Goal: Task Accomplishment & Management: Use online tool/utility

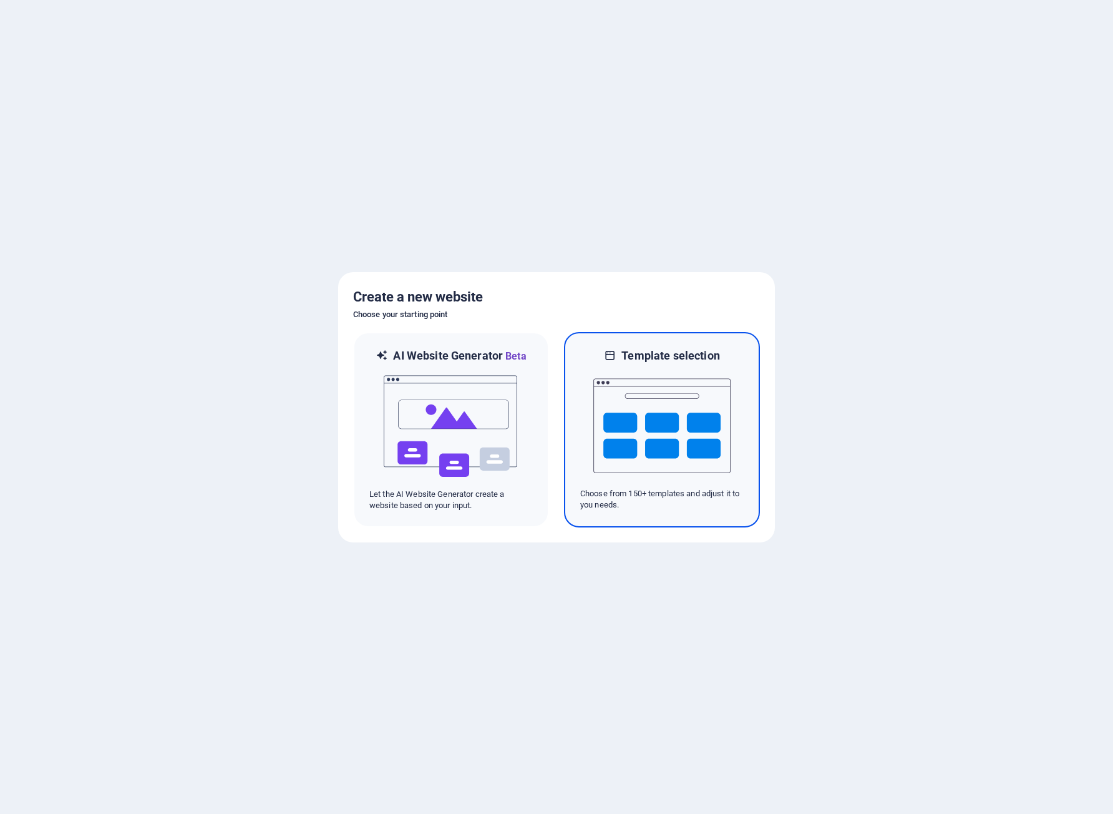
click at [633, 424] on img at bounding box center [661, 425] width 137 height 125
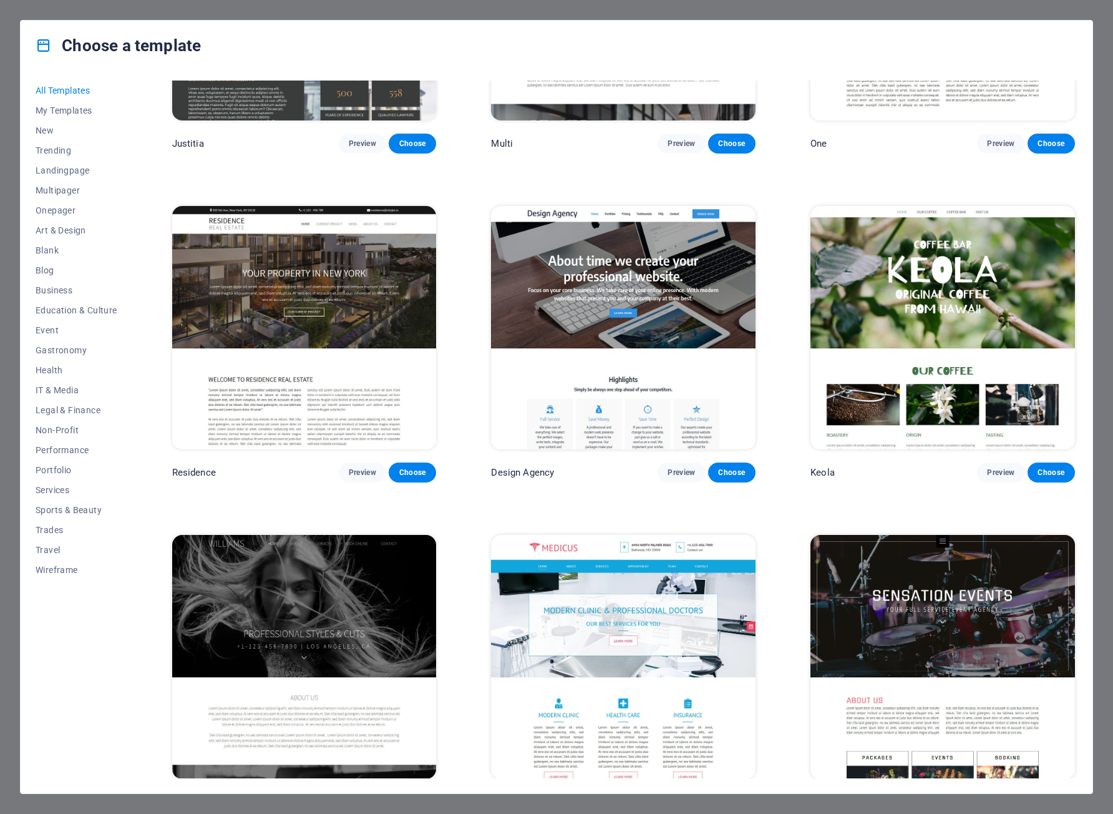
scroll to position [13729, 0]
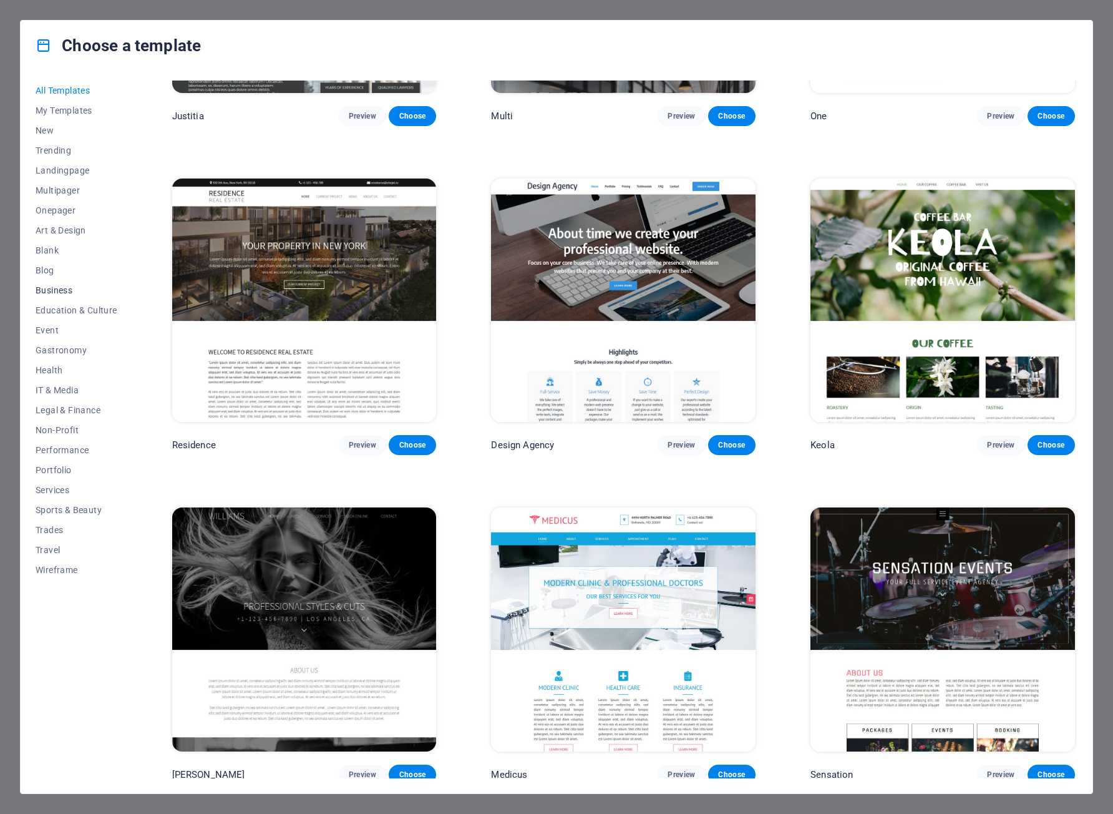
click at [66, 295] on button "Business" at bounding box center [77, 290] width 82 height 20
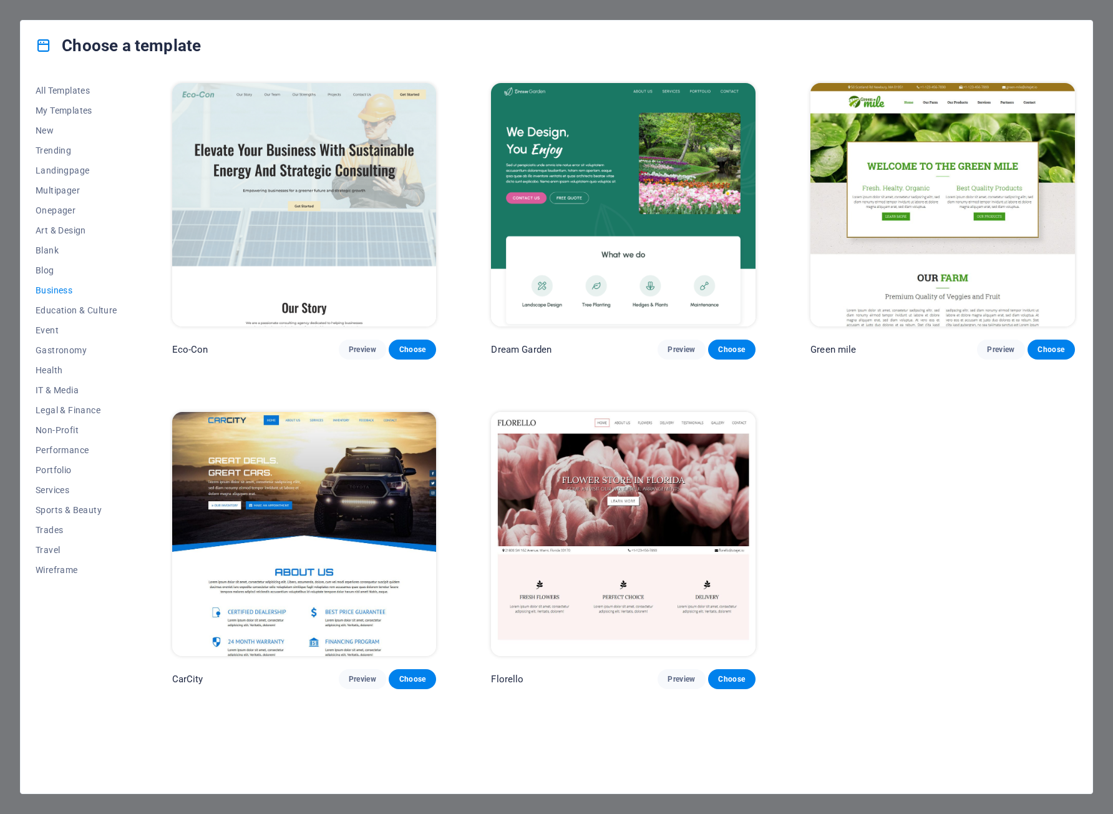
scroll to position [0, 0]
click at [636, 271] on img at bounding box center [623, 204] width 265 height 243
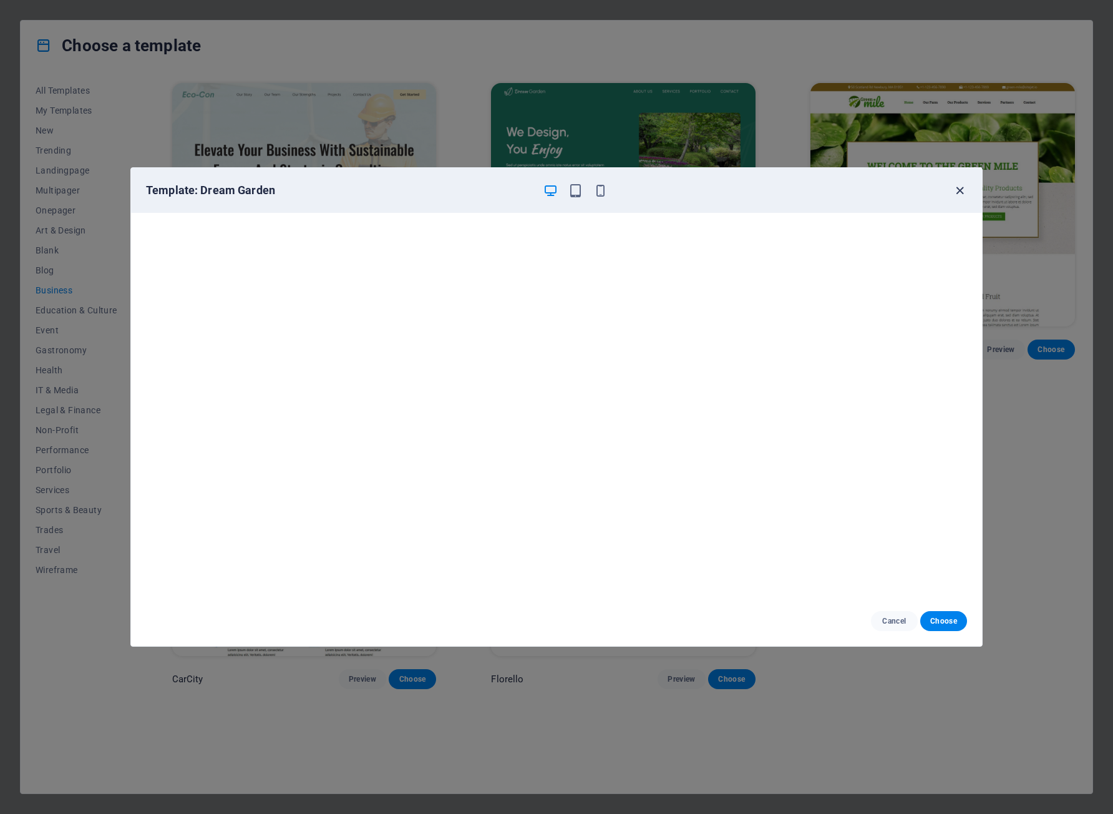
click at [963, 192] on icon "button" at bounding box center [960, 190] width 14 height 14
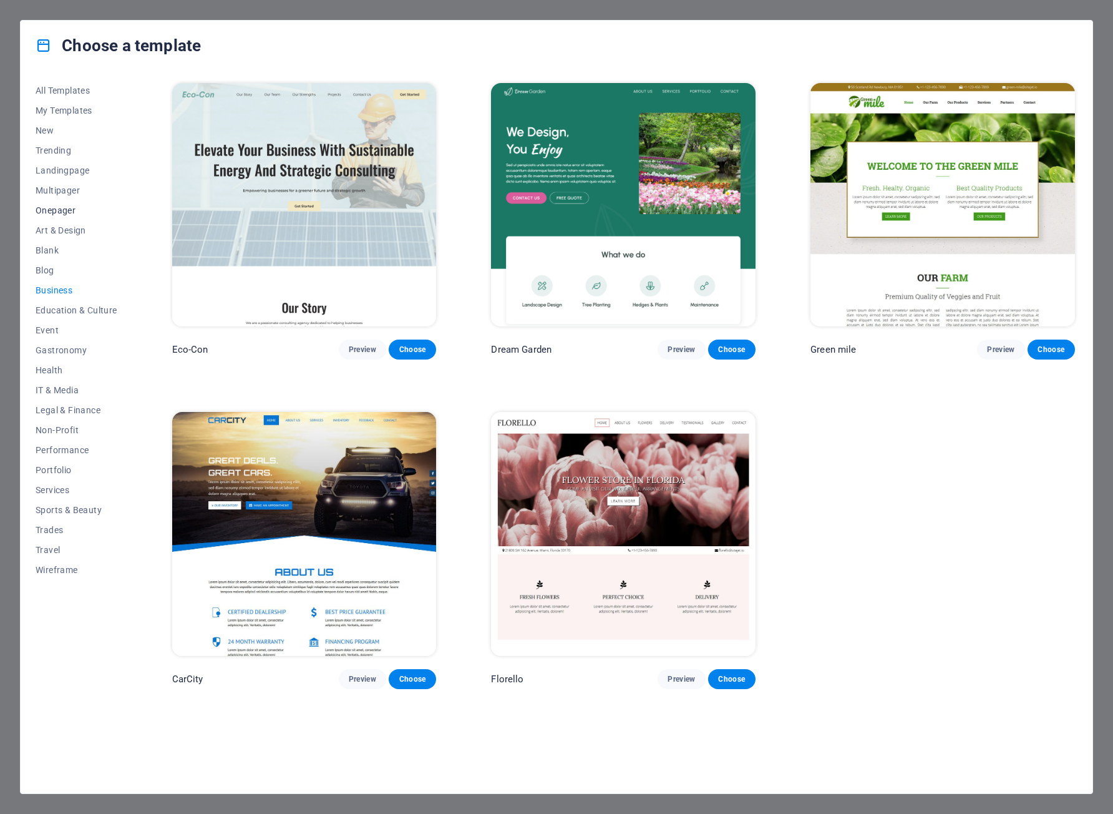
click at [60, 211] on span "Onepager" at bounding box center [77, 210] width 82 height 10
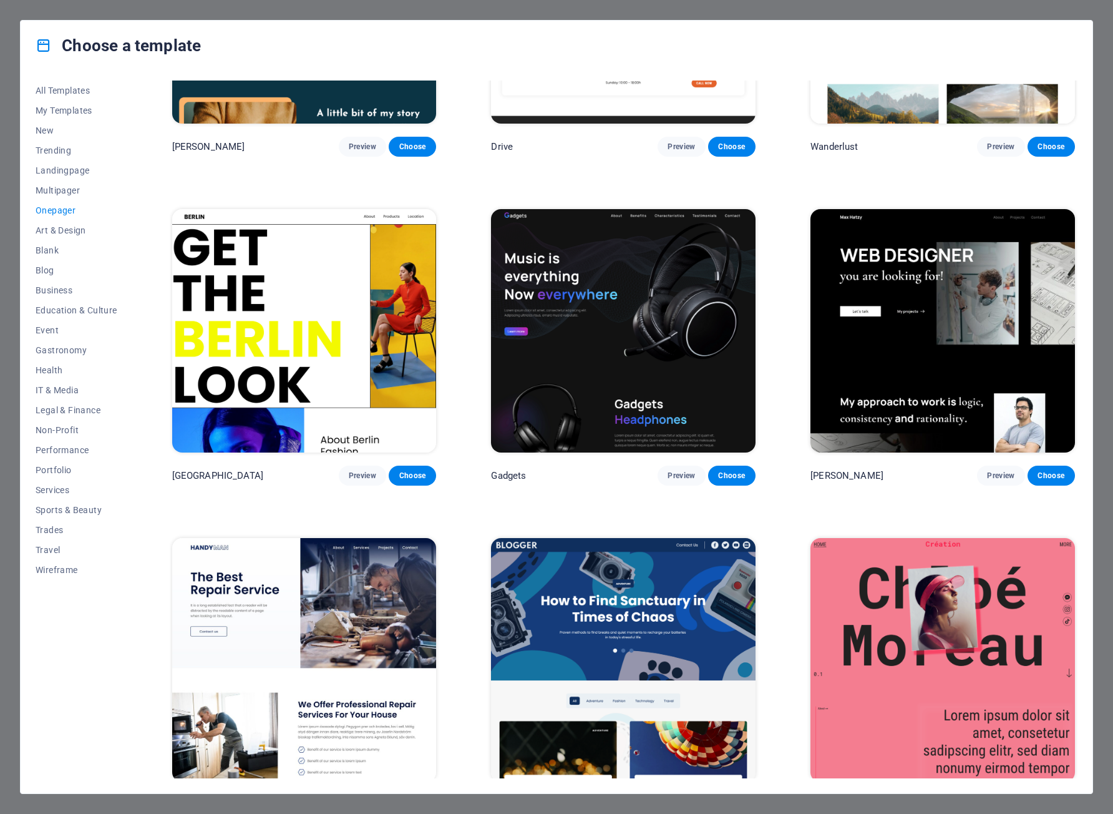
scroll to position [1128, 0]
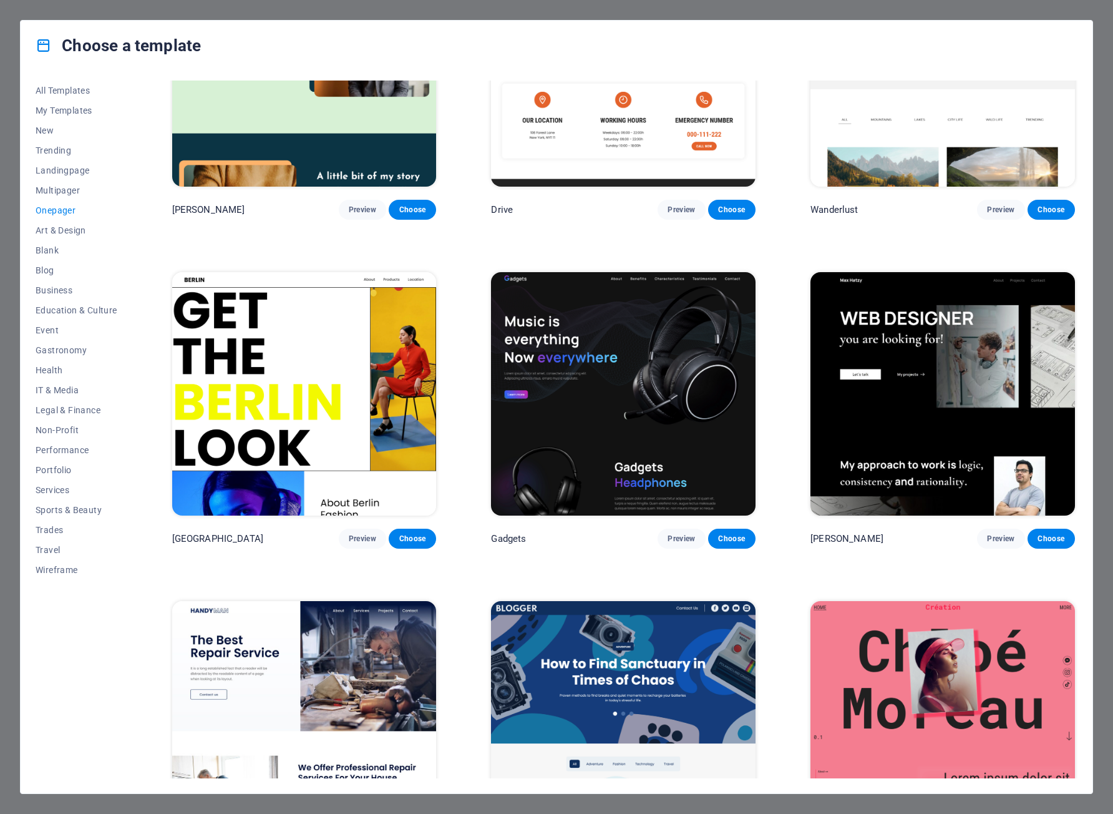
click at [969, 446] on img at bounding box center [943, 393] width 265 height 243
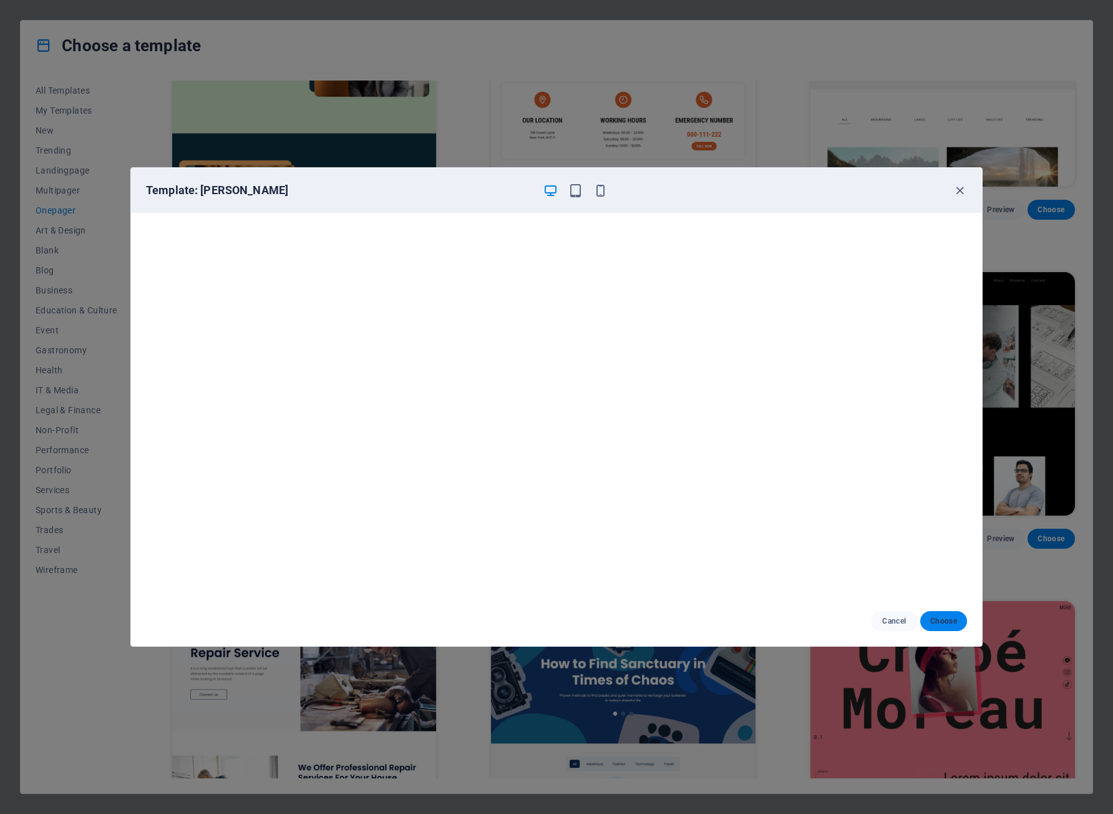
click at [936, 618] on span "Choose" at bounding box center [943, 621] width 27 height 10
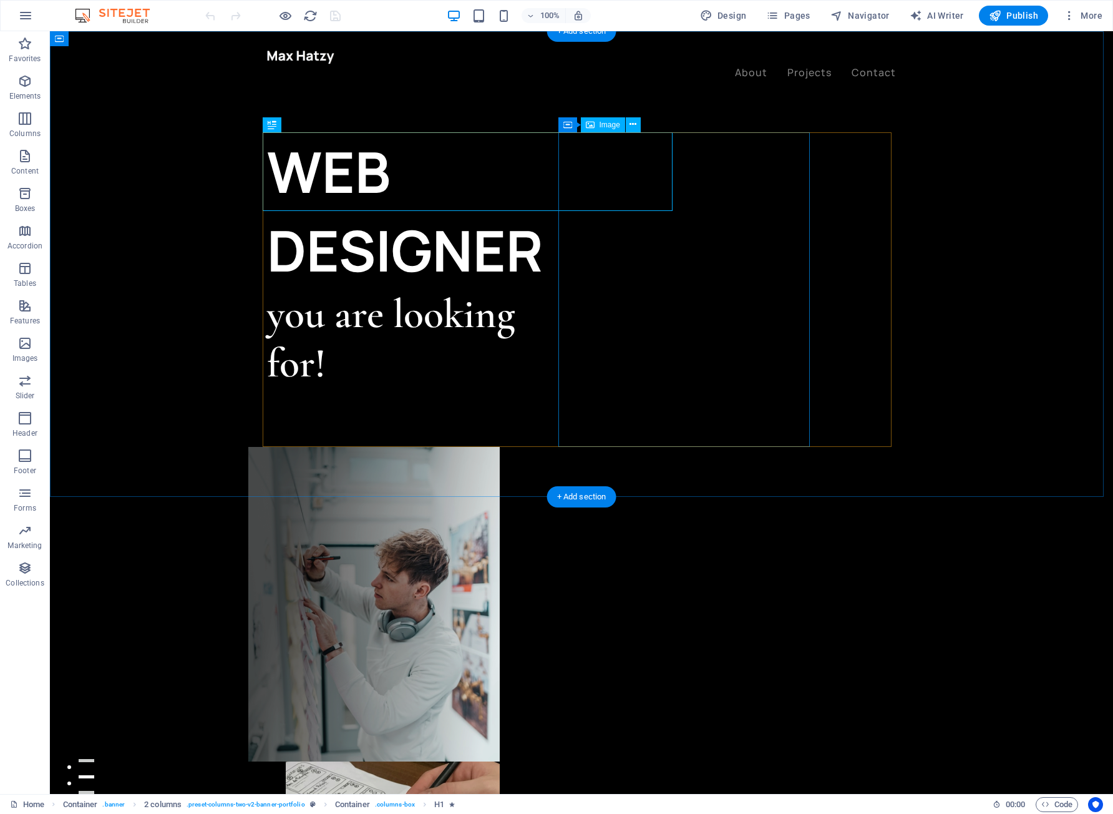
click at [500, 447] on figure at bounding box center [373, 604] width 251 height 315
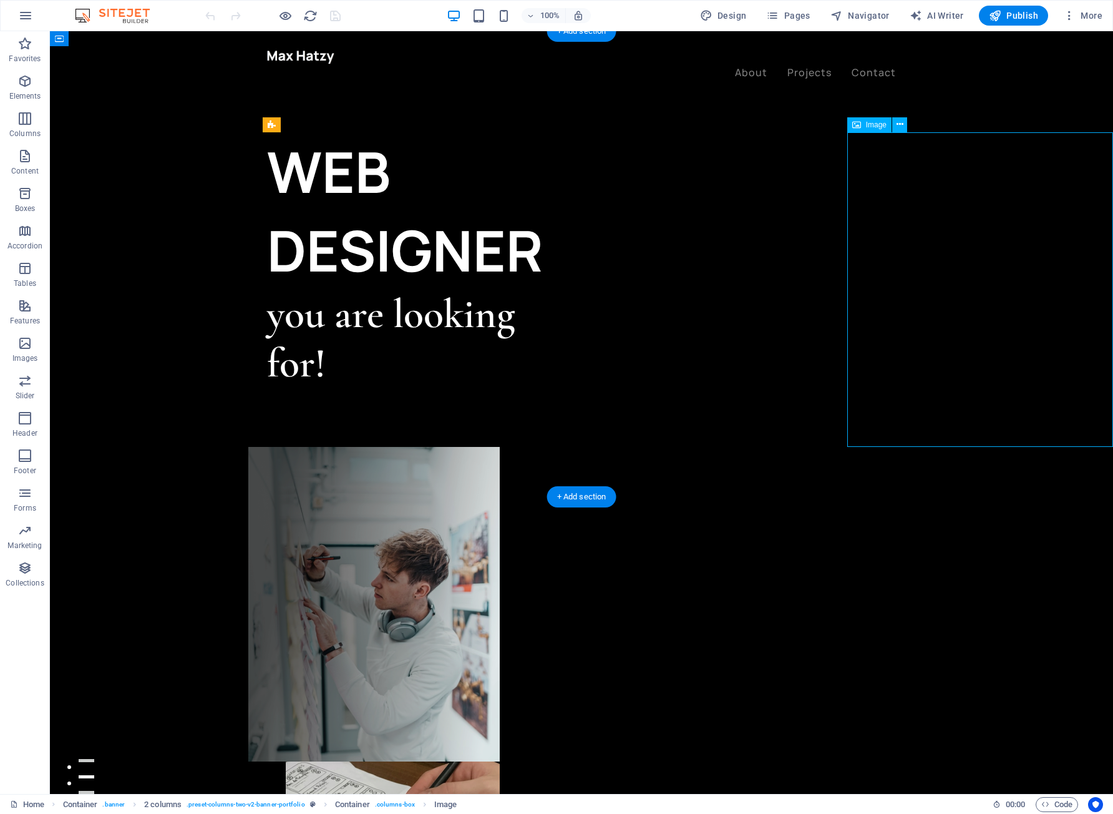
click at [864, 125] on div "Image" at bounding box center [869, 124] width 44 height 15
click at [900, 125] on icon at bounding box center [900, 124] width 7 height 13
click at [901, 125] on icon at bounding box center [900, 124] width 7 height 13
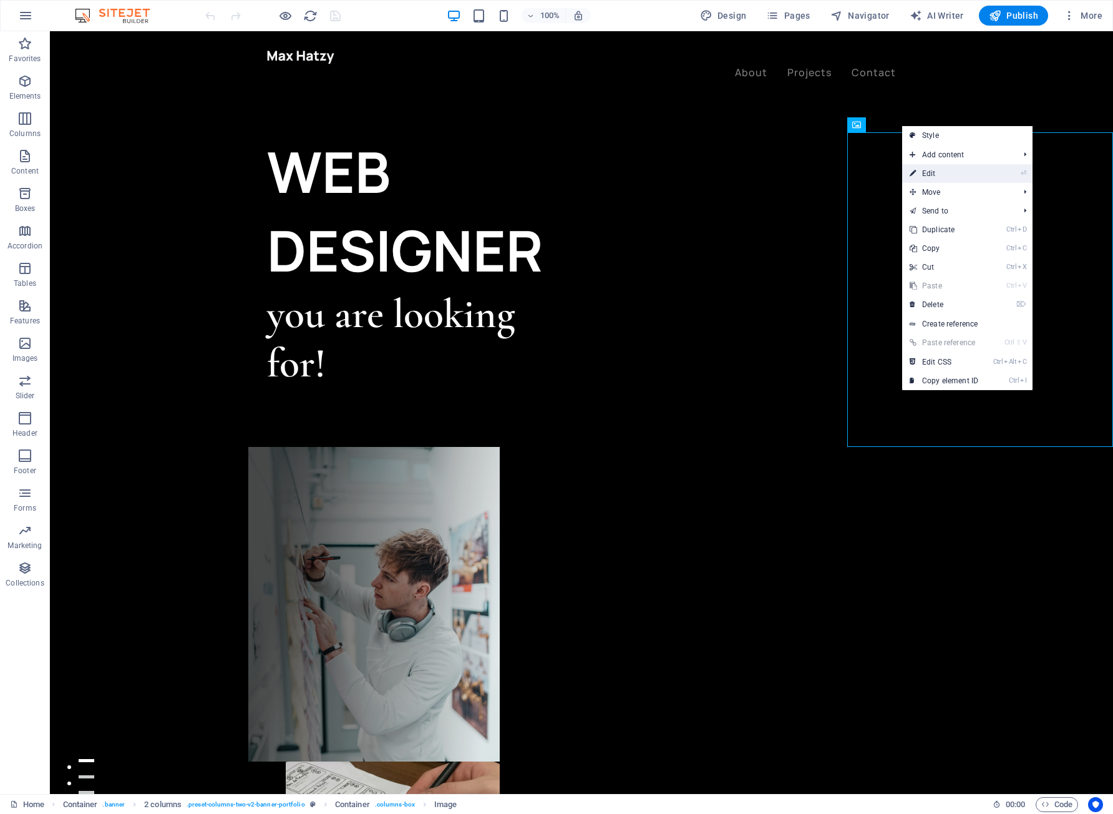
drag, startPoint x: 945, startPoint y: 175, endPoint x: 676, endPoint y: 144, distance: 271.3
click at [945, 175] on link "⏎ Edit" at bounding box center [944, 173] width 84 height 19
select select "%"
select select "px"
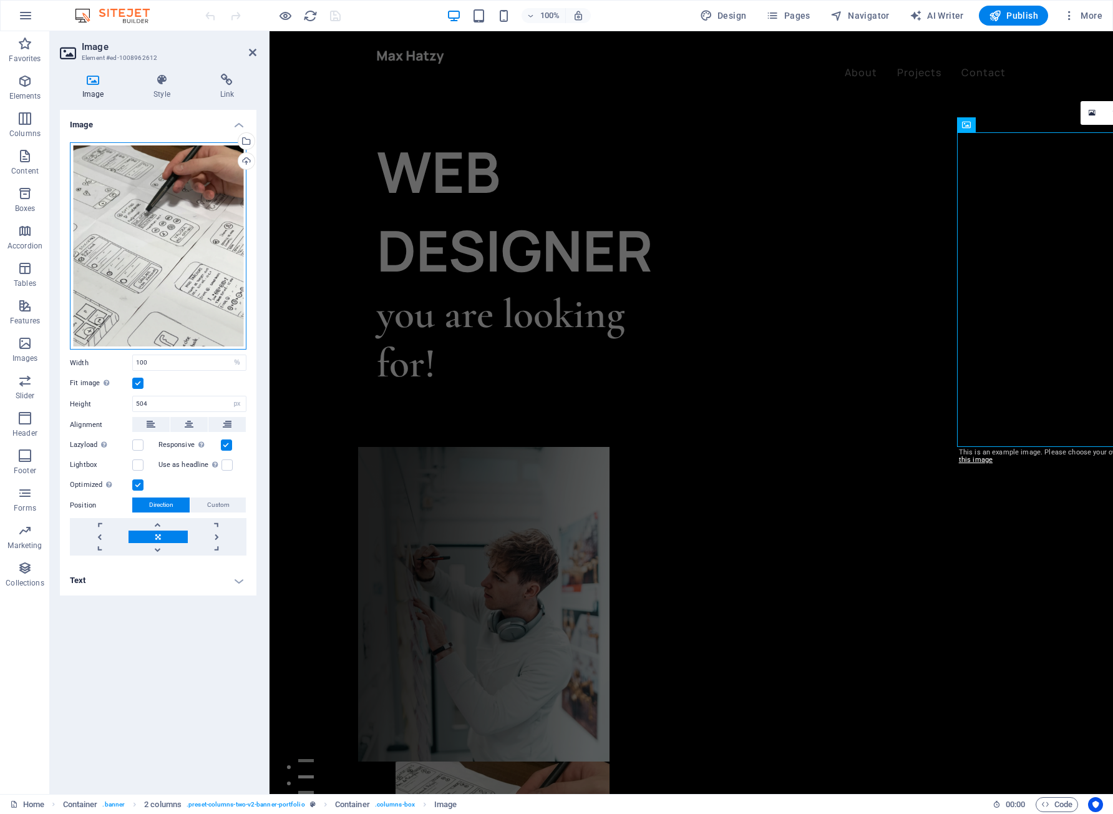
click at [195, 215] on div "Drag files here, click to choose files or select files from Files or our free s…" at bounding box center [158, 246] width 177 height 208
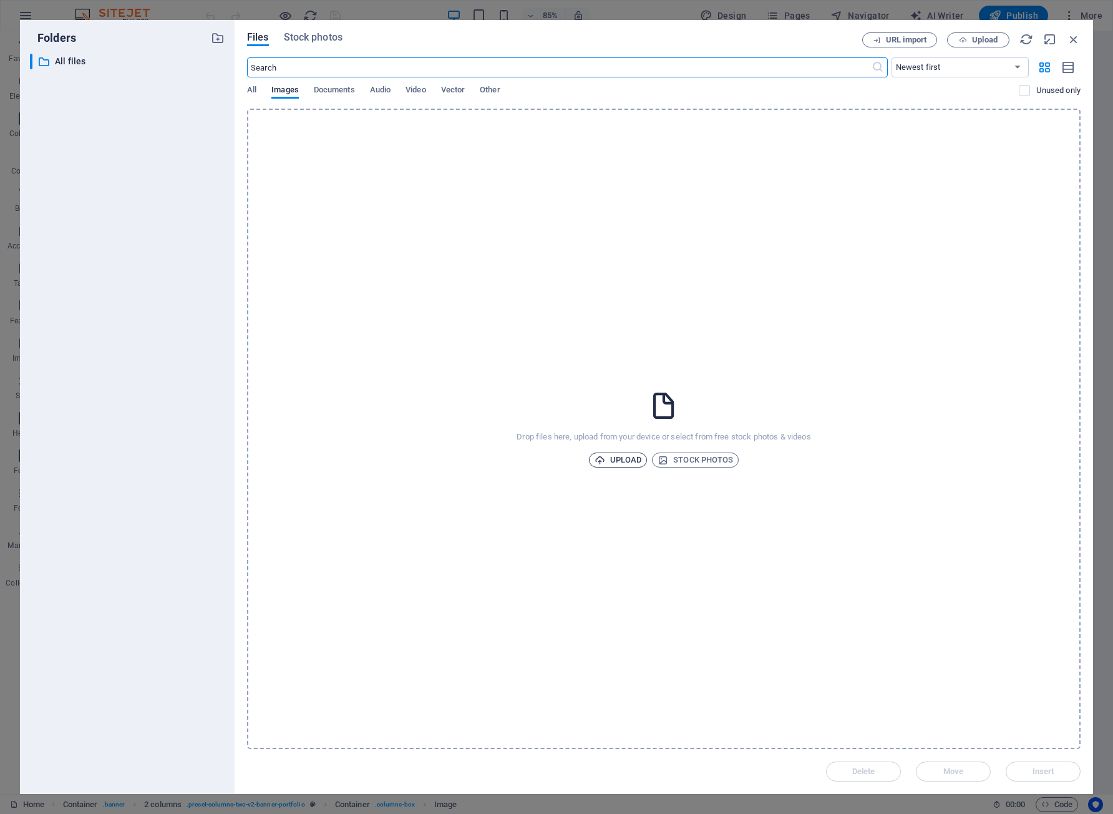
click at [628, 463] on span "Upload" at bounding box center [618, 459] width 47 height 15
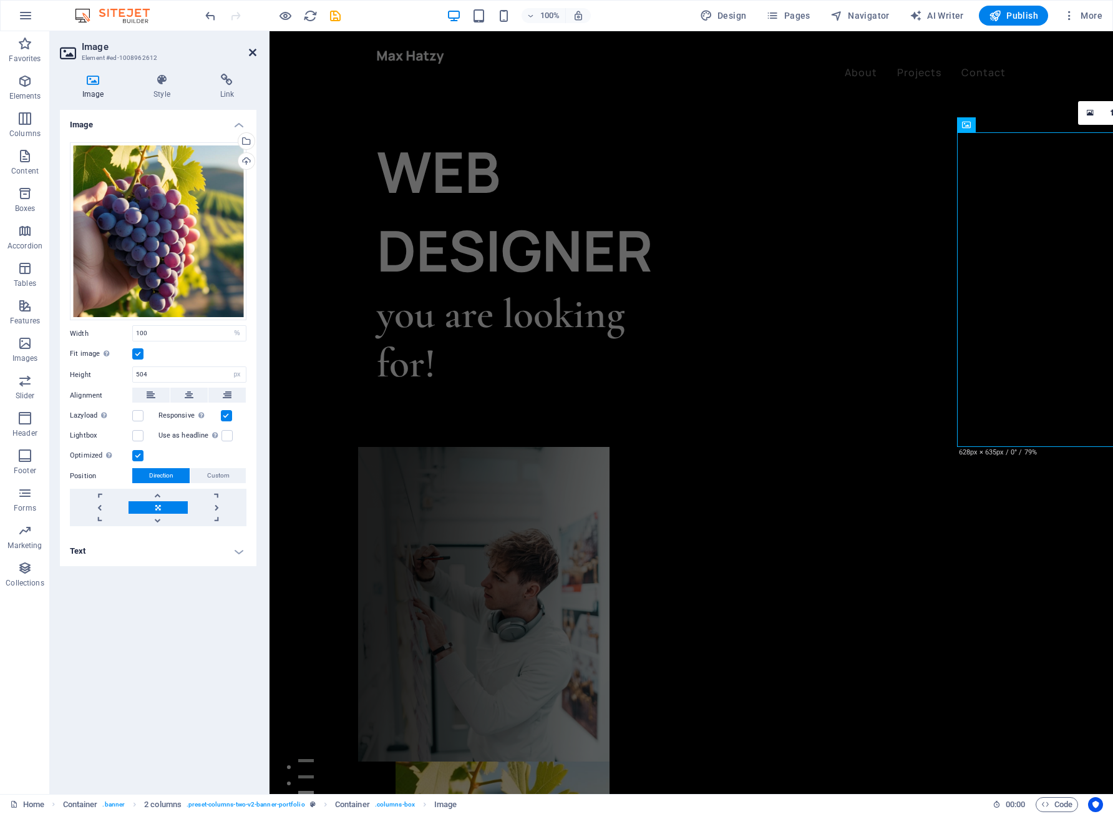
click at [254, 49] on icon at bounding box center [252, 52] width 7 height 10
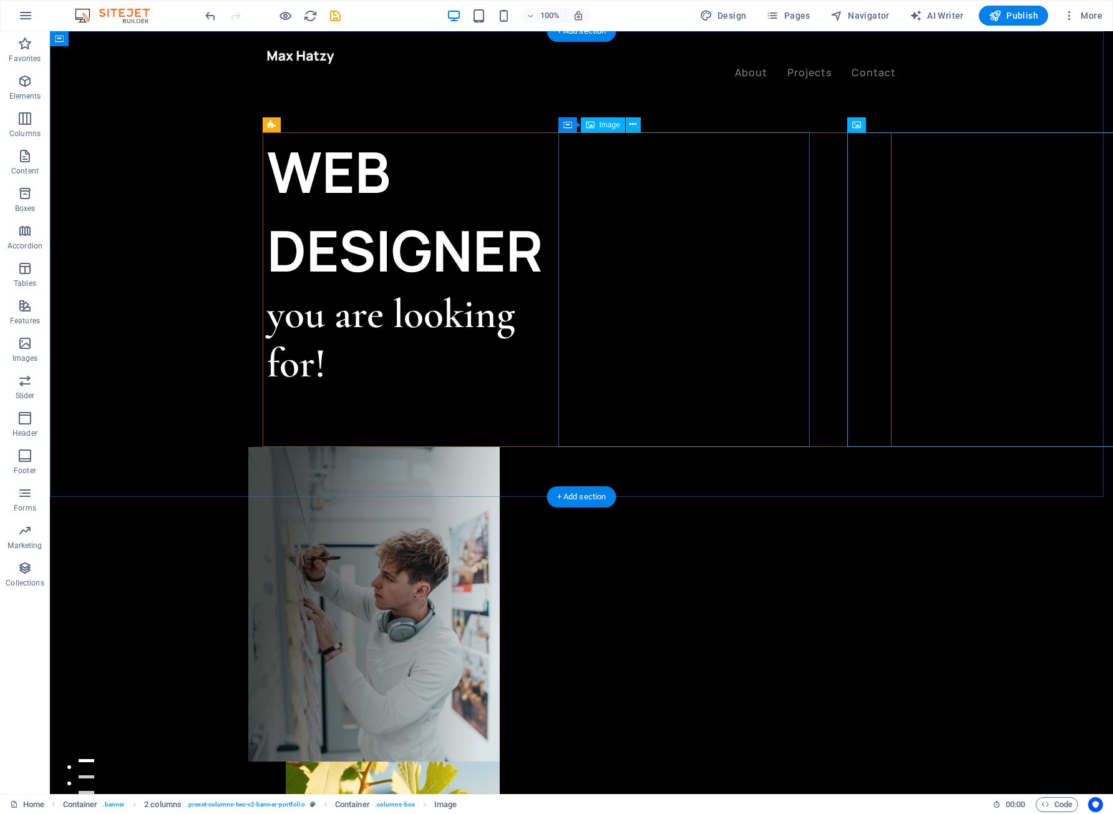
click at [500, 447] on figure at bounding box center [373, 604] width 251 height 315
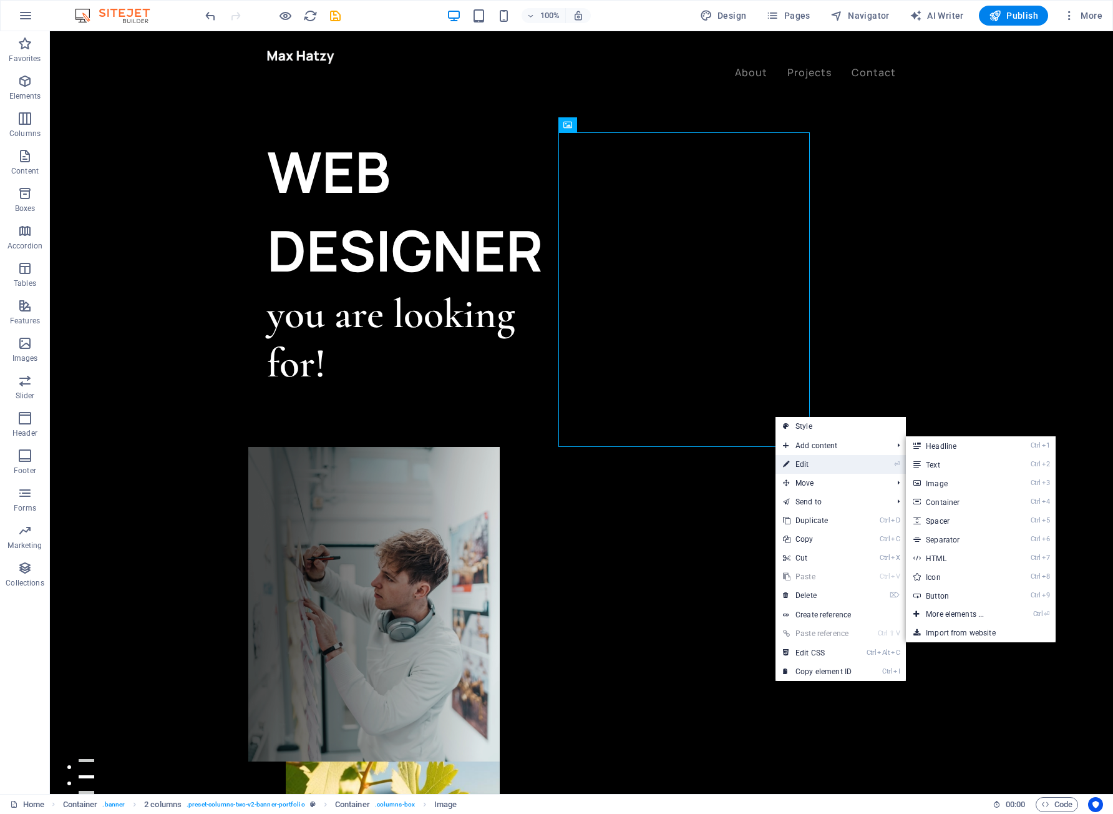
click at [793, 469] on link "⏎ Edit" at bounding box center [818, 464] width 84 height 19
select select "%"
select select "px"
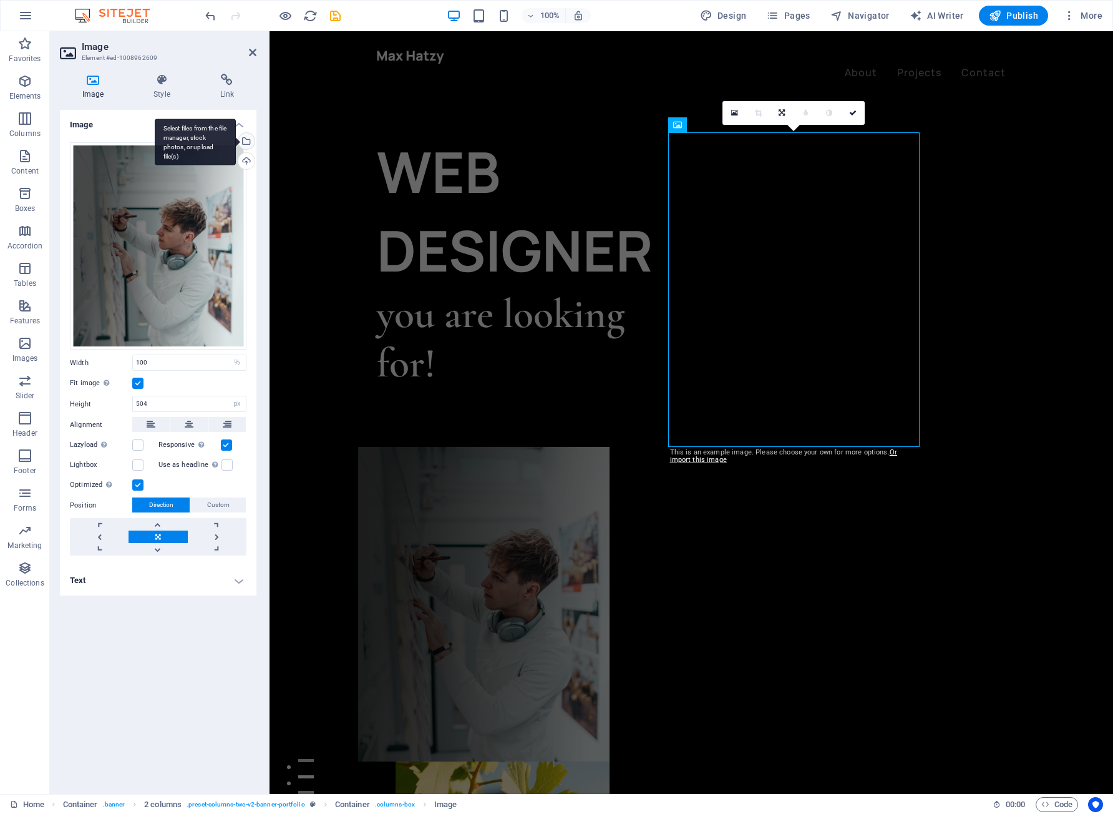
click at [246, 137] on div "Select files from the file manager, stock photos, or upload file(s)" at bounding box center [245, 142] width 19 height 19
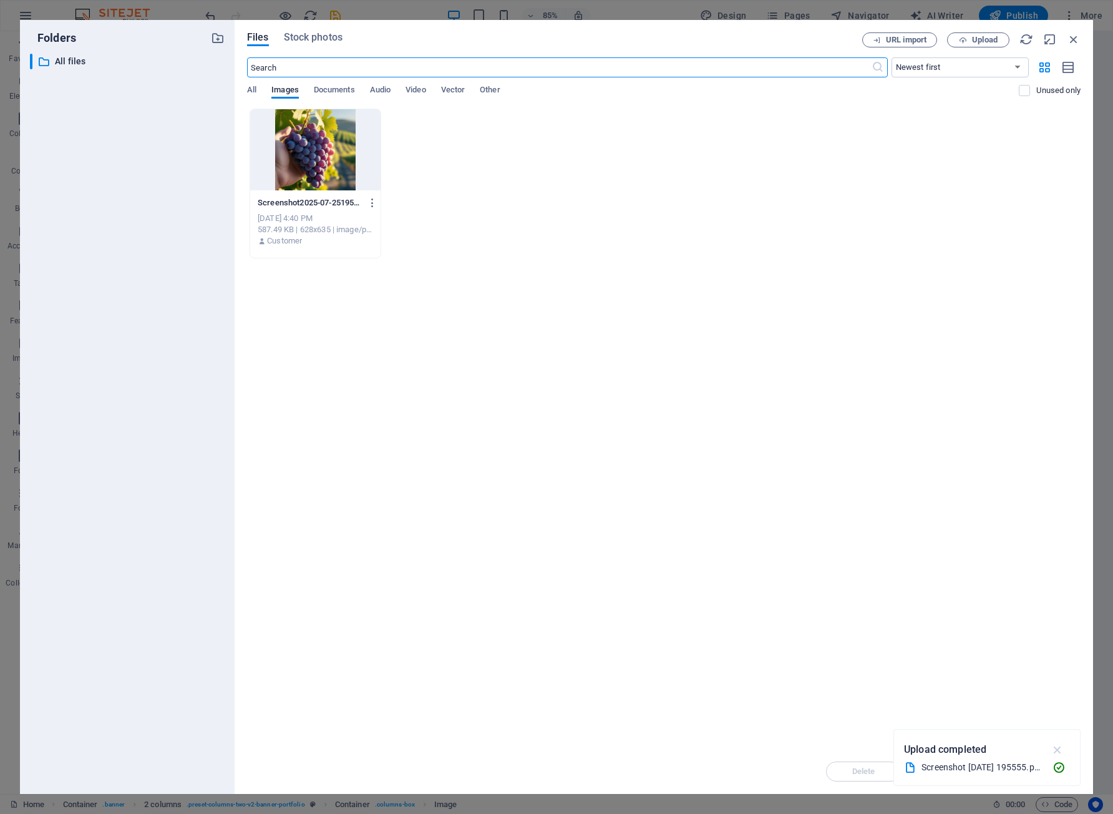
click at [1060, 749] on icon "button" at bounding box center [1058, 750] width 14 height 14
click at [449, 238] on div "Screenshot2025-07-25195555-0Yy1TkJiuLY4gwNvp0T-Nw.png Screenshot2025-07-2519555…" at bounding box center [664, 184] width 834 height 150
click at [670, 139] on div "Screenshot2025-07-25195555-0Yy1TkJiuLY4gwNvp0T-Nw.png Screenshot2025-07-2519555…" at bounding box center [664, 184] width 834 height 150
click at [253, 87] on span "All" at bounding box center [251, 90] width 9 height 17
click at [278, 92] on span "Images" at bounding box center [284, 90] width 27 height 17
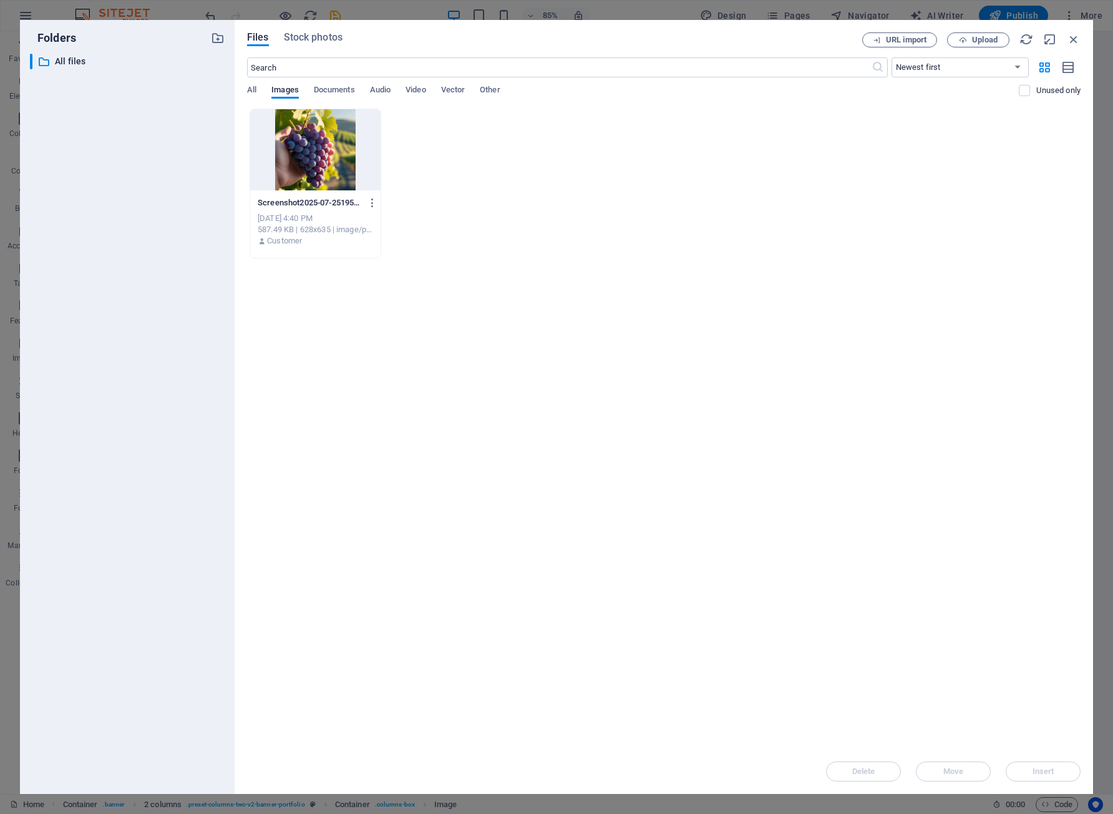
click at [663, 223] on div "Screenshot2025-07-25195555-0Yy1TkJiuLY4gwNvp0T-Nw.png Screenshot2025-07-2519555…" at bounding box center [664, 184] width 834 height 150
drag, startPoint x: 588, startPoint y: 181, endPoint x: 532, endPoint y: 226, distance: 71.4
click at [532, 226] on div "Screenshot2025-07-25195555-0Yy1TkJiuLY4gwNvp0T-Nw.png Screenshot2025-07-2519555…" at bounding box center [664, 184] width 834 height 150
click at [973, 42] on span "Upload" at bounding box center [985, 39] width 26 height 7
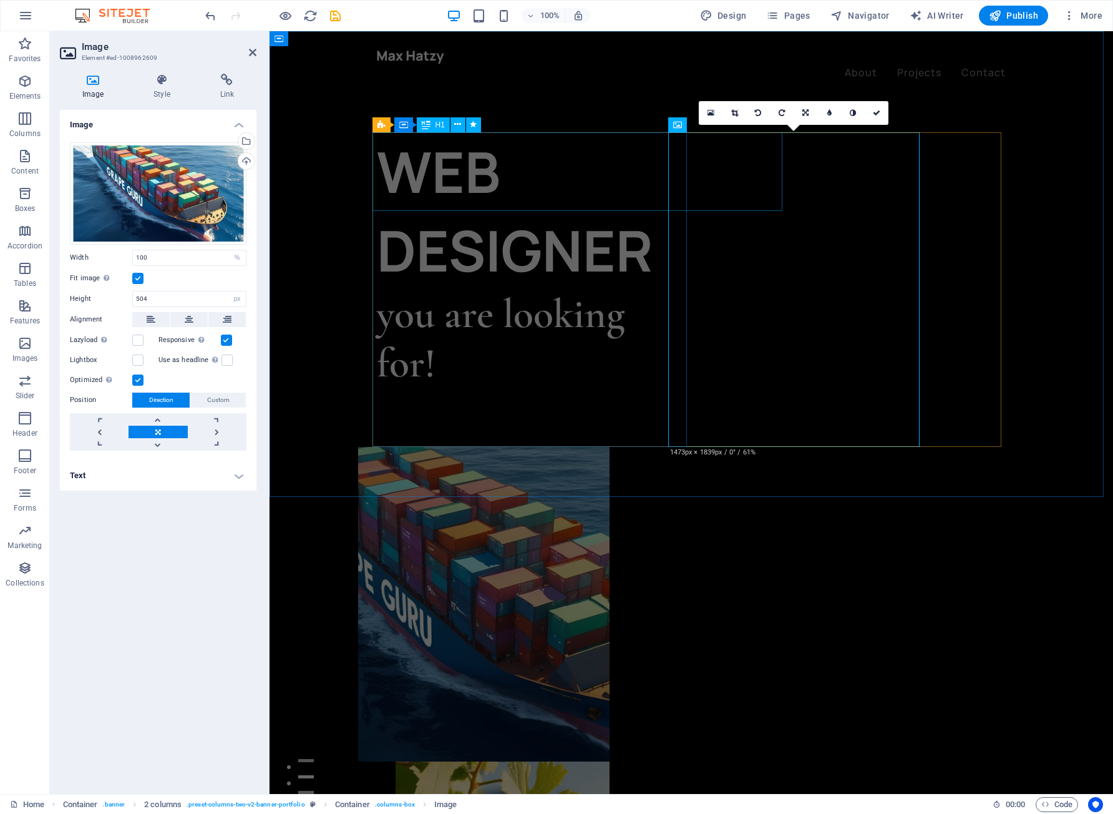
click at [529, 171] on div "WEB DESIGNER" at bounding box center [534, 210] width 315 height 157
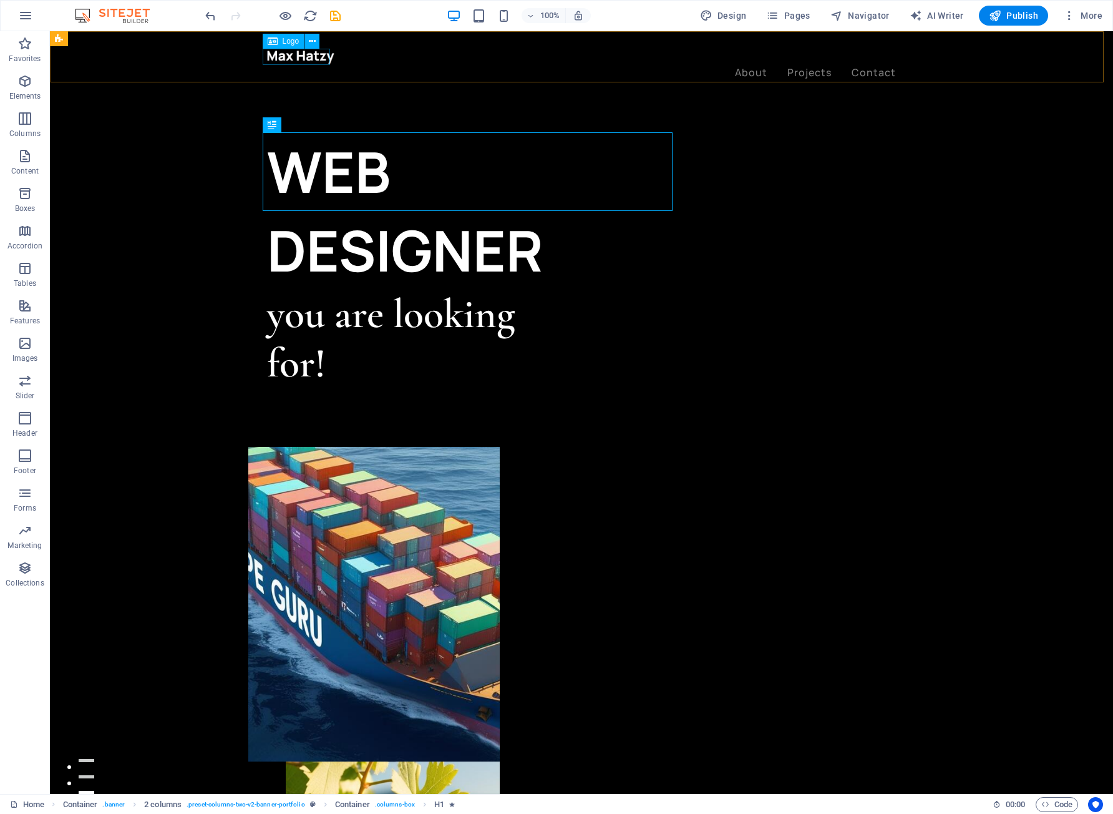
click at [310, 59] on div at bounding box center [581, 57] width 629 height 16
select select "px"
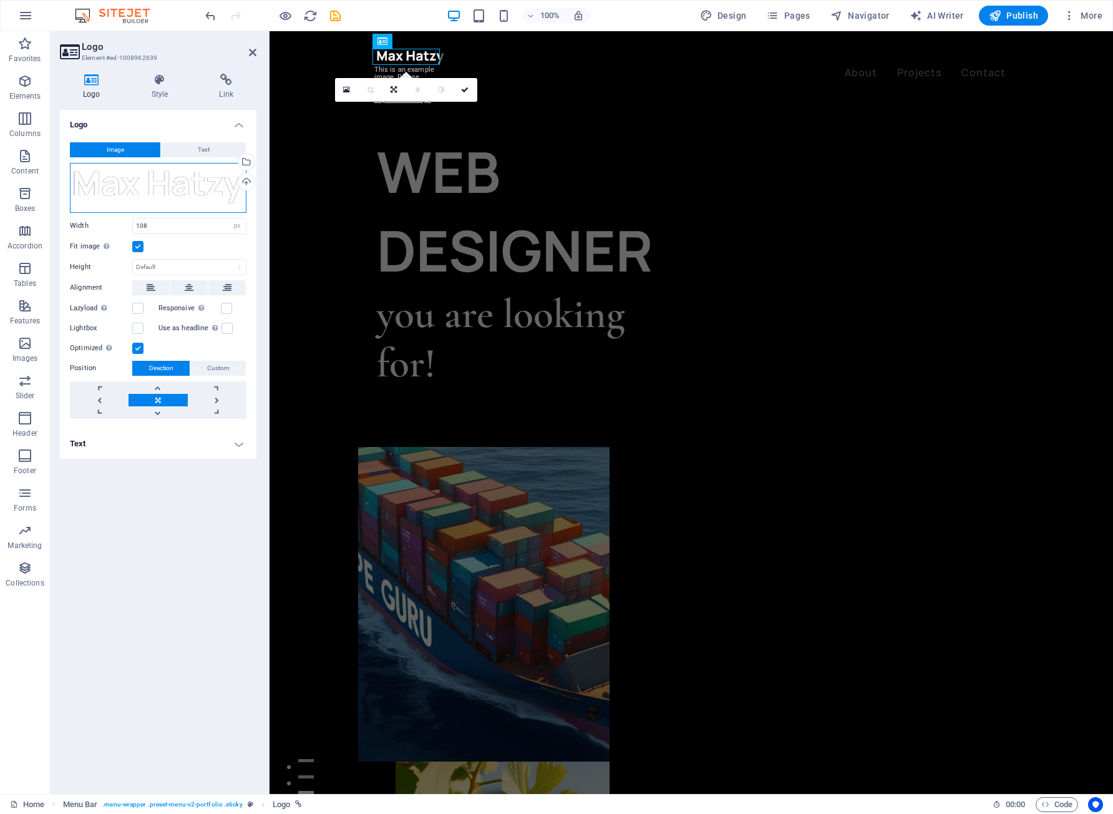
click at [213, 182] on div "Drag files here, click to choose files or select files from Files or our free s…" at bounding box center [158, 188] width 177 height 50
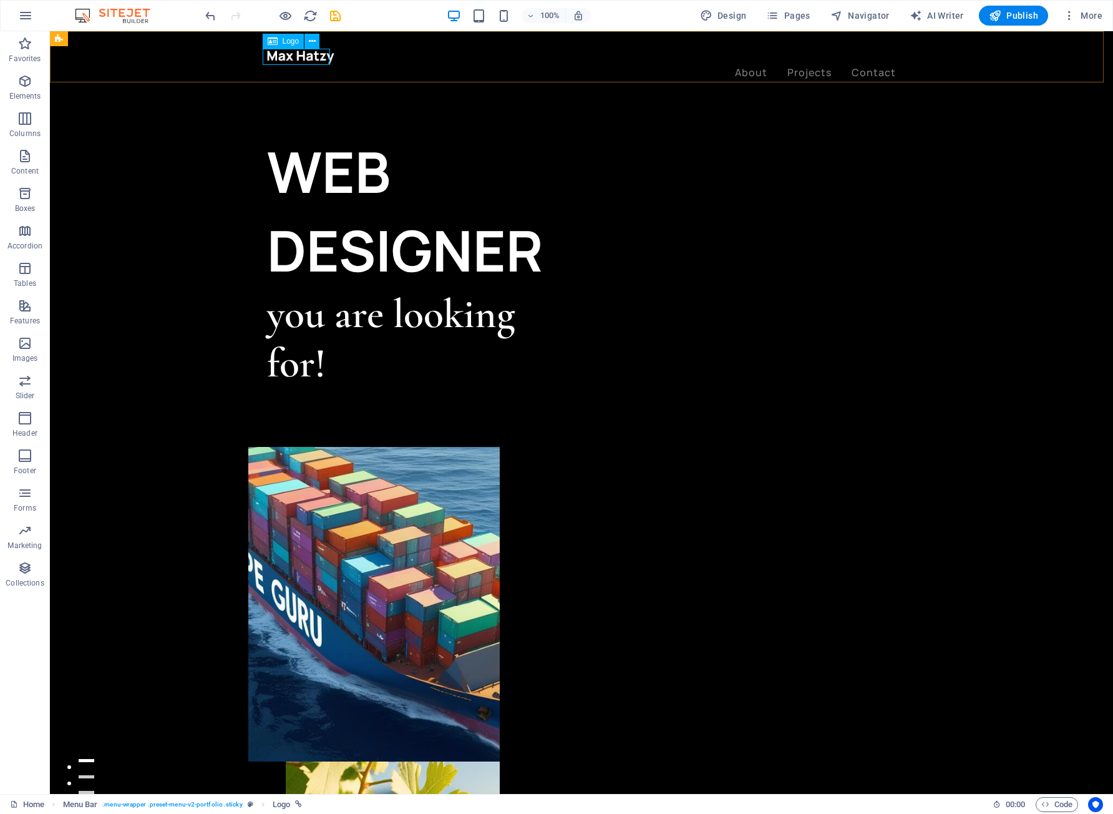
click at [296, 59] on div at bounding box center [581, 57] width 629 height 16
click at [310, 41] on icon at bounding box center [312, 41] width 7 height 13
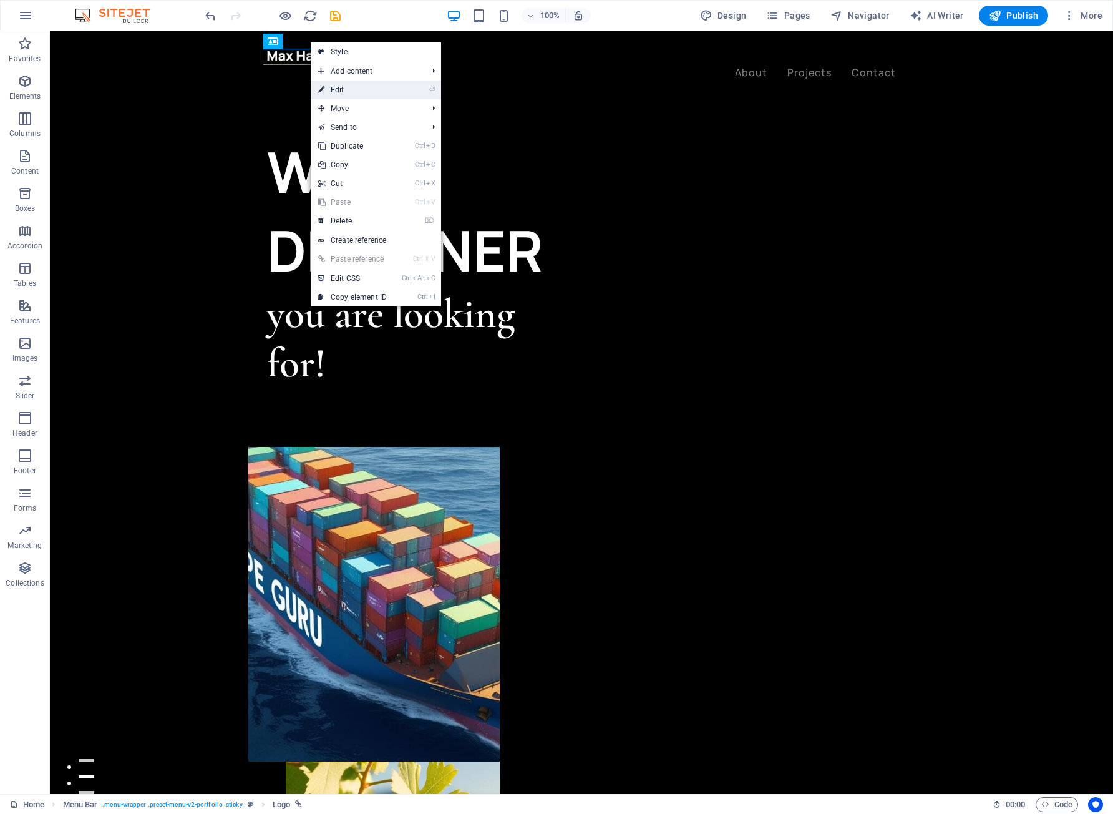
click at [351, 94] on link "⏎ Edit" at bounding box center [353, 90] width 84 height 19
select select "px"
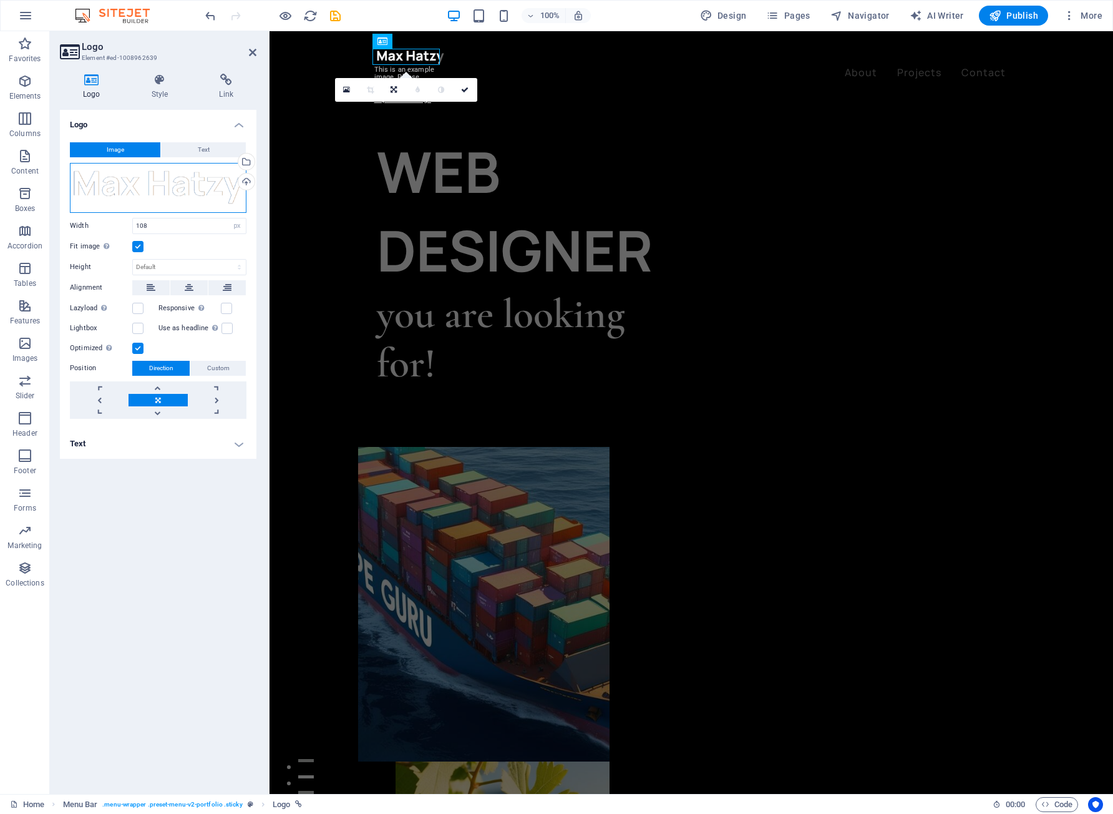
click at [139, 184] on div "Drag files here, click to choose files or select files from Files or our free s…" at bounding box center [158, 188] width 177 height 50
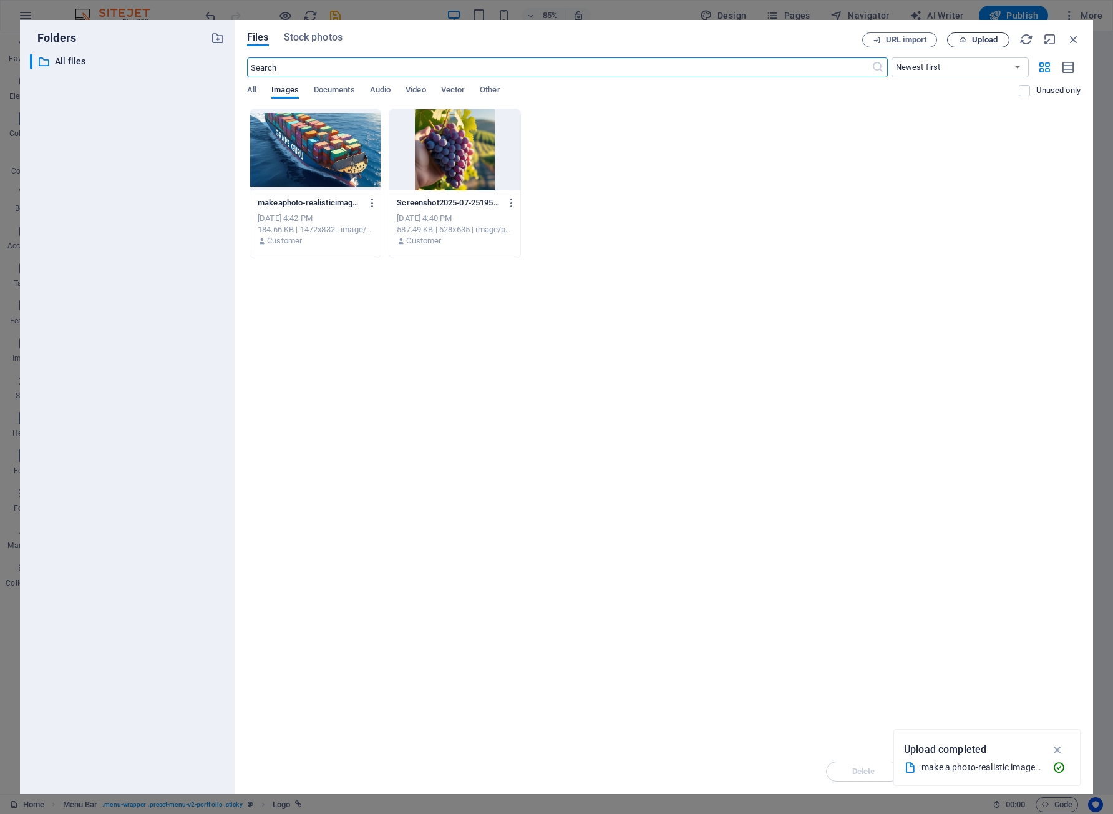
click at [975, 38] on span "Upload" at bounding box center [985, 39] width 26 height 7
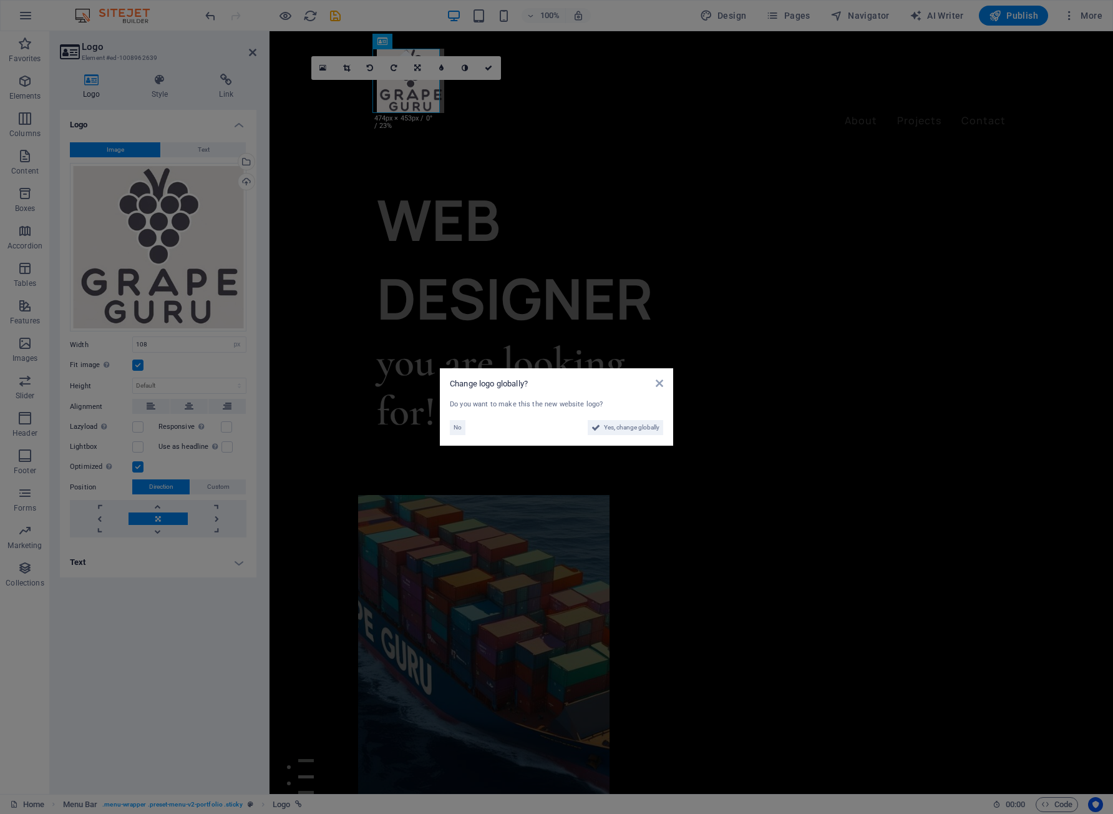
click at [217, 201] on aside "Change logo globally? Do you want to make this the new website logo? No Yes, ch…" at bounding box center [556, 407] width 1113 height 814
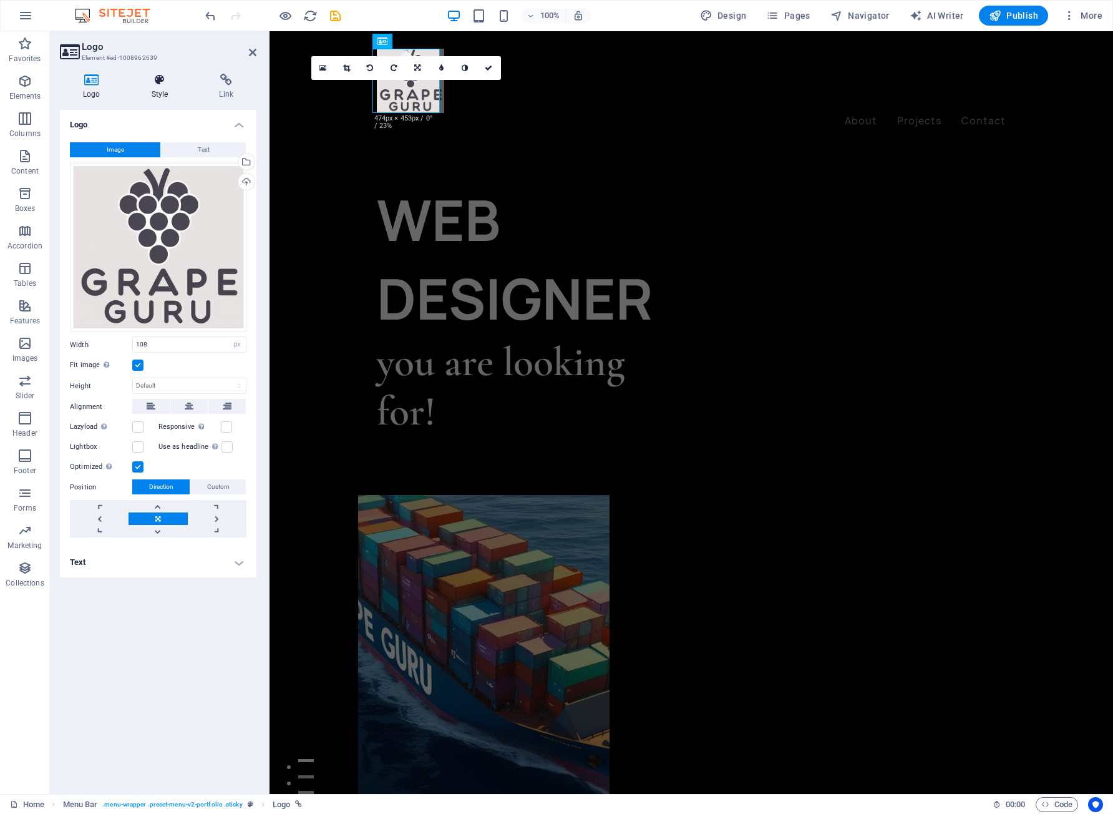
click at [168, 89] on h4 "Style" at bounding box center [163, 87] width 68 height 26
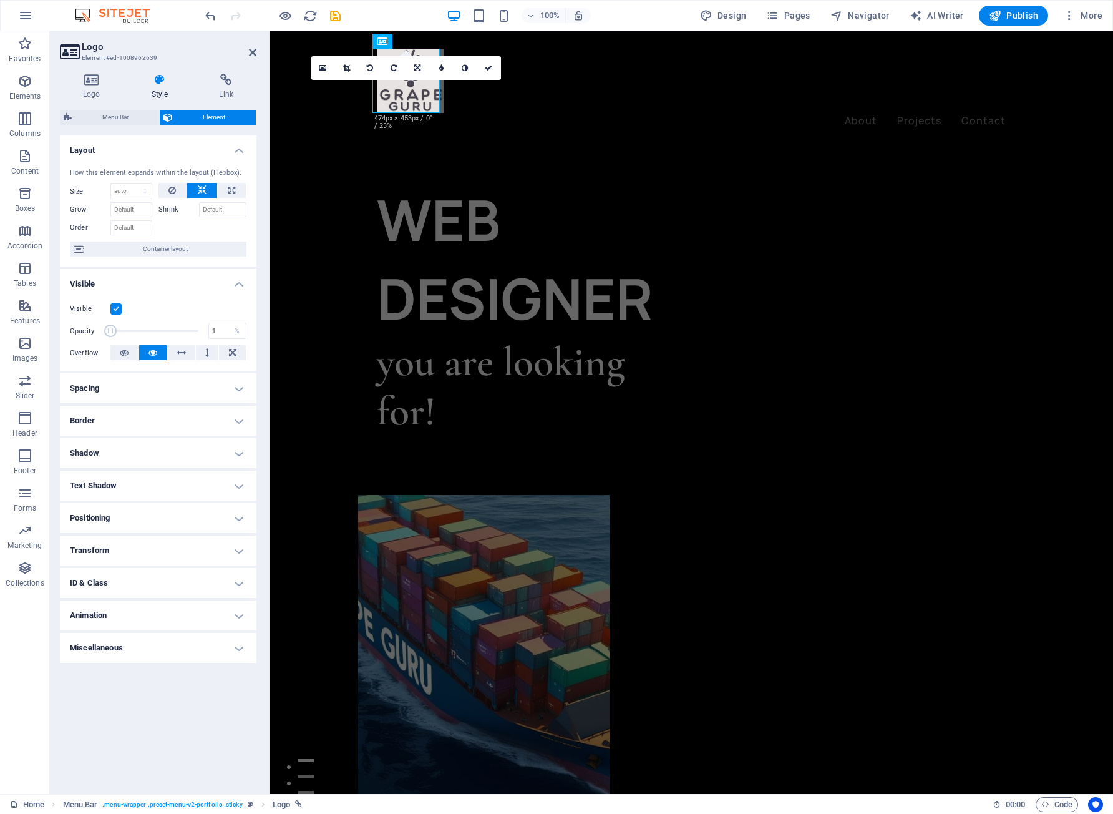
drag, startPoint x: 195, startPoint y: 326, endPoint x: 99, endPoint y: 338, distance: 97.4
click at [99, 338] on div "Opacity 1 %" at bounding box center [158, 330] width 177 height 19
drag, startPoint x: 111, startPoint y: 331, endPoint x: 152, endPoint y: 332, distance: 40.6
click at [152, 332] on span at bounding box center [151, 330] width 12 height 12
type input "100"
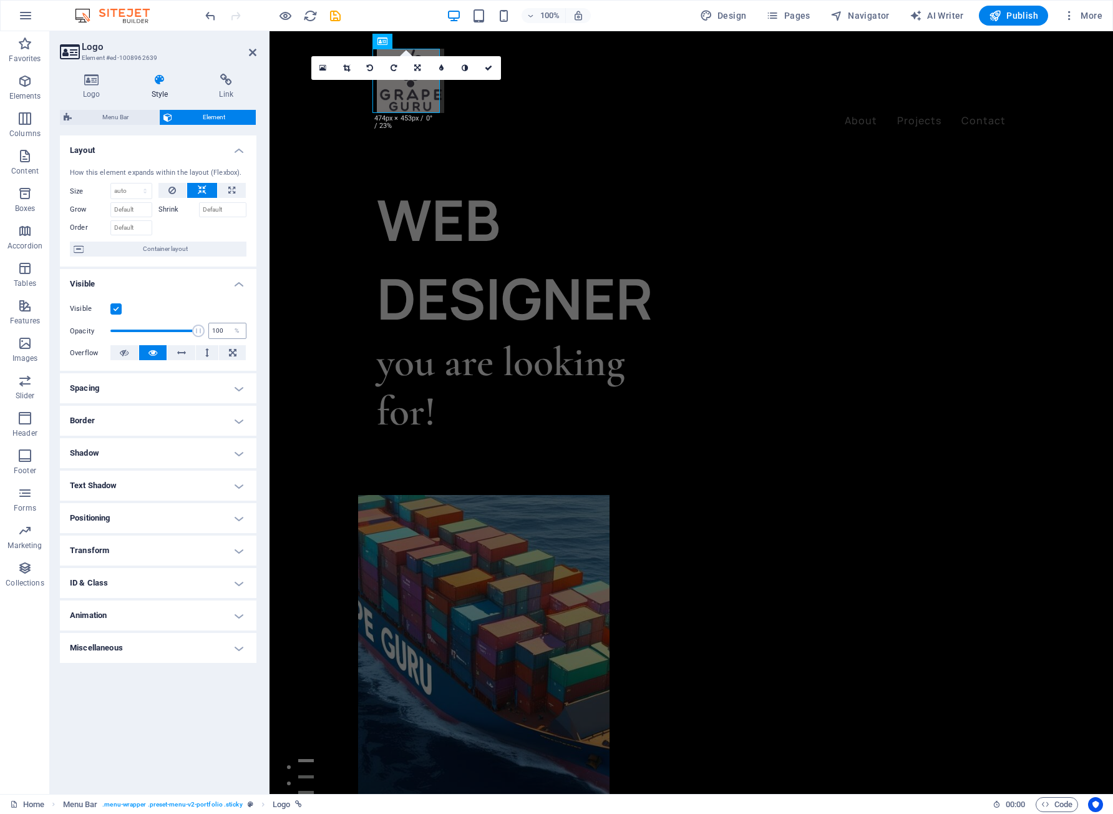
drag, startPoint x: 152, startPoint y: 332, endPoint x: 222, endPoint y: 338, distance: 70.7
click at [222, 338] on div "Opacity 100 %" at bounding box center [158, 330] width 177 height 19
click at [142, 620] on h4 "Animation" at bounding box center [158, 615] width 197 height 30
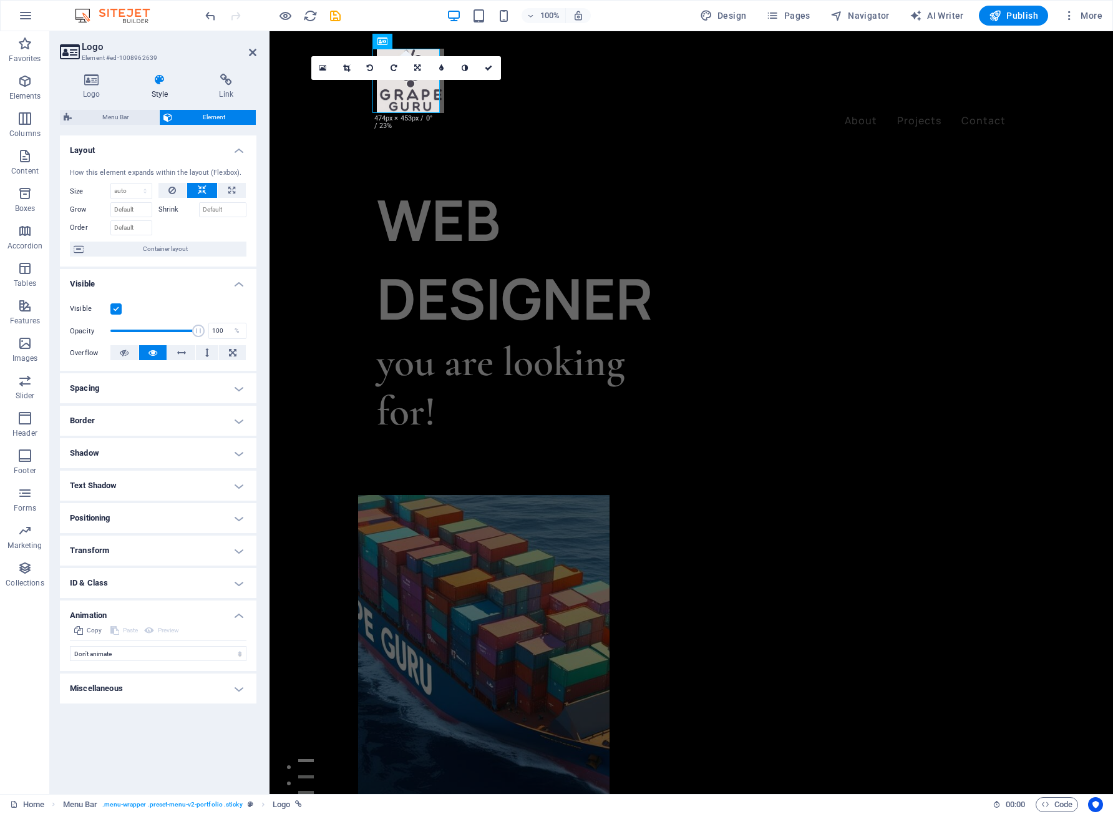
click at [139, 612] on h4 "Animation" at bounding box center [158, 611] width 197 height 22
click at [140, 646] on h4 "Miscellaneous" at bounding box center [158, 648] width 197 height 30
click at [140, 641] on h4 "Miscellaneous" at bounding box center [158, 644] width 197 height 22
click at [130, 485] on h4 "Text Shadow" at bounding box center [158, 486] width 197 height 30
click at [130, 485] on h4 "Text Shadow" at bounding box center [158, 482] width 197 height 22
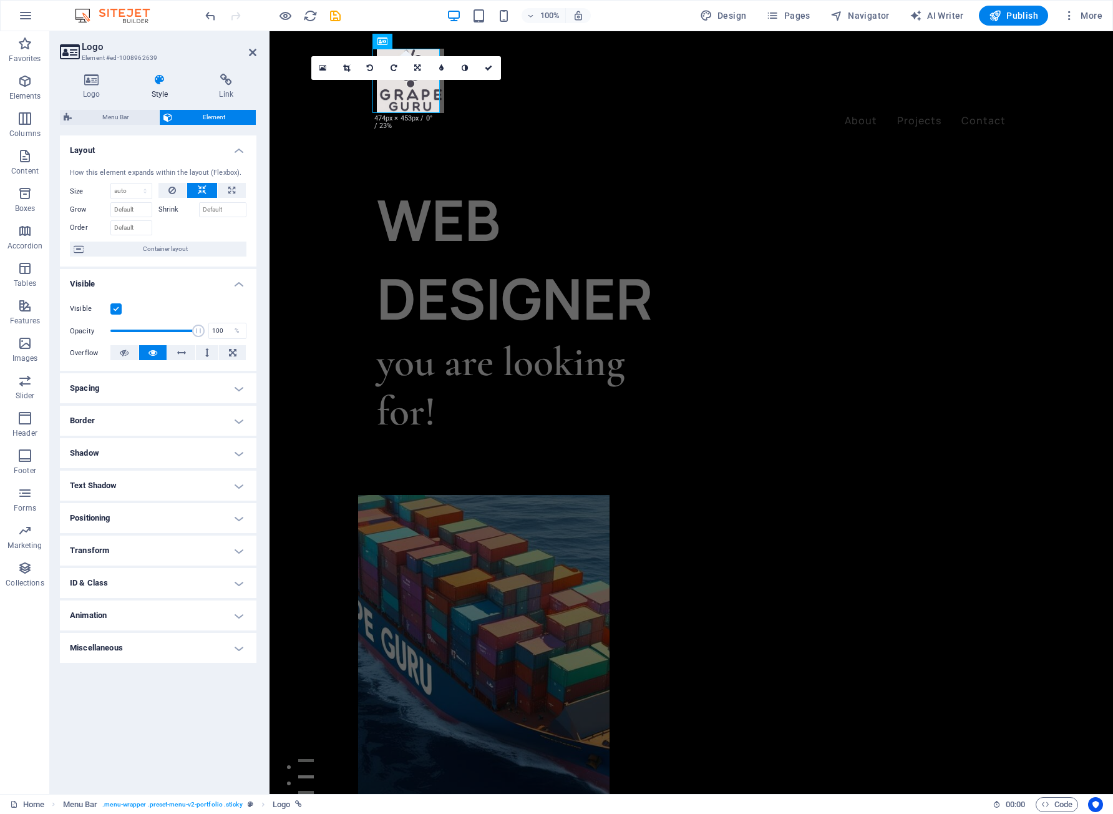
click at [134, 393] on h4 "Spacing" at bounding box center [158, 388] width 197 height 30
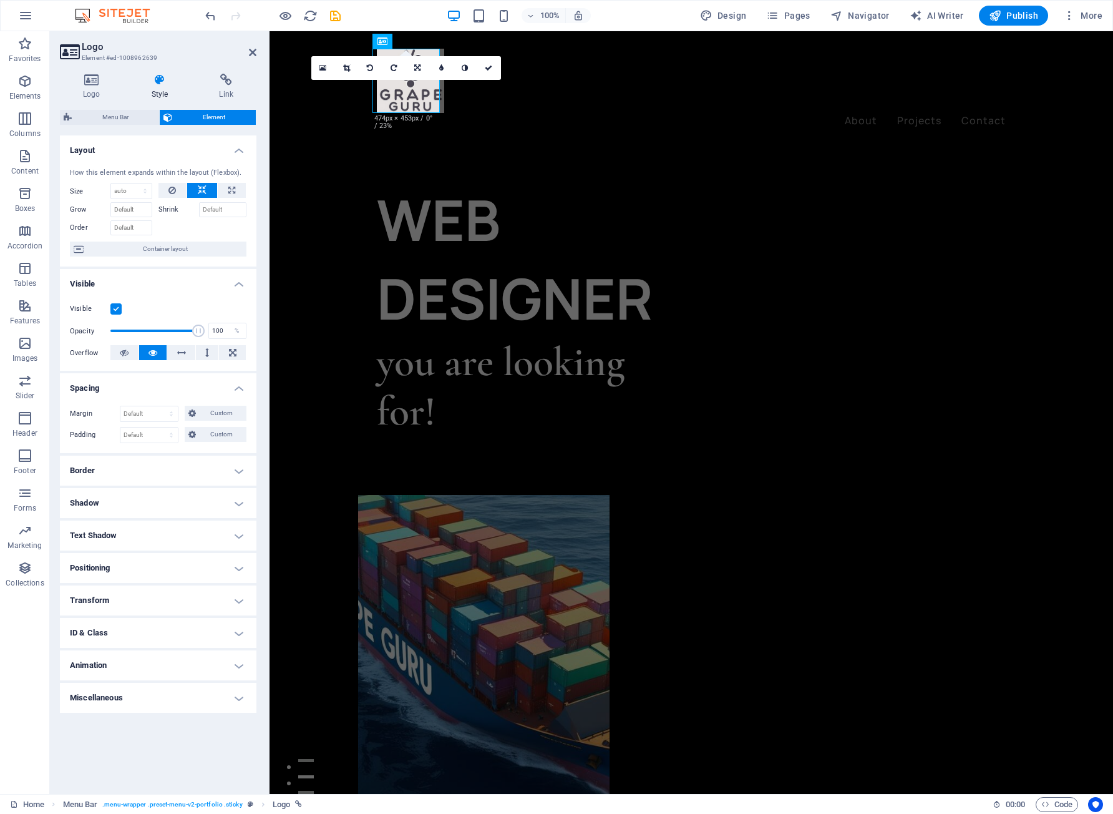
click at [134, 393] on h4 "Spacing" at bounding box center [158, 384] width 197 height 22
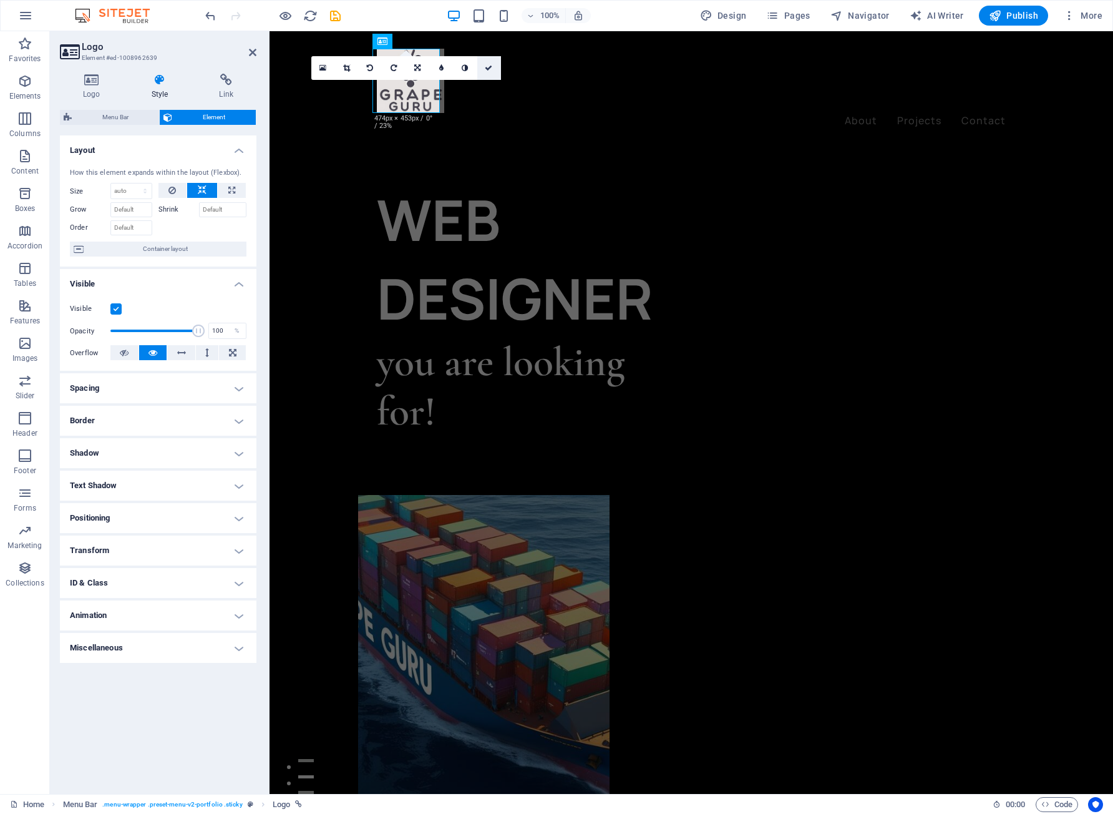
click at [492, 69] on icon at bounding box center [488, 67] width 7 height 7
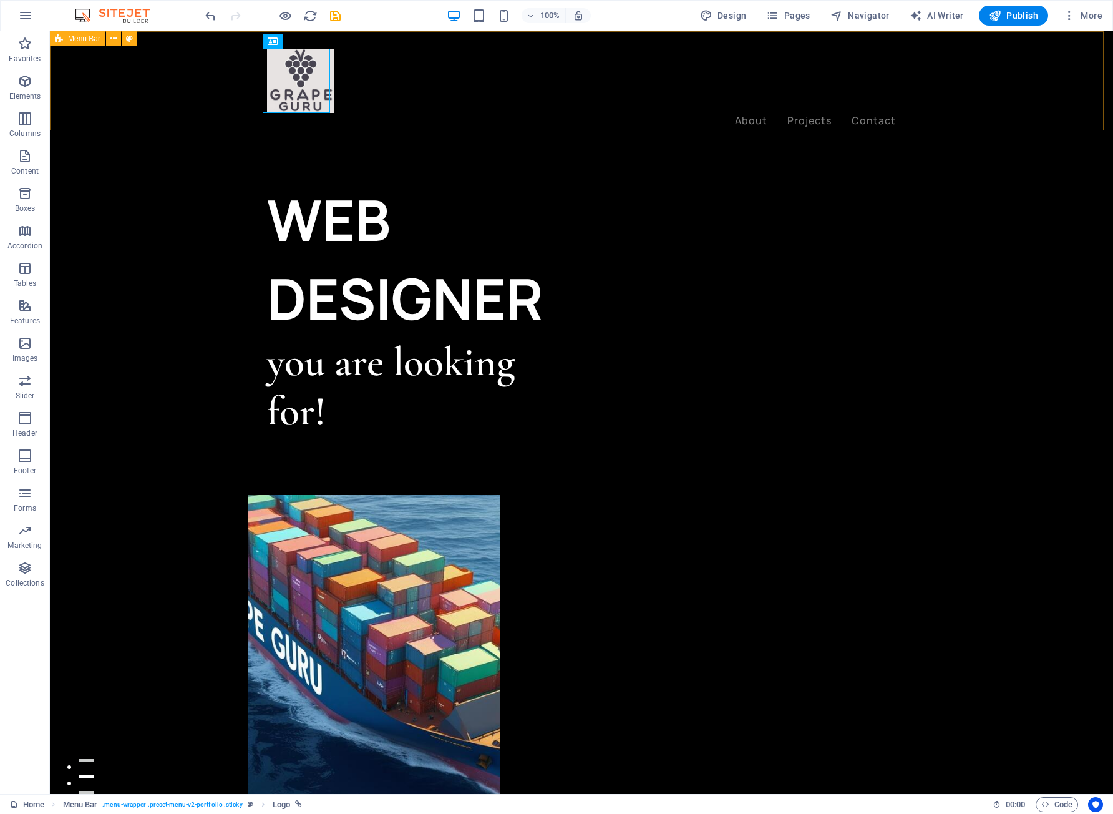
click at [426, 92] on div "About Projects Contact Menu" at bounding box center [581, 88] width 1063 height 115
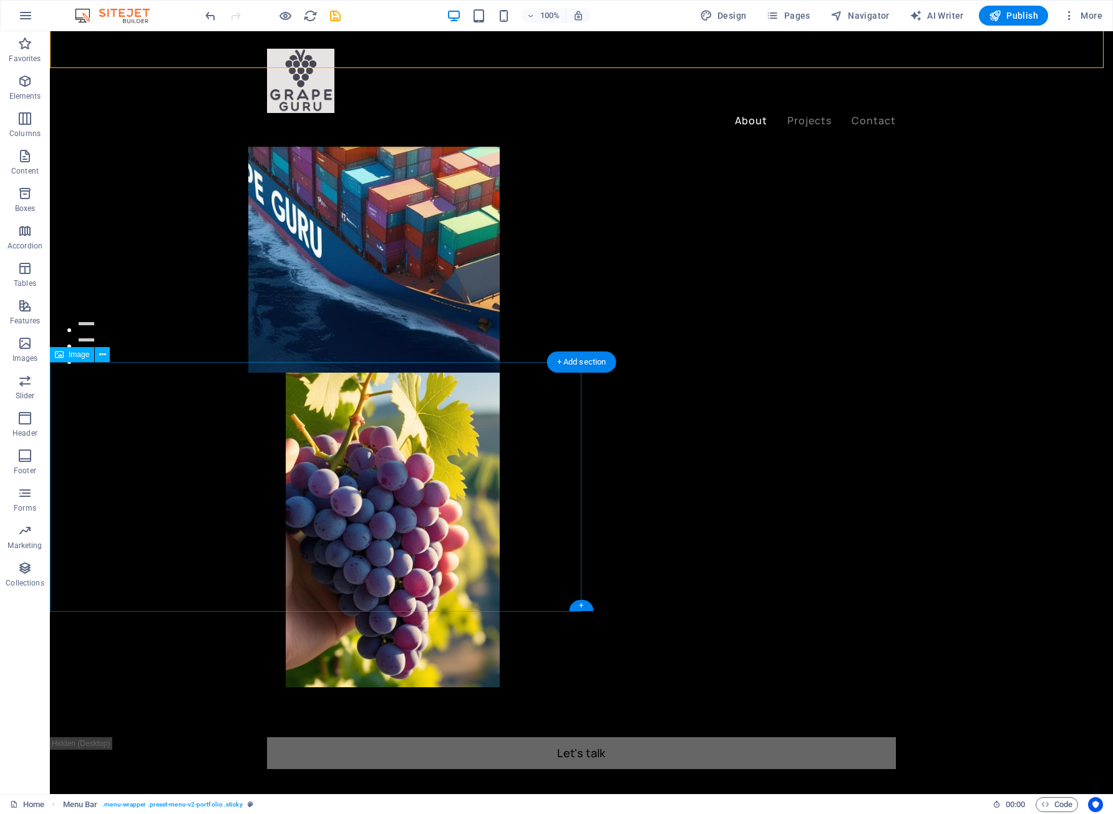
scroll to position [374, 0]
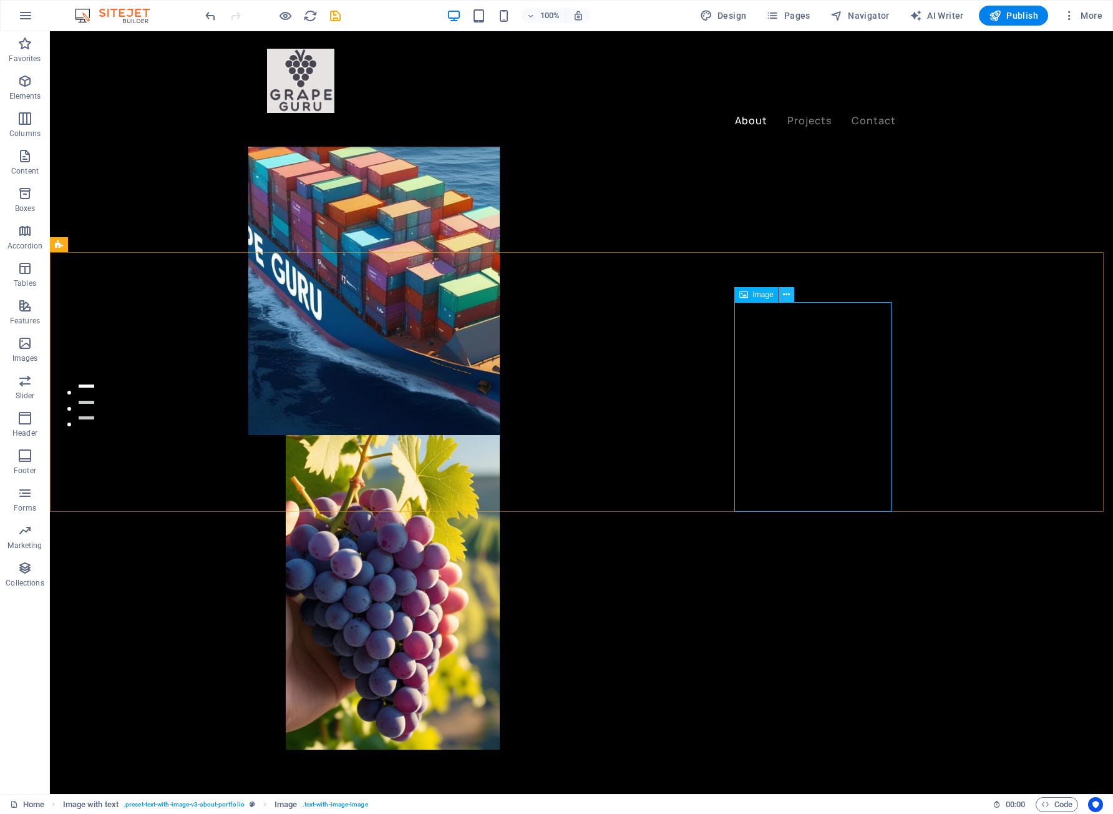
click at [783, 295] on icon at bounding box center [786, 294] width 7 height 13
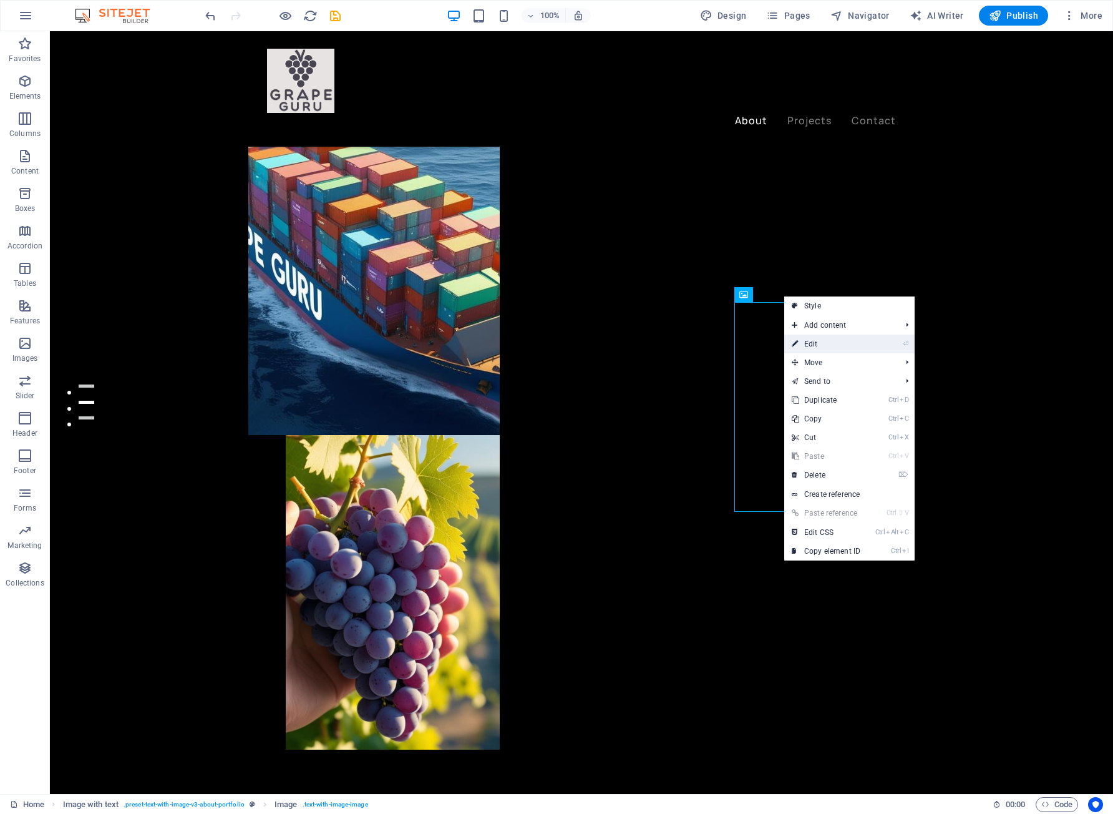
click at [852, 336] on link "⏎ Edit" at bounding box center [826, 343] width 84 height 19
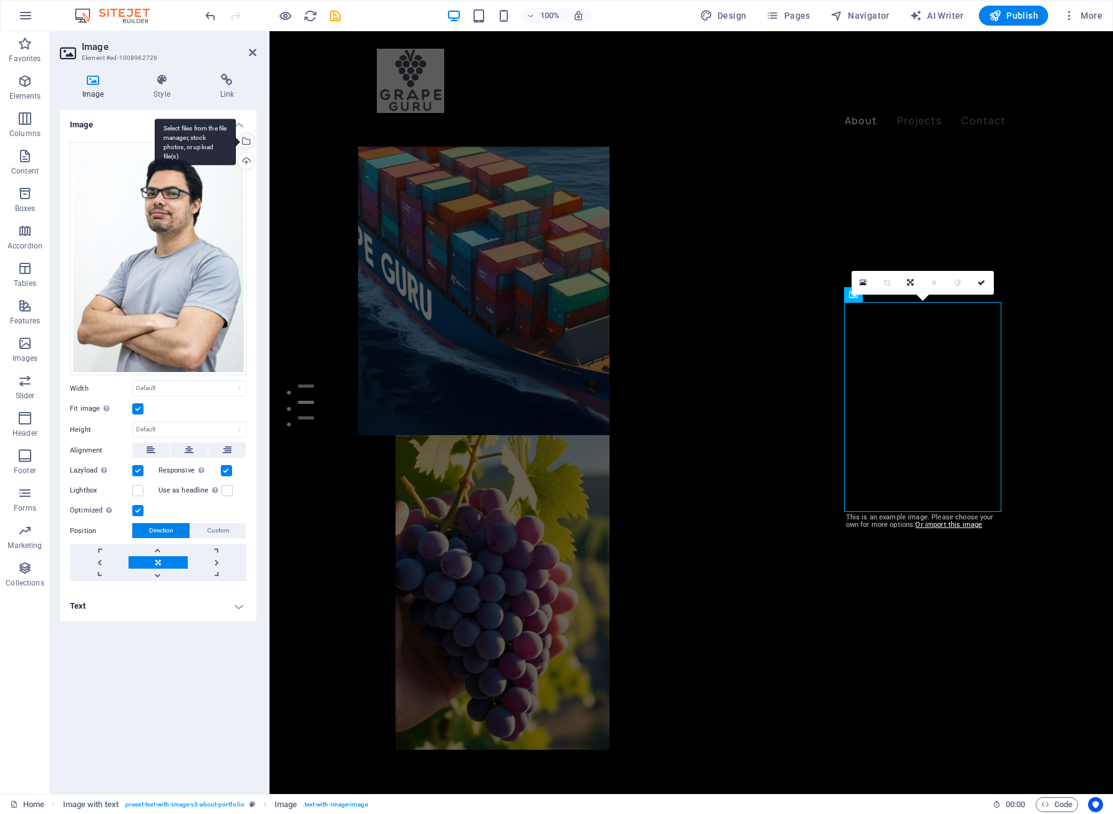
click at [246, 142] on div "Select files from the file manager, stock photos, or upload file(s)" at bounding box center [245, 142] width 19 height 19
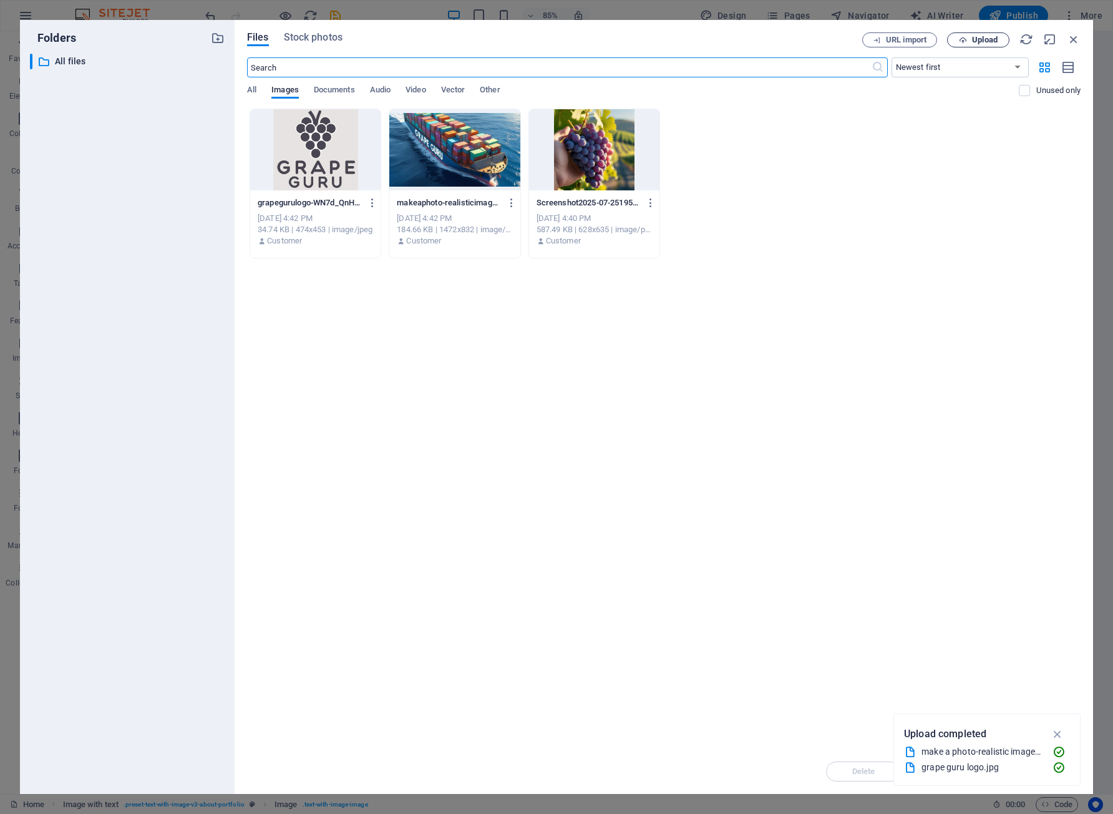
click at [980, 41] on span "Upload" at bounding box center [985, 39] width 26 height 7
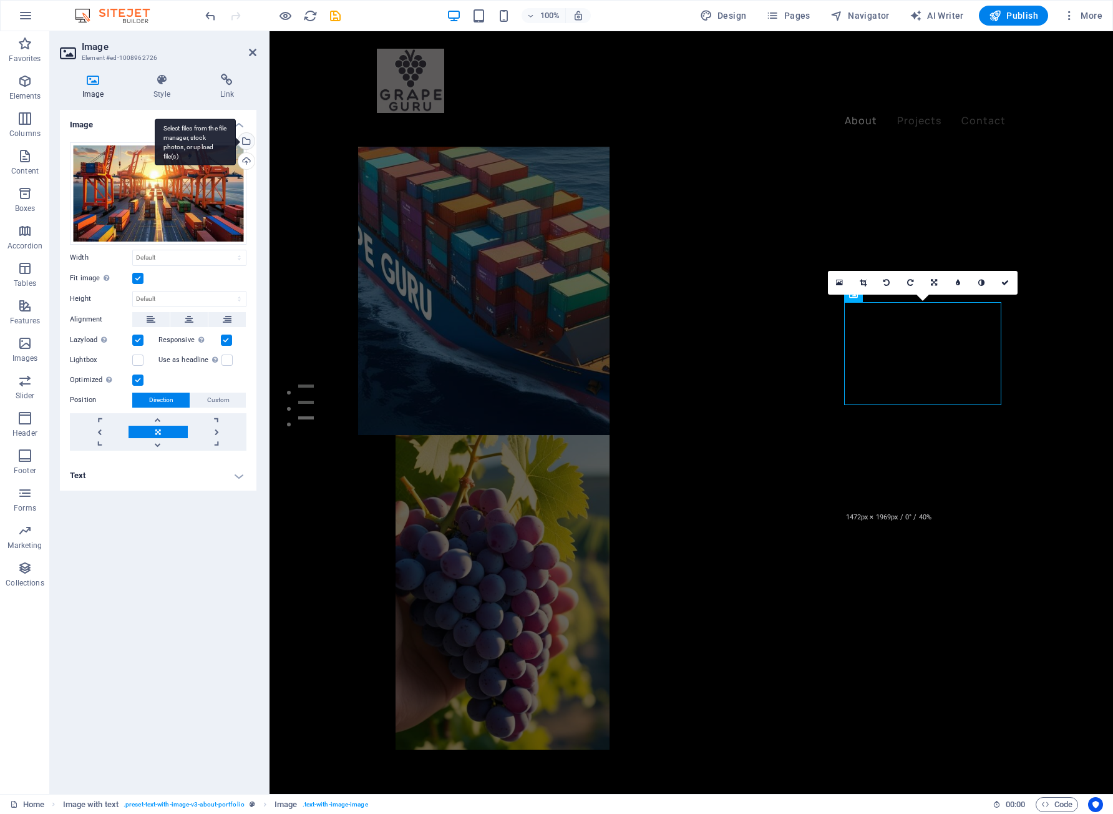
click at [248, 144] on div "Select files from the file manager, stock photos, or upload file(s)" at bounding box center [245, 142] width 19 height 19
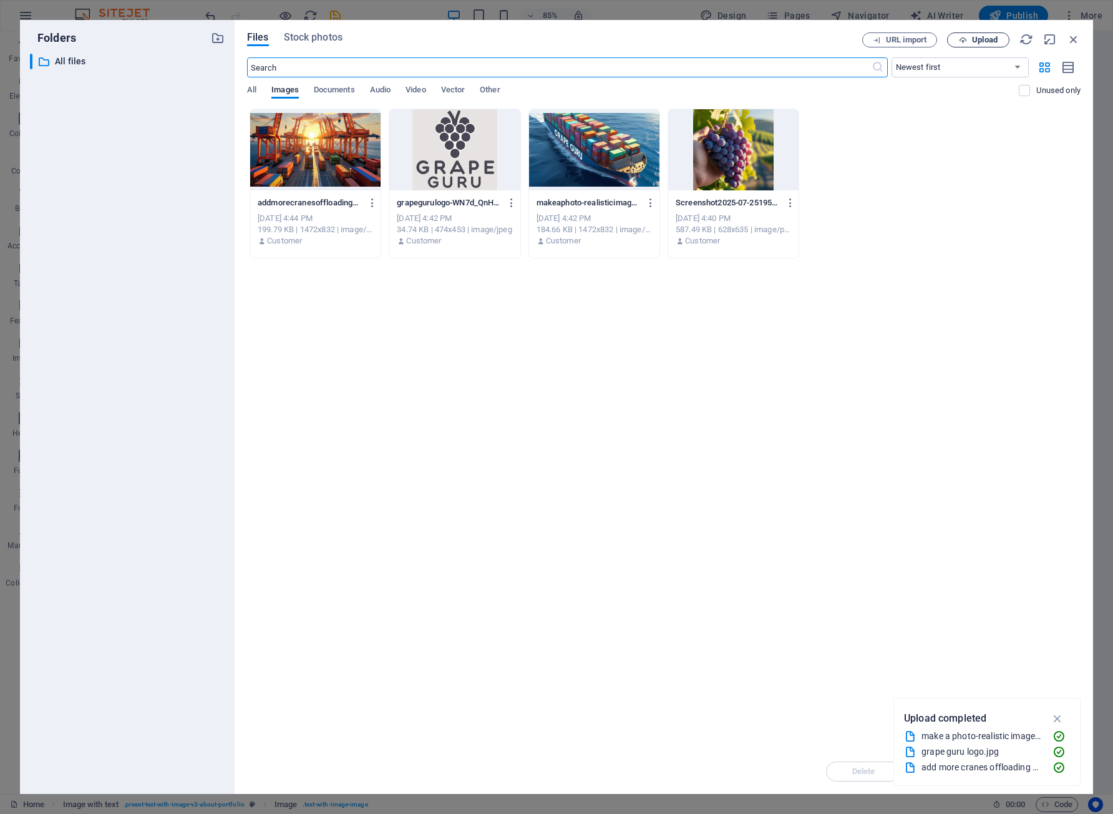
click at [978, 41] on span "Upload" at bounding box center [985, 39] width 26 height 7
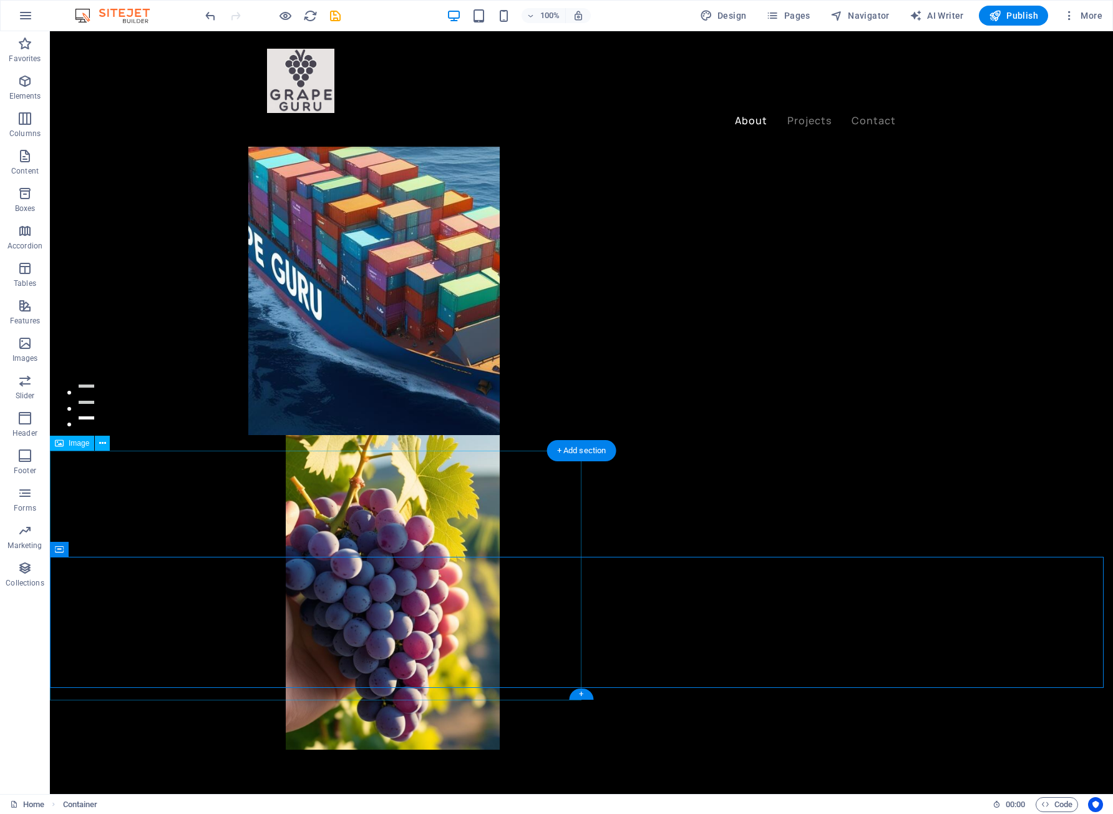
click at [104, 442] on icon at bounding box center [102, 443] width 7 height 13
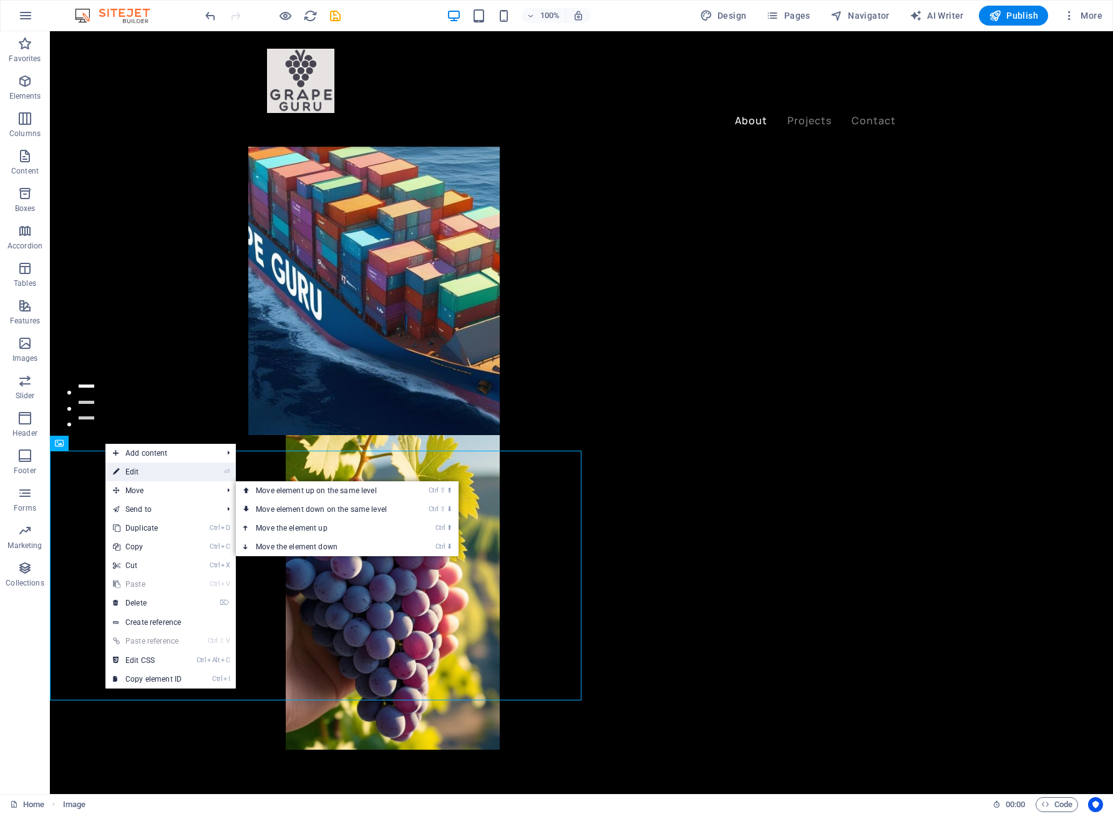
click at [142, 476] on link "⏎ Edit" at bounding box center [147, 471] width 84 height 19
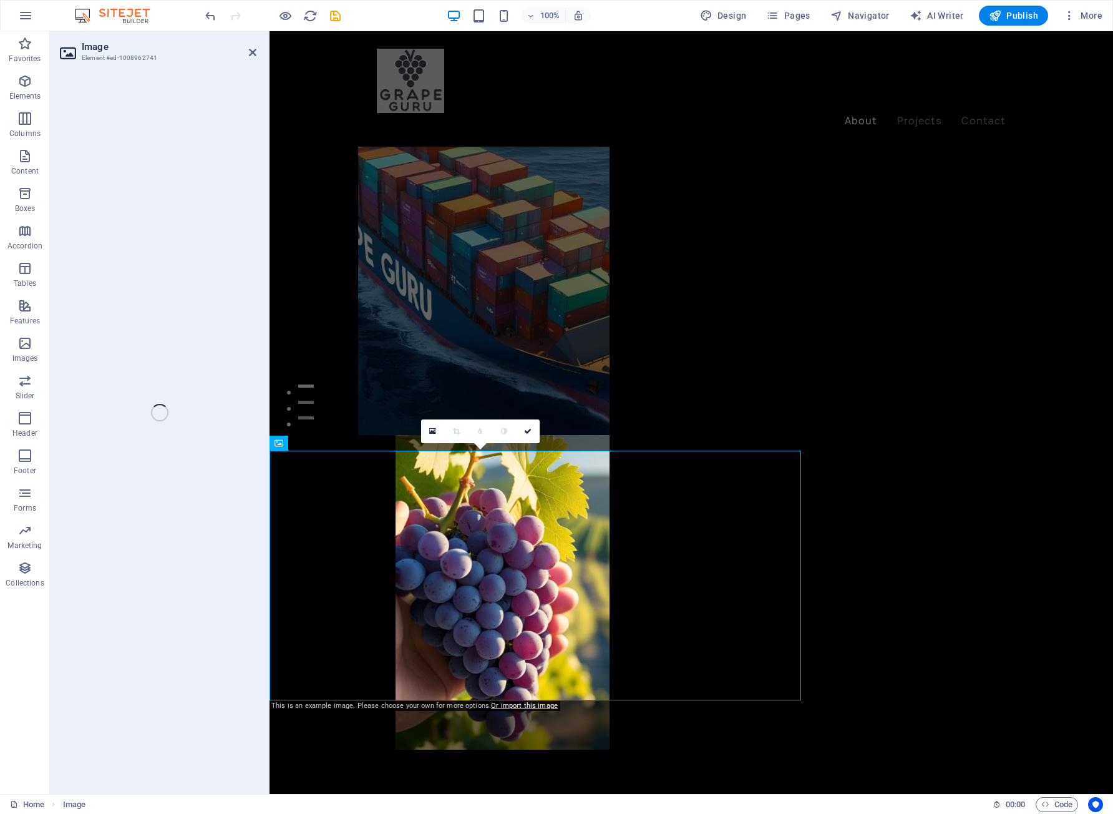
select select "vw"
select select "px"
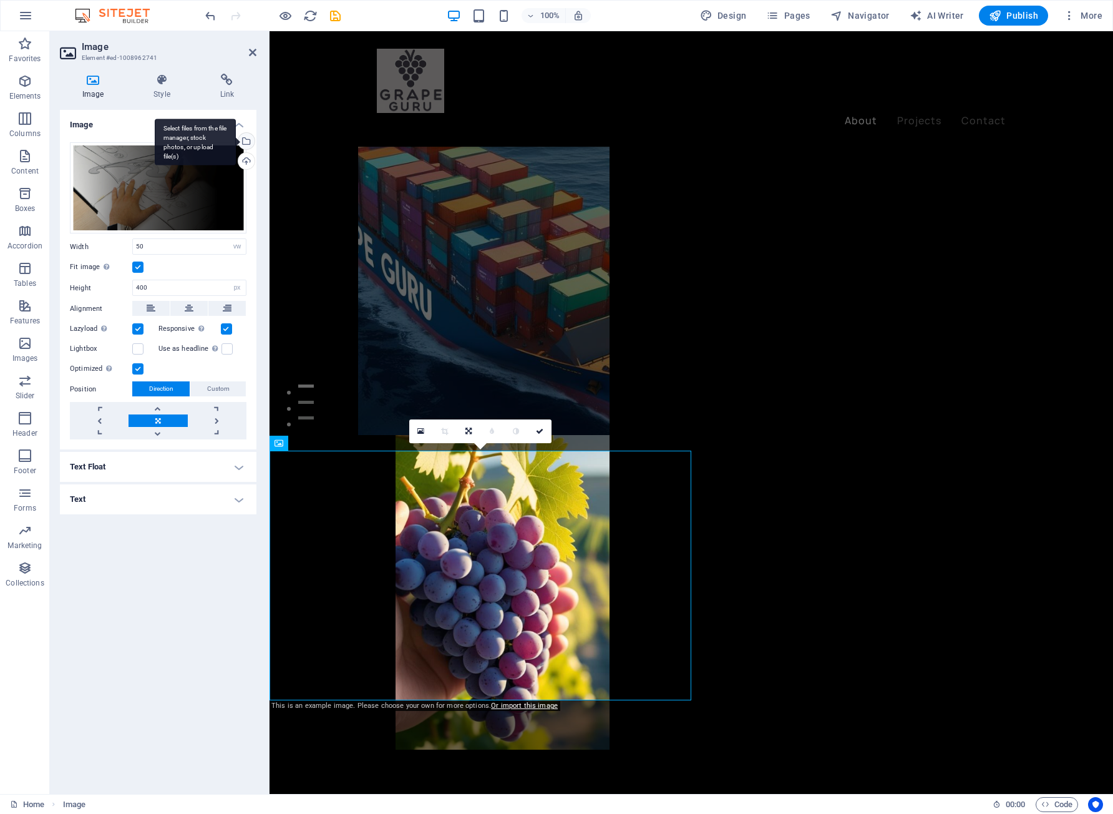
click at [246, 144] on div "Select files from the file manager, stock photos, or upload file(s)" at bounding box center [245, 142] width 19 height 19
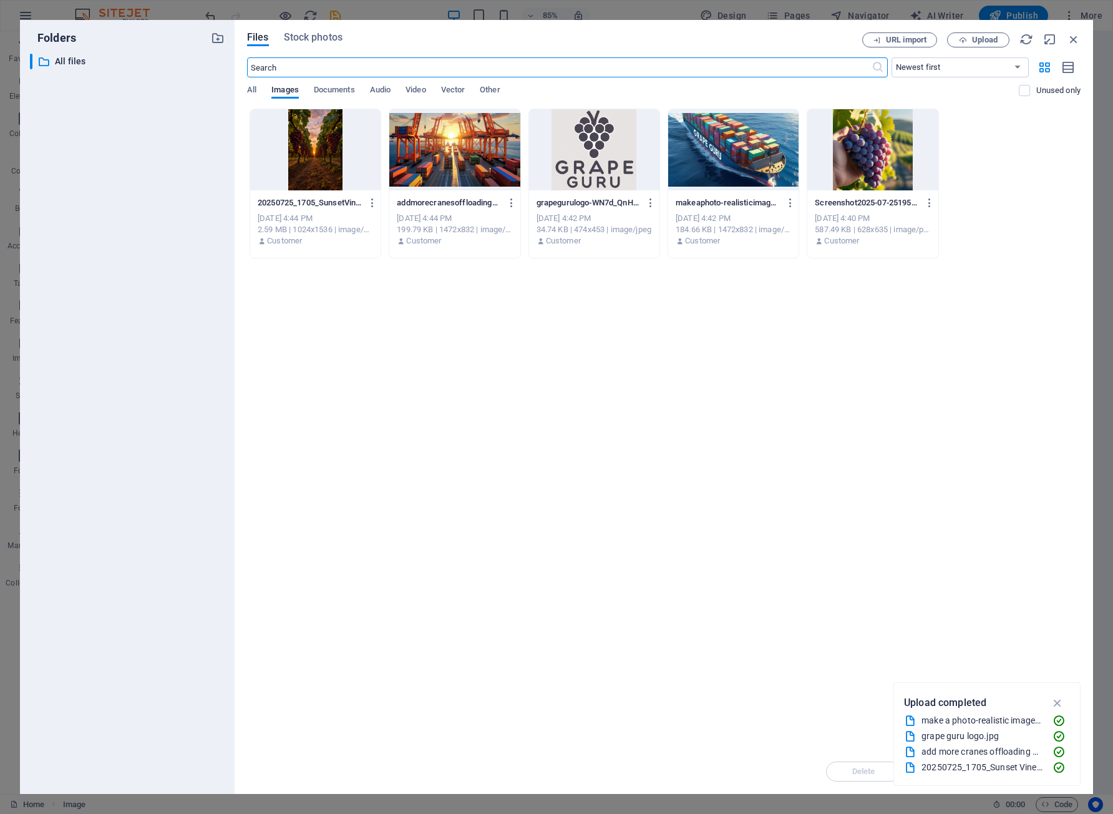
click at [456, 167] on div at bounding box center [454, 149] width 130 height 81
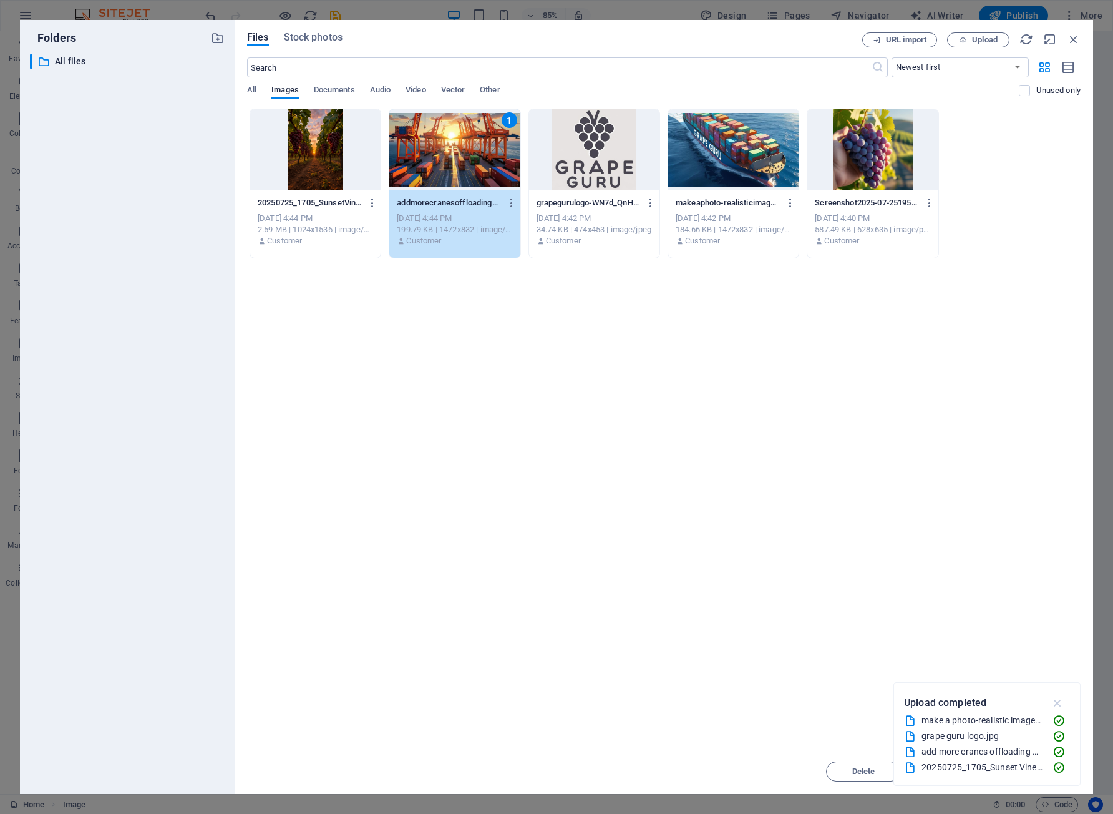
click at [1056, 700] on icon "button" at bounding box center [1058, 703] width 14 height 14
click at [1042, 776] on button "Insert" at bounding box center [1043, 771] width 75 height 20
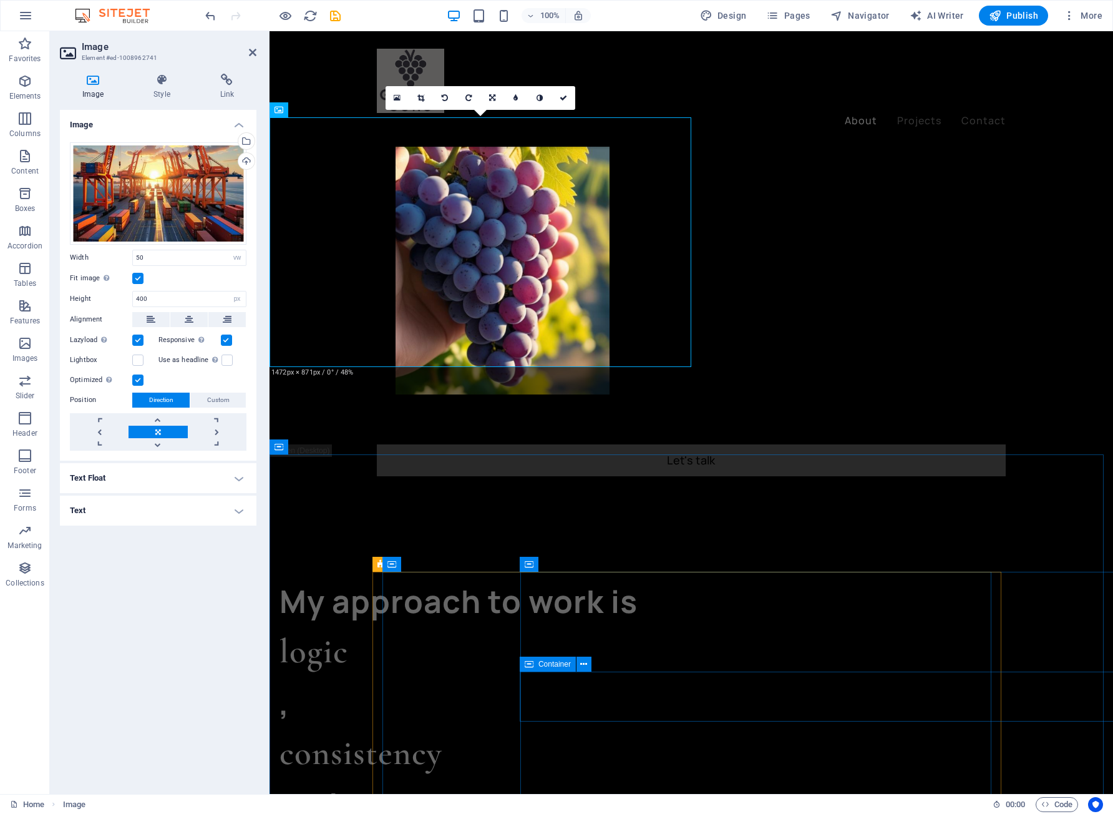
scroll to position [749, 0]
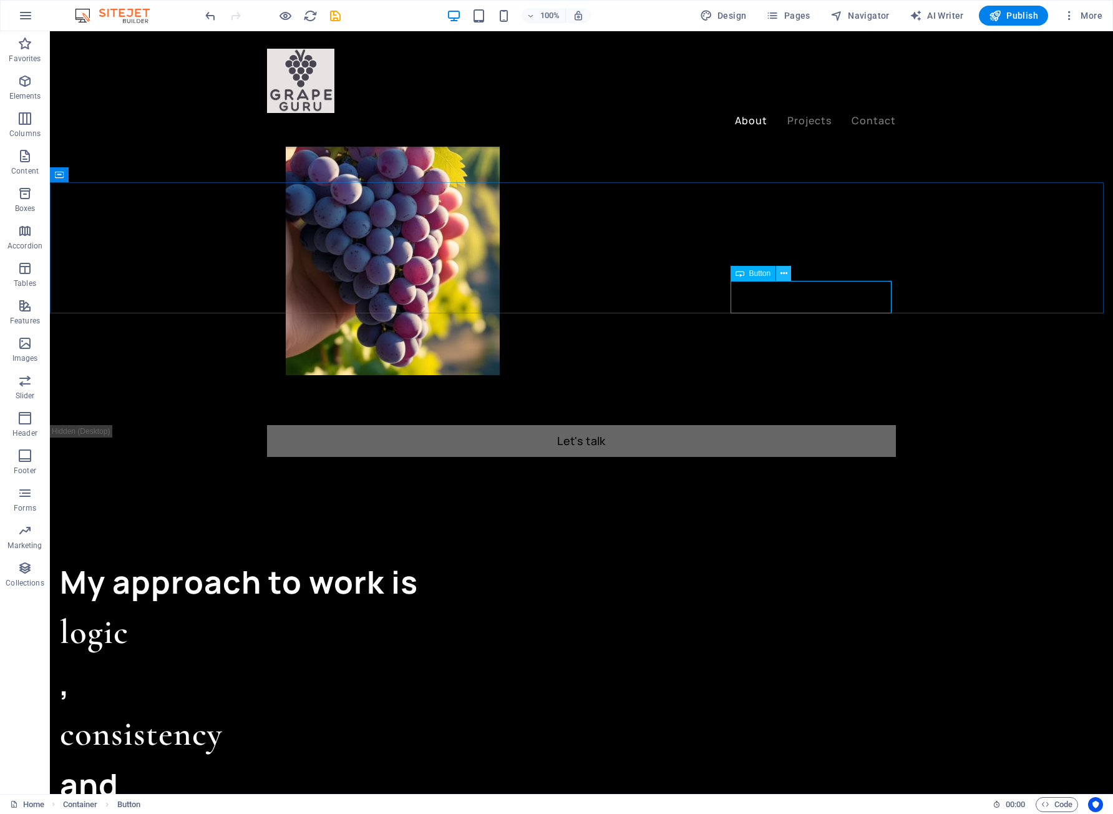
click at [778, 270] on button at bounding box center [783, 273] width 15 height 15
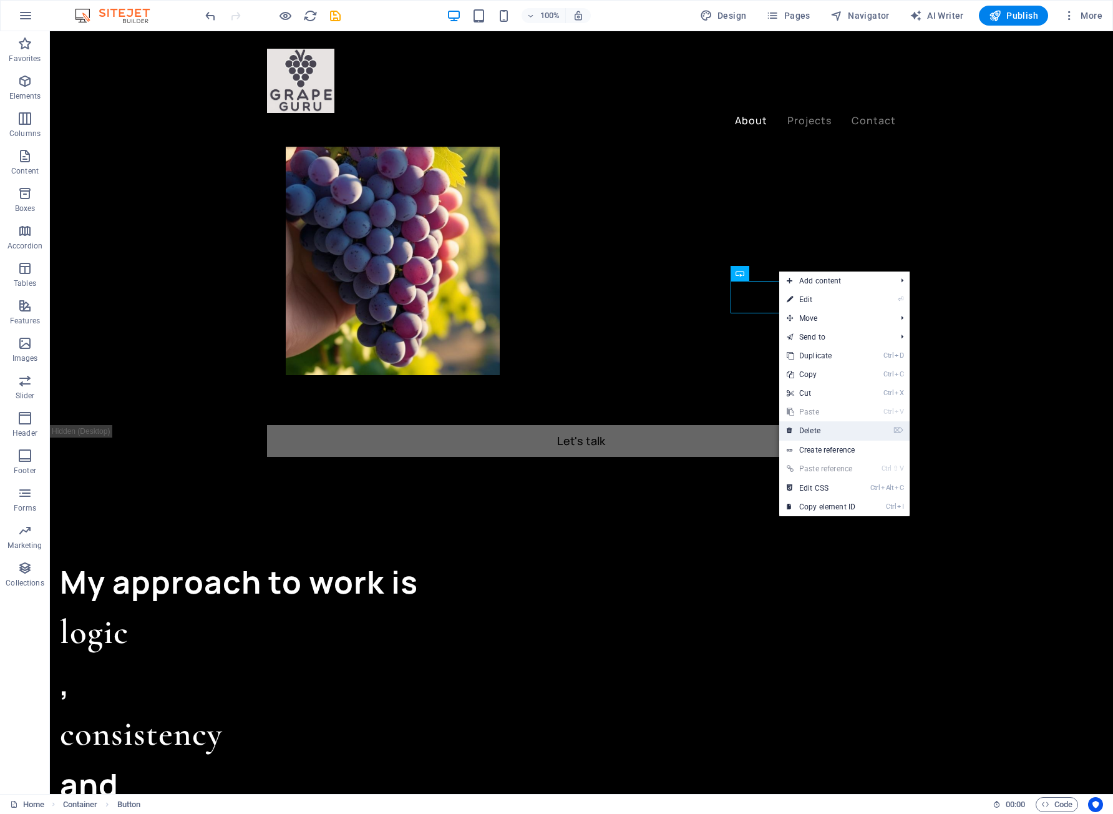
click at [822, 421] on link "⌦ Delete" at bounding box center [821, 430] width 84 height 19
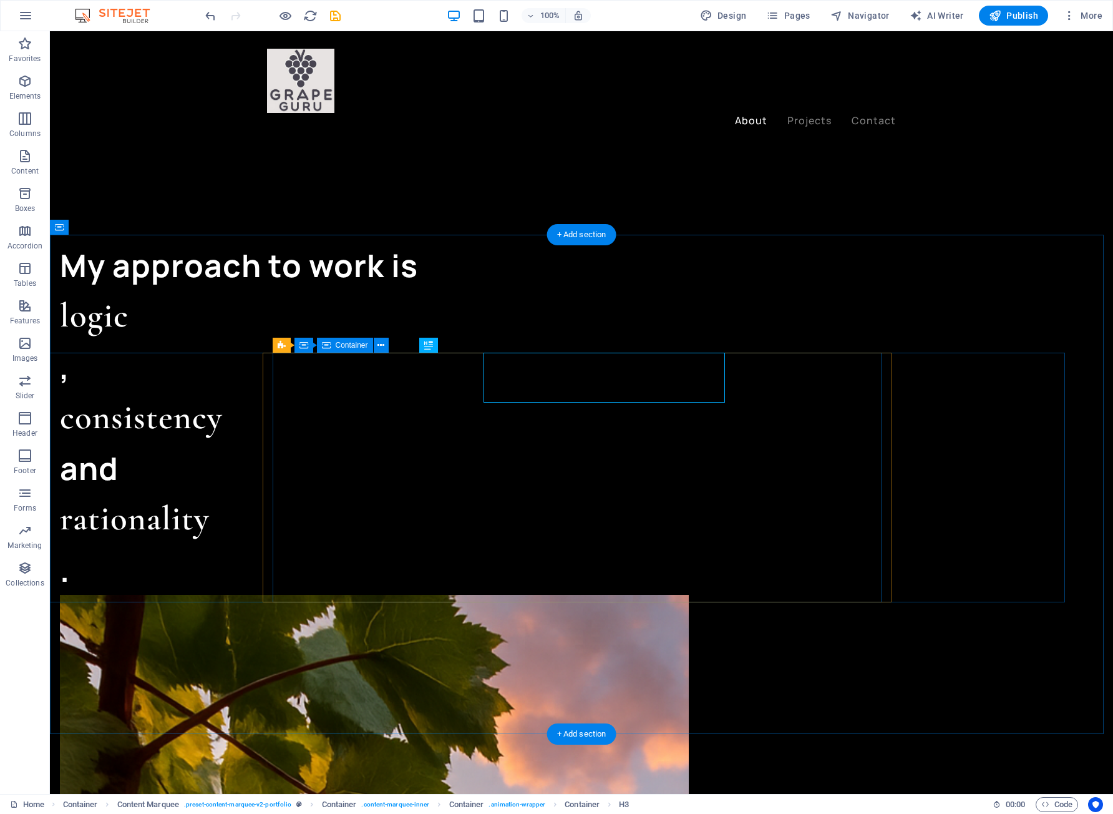
scroll to position [1123, 0]
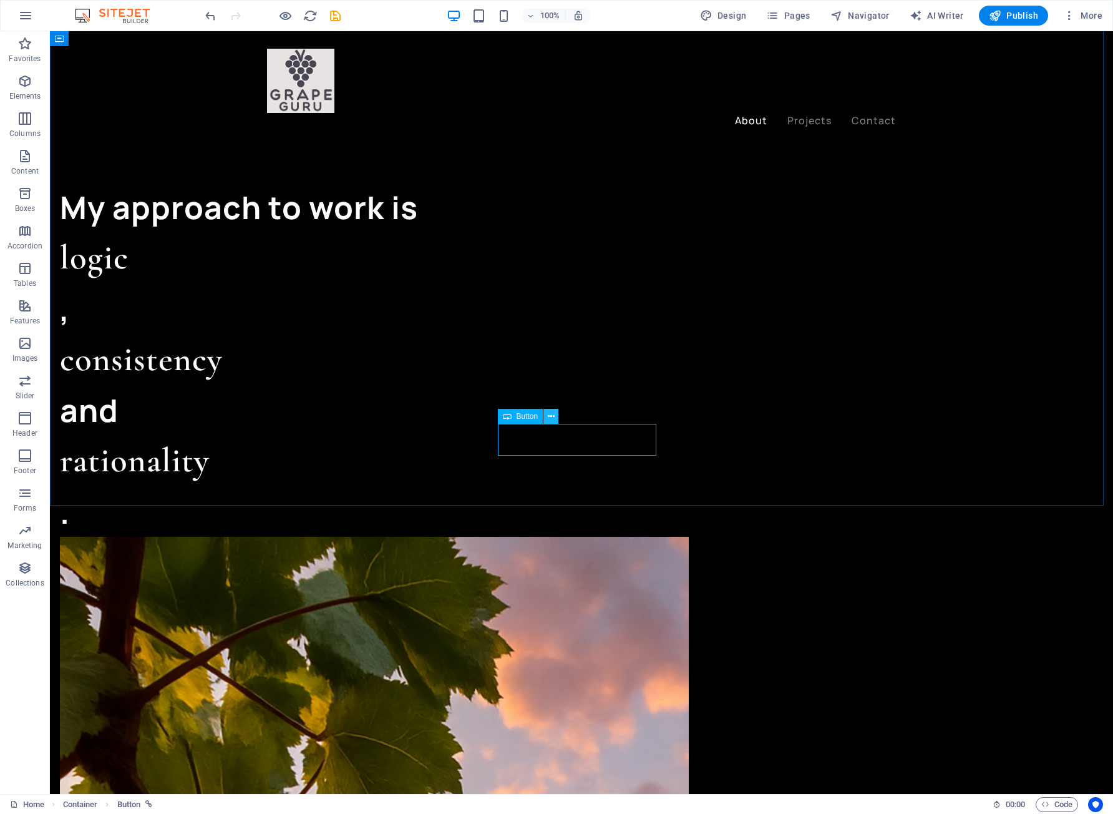
click at [546, 413] on button at bounding box center [551, 416] width 15 height 15
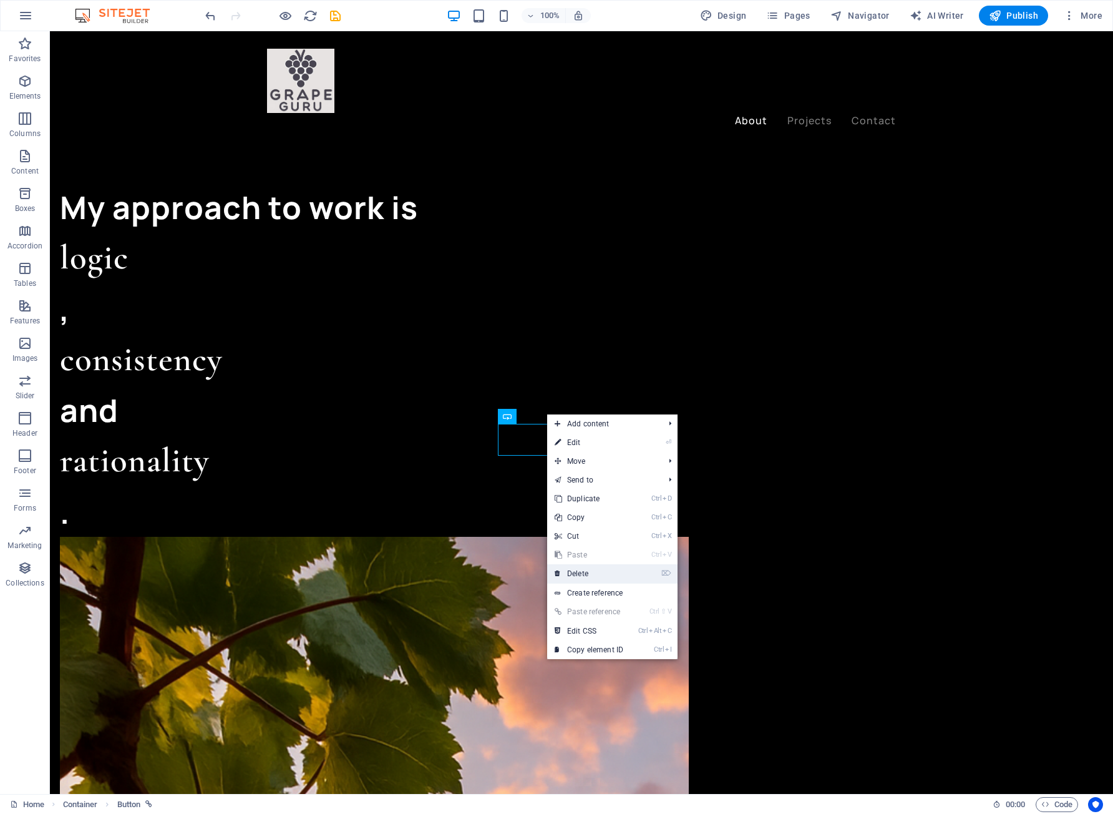
click at [601, 572] on link "⌦ Delete" at bounding box center [589, 573] width 84 height 19
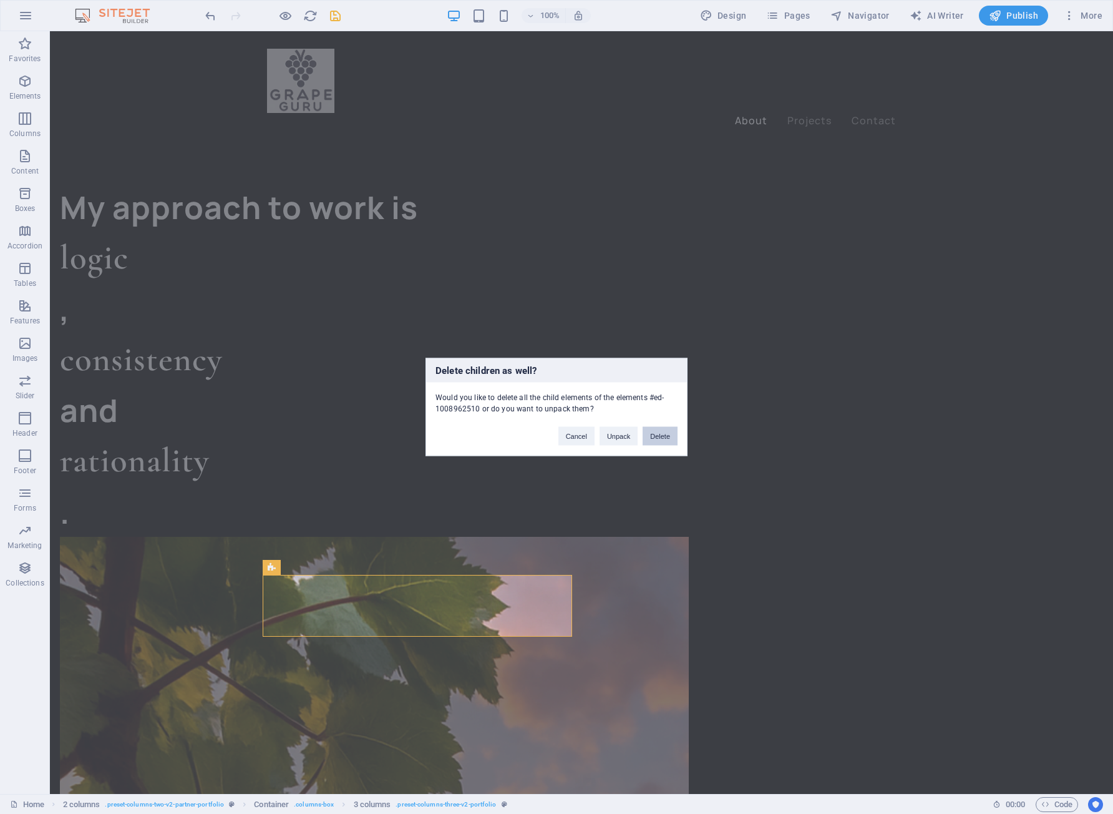
click at [670, 441] on button "Delete" at bounding box center [660, 436] width 35 height 19
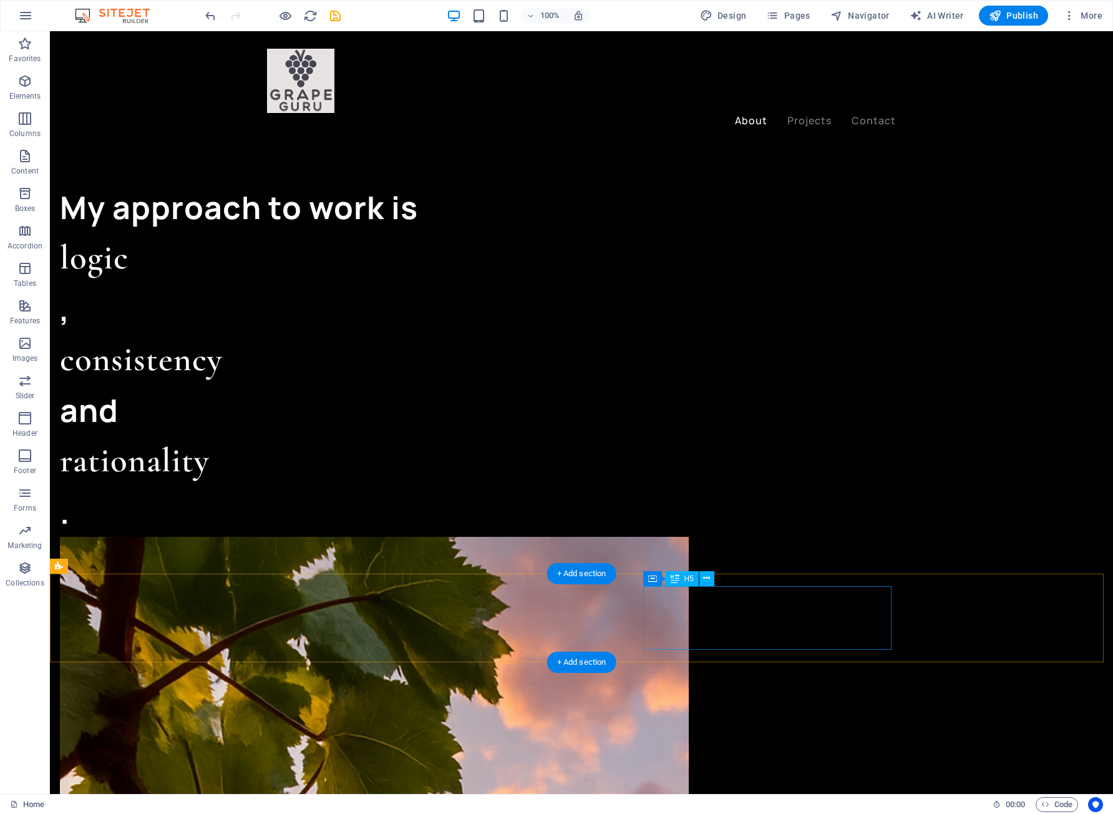
click at [710, 580] on icon at bounding box center [706, 578] width 7 height 13
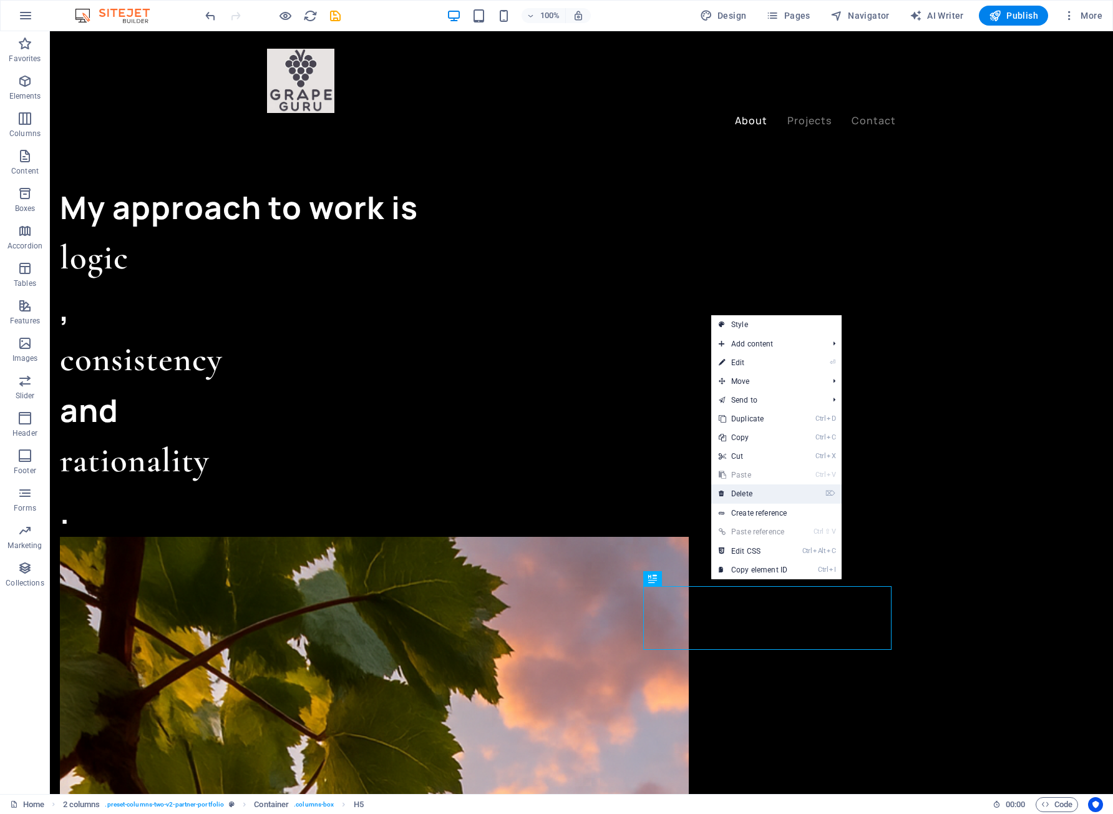
click at [764, 493] on link "⌦ Delete" at bounding box center [753, 493] width 84 height 19
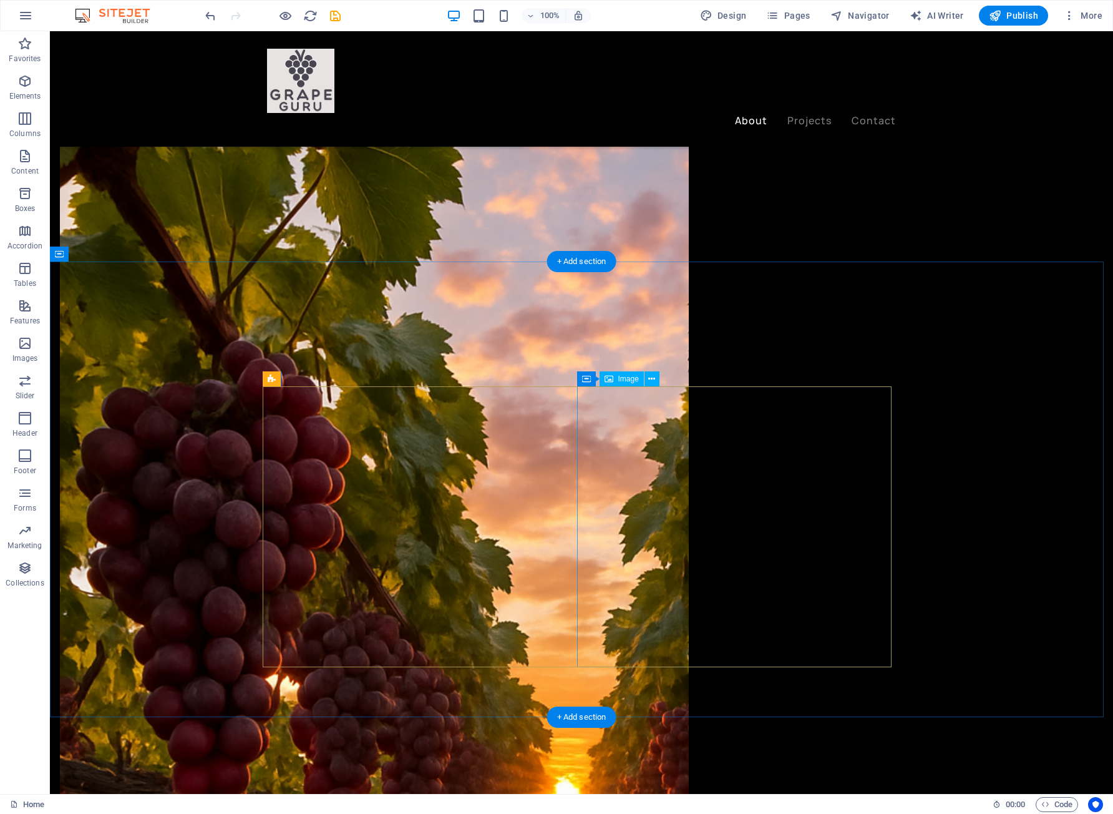
scroll to position [1747, 0]
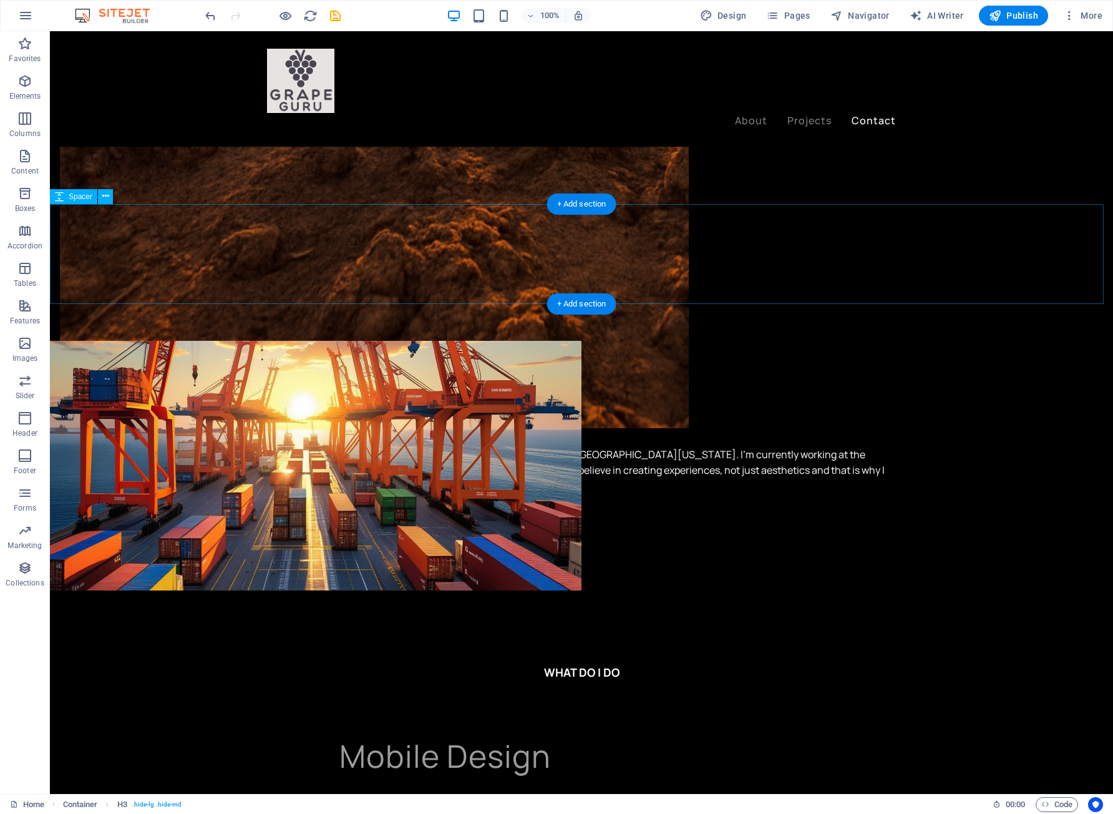
scroll to position [2830, 0]
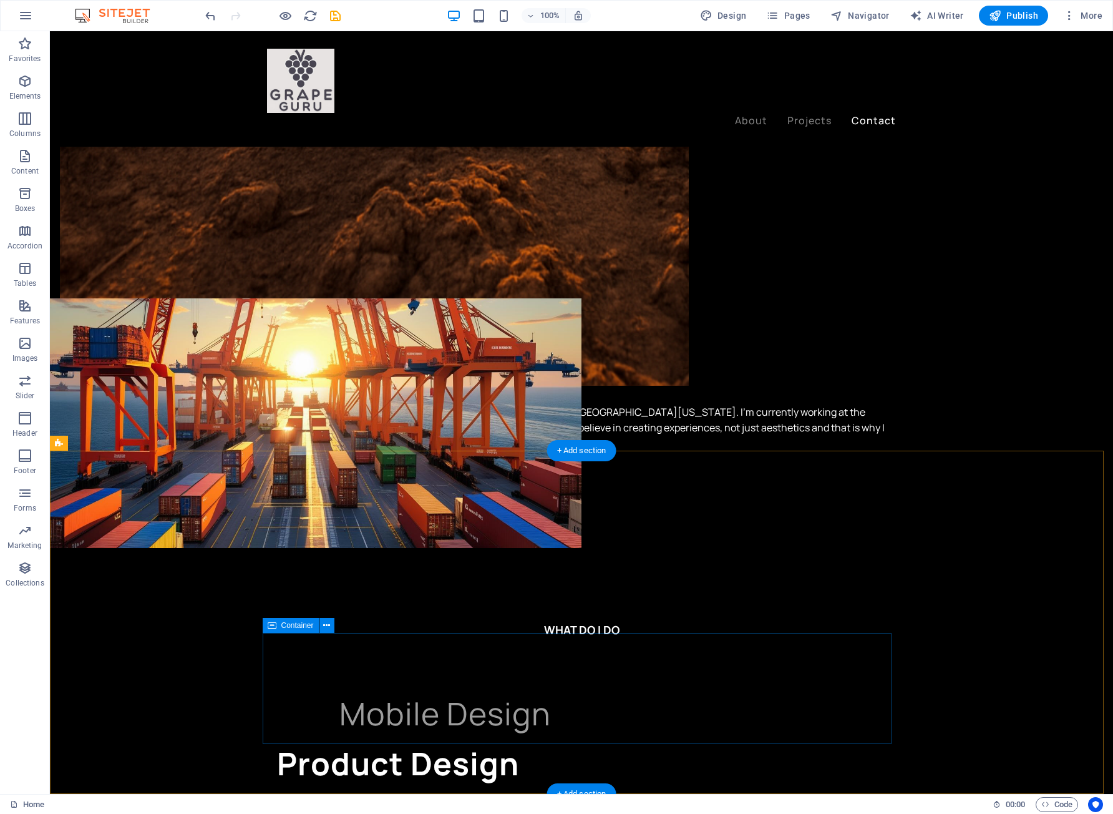
scroll to position [2849, 0]
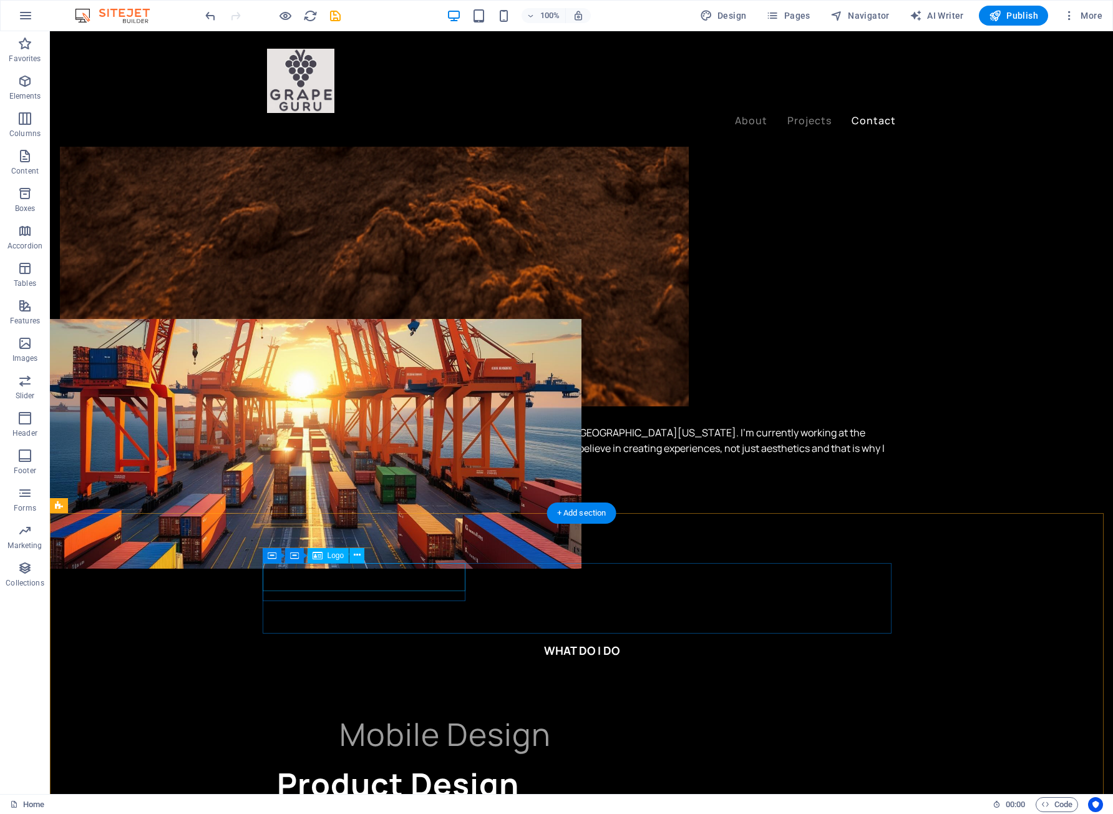
click at [733, 608] on icon at bounding box center [734, 609] width 7 height 13
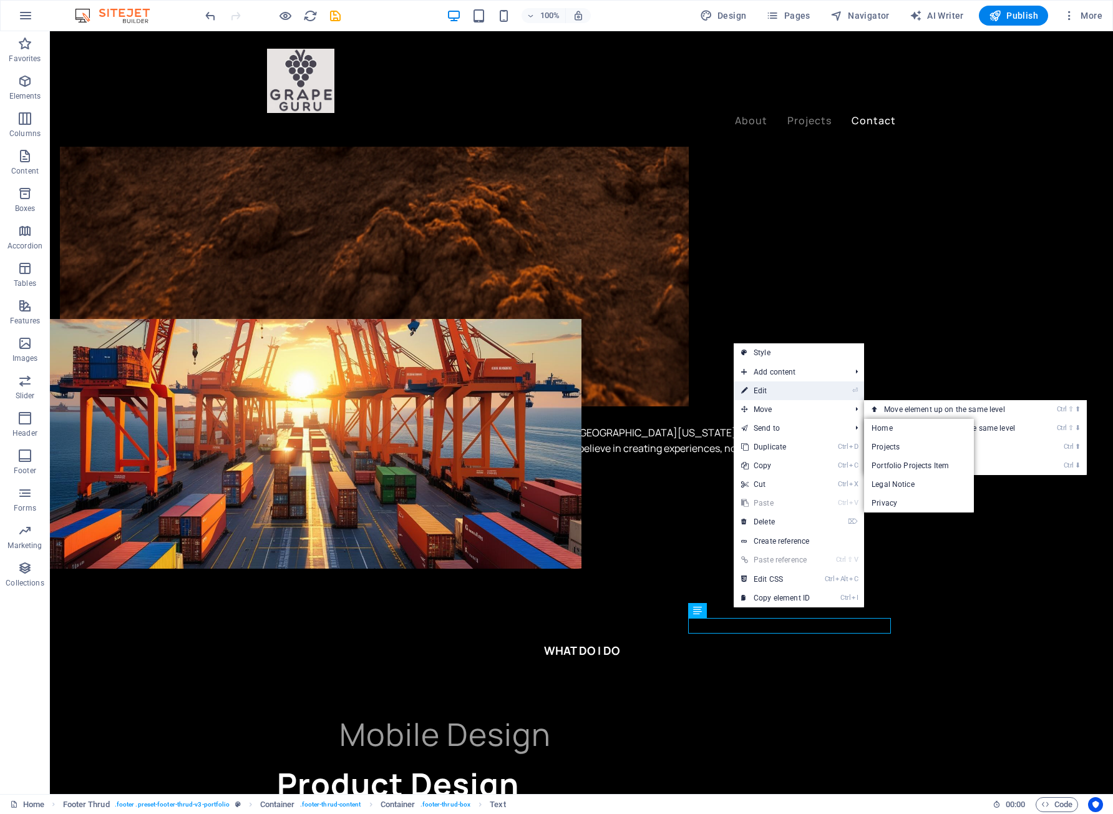
click at [764, 383] on link "⏎ Edit" at bounding box center [776, 390] width 84 height 19
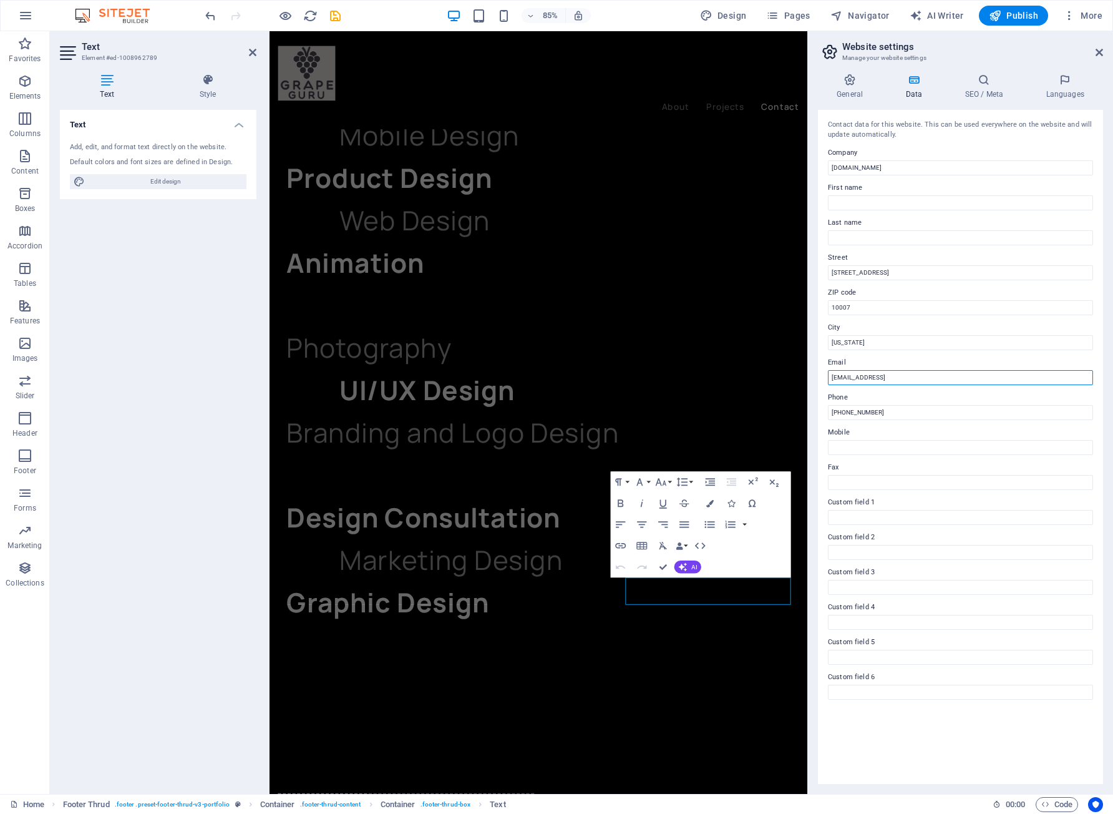
click at [987, 379] on input "[EMAIL_ADDRESS]" at bounding box center [960, 377] width 265 height 15
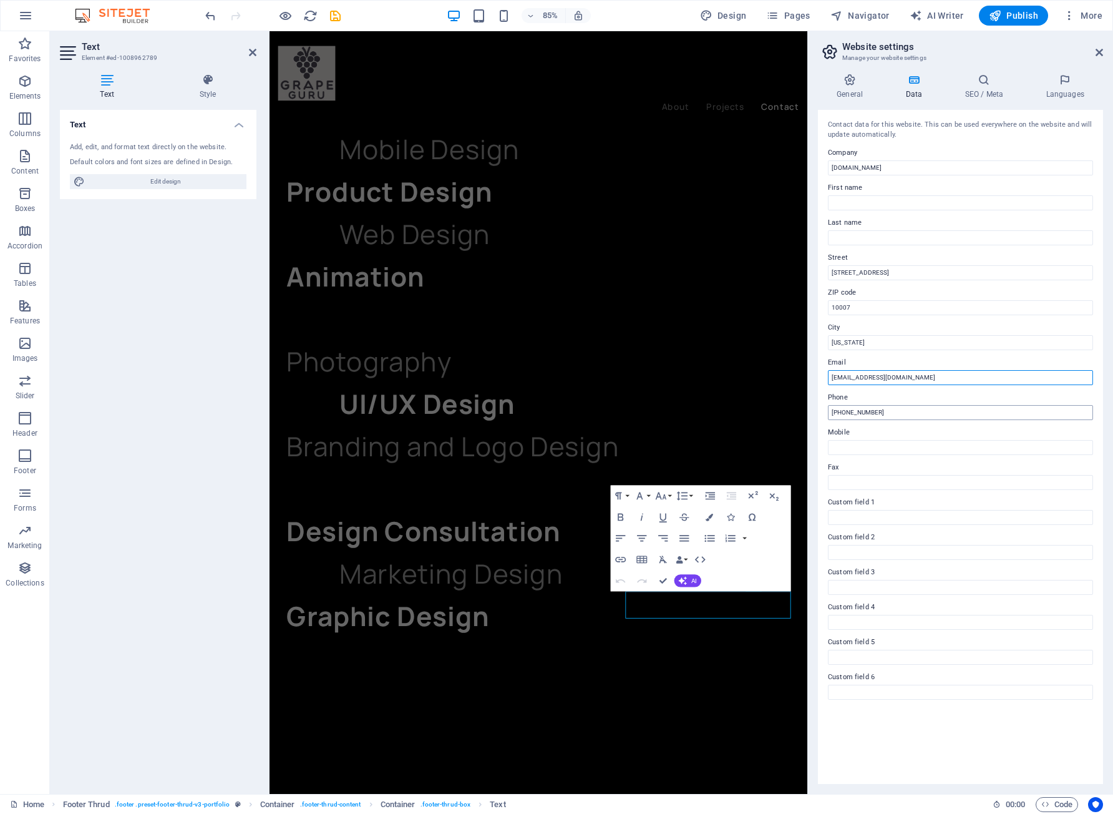
type input "[EMAIL_ADDRESS][DOMAIN_NAME]"
click at [901, 411] on input "[PHONE_NUMBER]" at bounding box center [960, 412] width 265 height 15
click at [900, 411] on input "[PHONE_NUMBER]" at bounding box center [960, 412] width 265 height 15
click at [842, 409] on input "[PHONE_NUMBER]" at bounding box center [960, 412] width 265 height 15
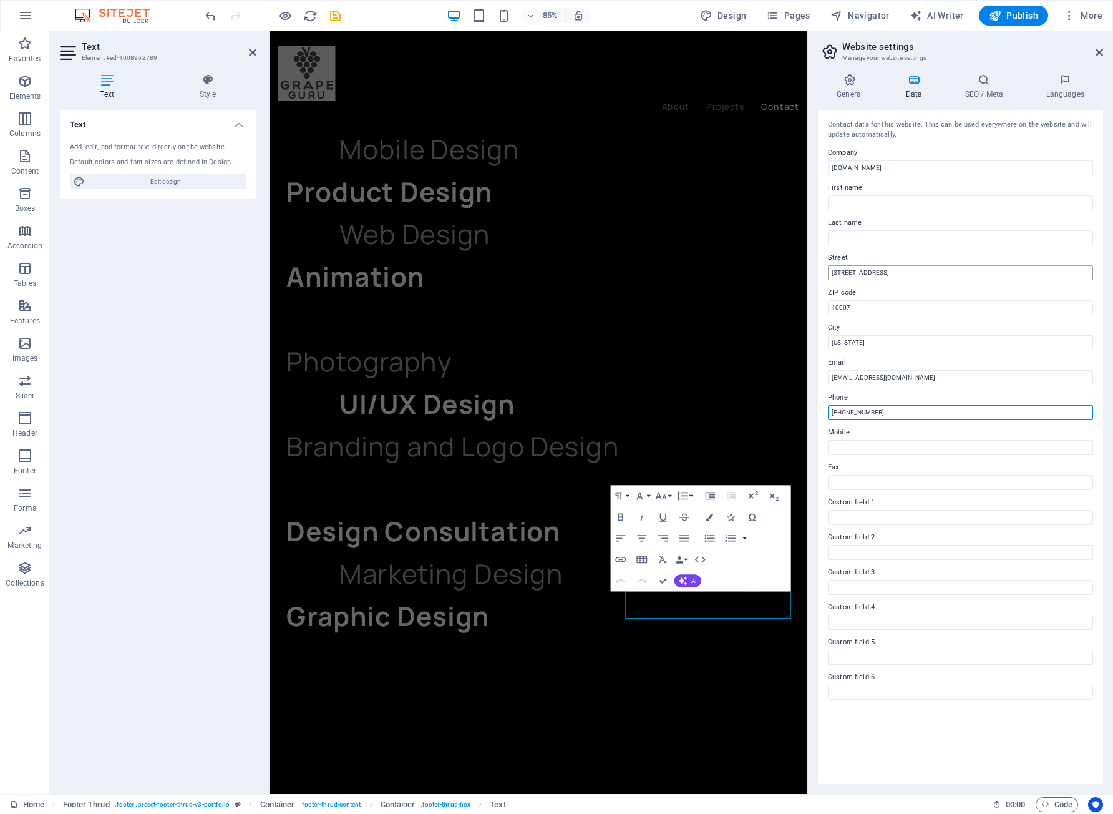
type input "[PHONE_NUMBER]"
click at [913, 269] on input "[STREET_ADDRESS]" at bounding box center [960, 272] width 265 height 15
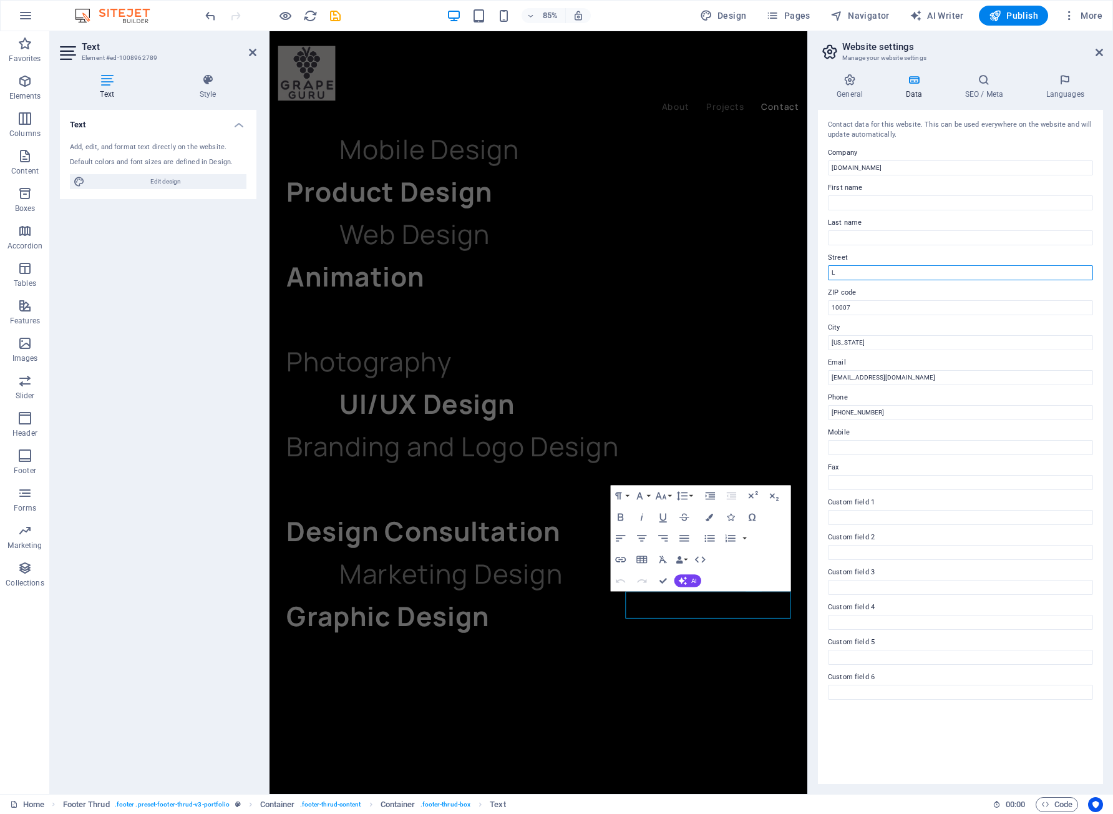
click at [864, 266] on input "L" at bounding box center [960, 272] width 265 height 15
type input "[PERSON_NAME][GEOGRAPHIC_DATA]"
click at [870, 341] on input "[US_STATE]" at bounding box center [960, 342] width 265 height 15
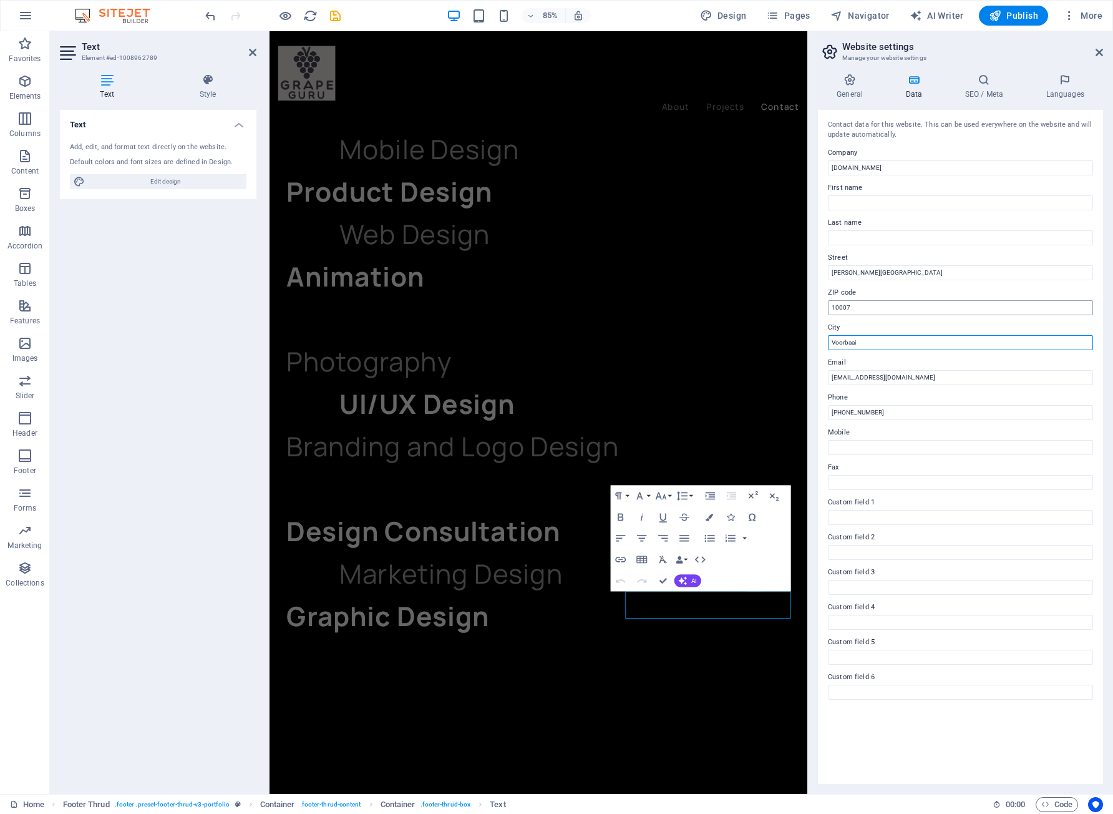
type input "Voorbaai"
click at [857, 310] on input "10007" at bounding box center [960, 307] width 265 height 15
type input "6503"
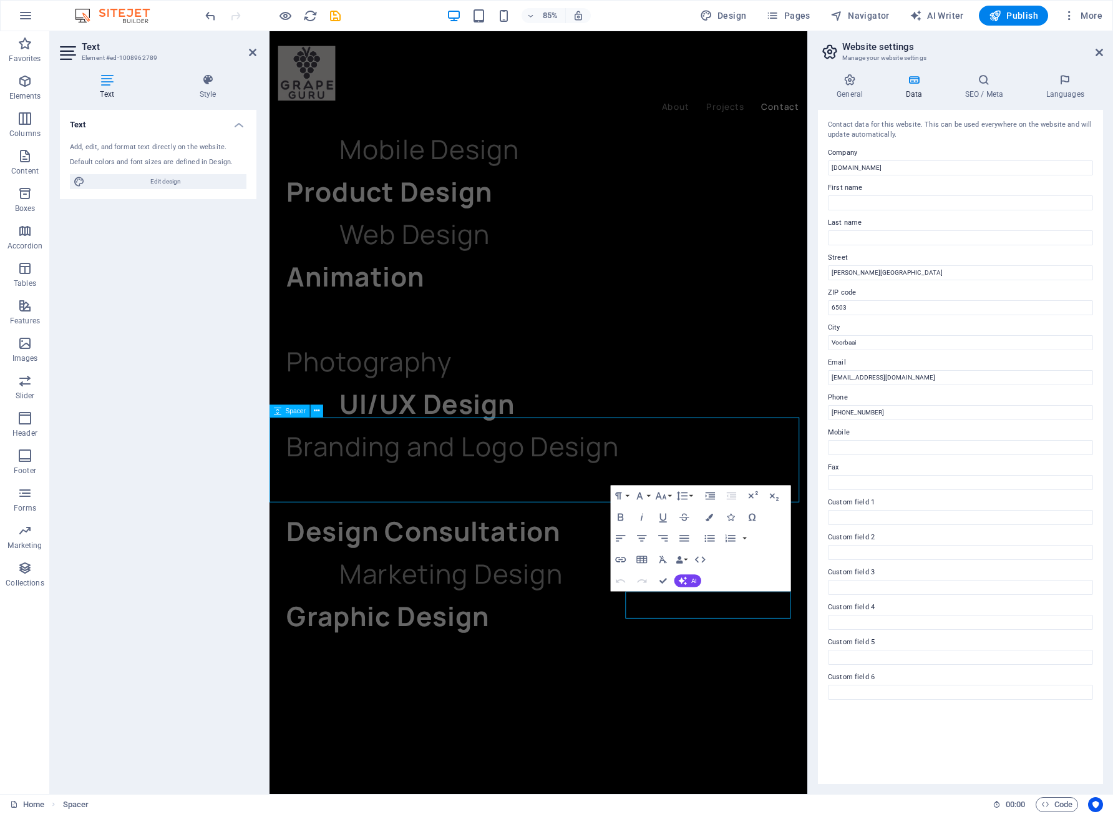
scroll to position [2793, 0]
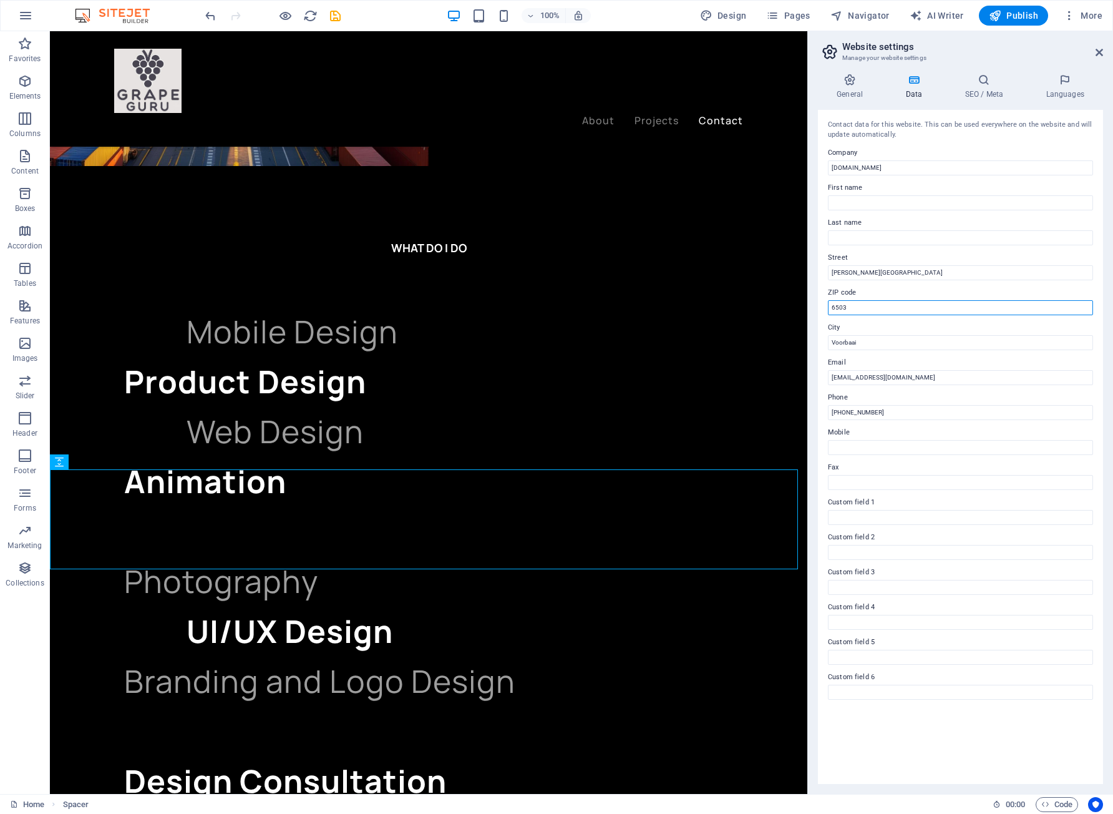
click at [864, 306] on input "6503" at bounding box center [960, 307] width 265 height 15
click at [875, 341] on input "Voorbaai" at bounding box center [960, 342] width 265 height 15
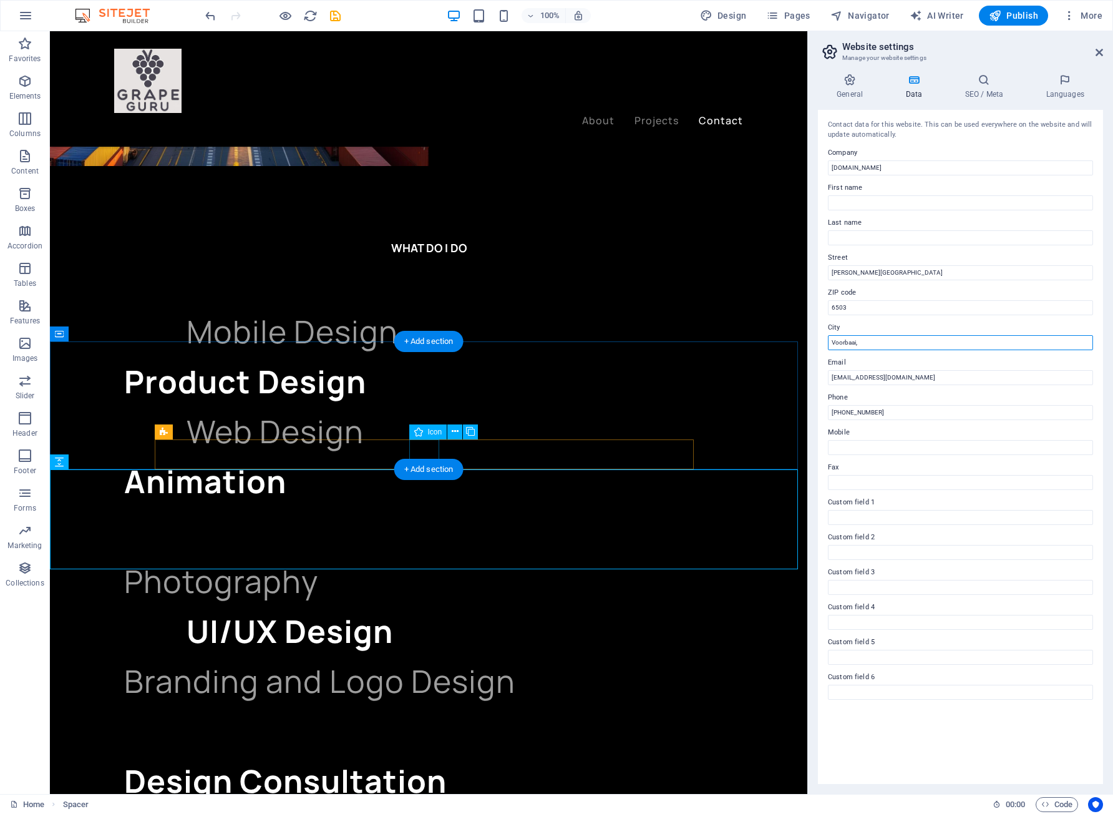
type input "Voorbaai,"
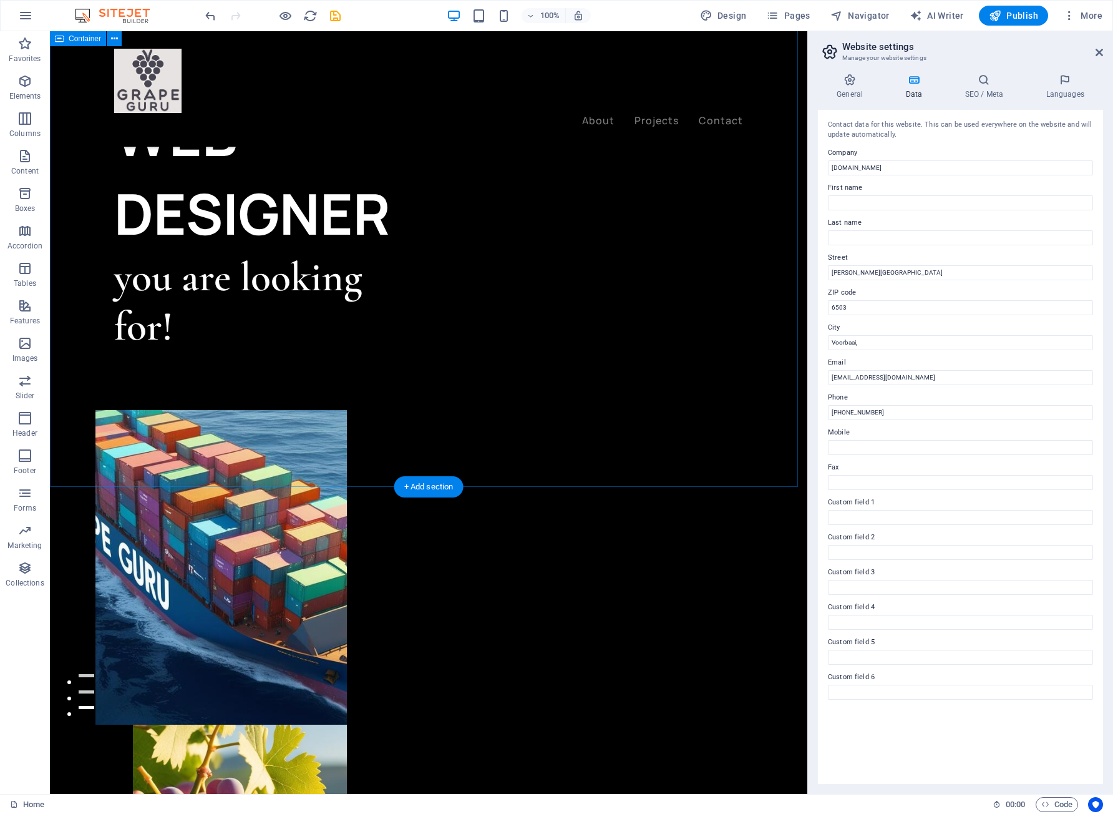
scroll to position [0, 0]
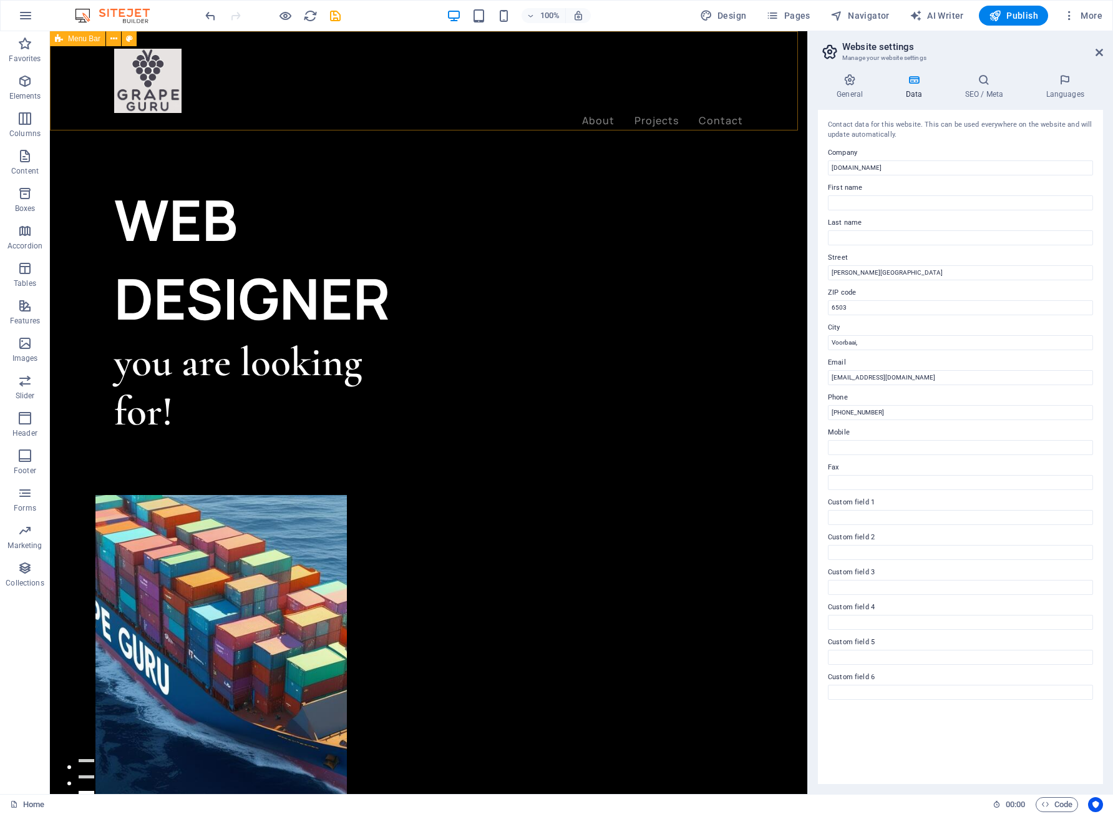
click at [399, 90] on div "About Projects Contact Menu" at bounding box center [429, 88] width 758 height 115
click at [78, 109] on div "About Projects Contact Menu" at bounding box center [429, 88] width 758 height 115
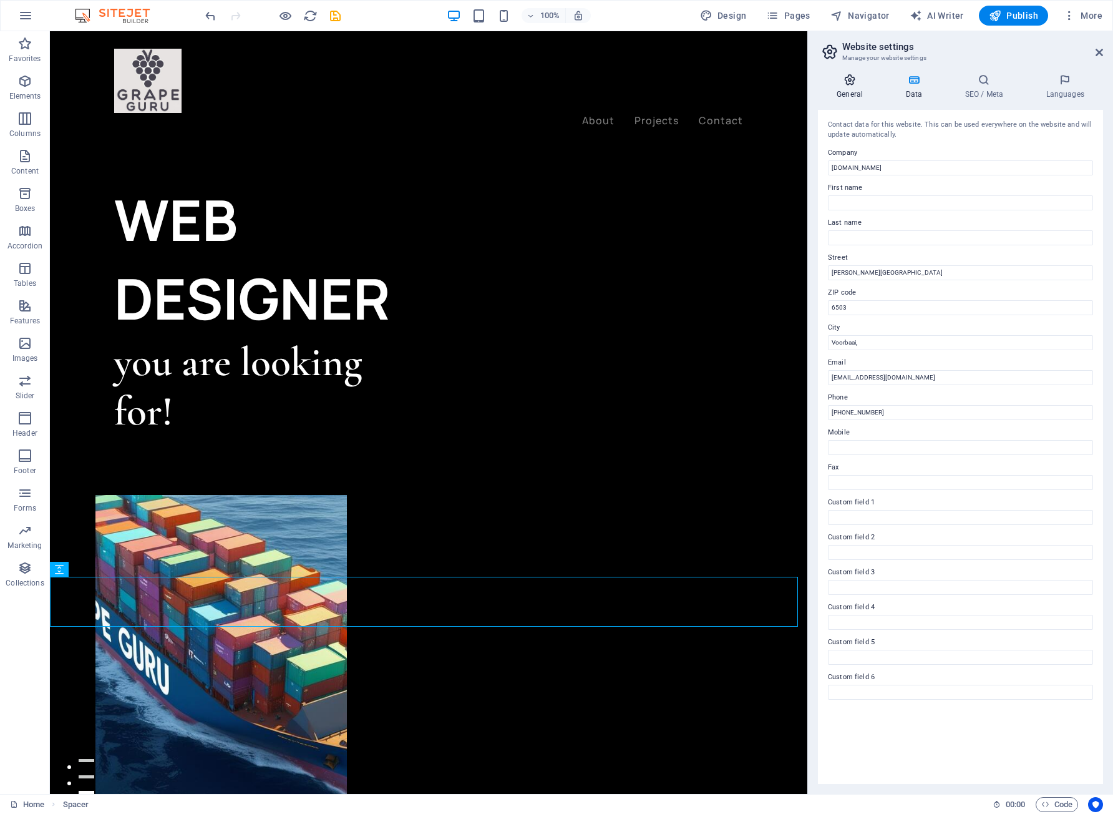
click at [851, 96] on h4 "General" at bounding box center [852, 87] width 69 height 26
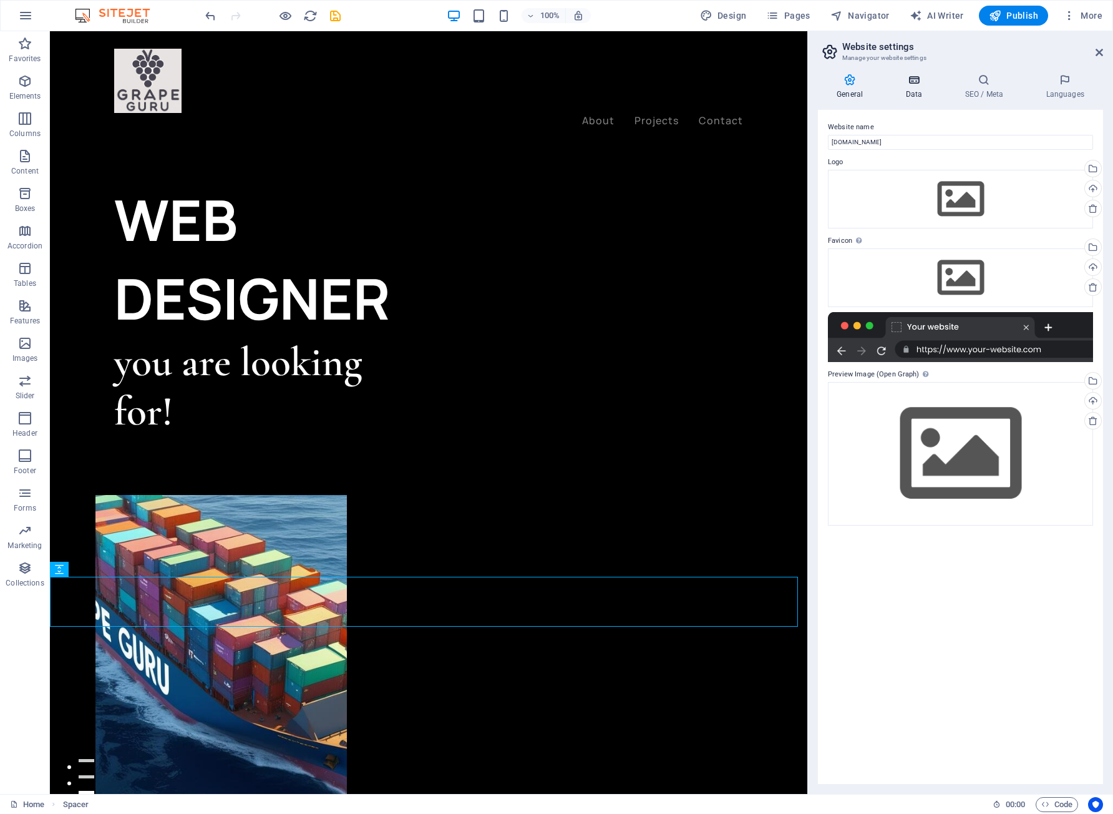
click at [921, 84] on icon at bounding box center [914, 80] width 54 height 12
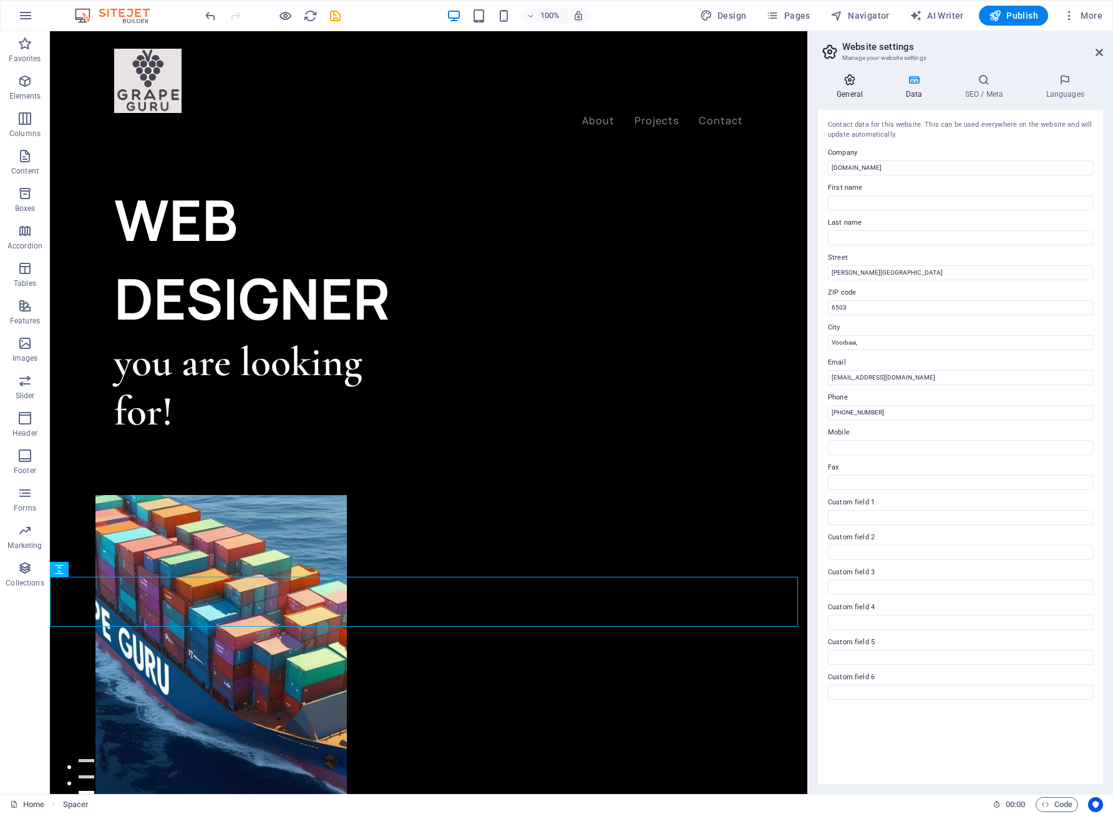
click at [849, 79] on icon at bounding box center [850, 80] width 64 height 12
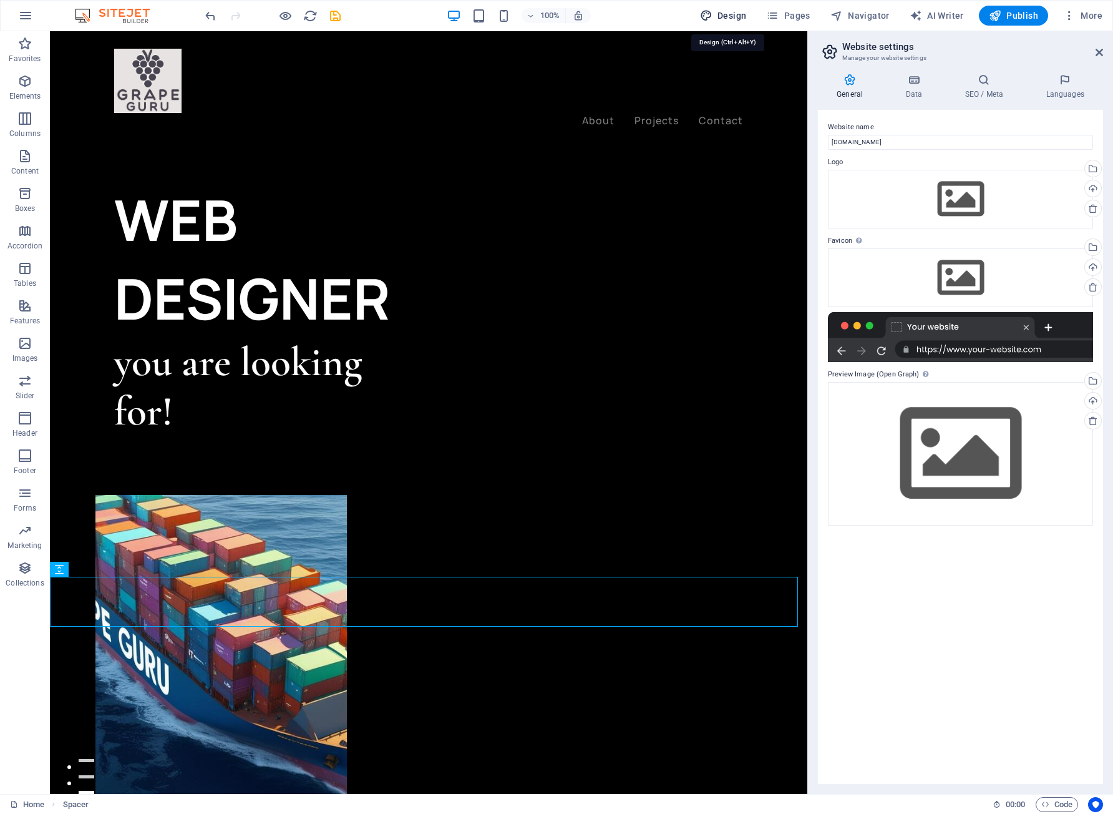
click at [737, 21] on span "Design" at bounding box center [723, 15] width 47 height 12
select select "ease-in-out"
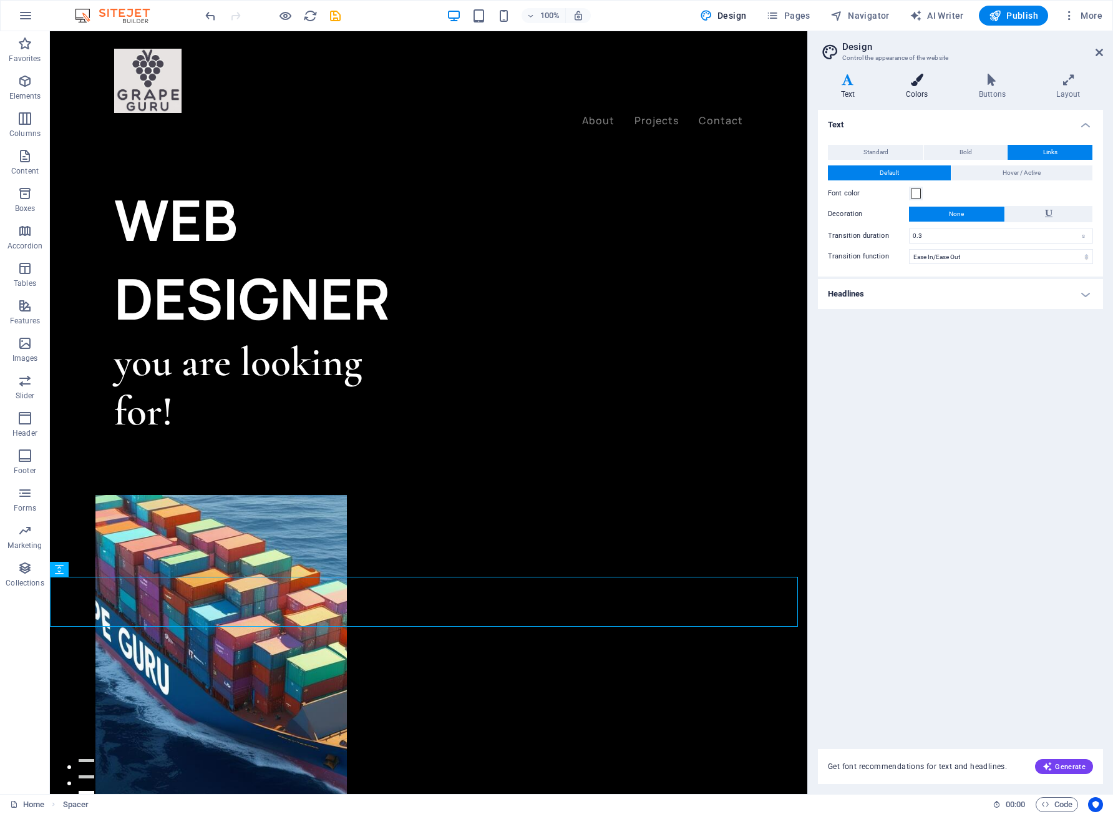
click at [921, 83] on icon at bounding box center [917, 80] width 68 height 12
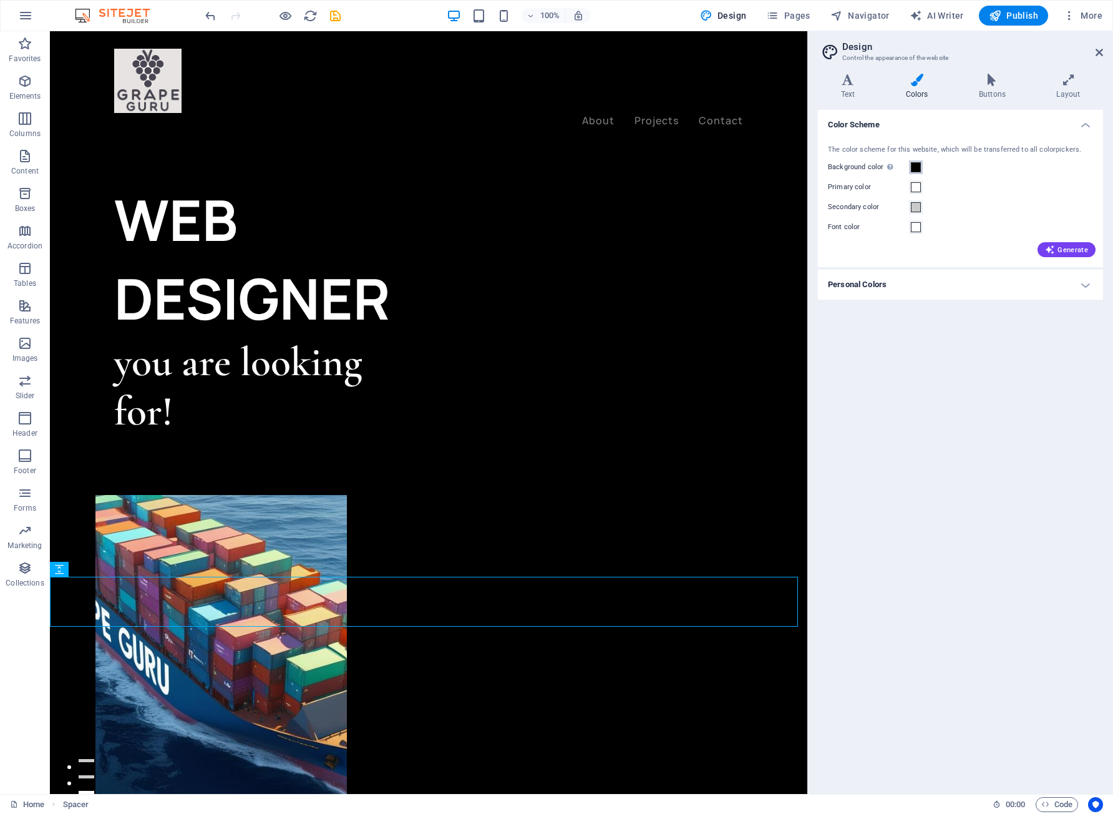
click at [917, 168] on span at bounding box center [916, 167] width 10 height 10
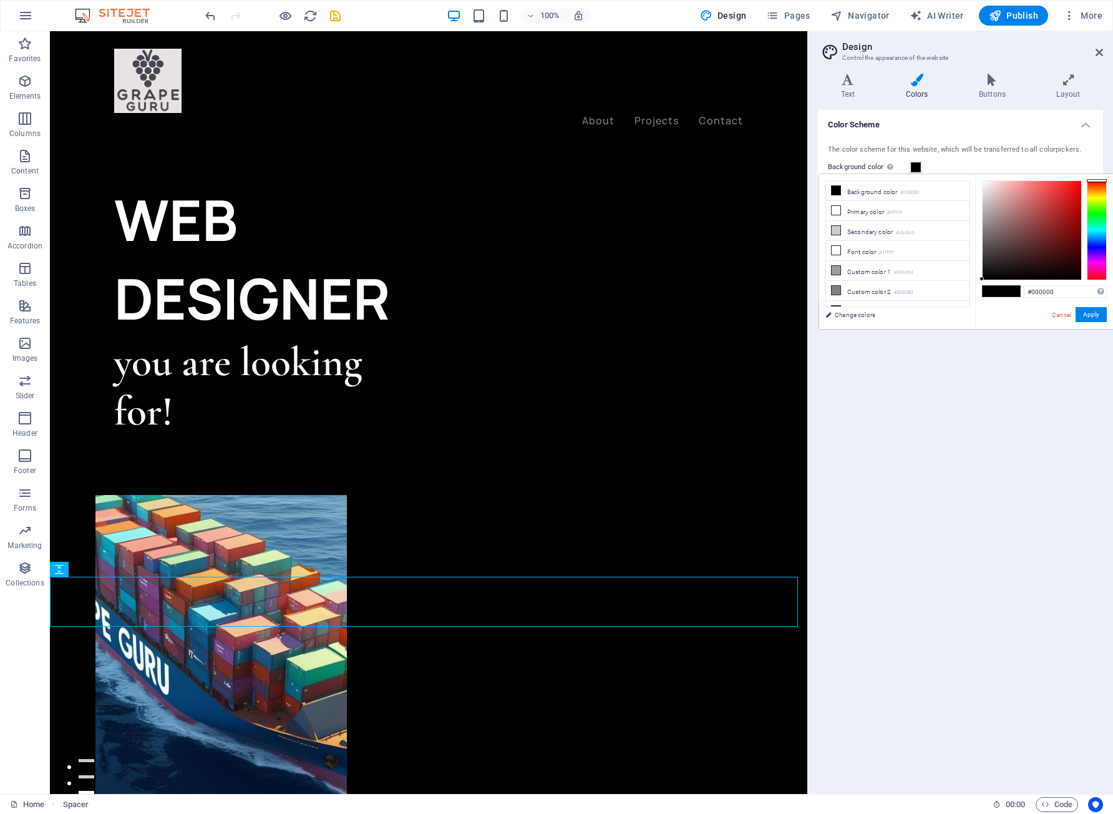
click at [998, 294] on span at bounding box center [992, 291] width 19 height 11
drag, startPoint x: 1098, startPoint y: 181, endPoint x: 1097, endPoint y: 251, distance: 70.5
click at [1097, 251] on div at bounding box center [1097, 251] width 20 height 3
click at [1051, 188] on div at bounding box center [1032, 230] width 99 height 99
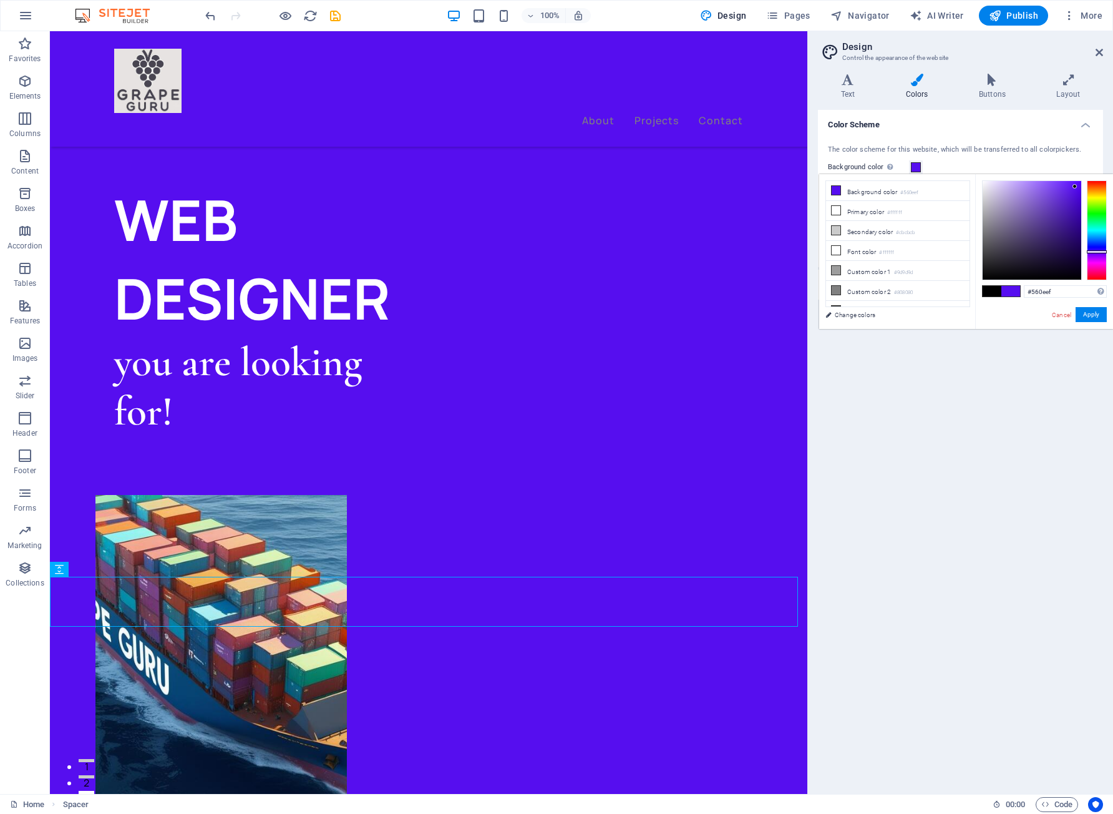
drag, startPoint x: 1054, startPoint y: 186, endPoint x: 1078, endPoint y: 187, distance: 23.7
click at [1078, 187] on div at bounding box center [1032, 230] width 99 height 99
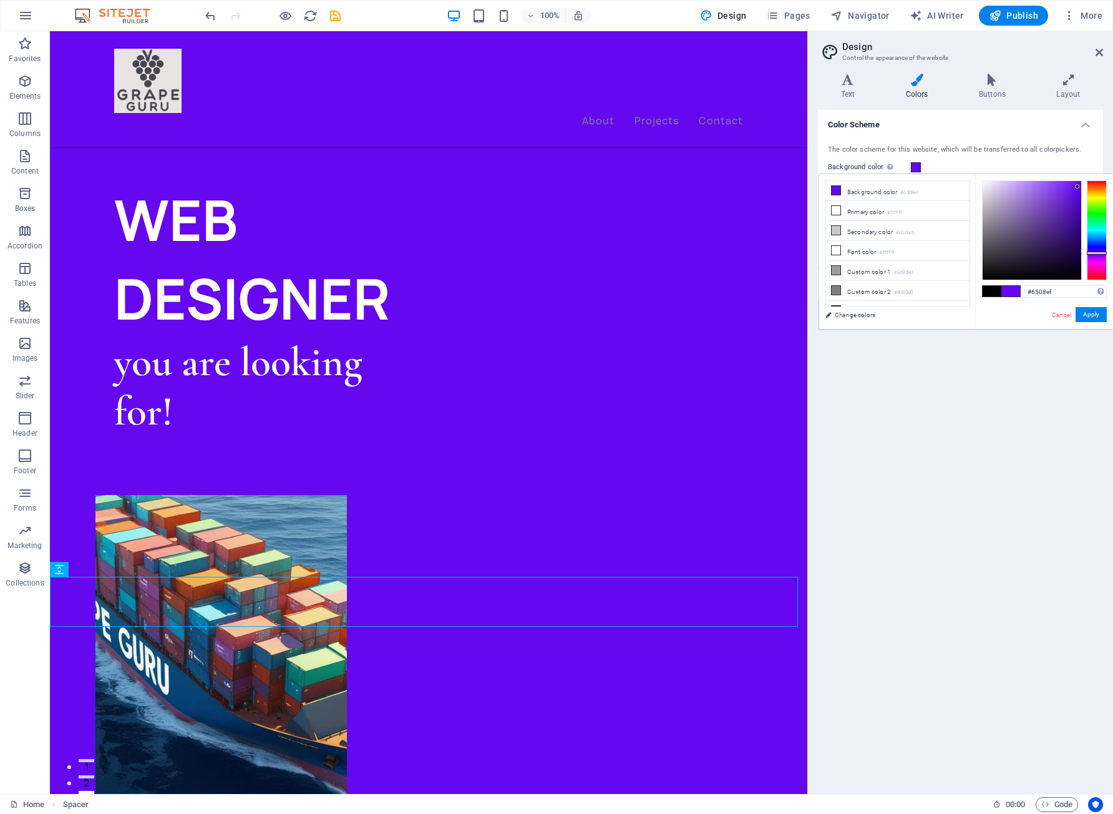
click at [1108, 253] on div "#6508ef Supported formats #0852ed rgb(8, 82, 237) rgba(8, 82, 237, 90%) hsv(221…" at bounding box center [1044, 342] width 138 height 336
type input "#2e036e"
drag, startPoint x: 1078, startPoint y: 188, endPoint x: 1078, endPoint y: 237, distance: 48.1
click at [1078, 237] on div at bounding box center [1032, 230] width 99 height 99
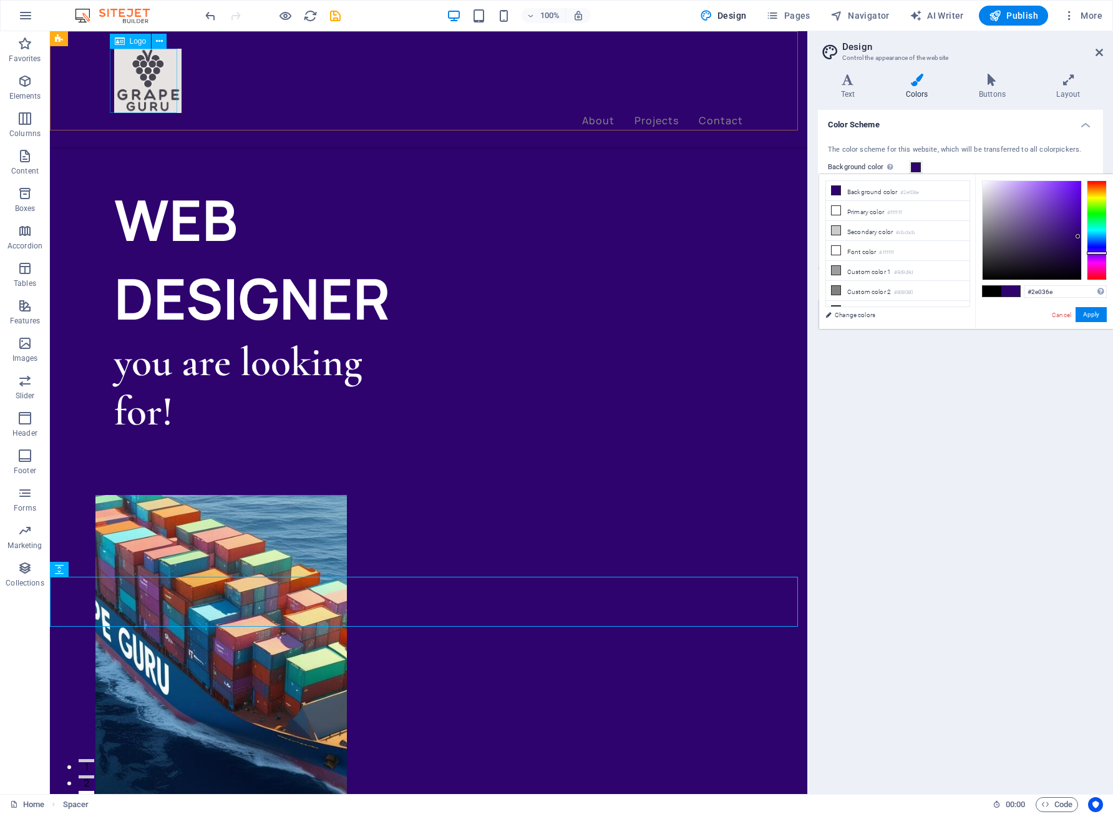
click at [160, 77] on div at bounding box center [428, 81] width 629 height 64
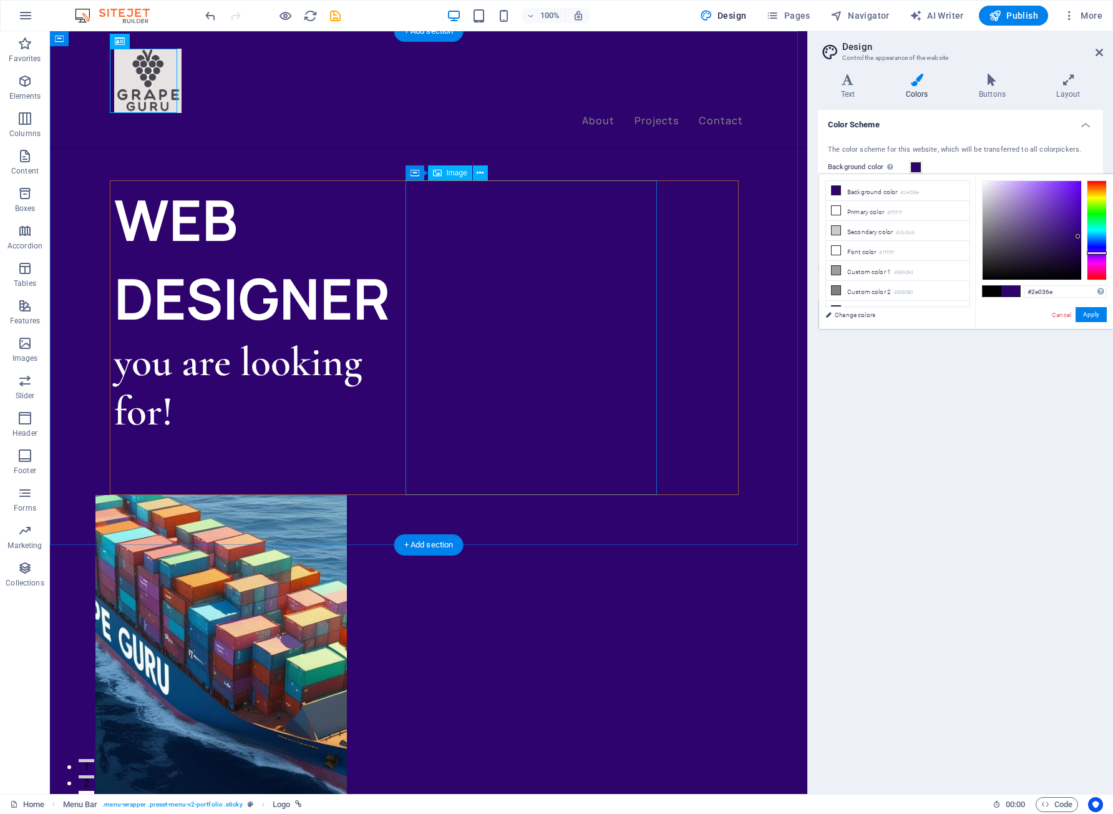
click at [347, 495] on figure at bounding box center [220, 652] width 251 height 315
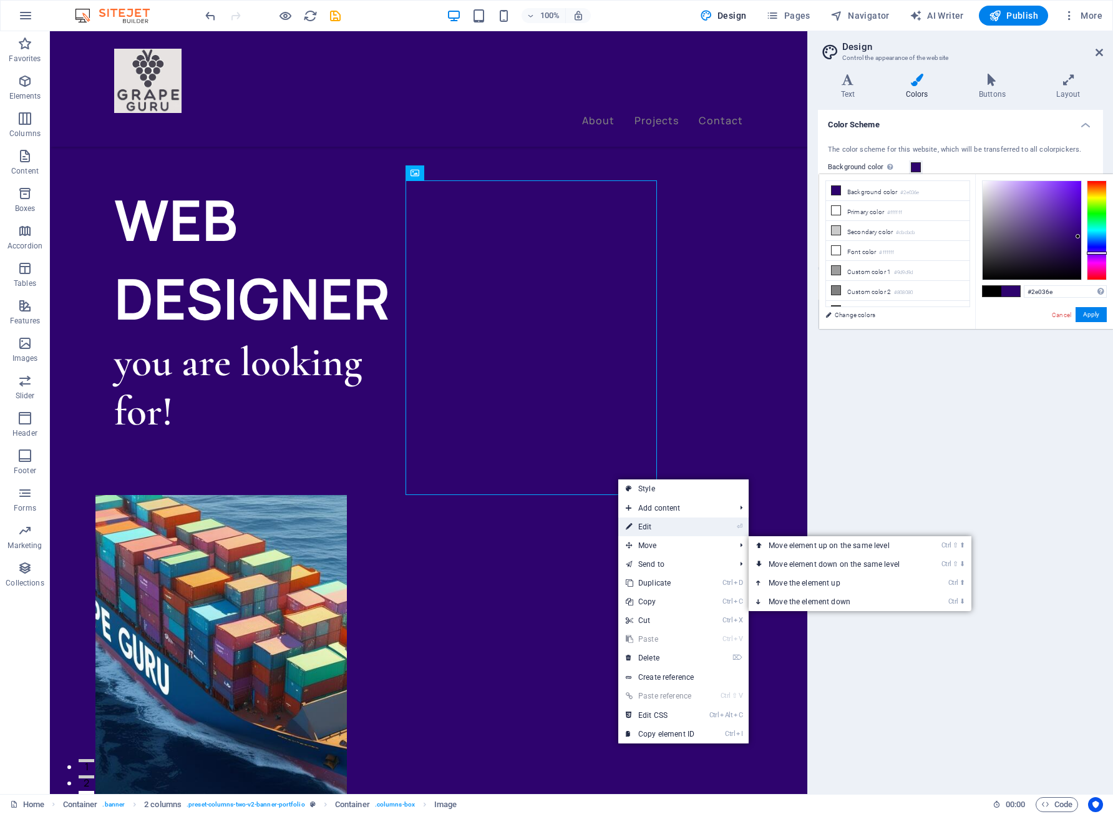
click at [660, 533] on link "⏎ Edit" at bounding box center [660, 526] width 84 height 19
select select "%"
select select "px"
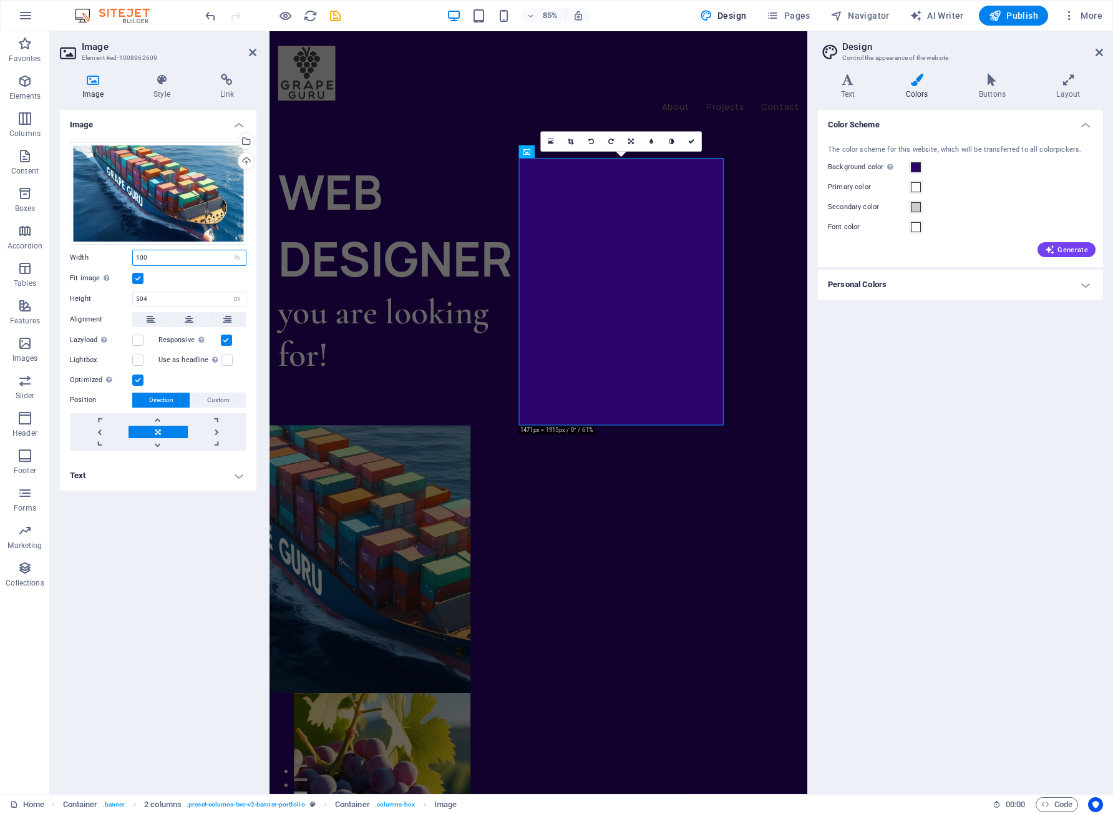
click at [179, 258] on input "100" at bounding box center [189, 257] width 113 height 15
click at [141, 279] on label at bounding box center [137, 278] width 11 height 11
click at [0, 0] on input "Fit image Automatically fit image to a fixed width and height" at bounding box center [0, 0] width 0 height 0
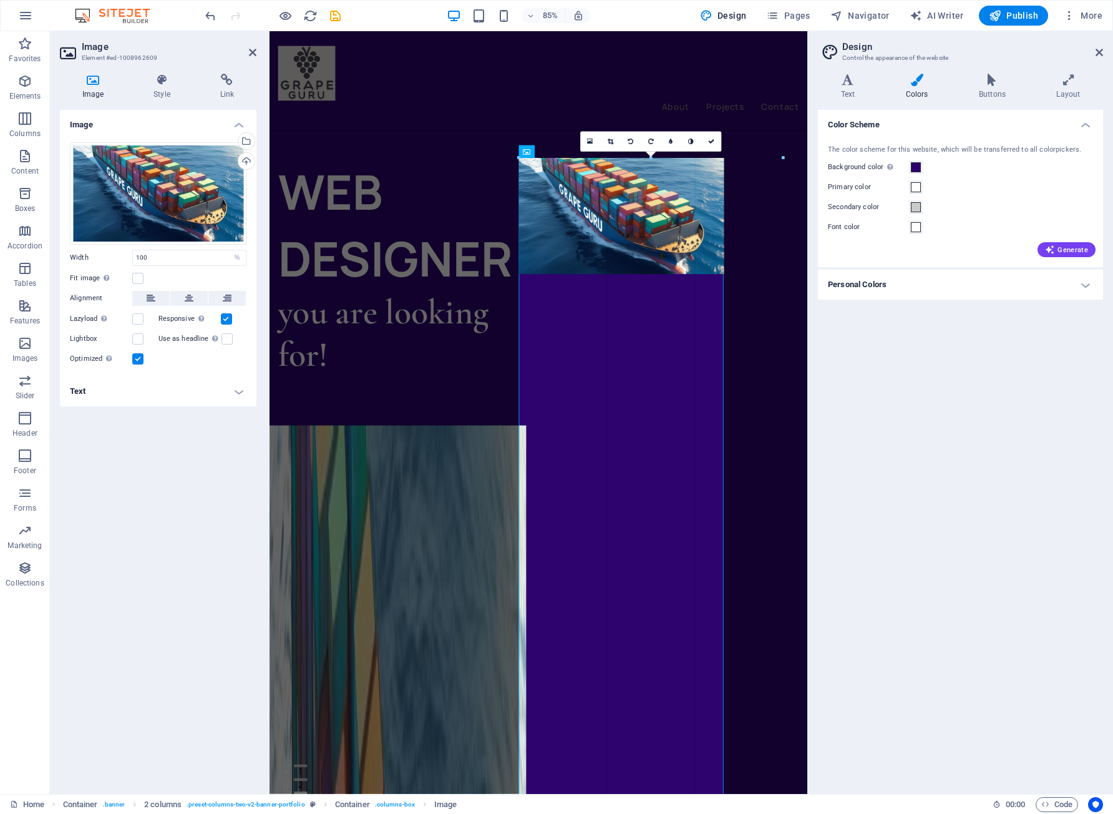
drag, startPoint x: 291, startPoint y: 377, endPoint x: 451, endPoint y: 376, distance: 159.1
click at [451, 376] on div "Drag here to replace the existing content. Press “Ctrl” if you want to create a…" at bounding box center [539, 412] width 538 height 763
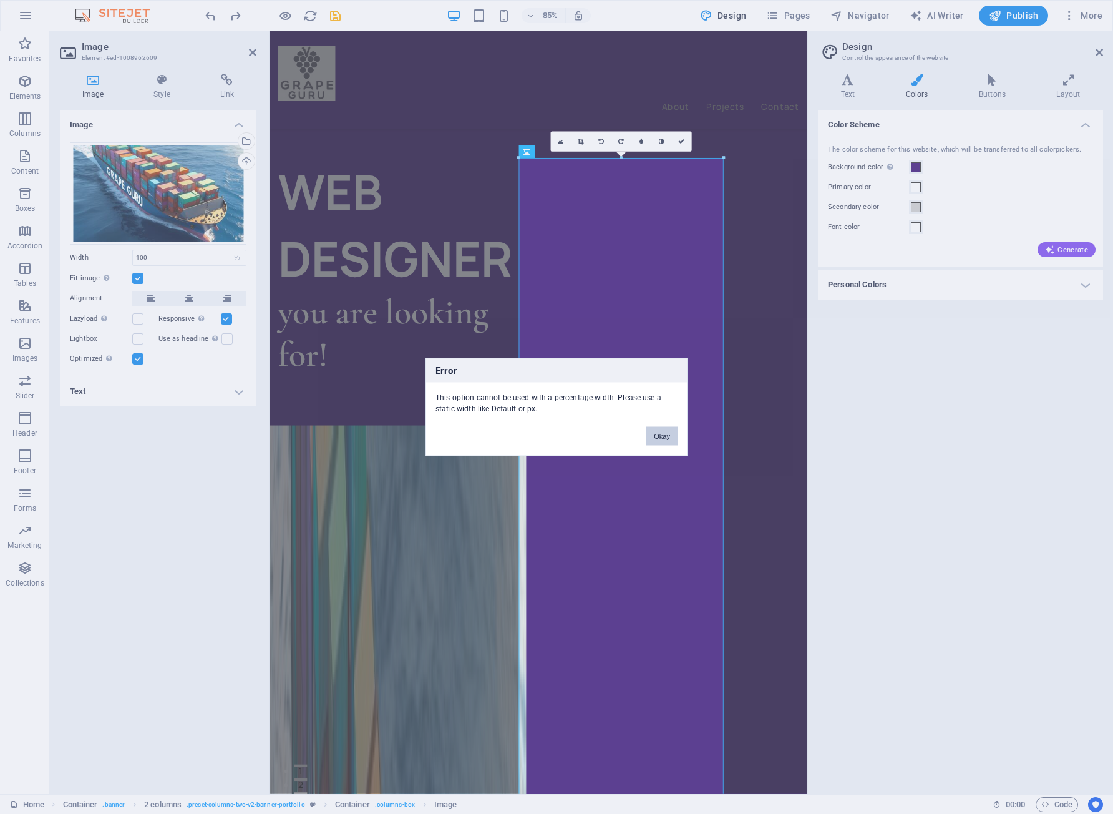
click at [662, 437] on button "Okay" at bounding box center [661, 436] width 31 height 19
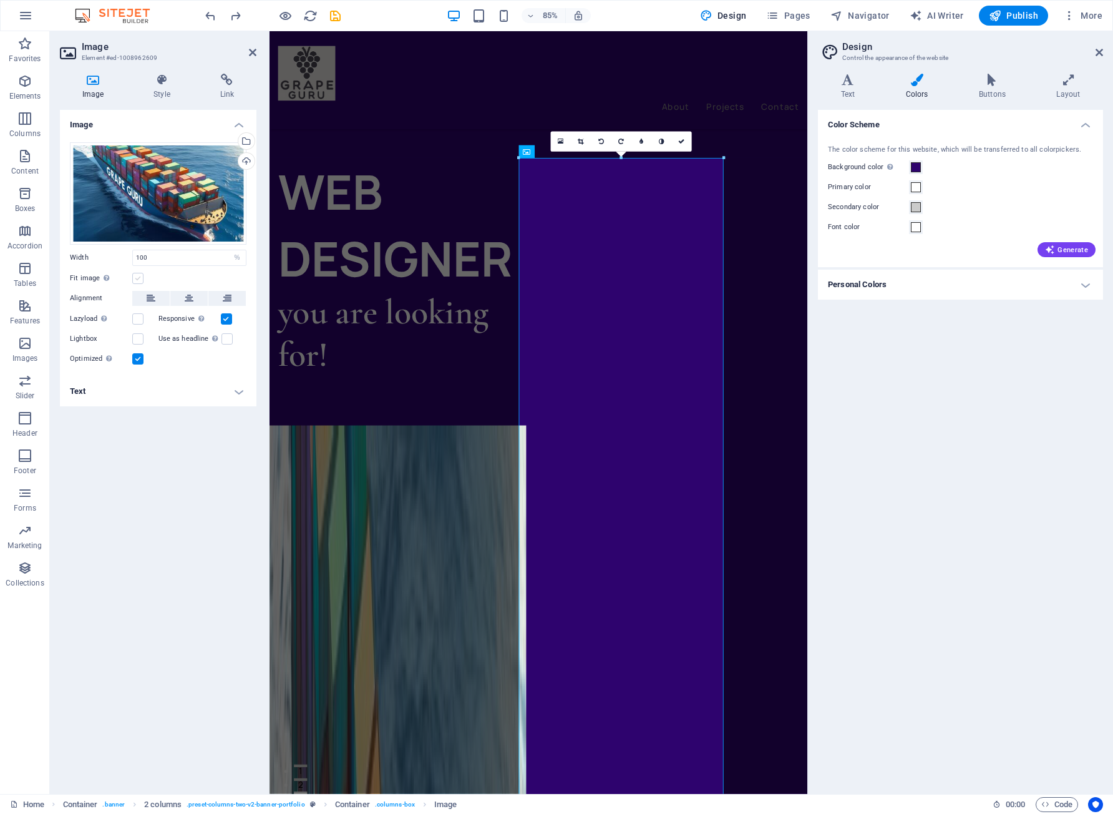
click at [140, 276] on label at bounding box center [137, 278] width 11 height 11
click at [0, 0] on input "Fit image Automatically fit image to a fixed width and height" at bounding box center [0, 0] width 0 height 0
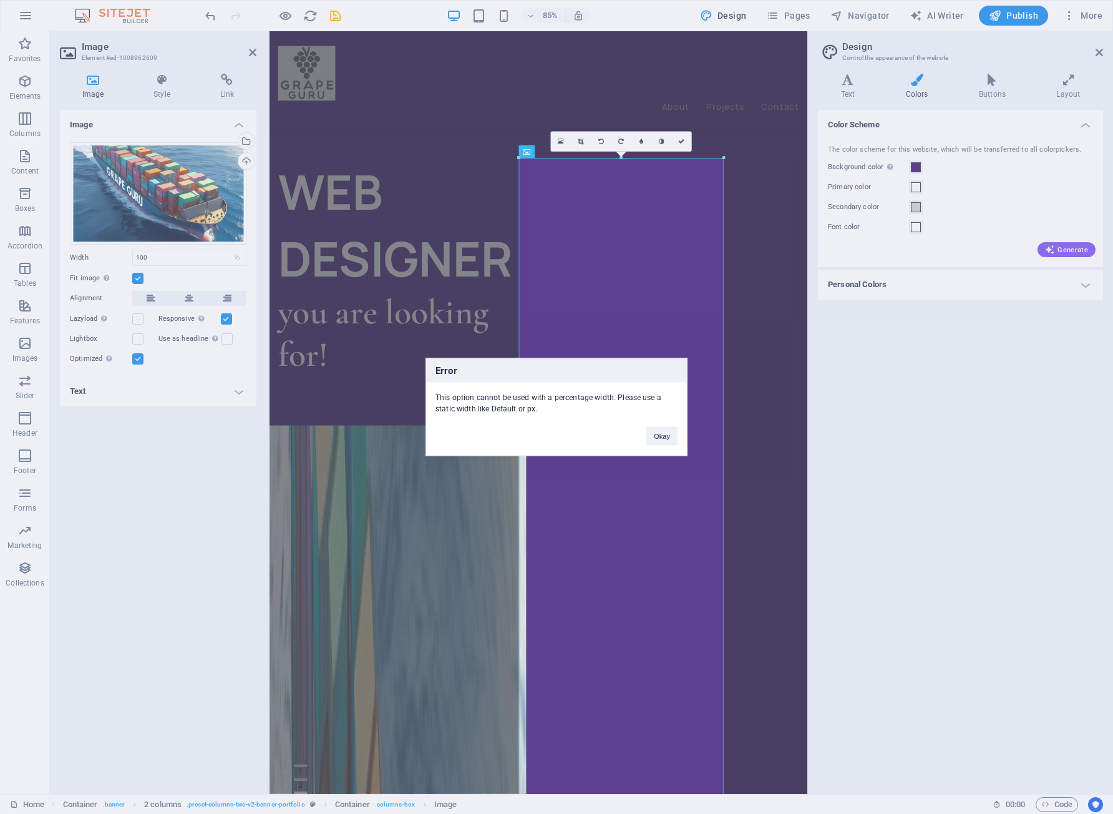
click at [665, 447] on div "Error This option cannot be used with a percentage width. Please use a static w…" at bounding box center [557, 407] width 262 height 98
click at [665, 433] on button "Okay" at bounding box center [661, 436] width 31 height 19
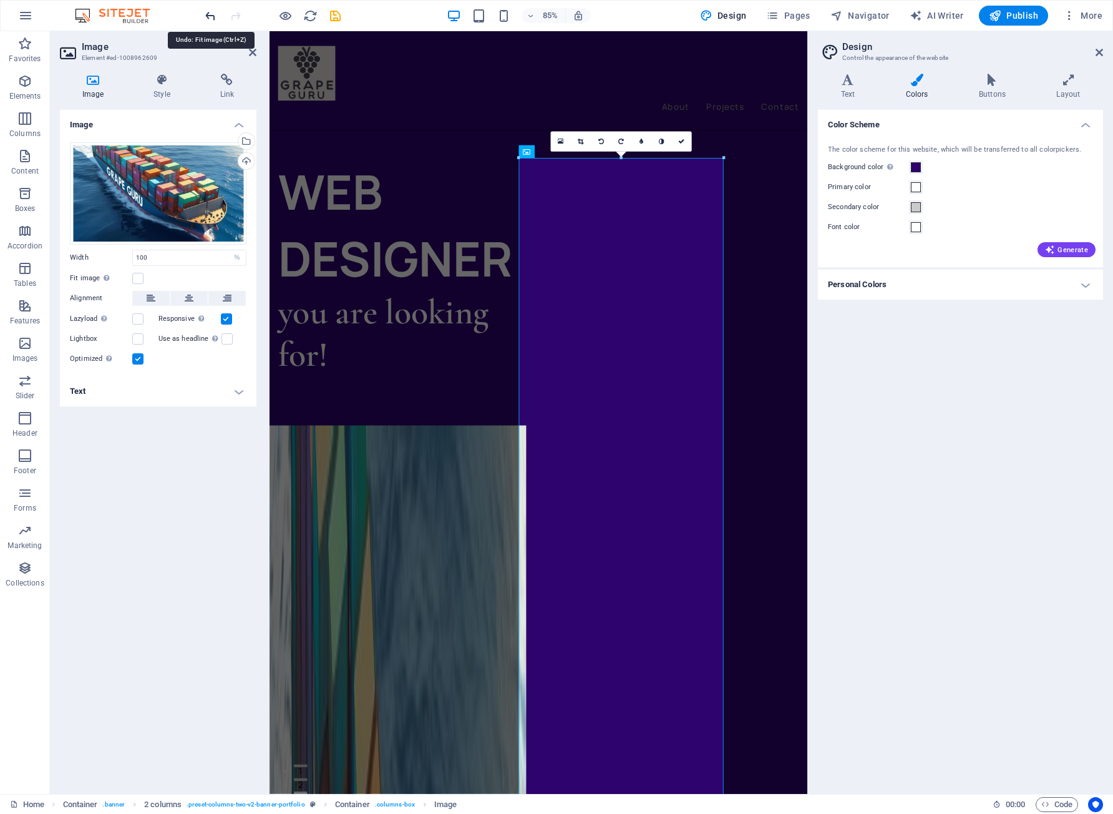
click at [206, 14] on icon "undo" at bounding box center [210, 16] width 14 height 14
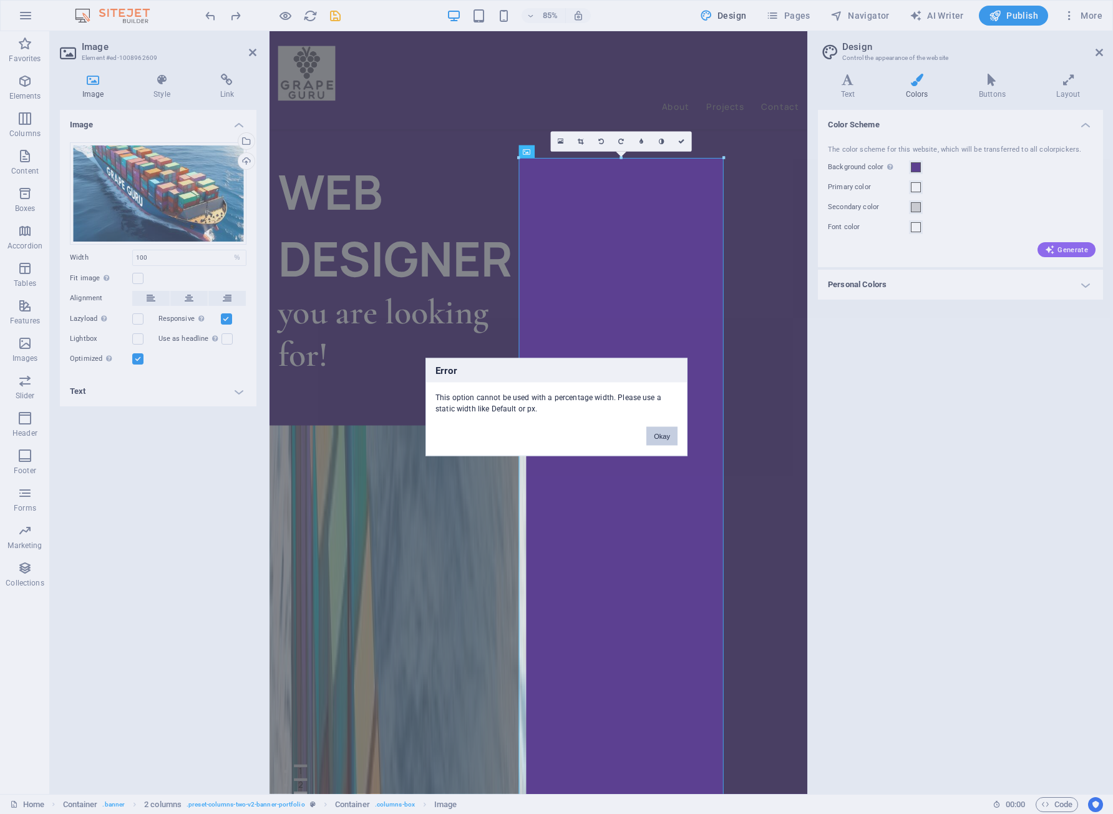
click at [657, 432] on button "Okay" at bounding box center [661, 436] width 31 height 19
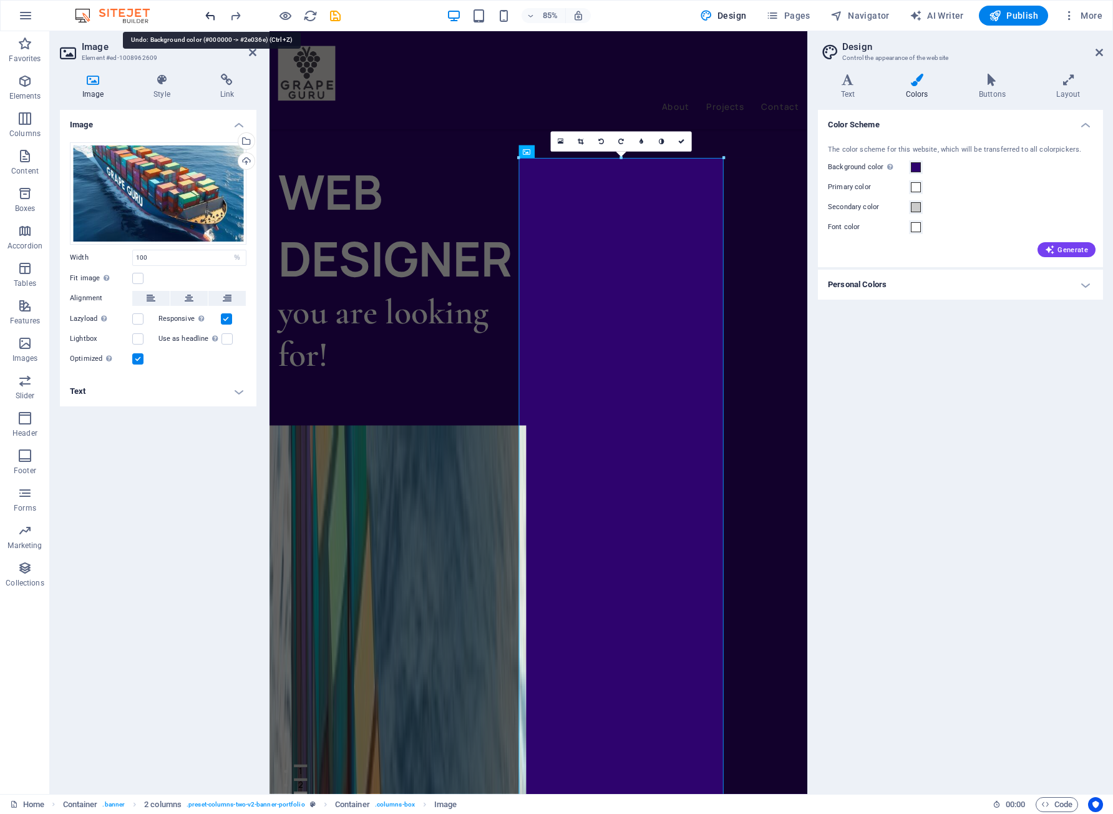
click at [207, 16] on icon "undo" at bounding box center [210, 16] width 14 height 14
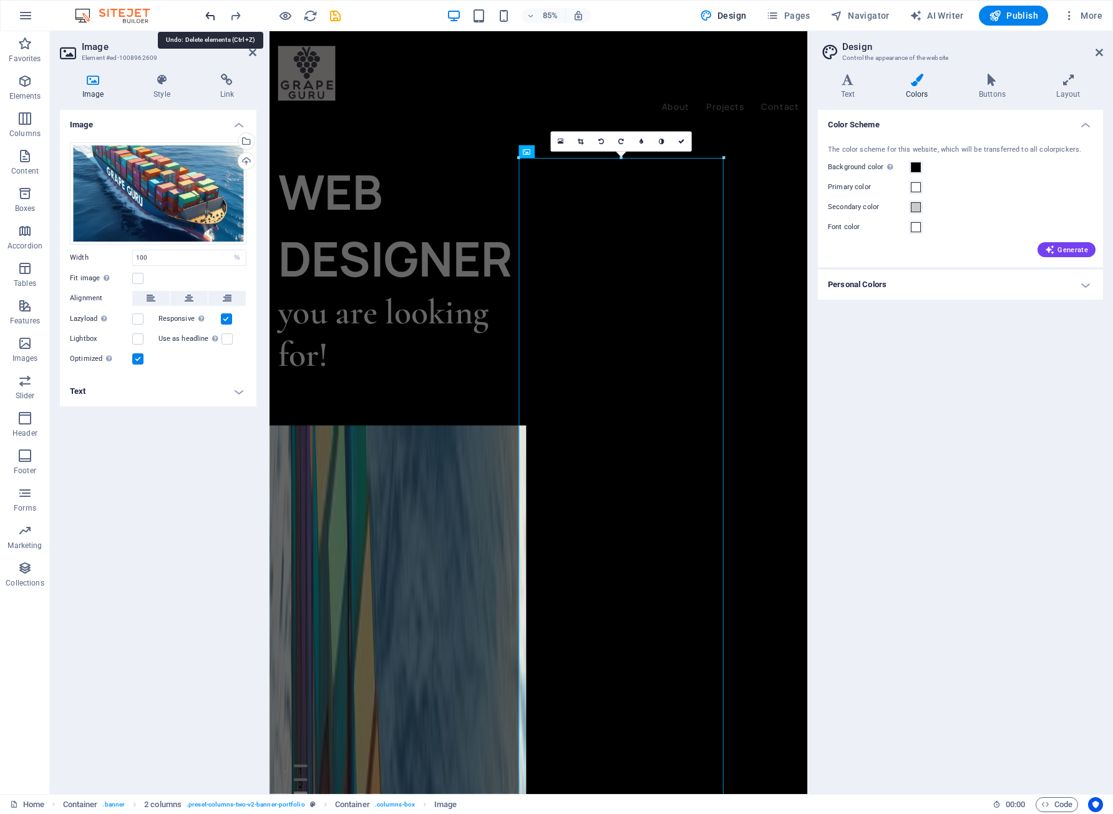
click at [211, 19] on icon "undo" at bounding box center [210, 16] width 14 height 14
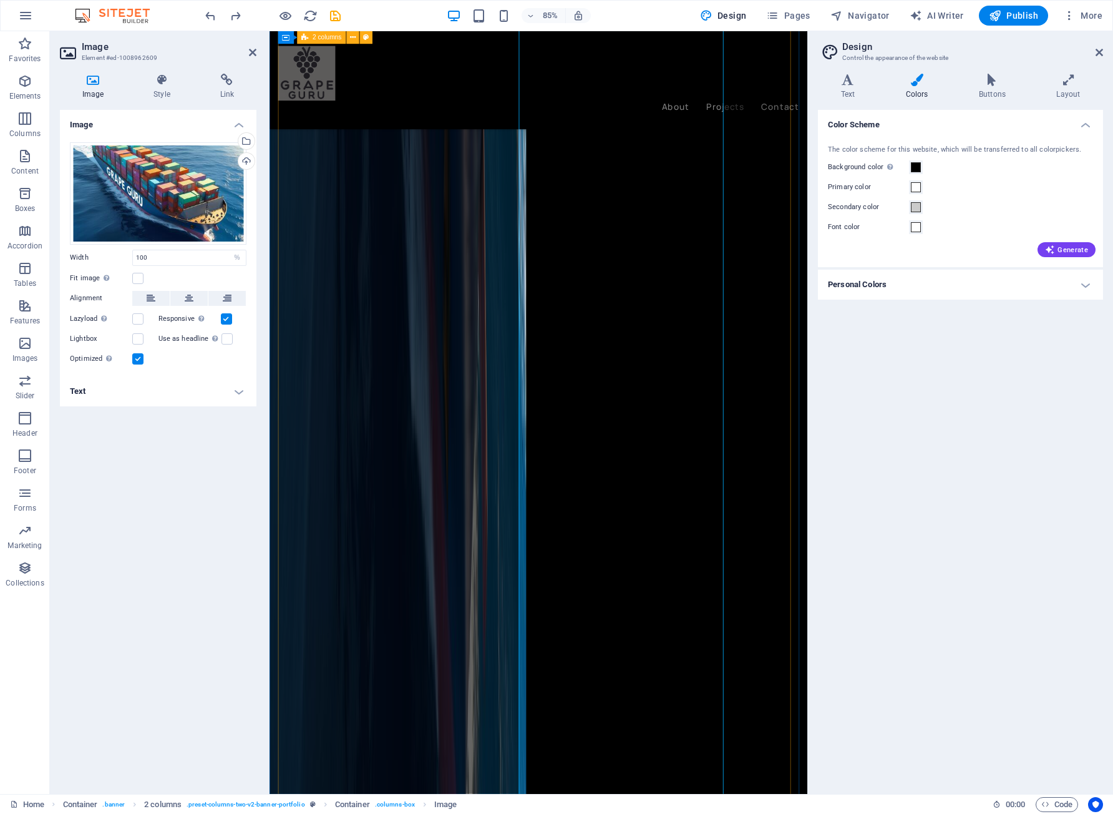
scroll to position [9064, 0]
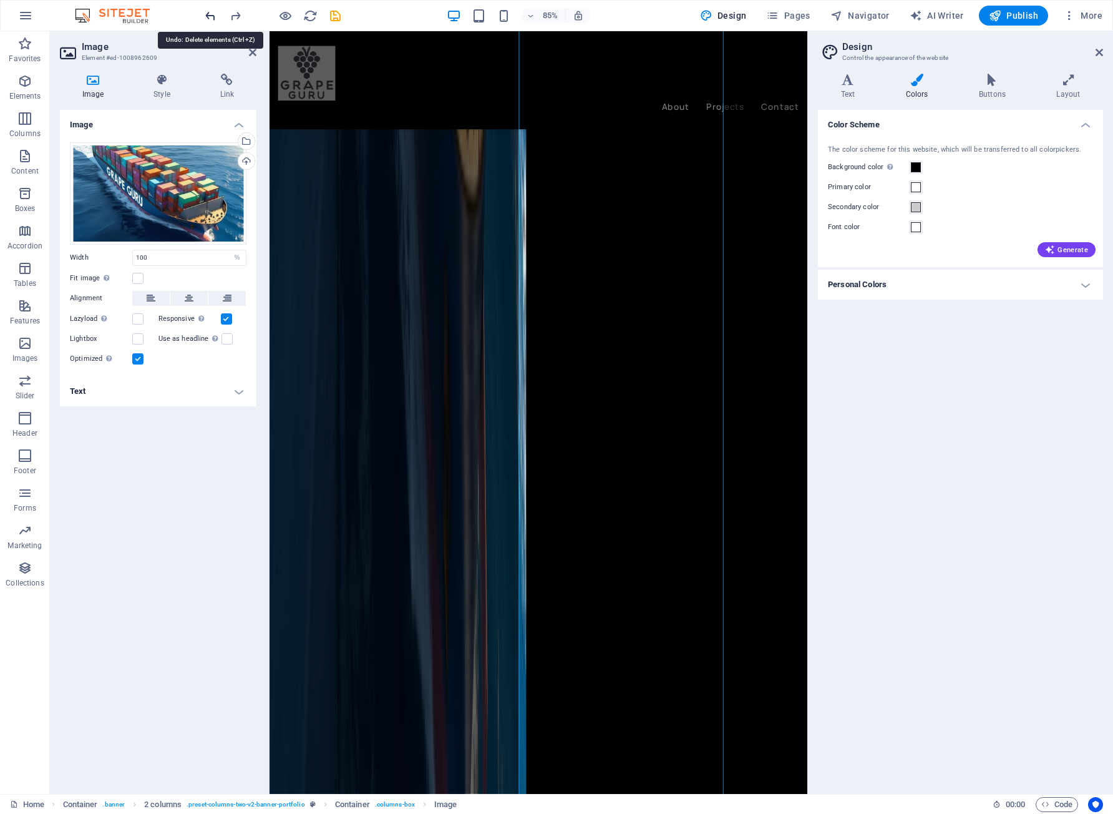
click at [208, 17] on icon "undo" at bounding box center [210, 16] width 14 height 14
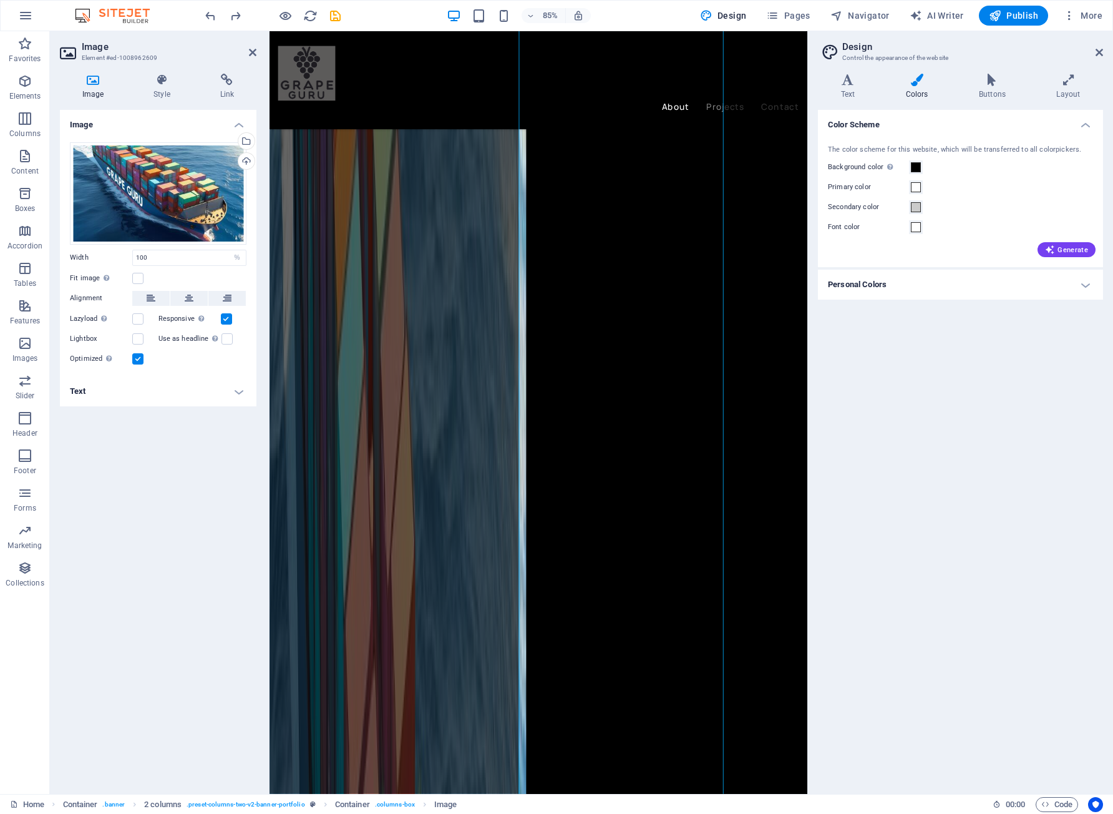
scroll to position [1389, 0]
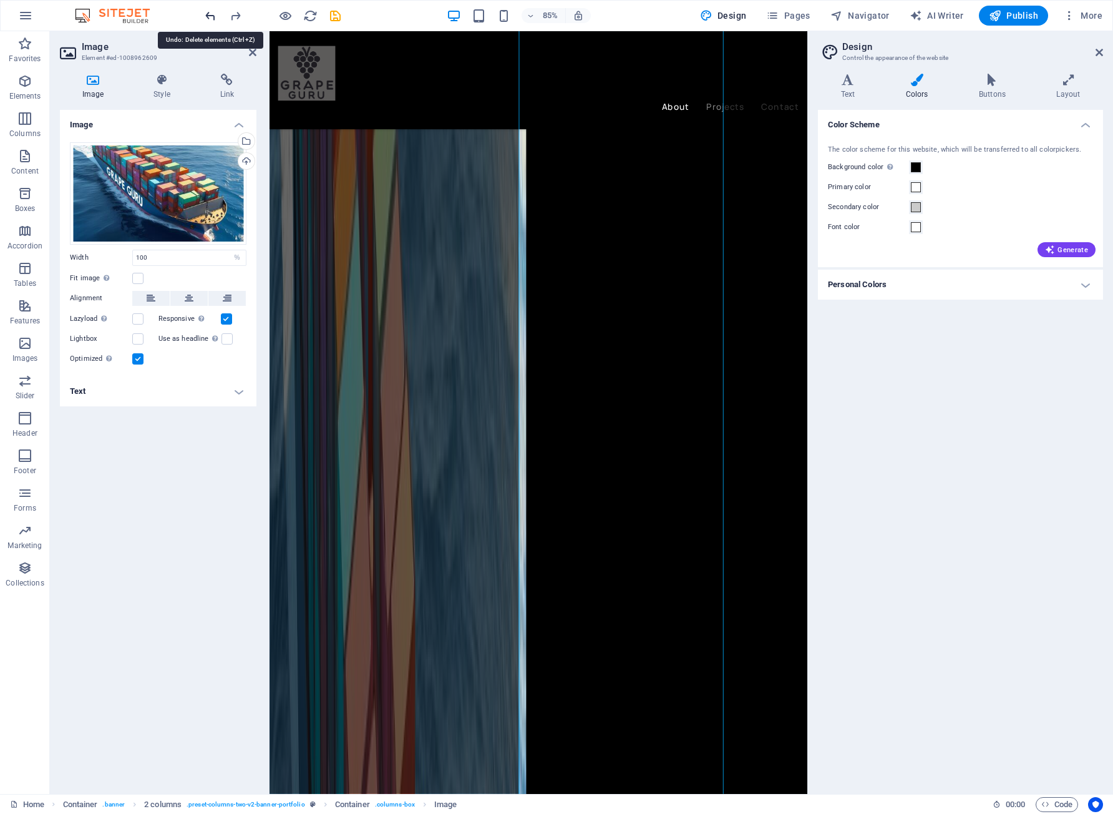
click at [210, 17] on icon "undo" at bounding box center [210, 16] width 14 height 14
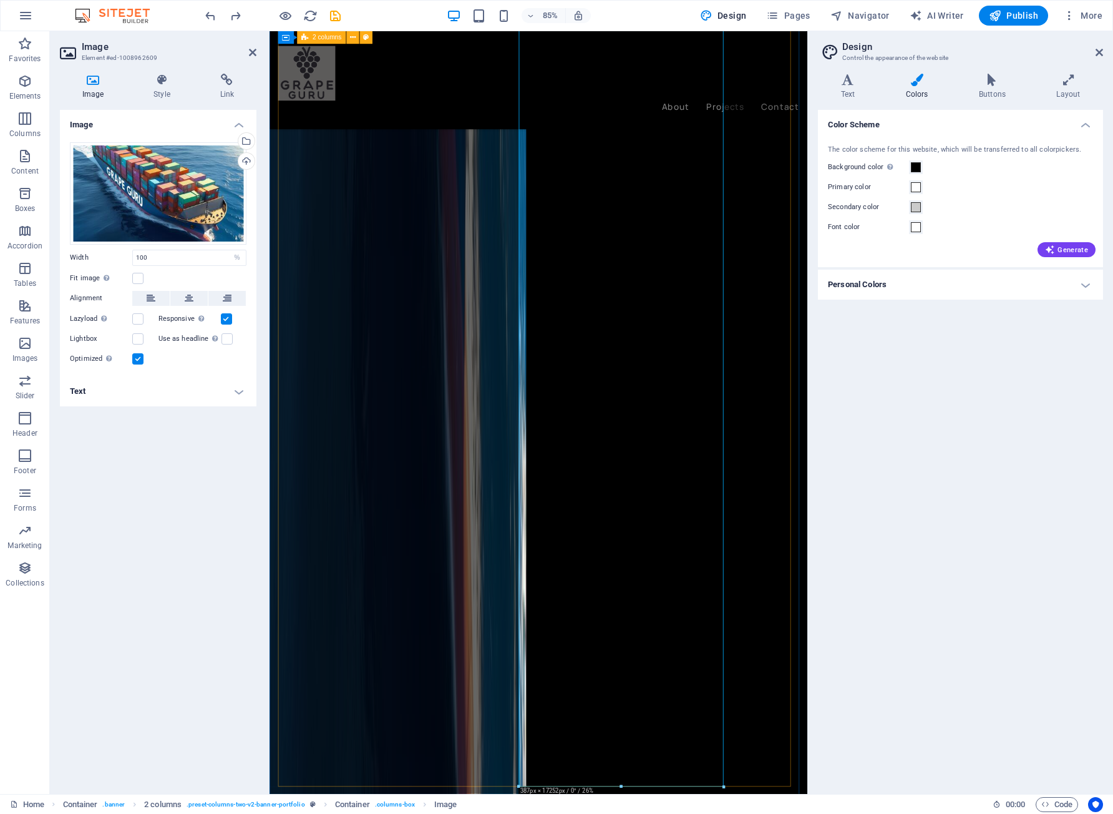
scroll to position [9589, 0]
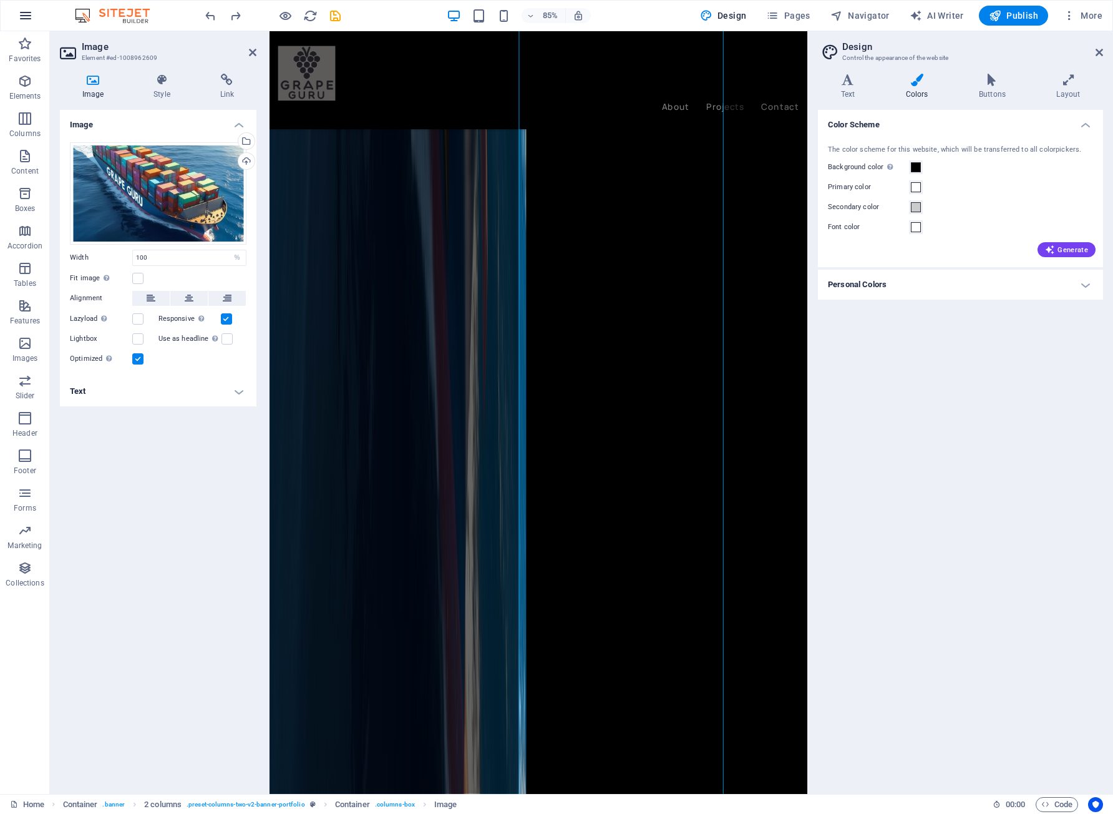
click at [25, 21] on icon "button" at bounding box center [25, 15] width 15 height 15
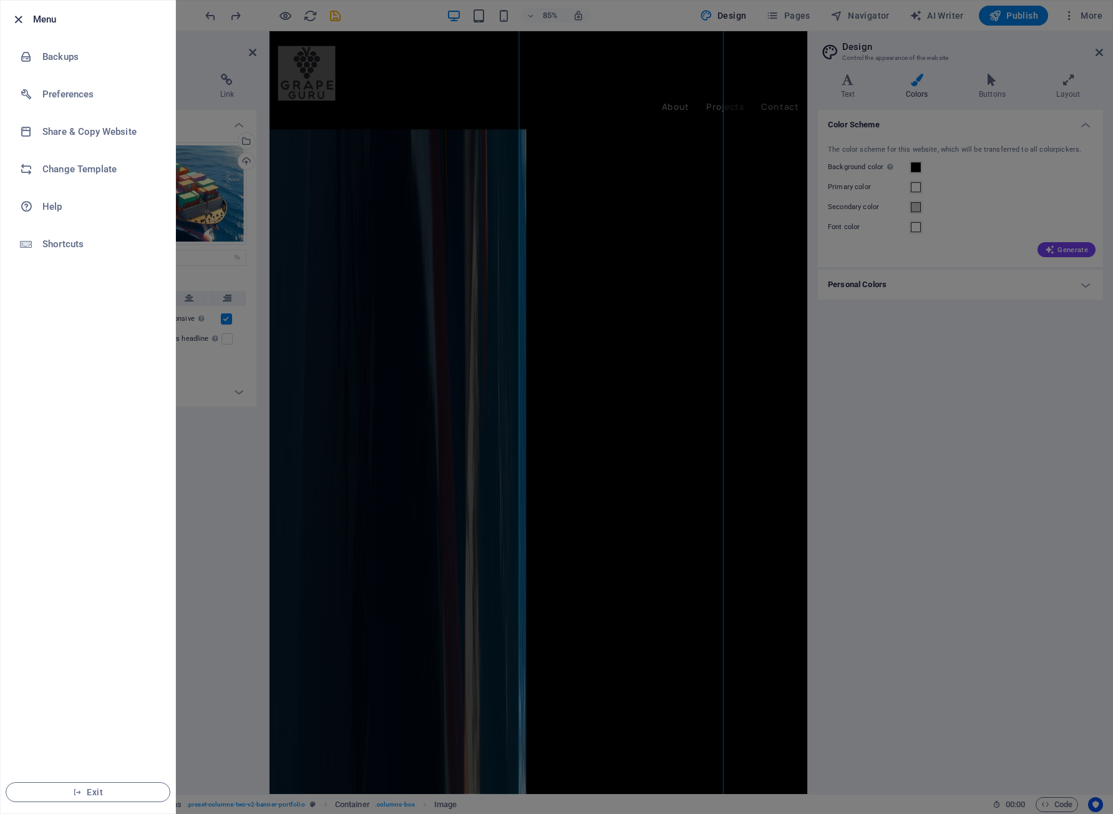
click at [17, 24] on icon "button" at bounding box center [18, 19] width 14 height 14
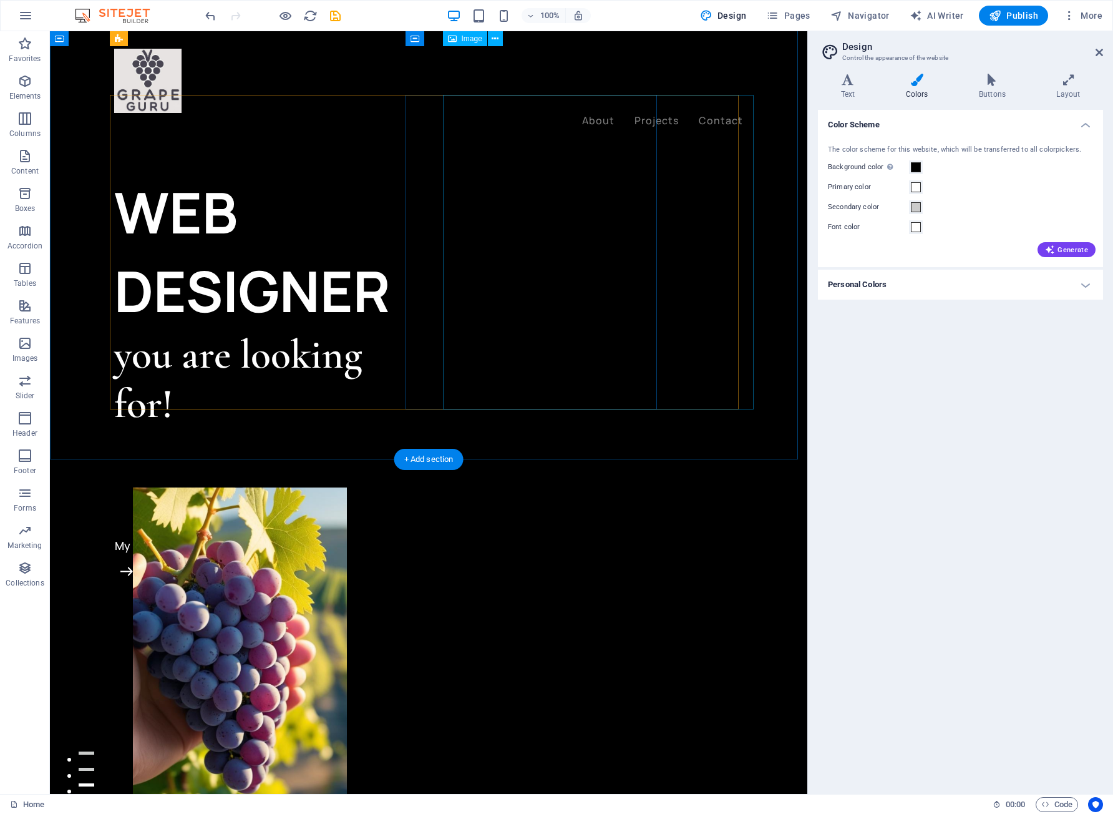
scroll to position [0, 0]
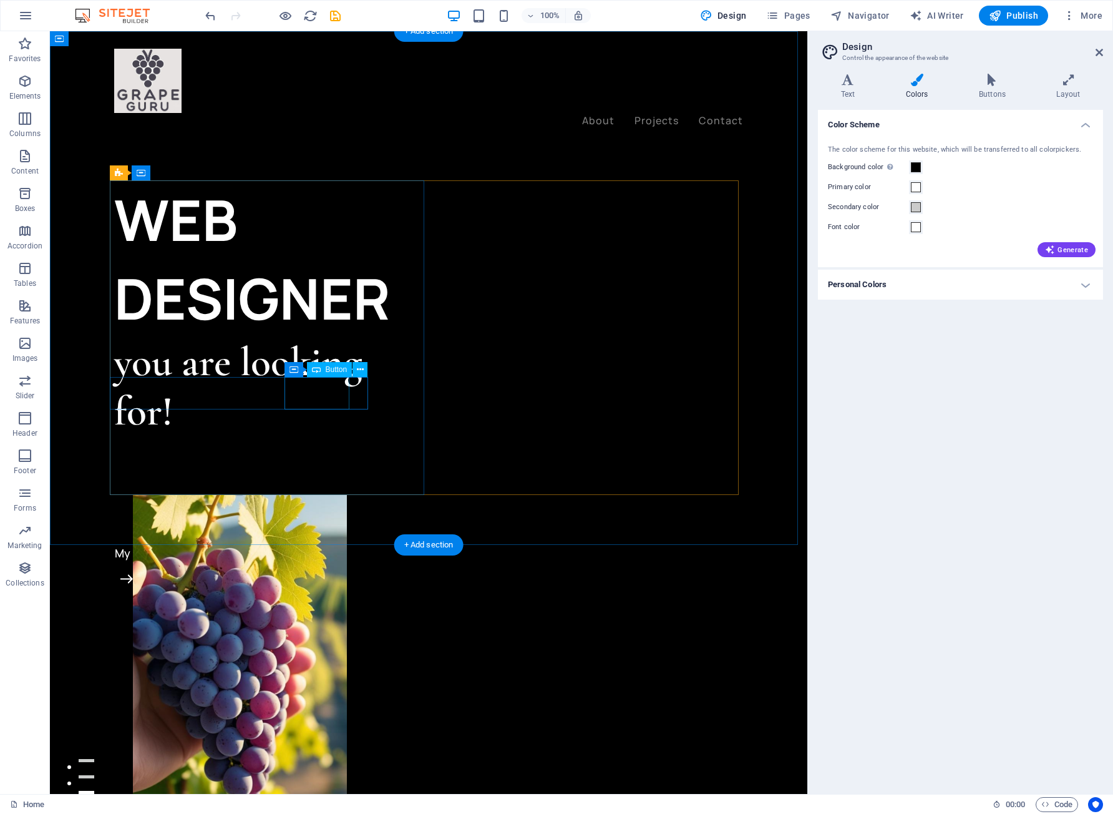
click at [340, 537] on div "My projects" at bounding box center [271, 553] width 315 height 32
click at [224, 505] on div "Let’s talk" at bounding box center [246, 521] width 265 height 32
click at [315, 232] on div "WEB DESIGNER" at bounding box center [271, 258] width 315 height 157
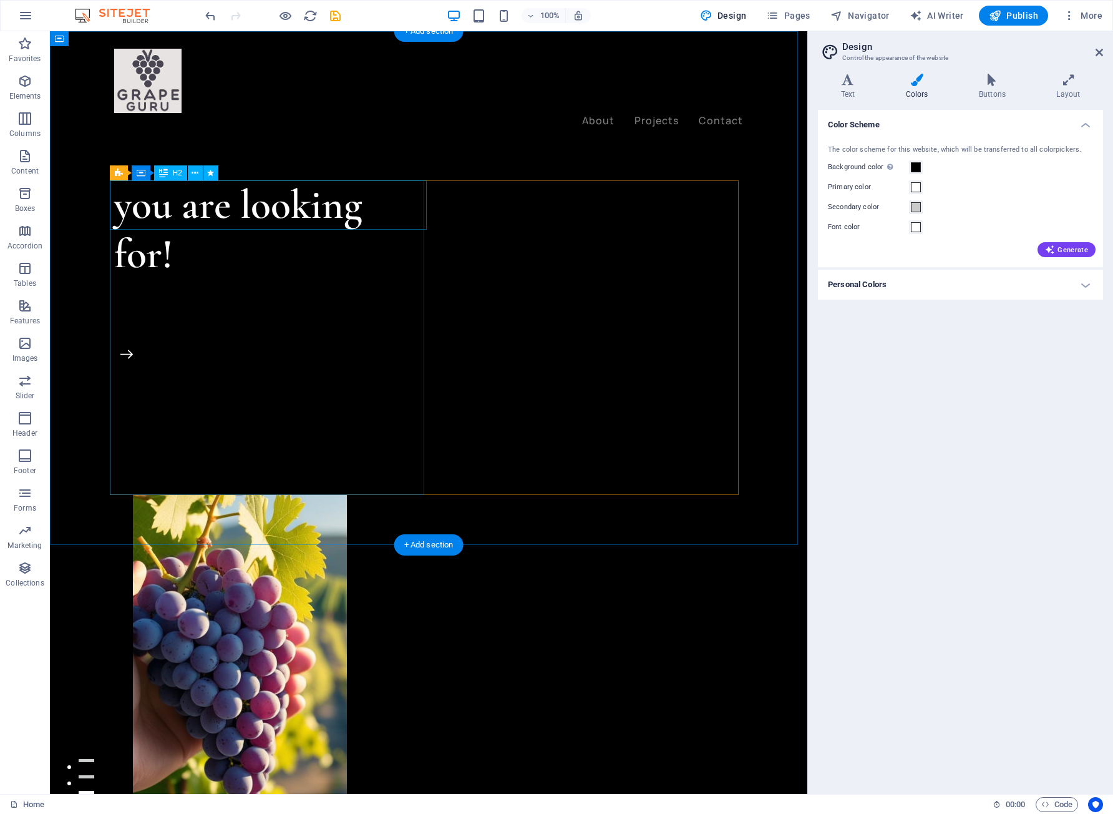
click at [256, 214] on div "you are looking for!" at bounding box center [271, 229] width 315 height 99
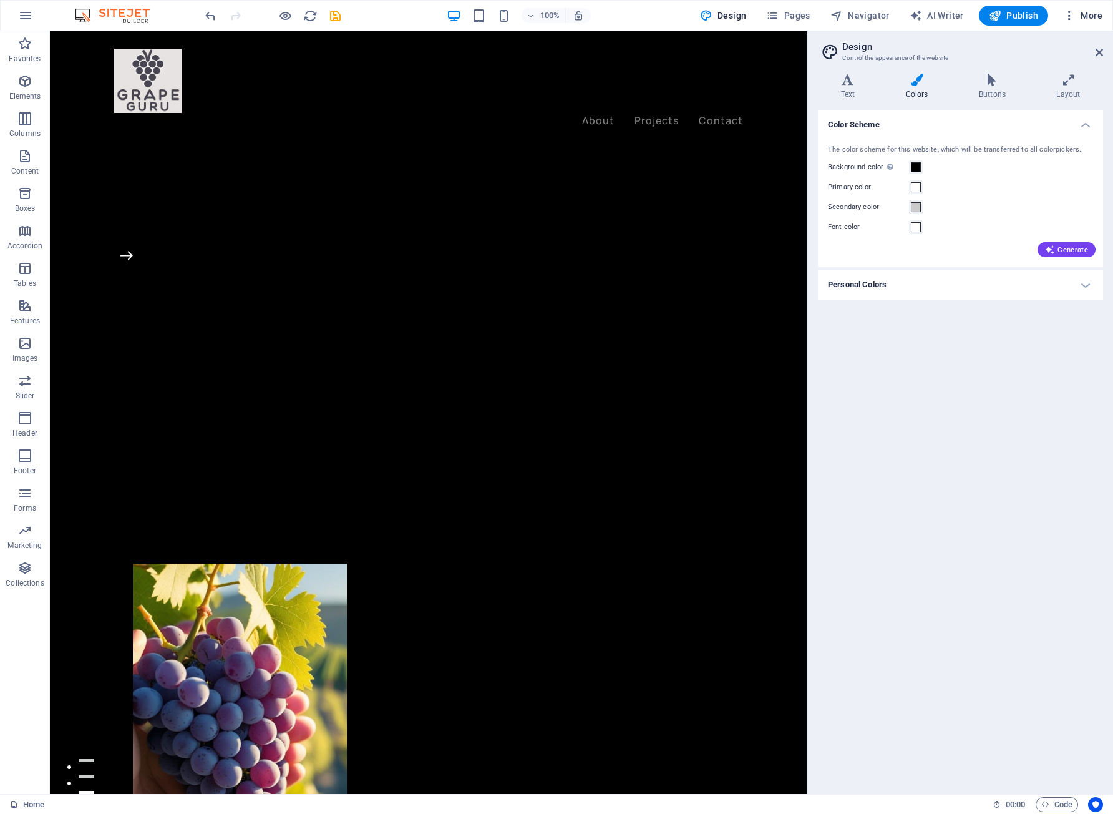
click at [1091, 19] on span "More" at bounding box center [1082, 15] width 39 height 12
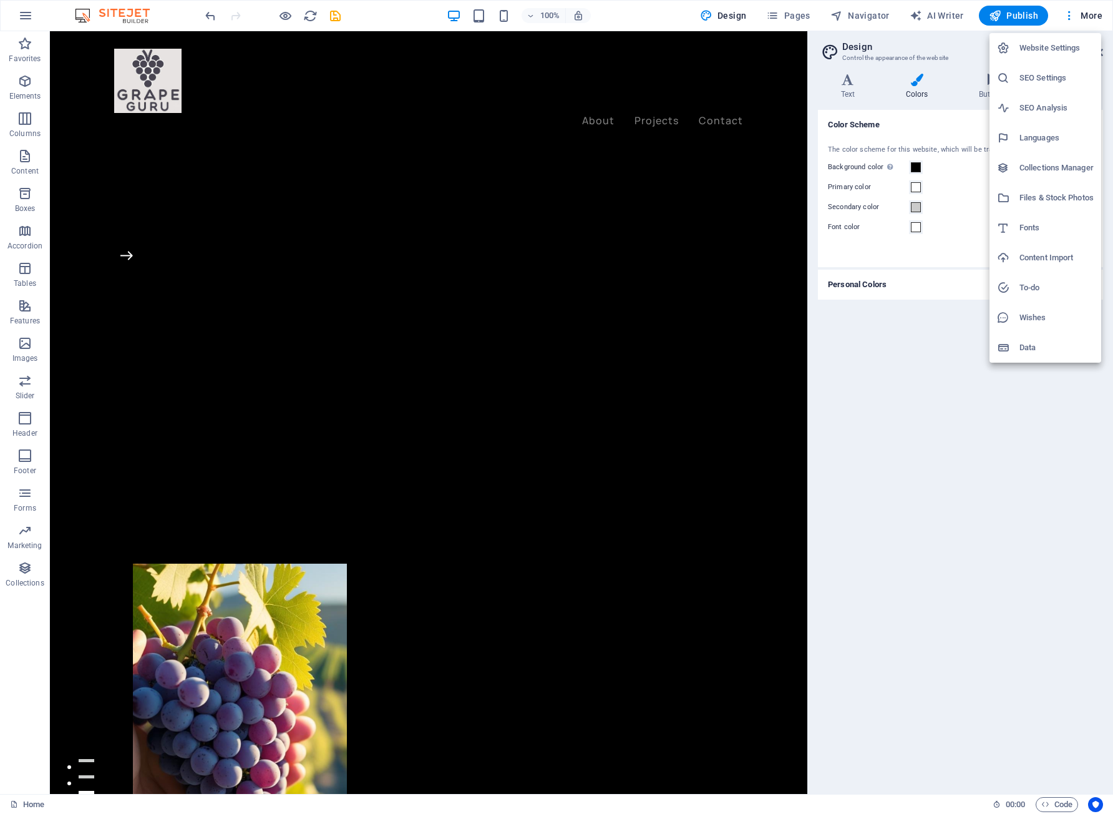
click at [343, 324] on div at bounding box center [556, 407] width 1113 height 814
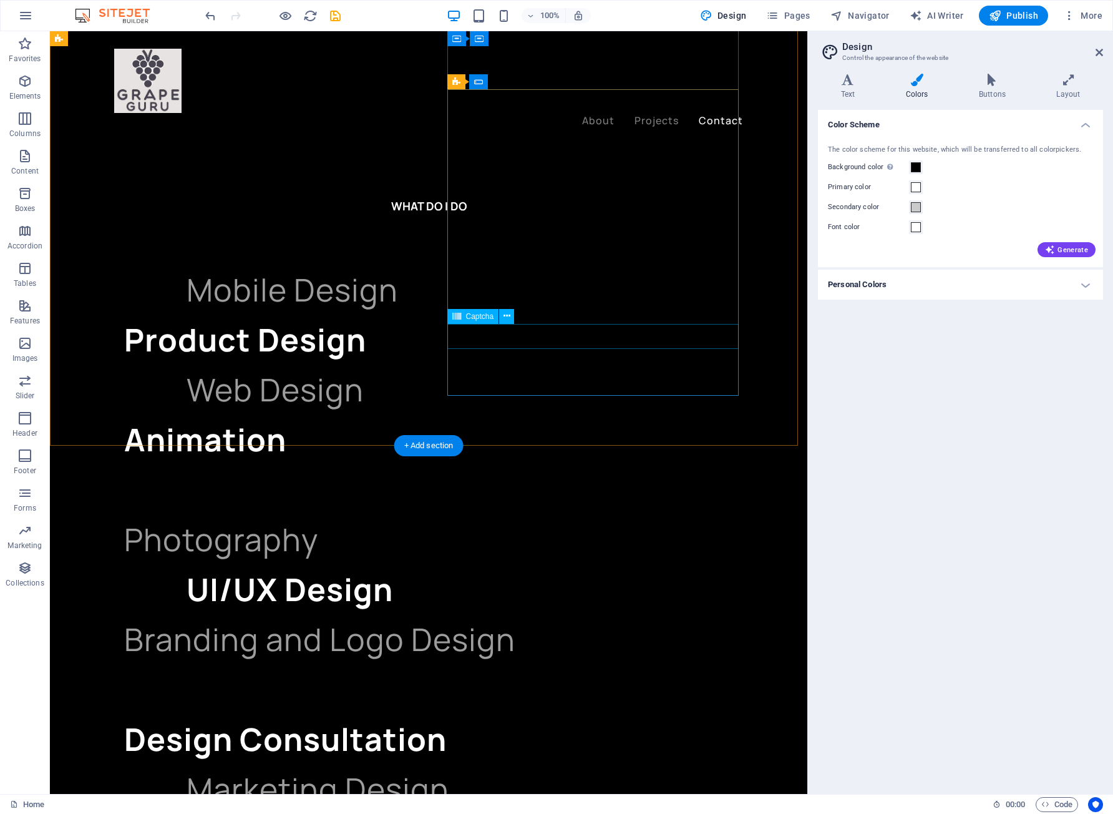
scroll to position [2911, 0]
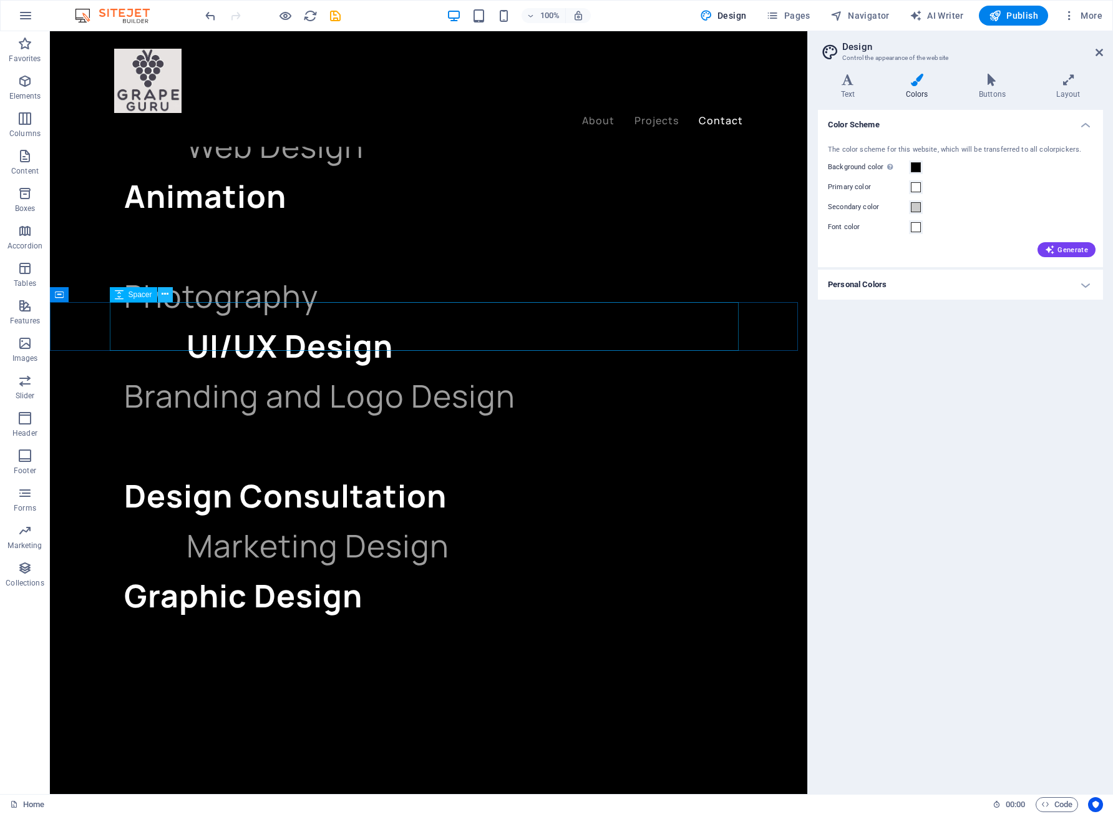
click at [165, 296] on icon at bounding box center [165, 294] width 7 height 13
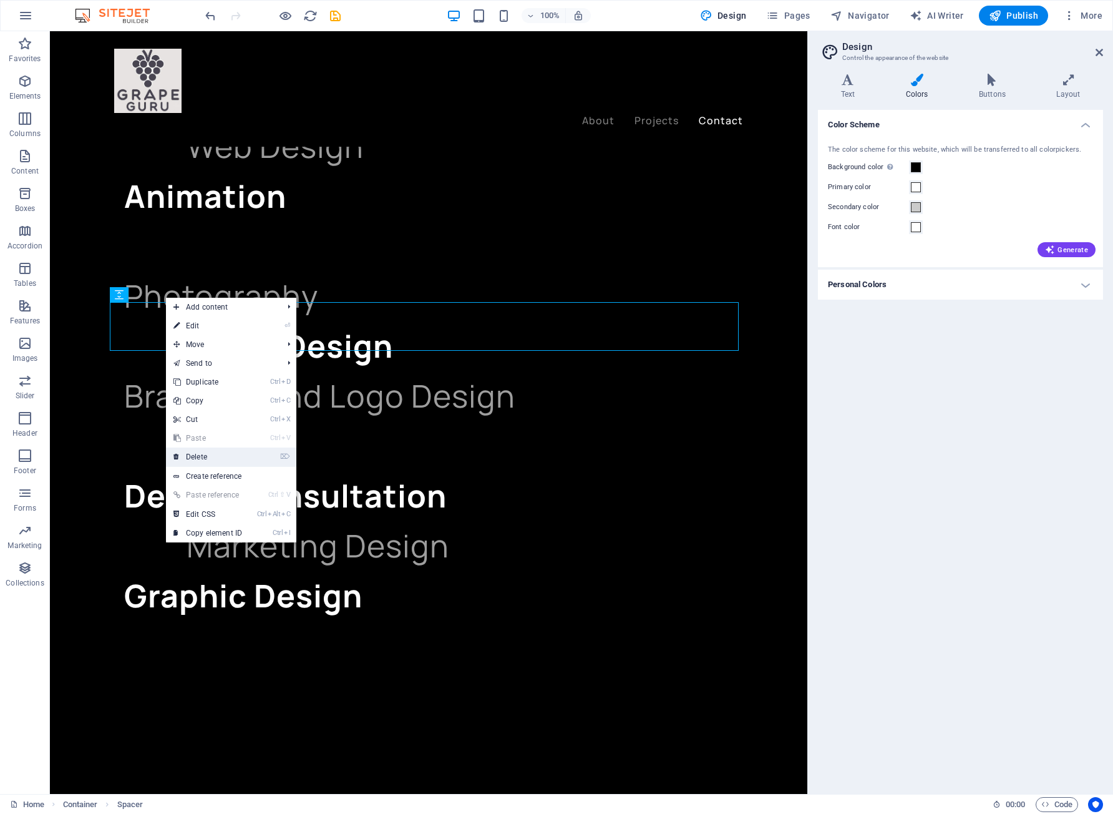
drag, startPoint x: 218, startPoint y: 462, endPoint x: 170, endPoint y: 431, distance: 57.8
click at [219, 462] on link "⌦ Delete" at bounding box center [208, 456] width 84 height 19
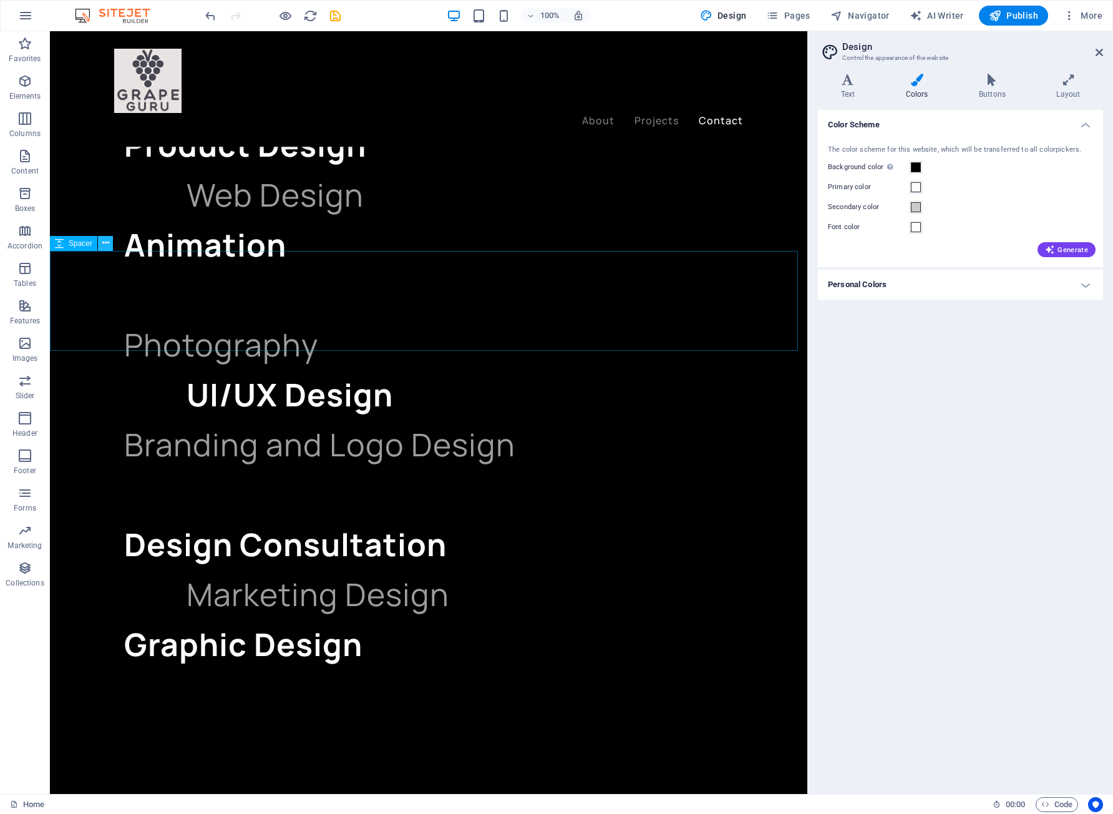
click at [101, 241] on button at bounding box center [105, 243] width 15 height 15
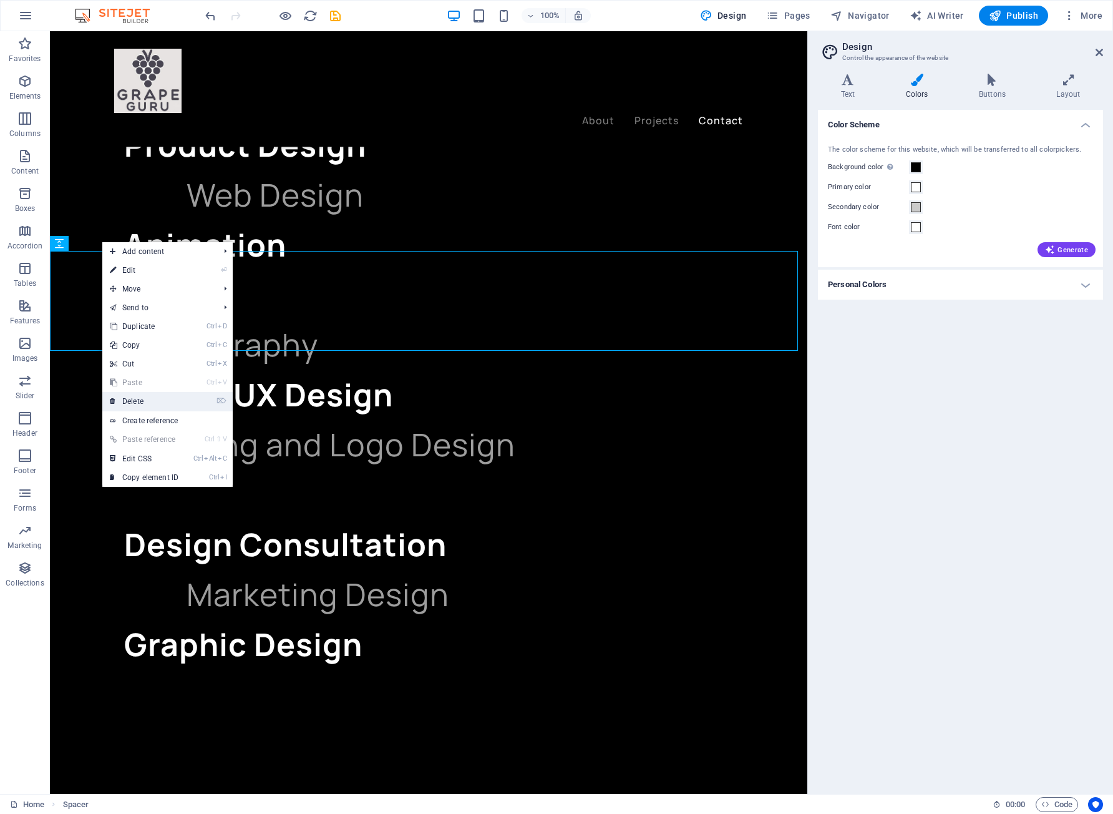
drag, startPoint x: 138, startPoint y: 396, endPoint x: 88, endPoint y: 359, distance: 62.4
click at [138, 396] on link "⌦ Delete" at bounding box center [144, 401] width 84 height 19
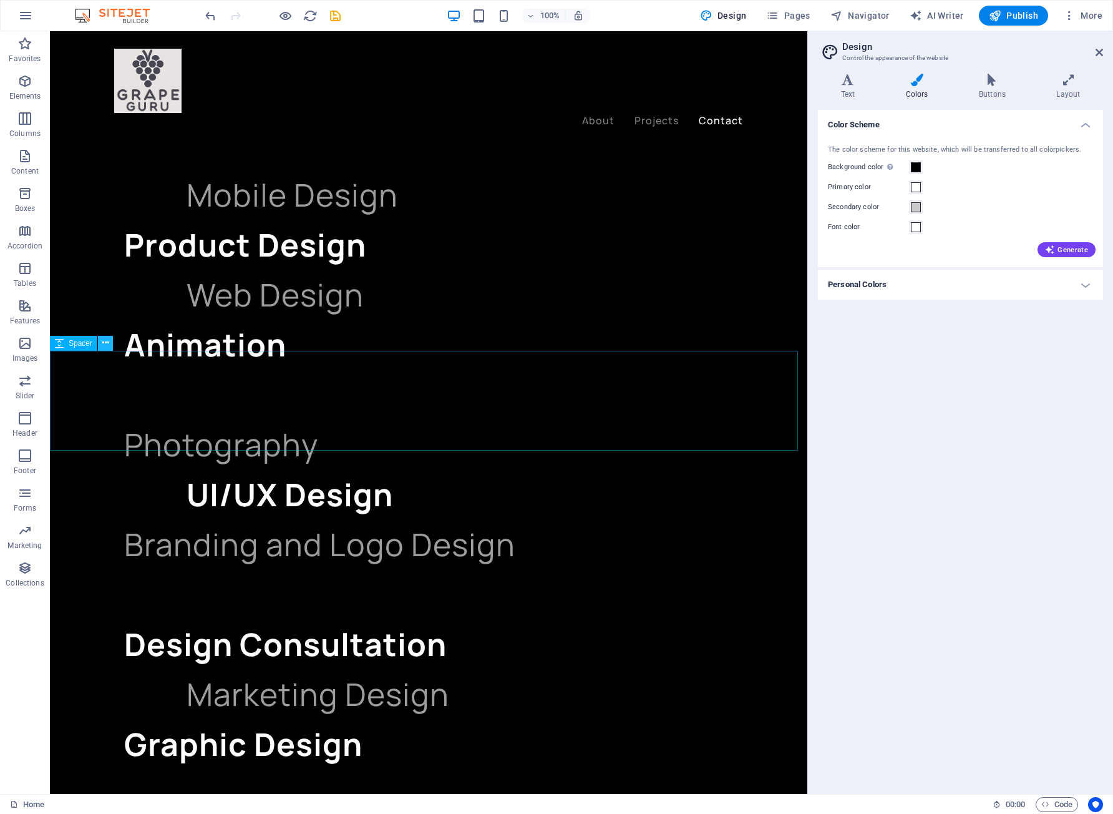
click at [109, 345] on button at bounding box center [105, 343] width 15 height 15
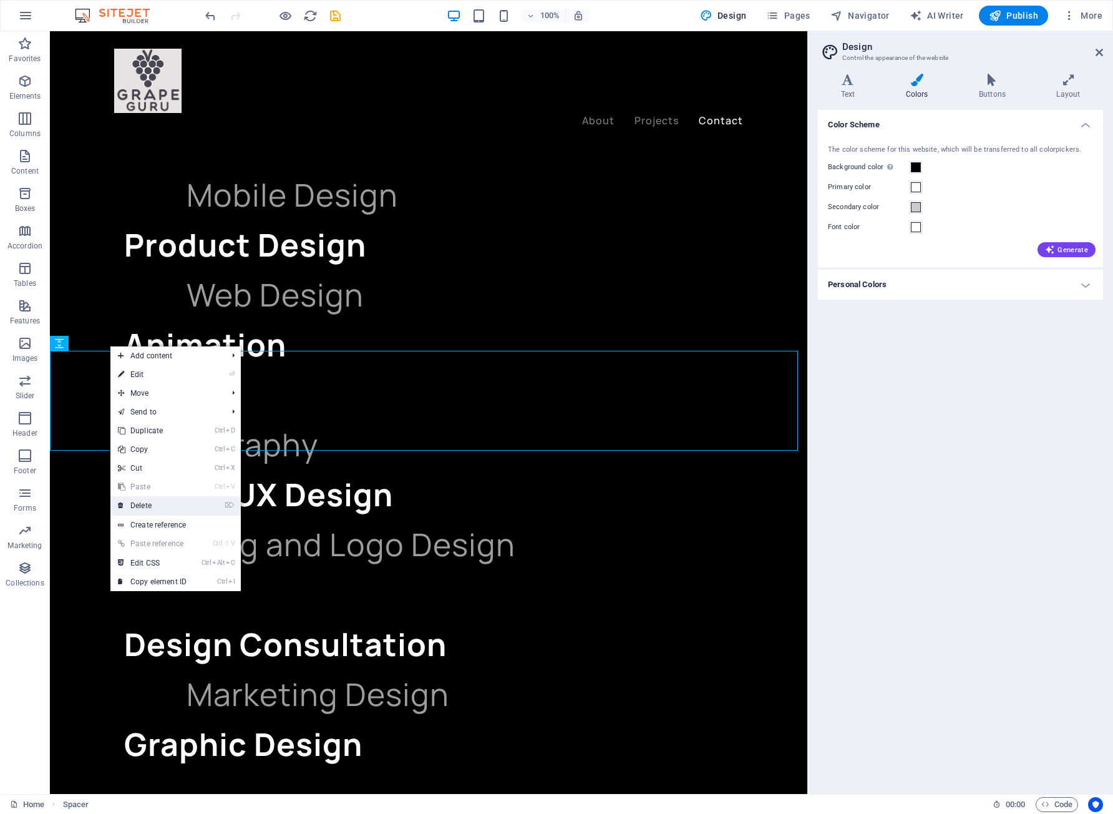
click at [168, 503] on link "⌦ Delete" at bounding box center [152, 505] width 84 height 19
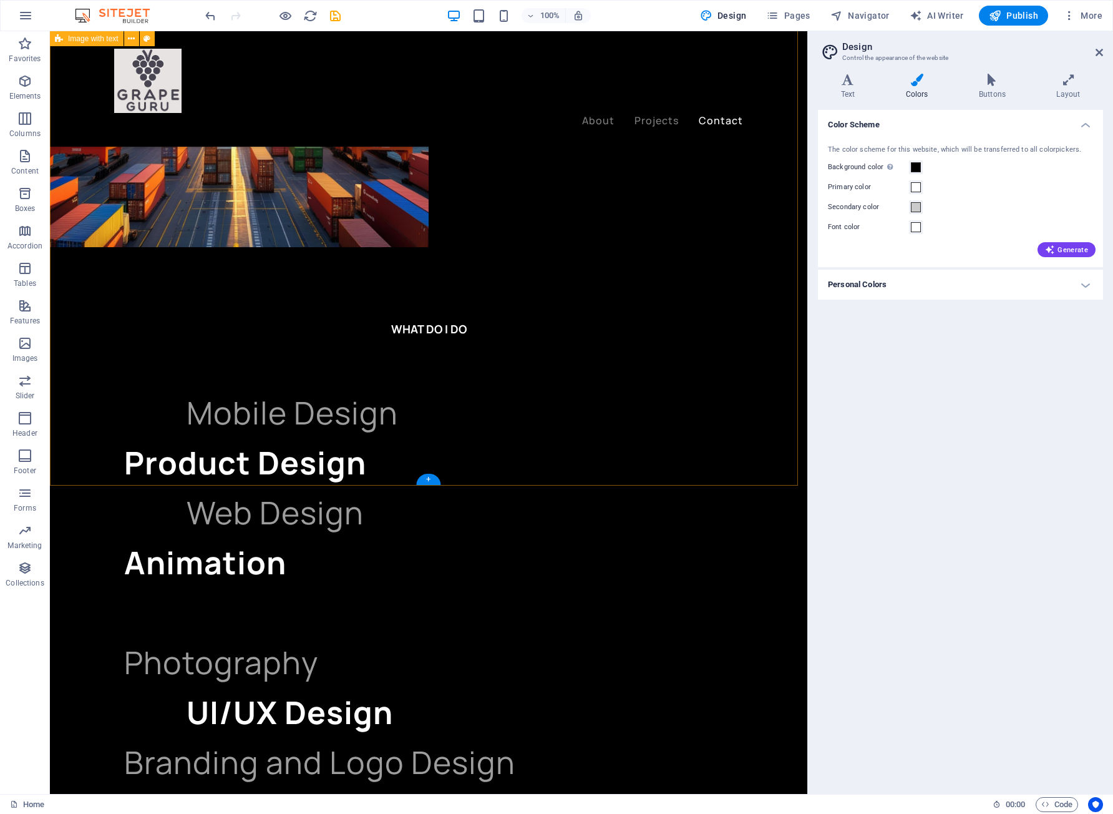
scroll to position [2459, 0]
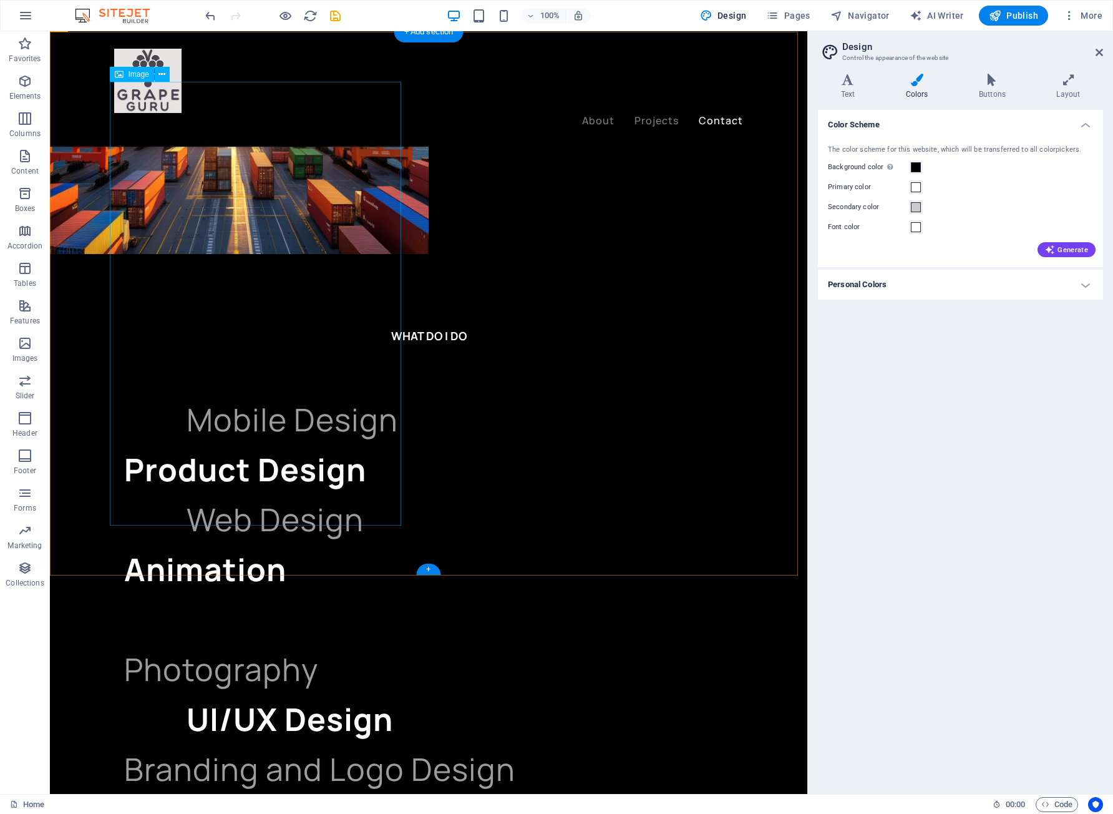
click at [162, 77] on icon at bounding box center [162, 74] width 7 height 13
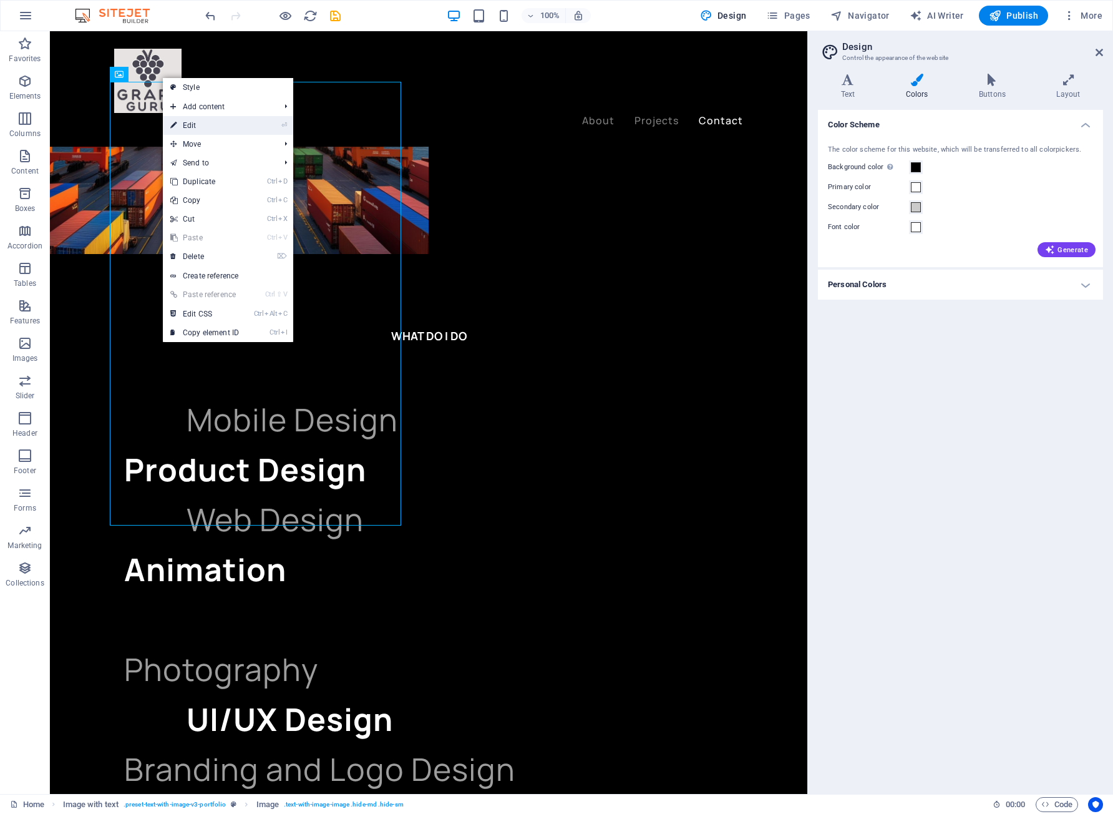
click at [220, 128] on link "⏎ Edit" at bounding box center [205, 125] width 84 height 19
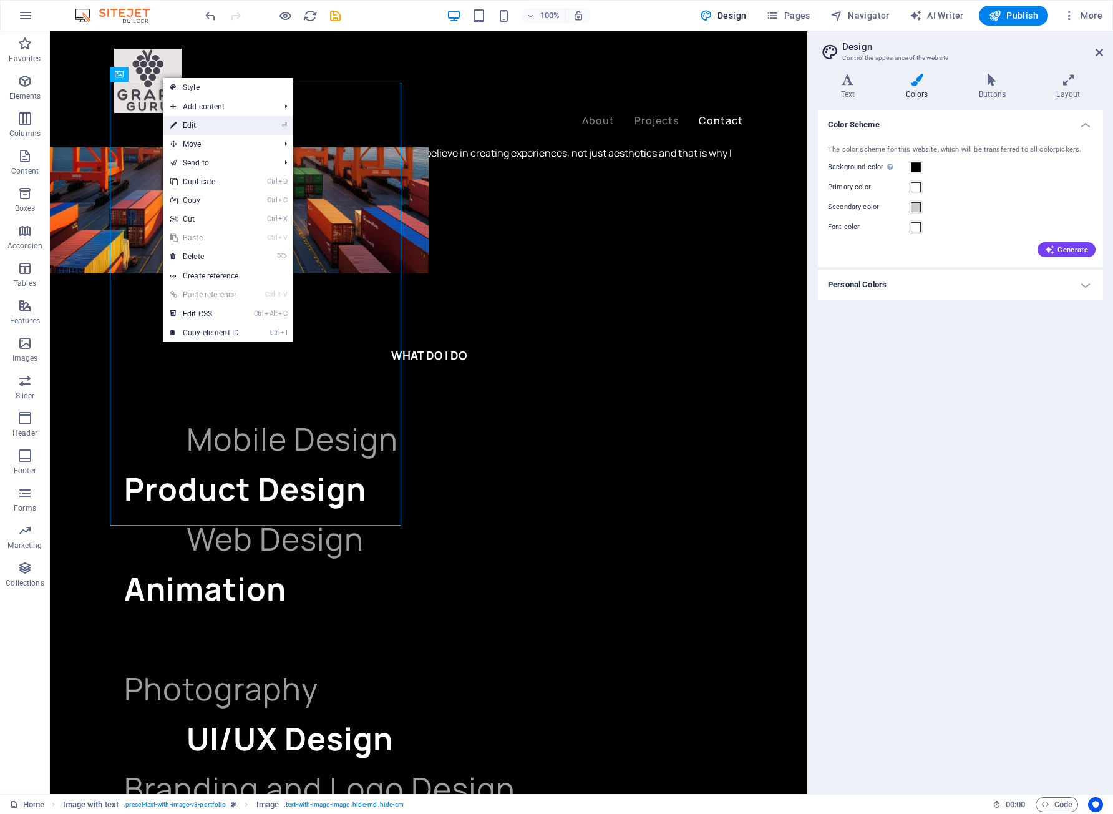
select select "%"
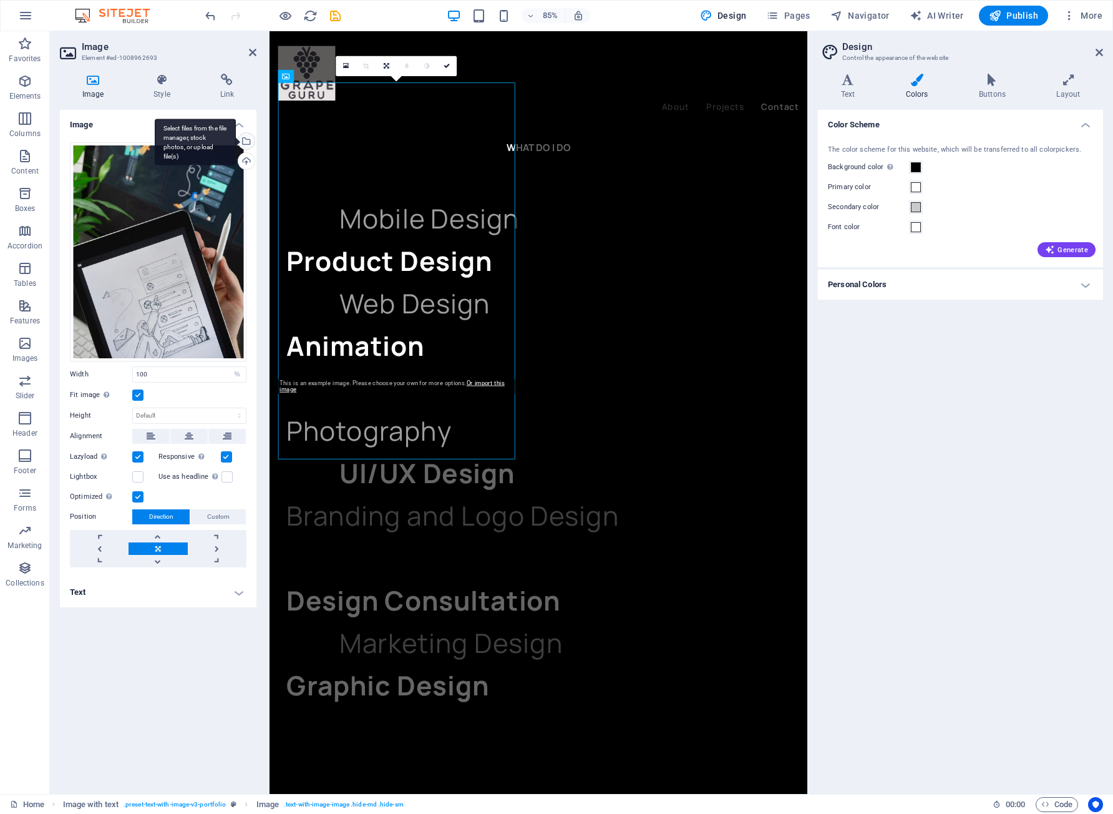
click at [248, 142] on div "Select files from the file manager, stock photos, or upload file(s)" at bounding box center [245, 142] width 19 height 19
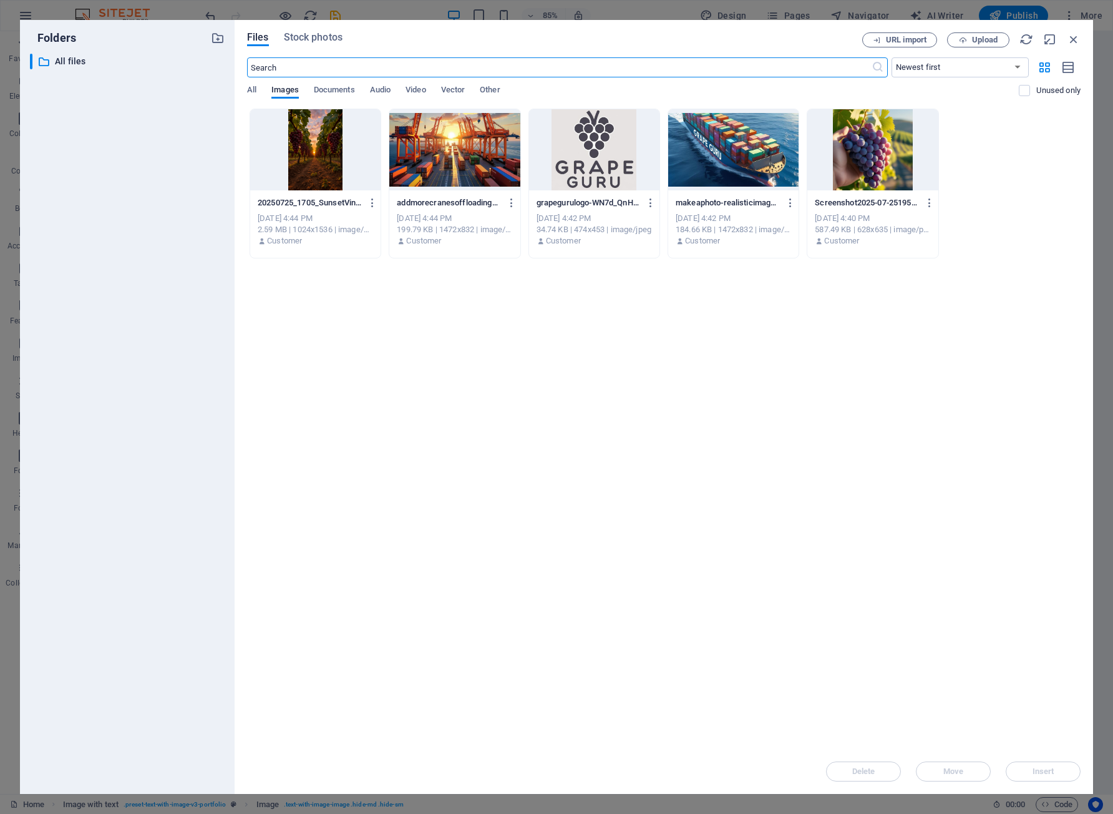
scroll to position [1168, 0]
click at [322, 162] on div at bounding box center [315, 149] width 130 height 81
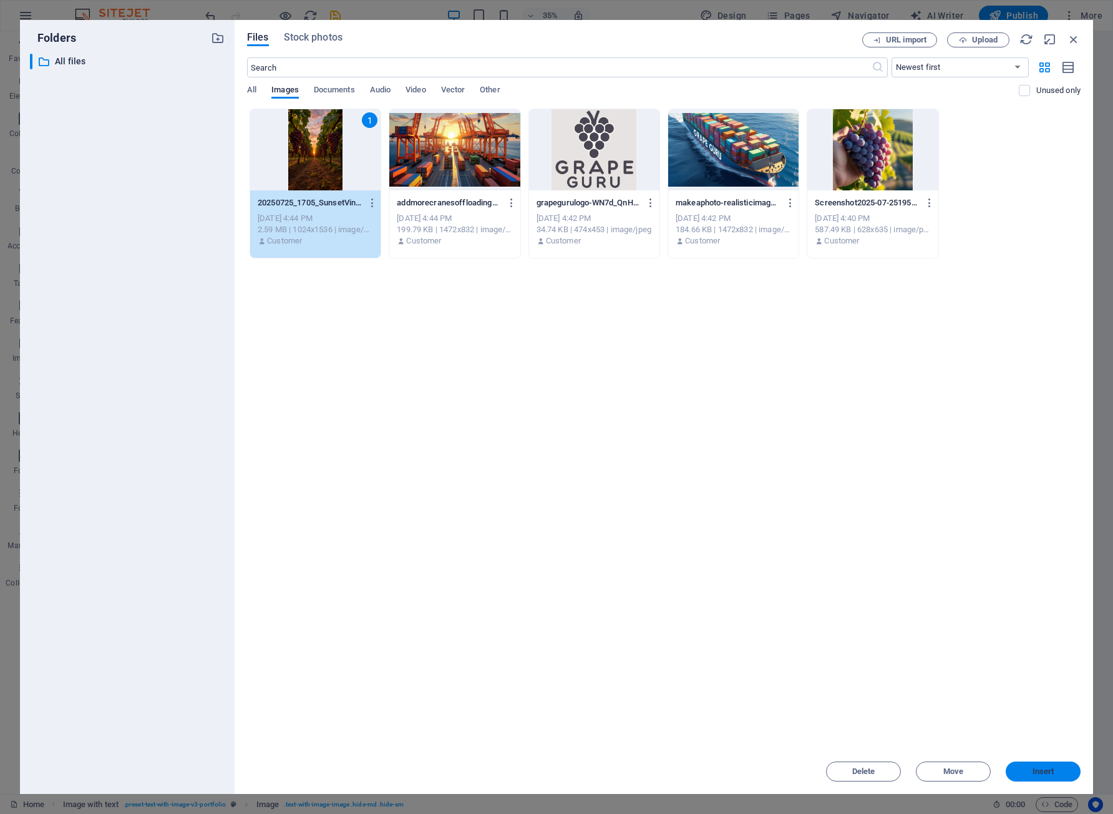
click at [1042, 770] on span "Insert" at bounding box center [1044, 771] width 22 height 7
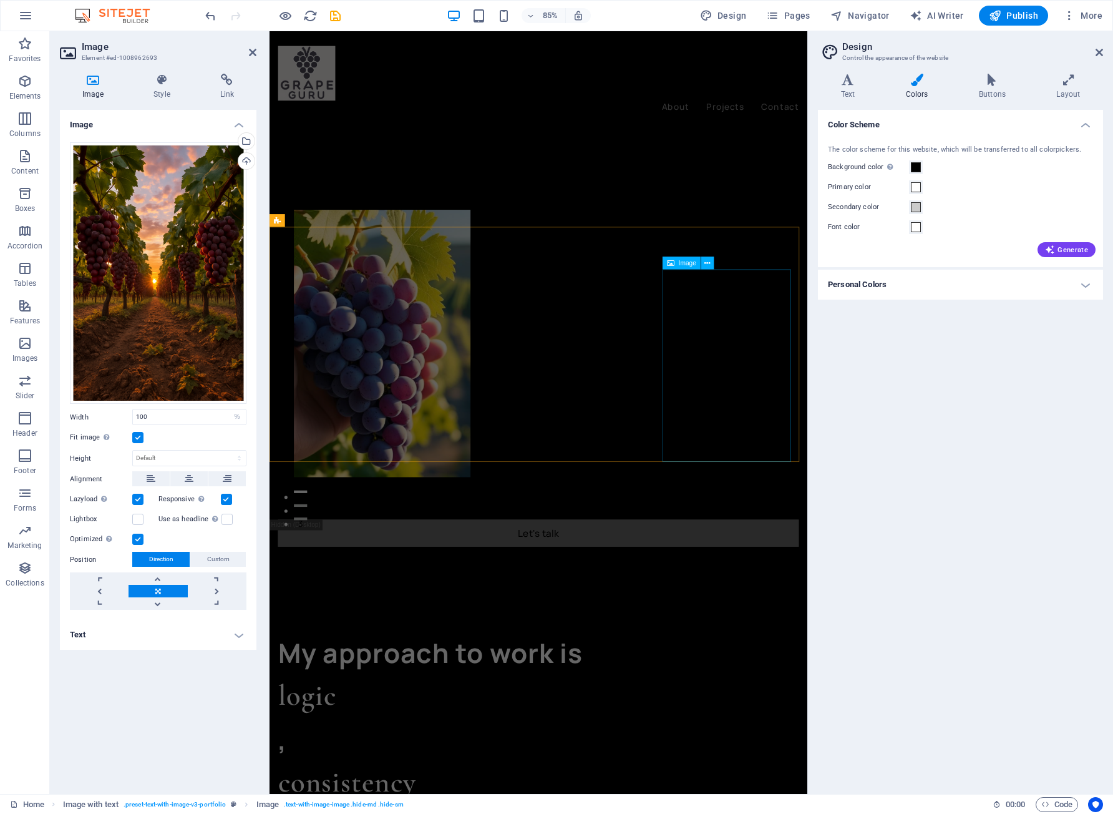
scroll to position [374, 0]
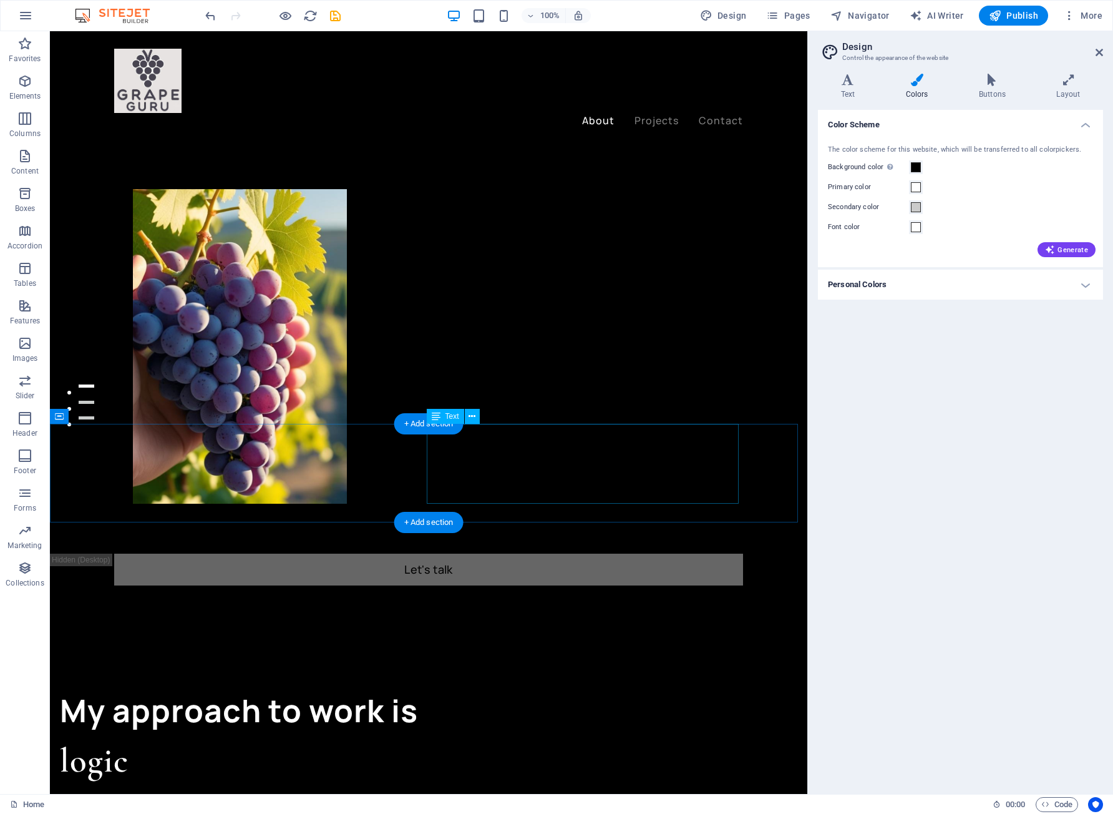
drag, startPoint x: 612, startPoint y: 467, endPoint x: 625, endPoint y: 466, distance: 13.7
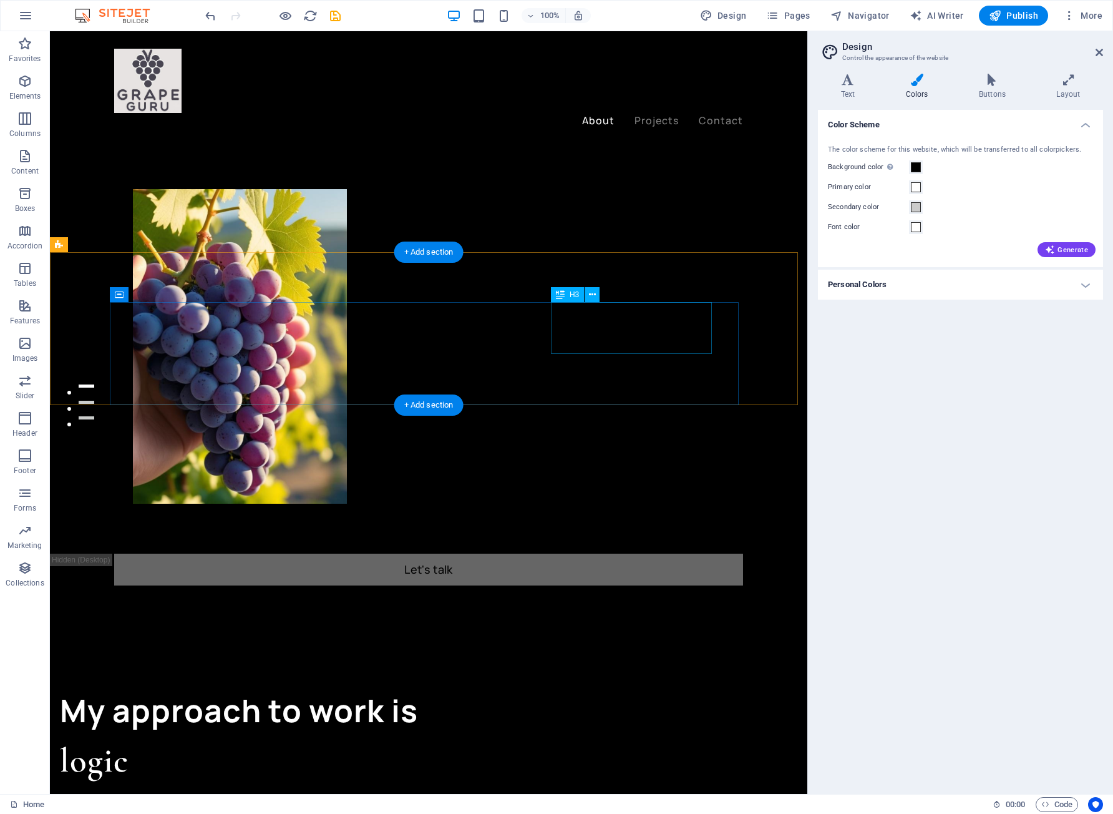
click at [532, 735] on div "logic" at bounding box center [374, 761] width 629 height 52
click at [532, 785] on div "and" at bounding box center [374, 810] width 629 height 50
click at [532, 785] on div "rationality" at bounding box center [374, 811] width 629 height 52
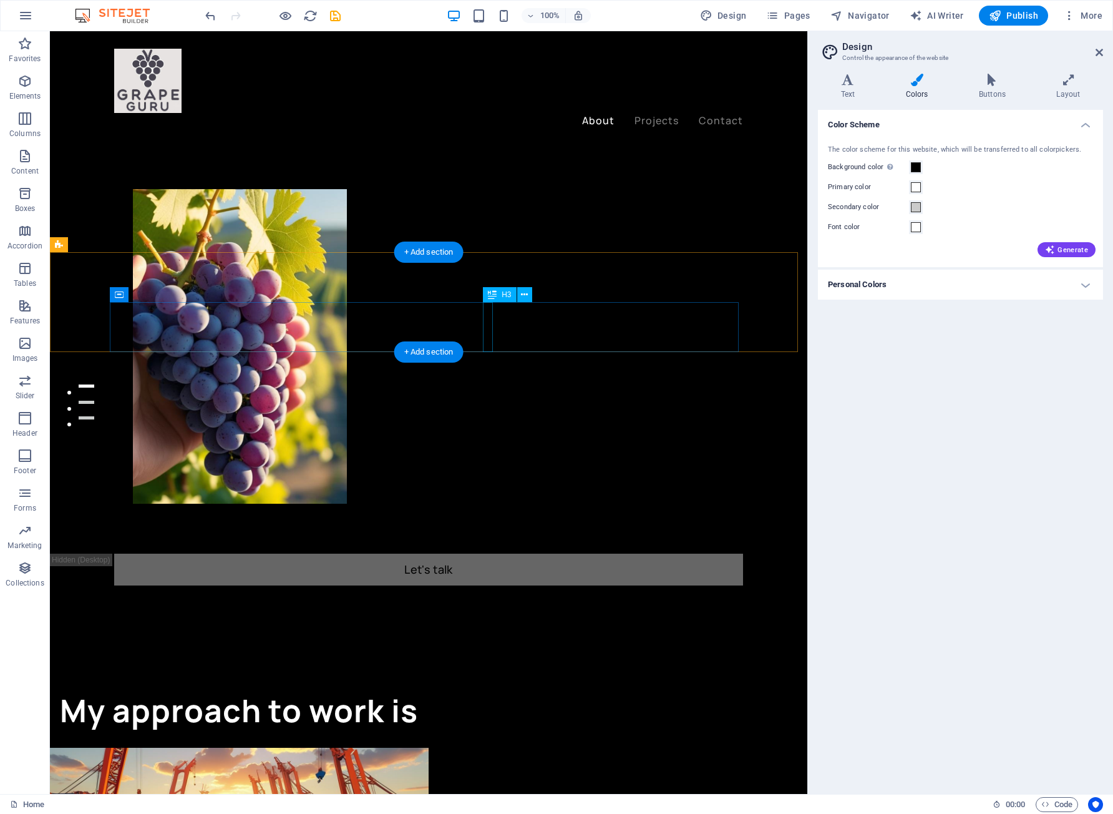
click at [484, 785] on div "." at bounding box center [374, 810] width 629 height 50
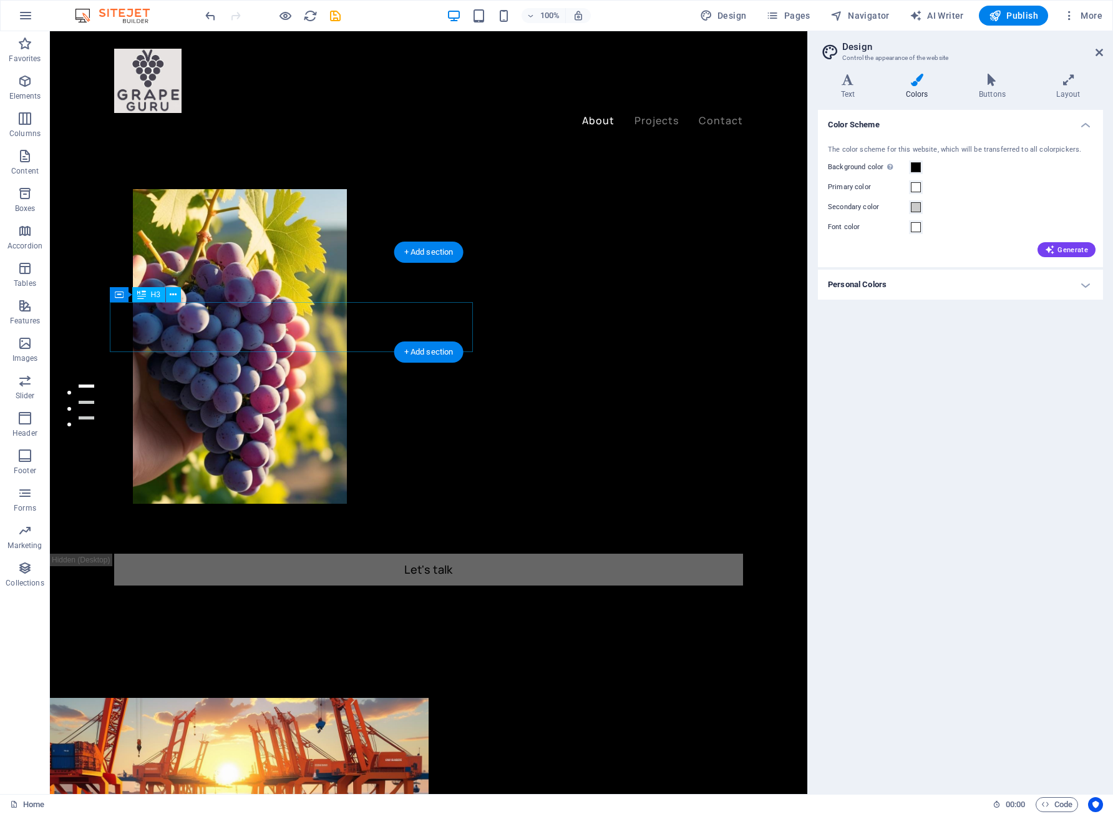
click at [472, 685] on div "My approach to work is" at bounding box center [374, 710] width 629 height 50
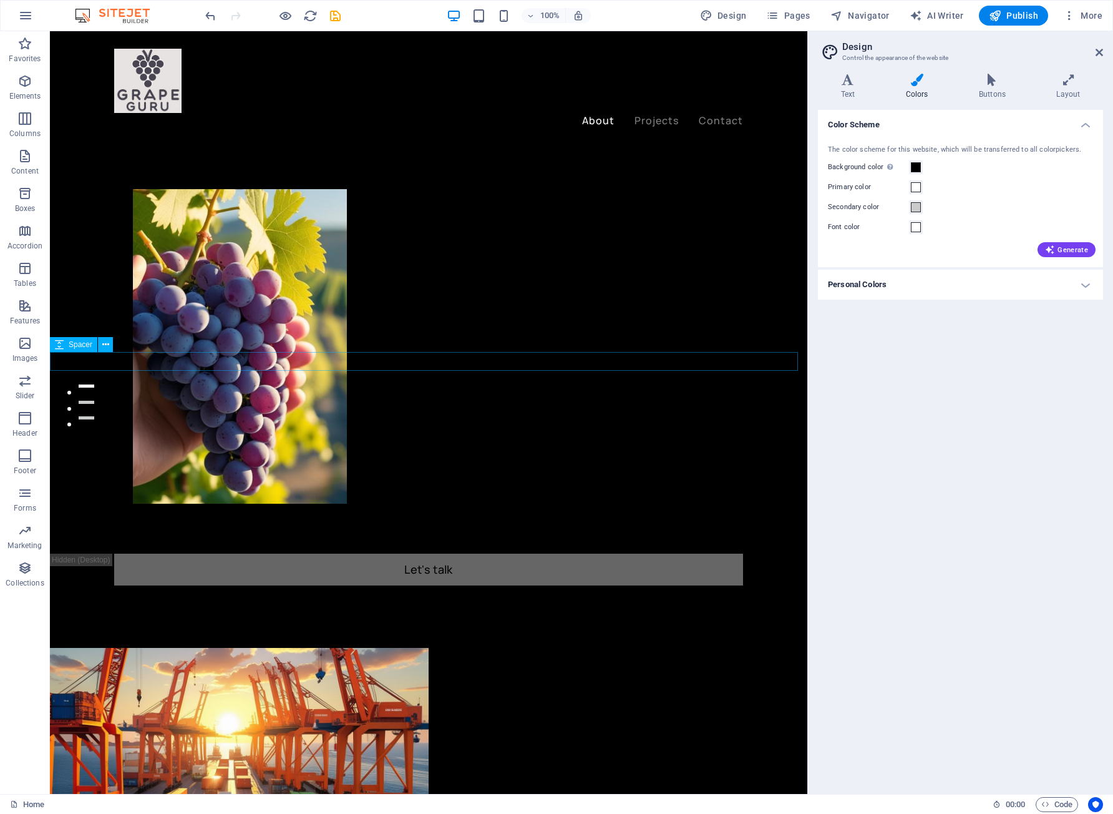
click at [490, 735] on div at bounding box center [429, 744] width 758 height 19
click at [100, 344] on button at bounding box center [105, 344] width 15 height 15
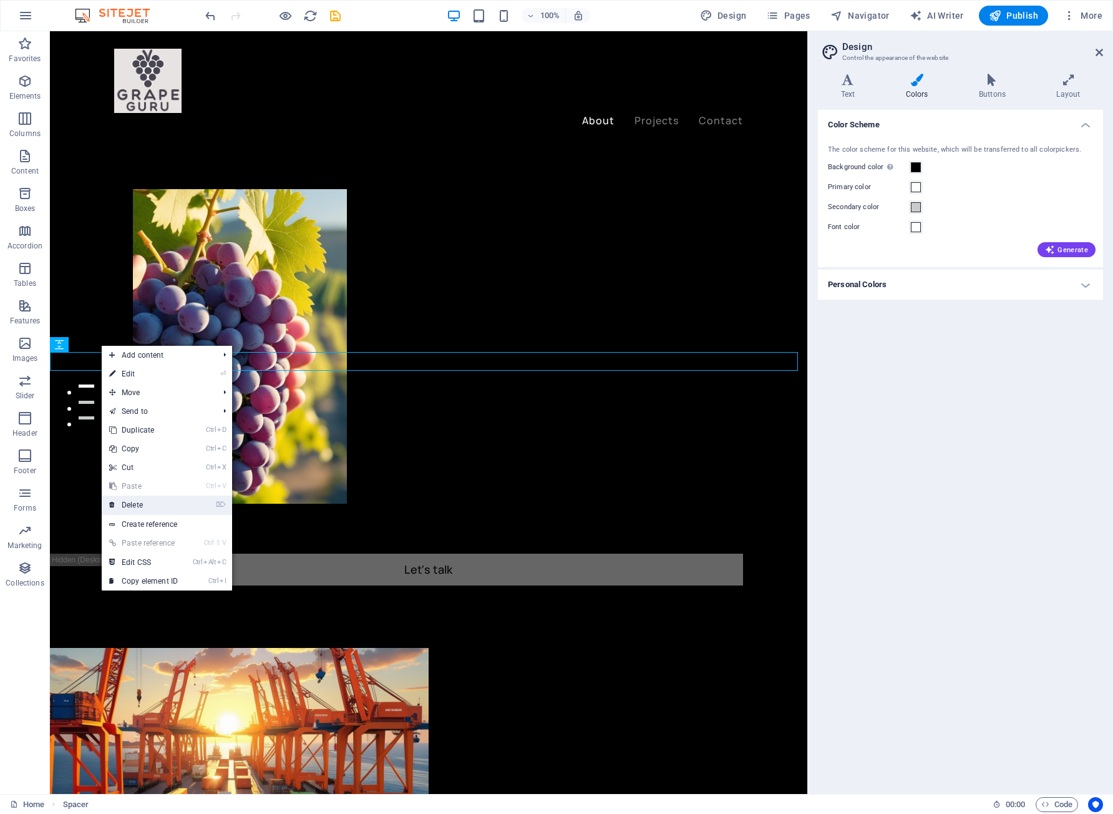
click at [155, 497] on link "⌦ Delete" at bounding box center [144, 504] width 84 height 19
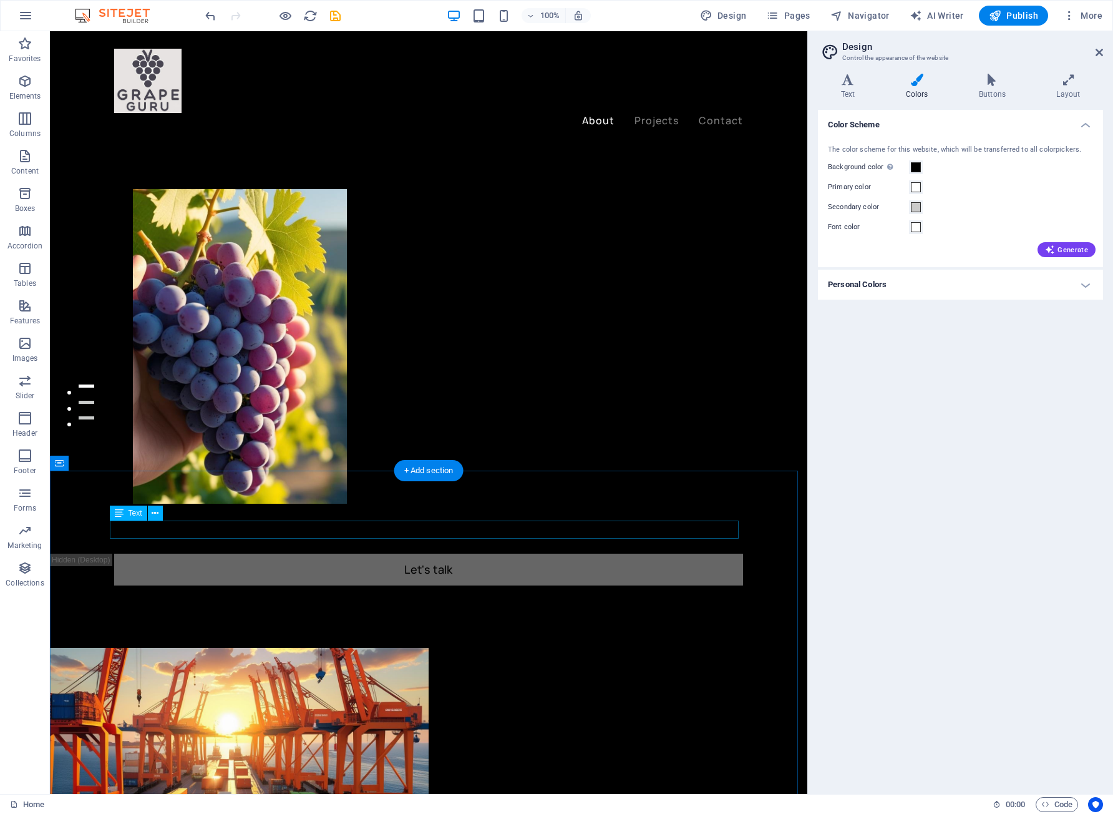
click at [152, 514] on icon at bounding box center [155, 513] width 7 height 13
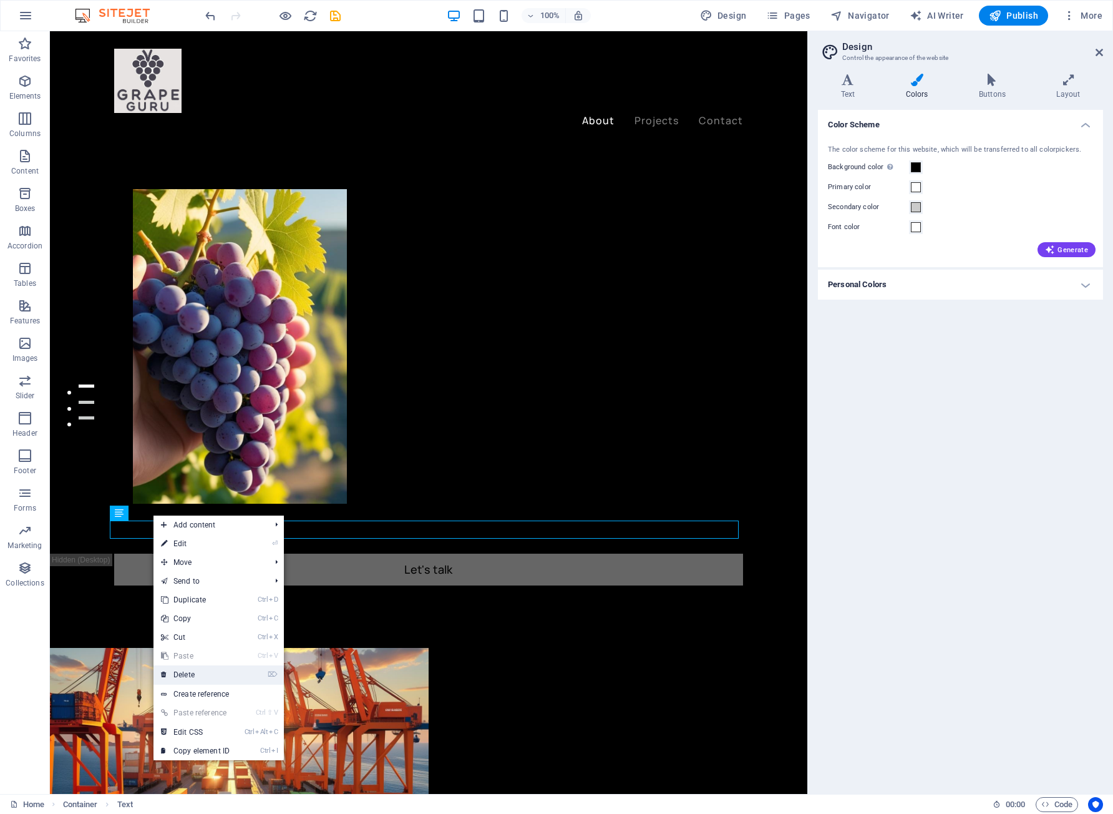
click at [202, 677] on link "⌦ Delete" at bounding box center [196, 674] width 84 height 19
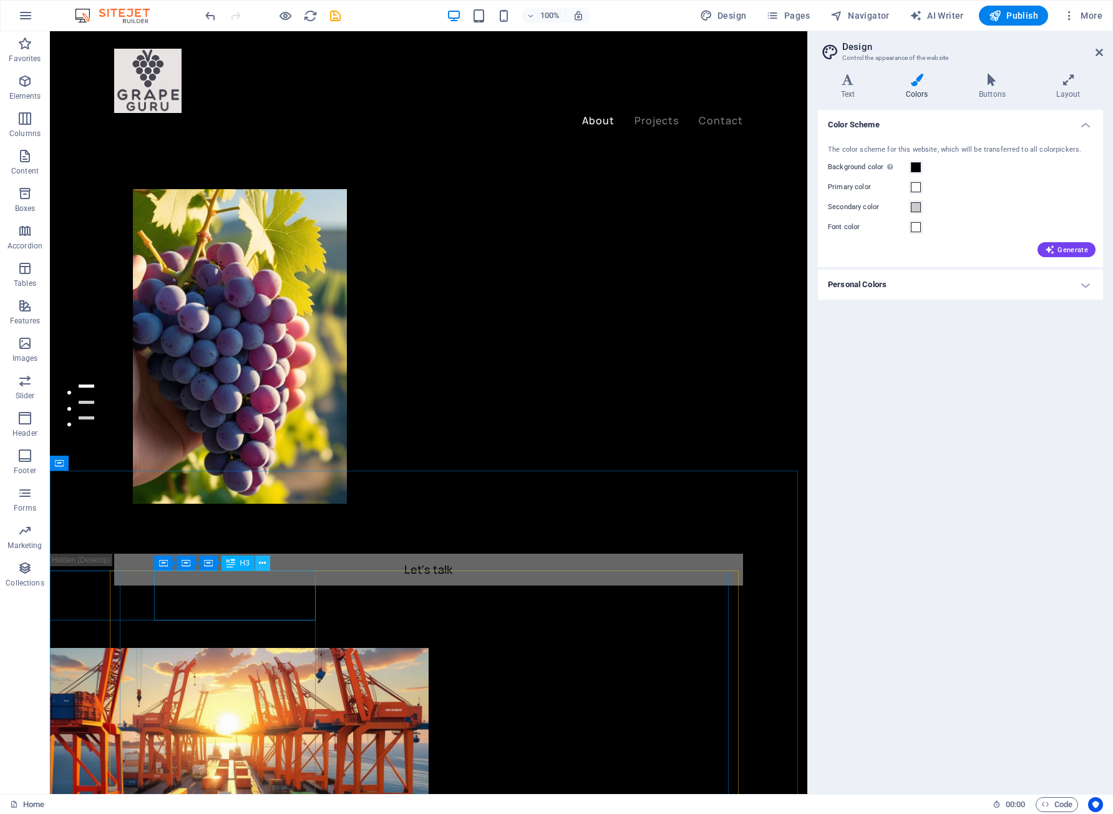
click at [257, 563] on button at bounding box center [262, 562] width 15 height 15
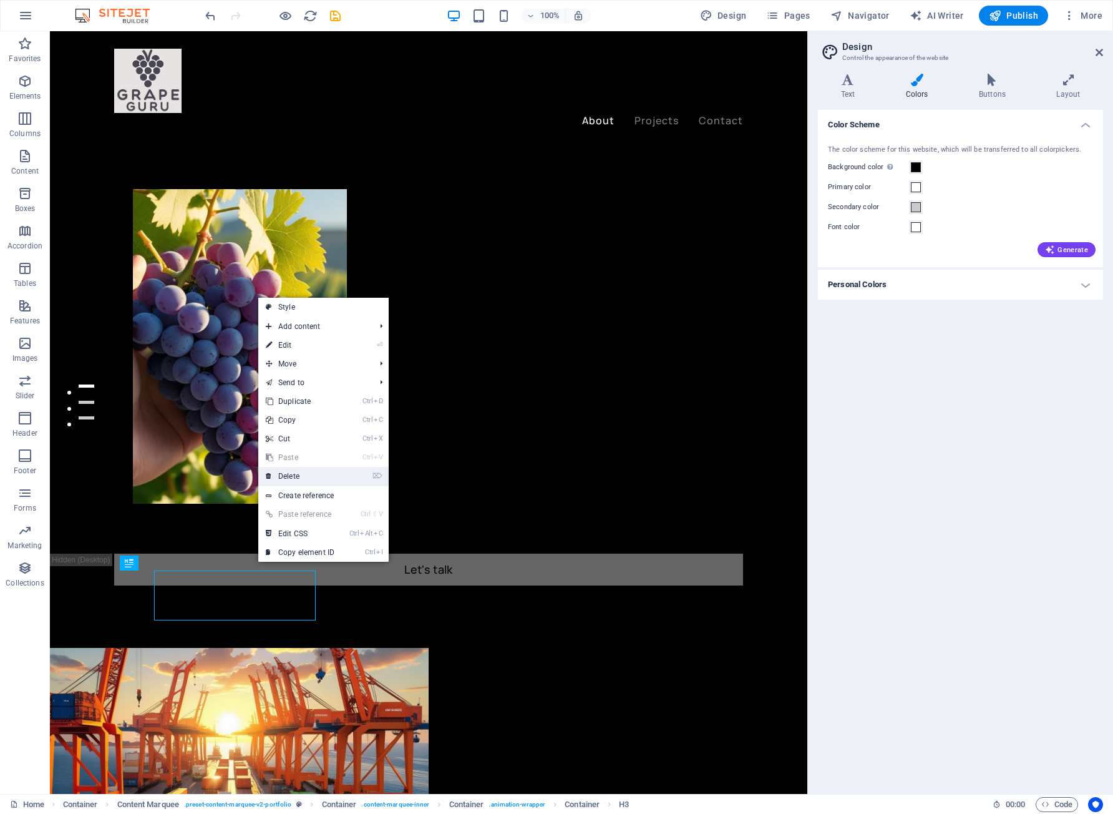
click at [318, 485] on li "⌦ Delete" at bounding box center [323, 476] width 130 height 19
click at [296, 479] on link "⌦ Delete" at bounding box center [300, 476] width 84 height 19
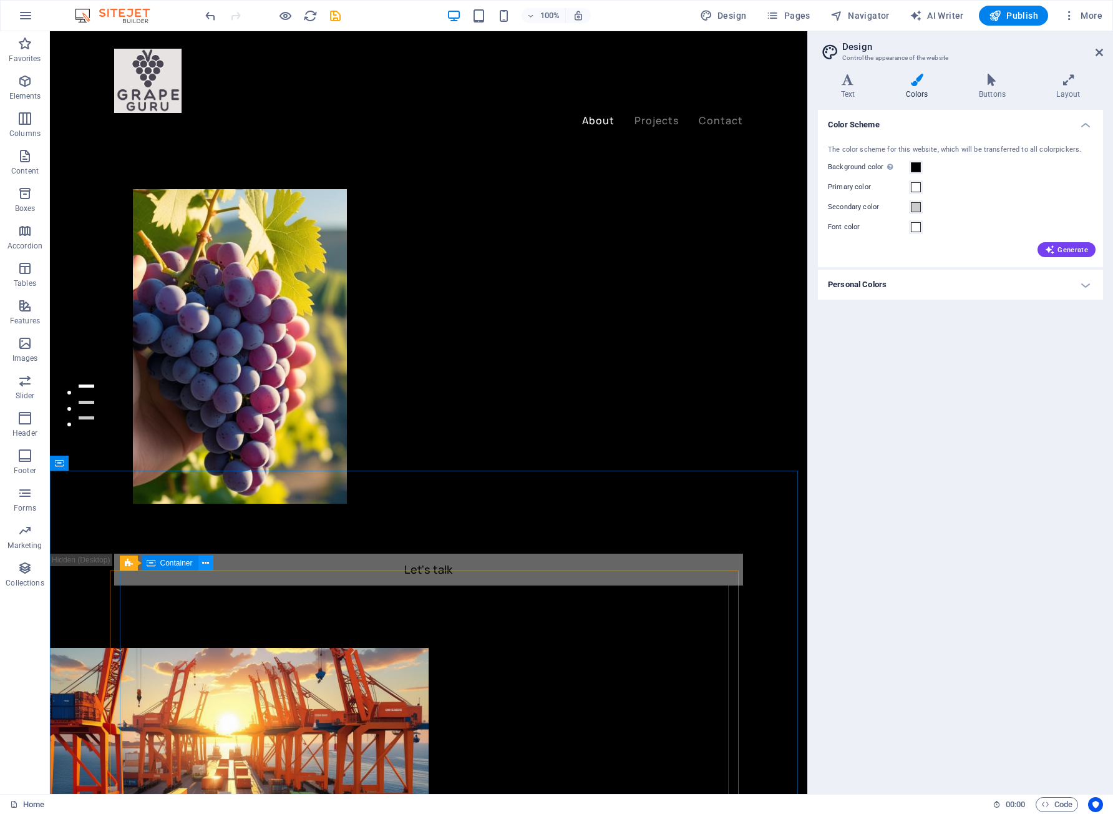
click at [207, 562] on icon at bounding box center [205, 563] width 7 height 13
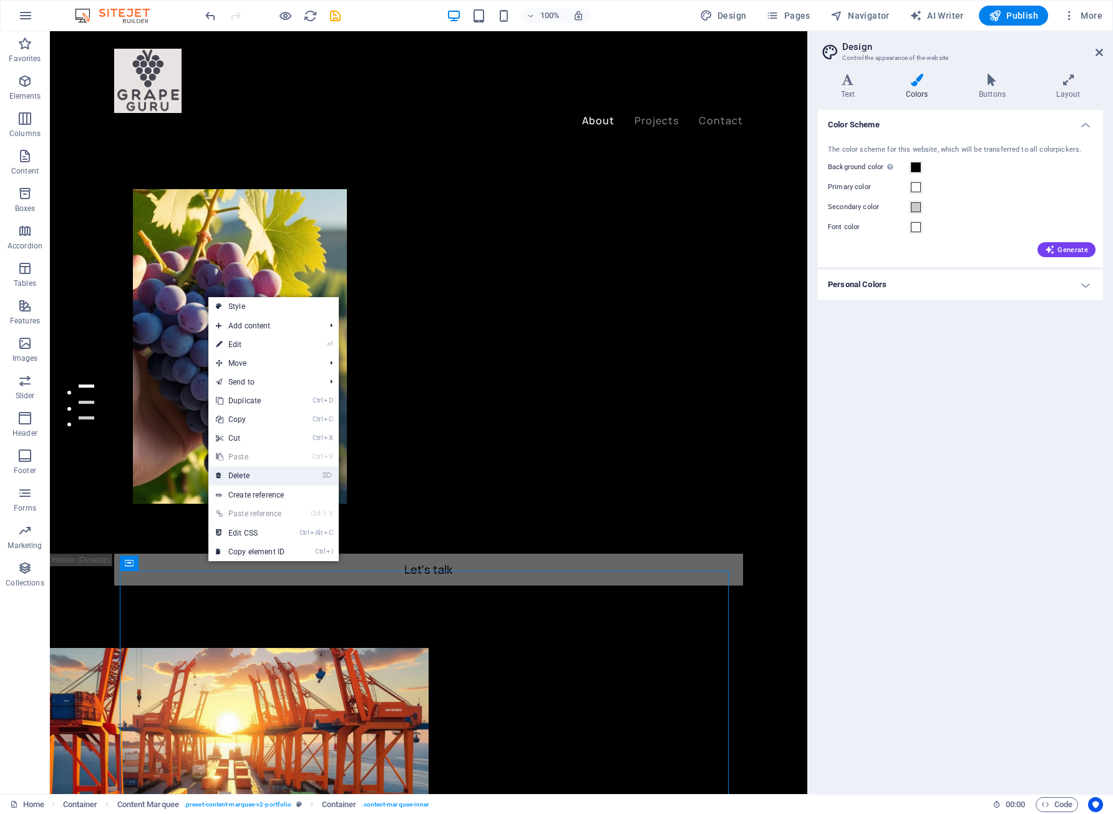
click at [265, 476] on link "⌦ Delete" at bounding box center [250, 475] width 84 height 19
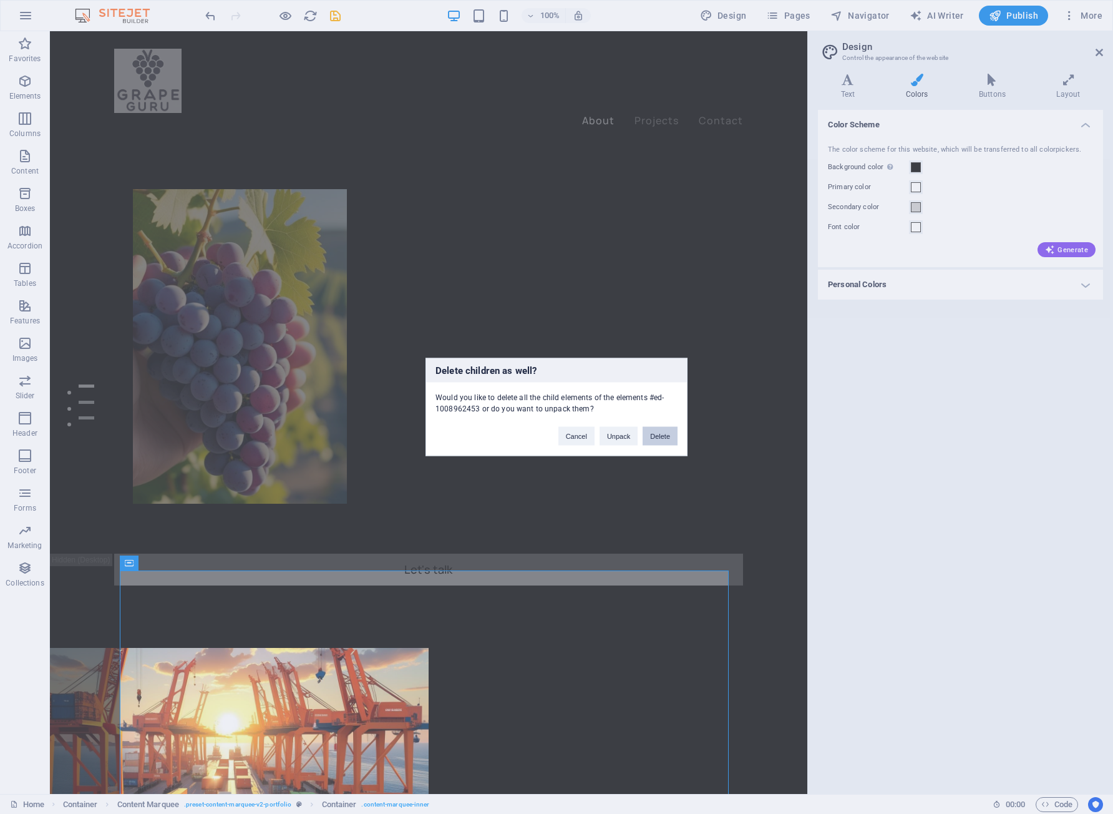
click at [675, 440] on button "Delete" at bounding box center [660, 436] width 35 height 19
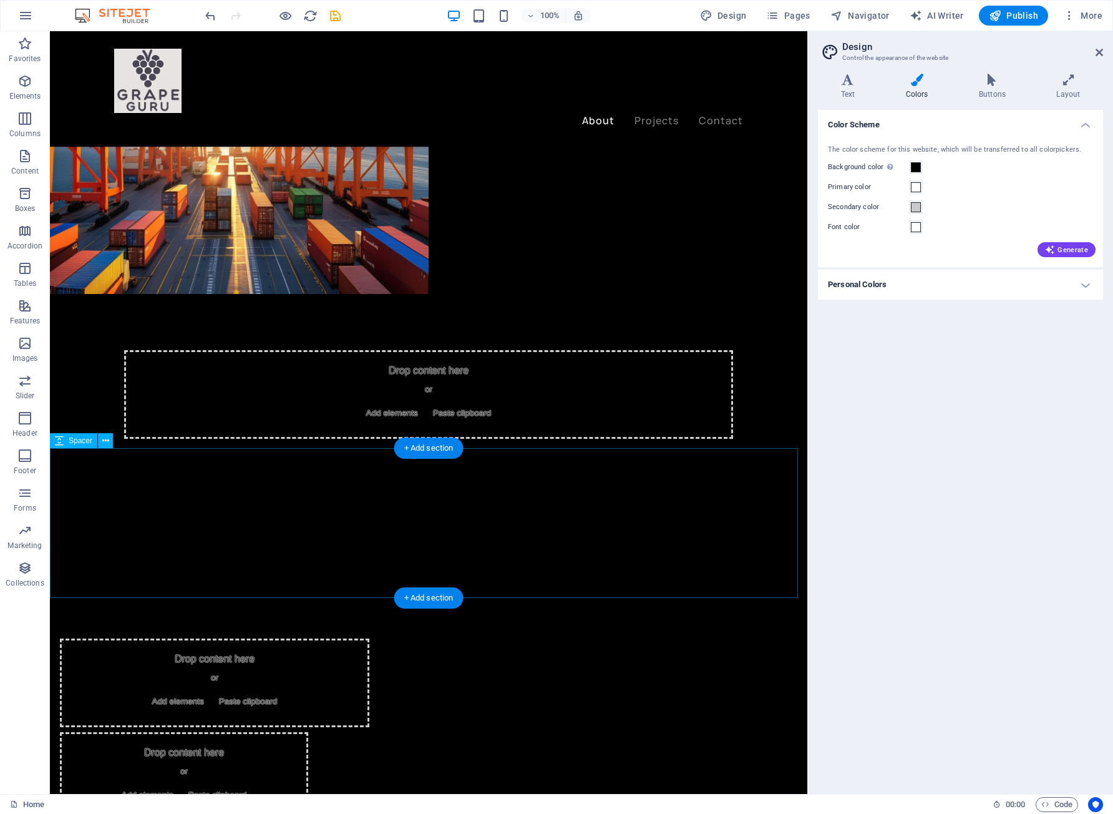
scroll to position [874, 0]
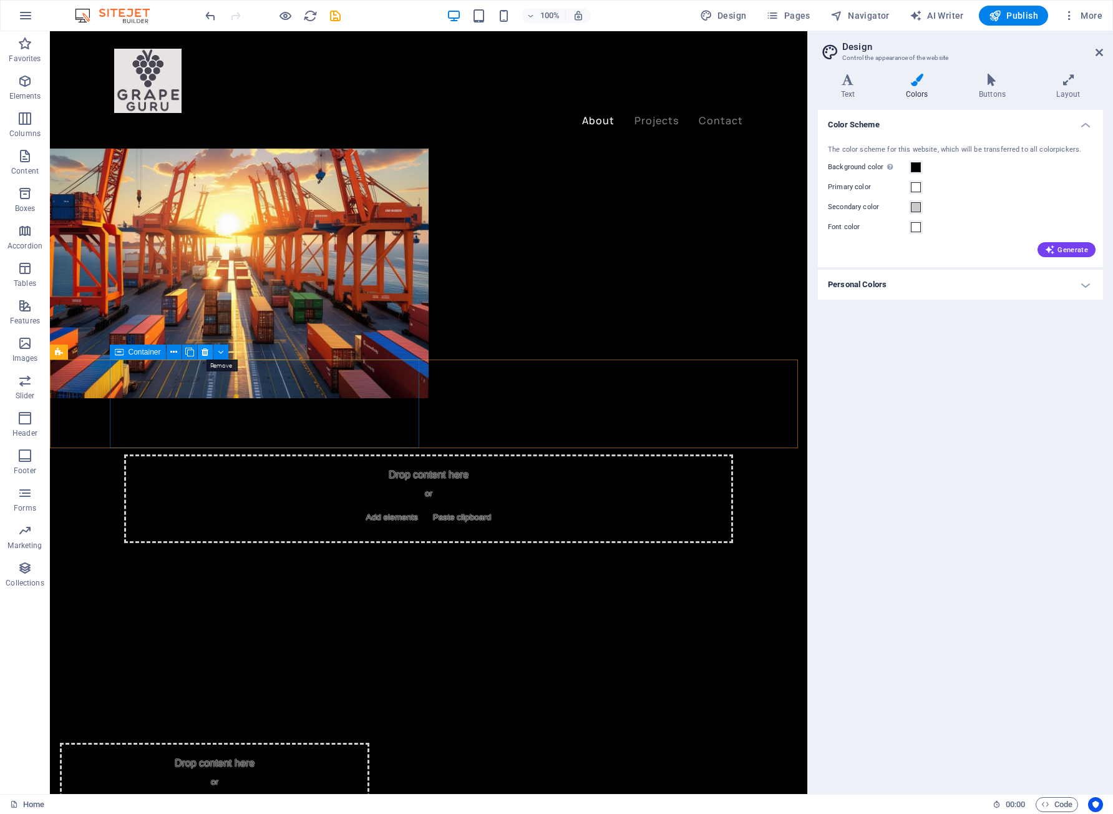
click at [211, 352] on button at bounding box center [205, 351] width 15 height 15
click at [202, 353] on icon at bounding box center [205, 352] width 7 height 13
click at [203, 353] on icon at bounding box center [205, 352] width 7 height 13
click at [205, 351] on icon at bounding box center [205, 352] width 7 height 13
click at [205, 352] on icon at bounding box center [205, 352] width 7 height 13
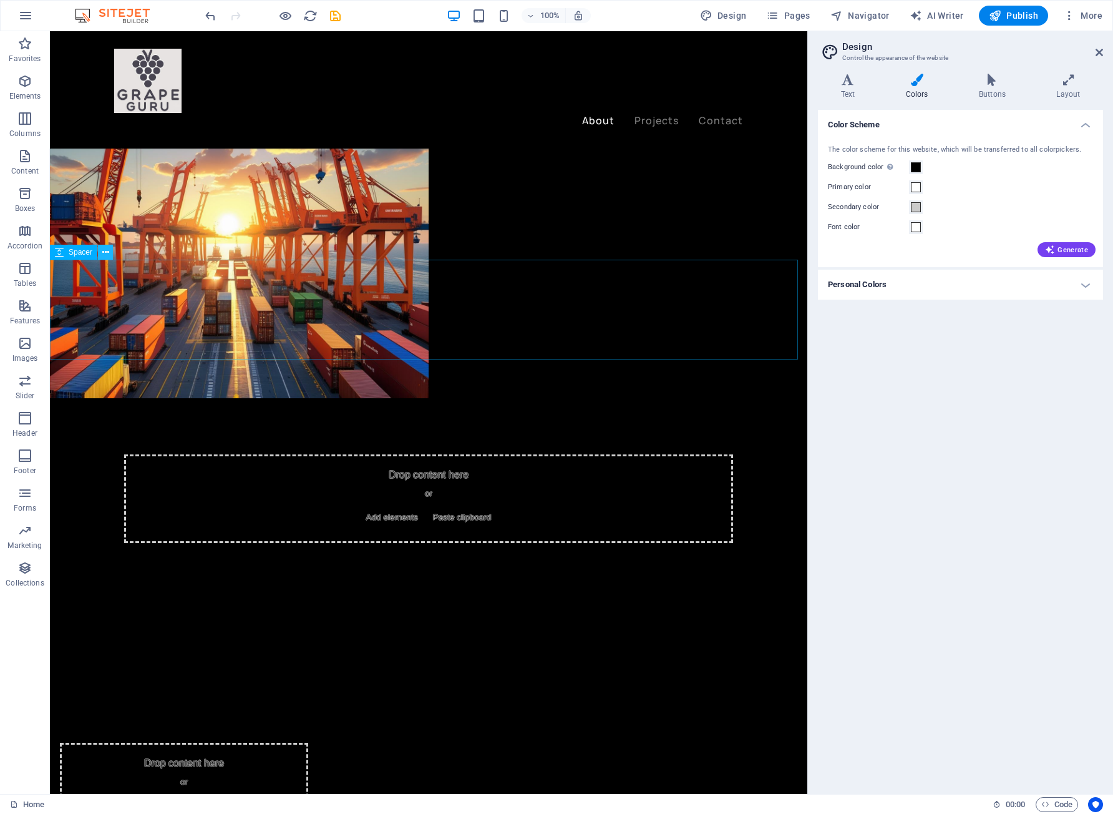
click at [103, 251] on icon at bounding box center [105, 252] width 7 height 13
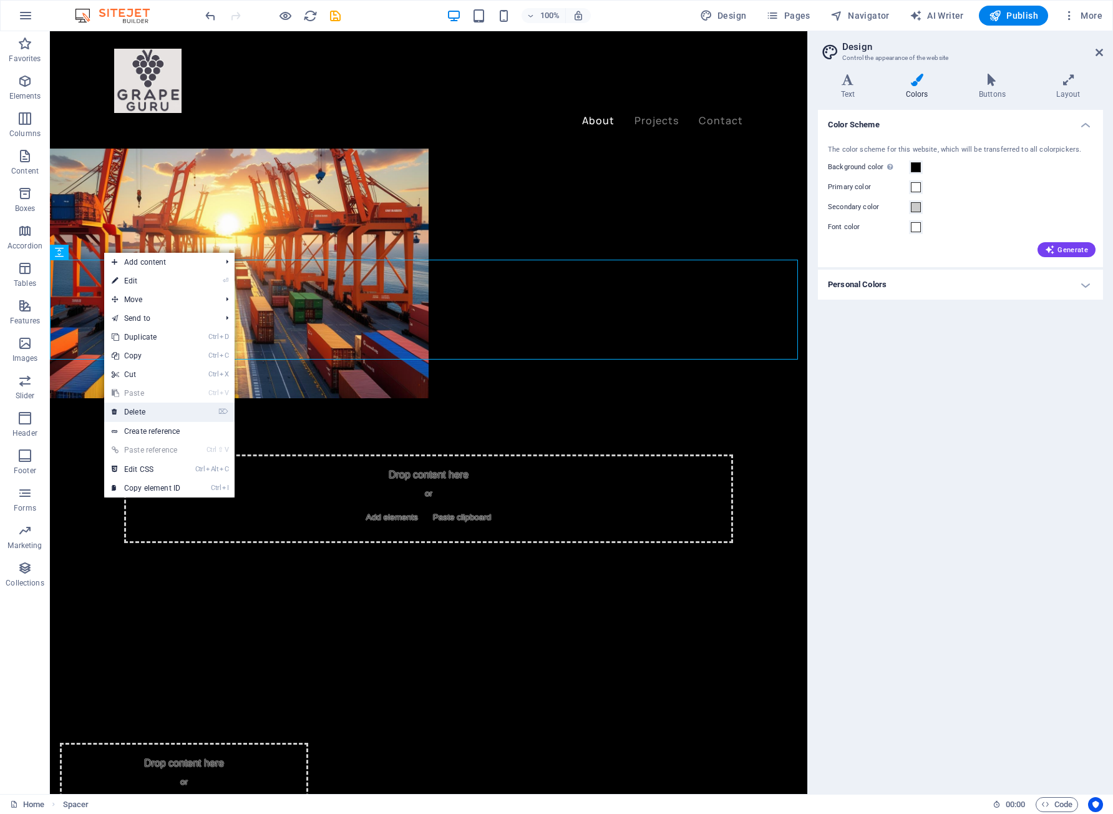
click at [156, 412] on link "⌦ Delete" at bounding box center [146, 412] width 84 height 19
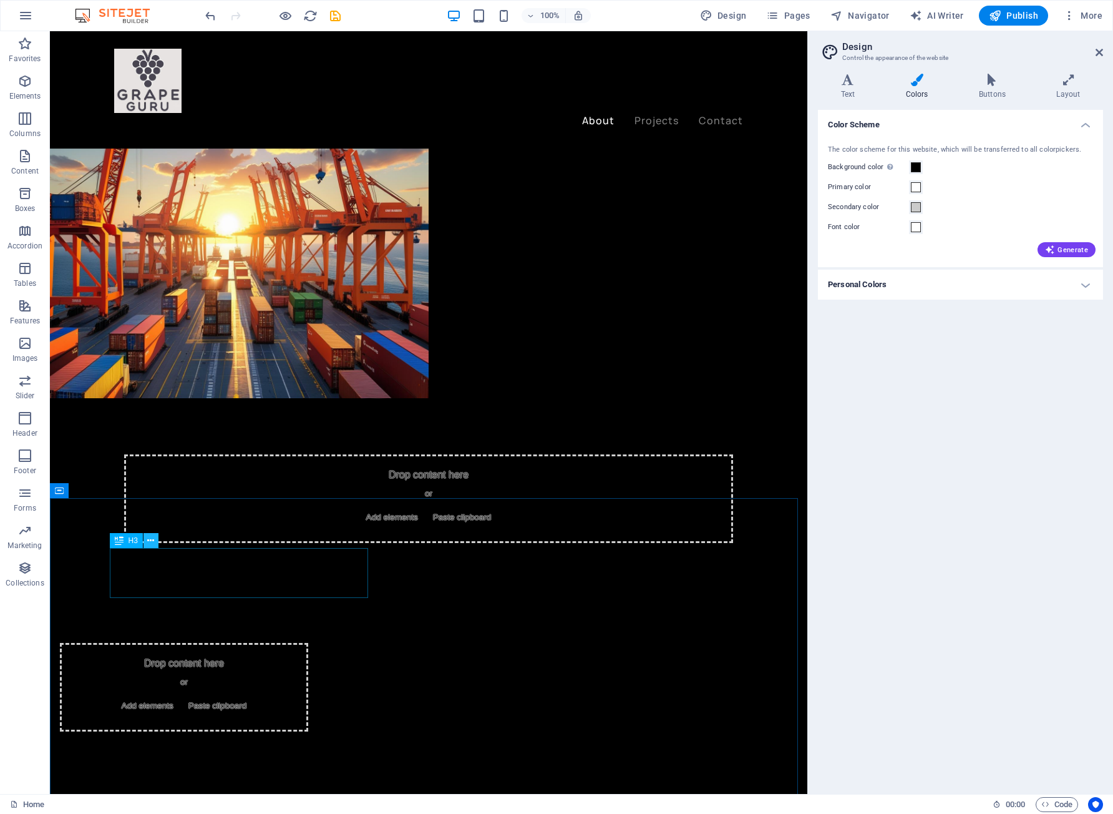
click at [152, 542] on icon at bounding box center [150, 540] width 7 height 13
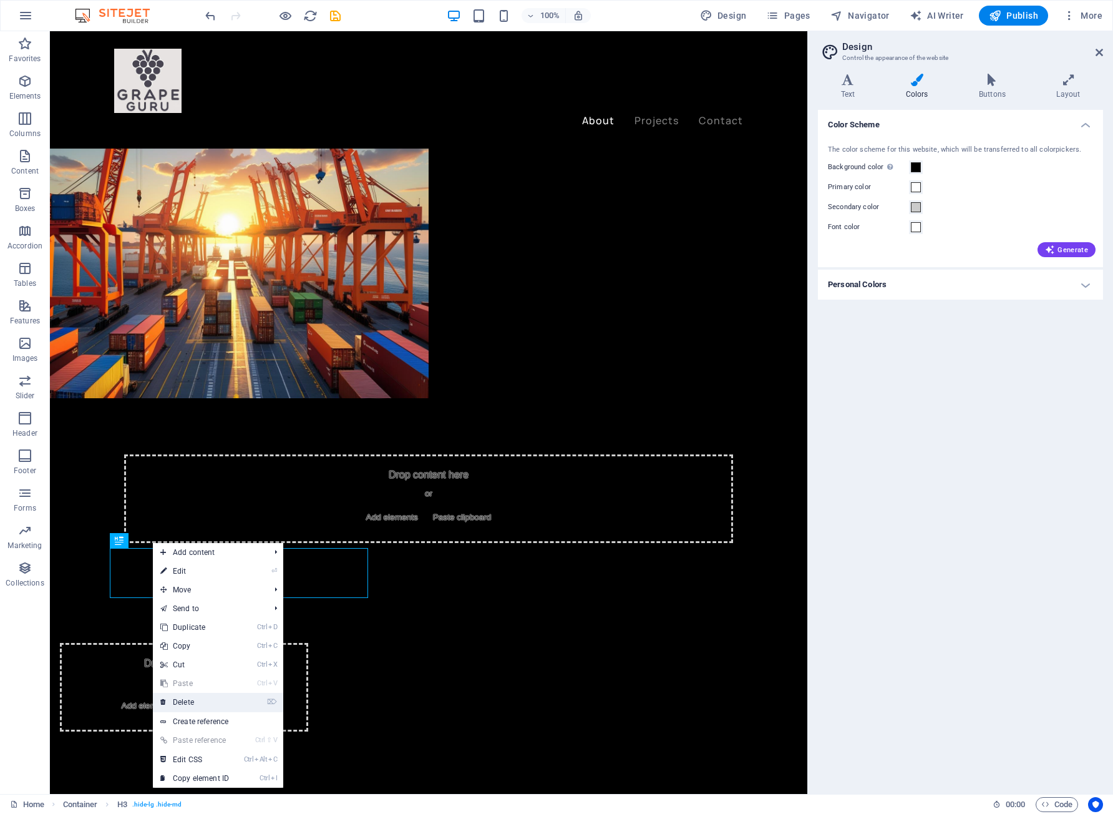
click at [202, 700] on link "⌦ Delete" at bounding box center [195, 702] width 84 height 19
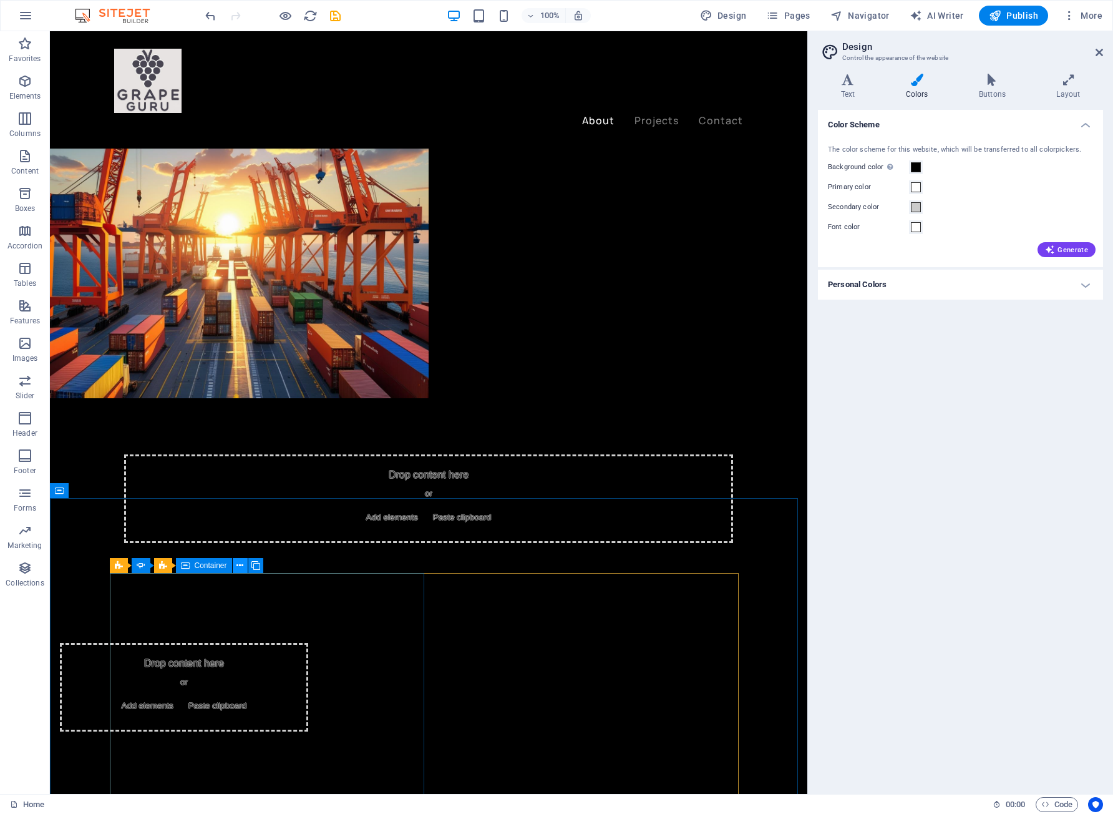
click at [243, 566] on icon at bounding box center [240, 565] width 7 height 13
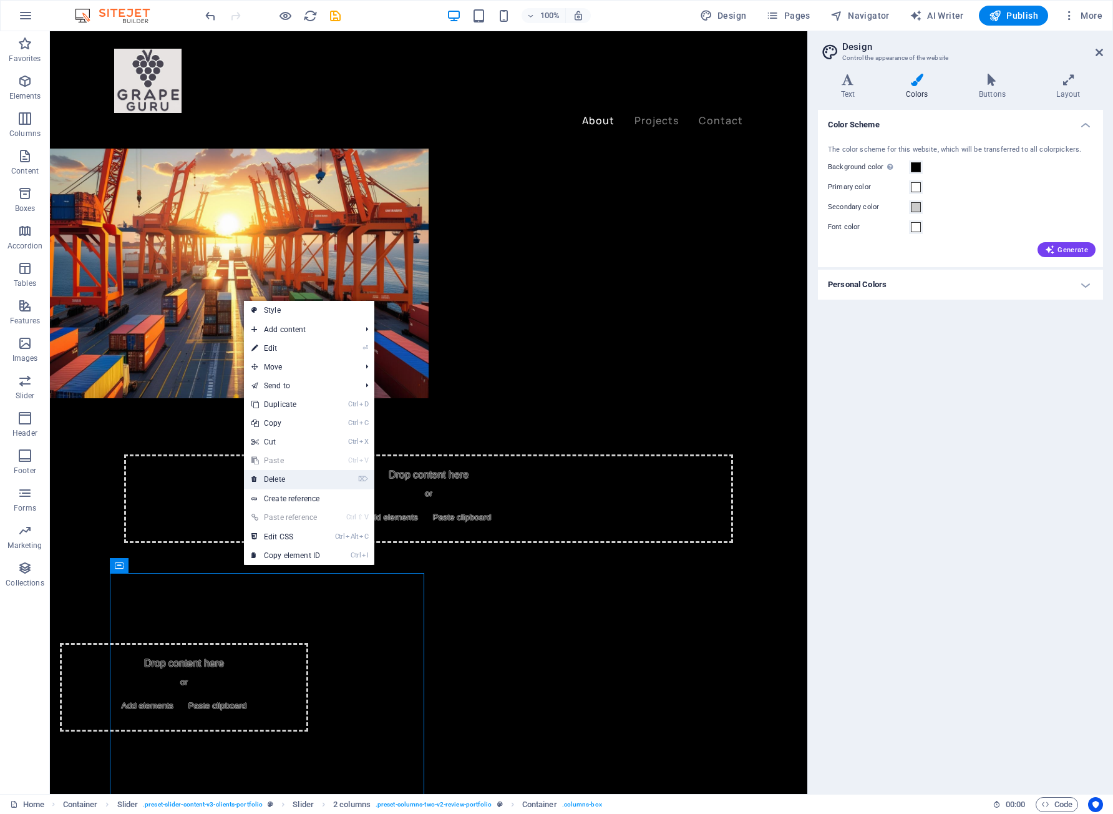
click at [297, 471] on link "⌦ Delete" at bounding box center [286, 479] width 84 height 19
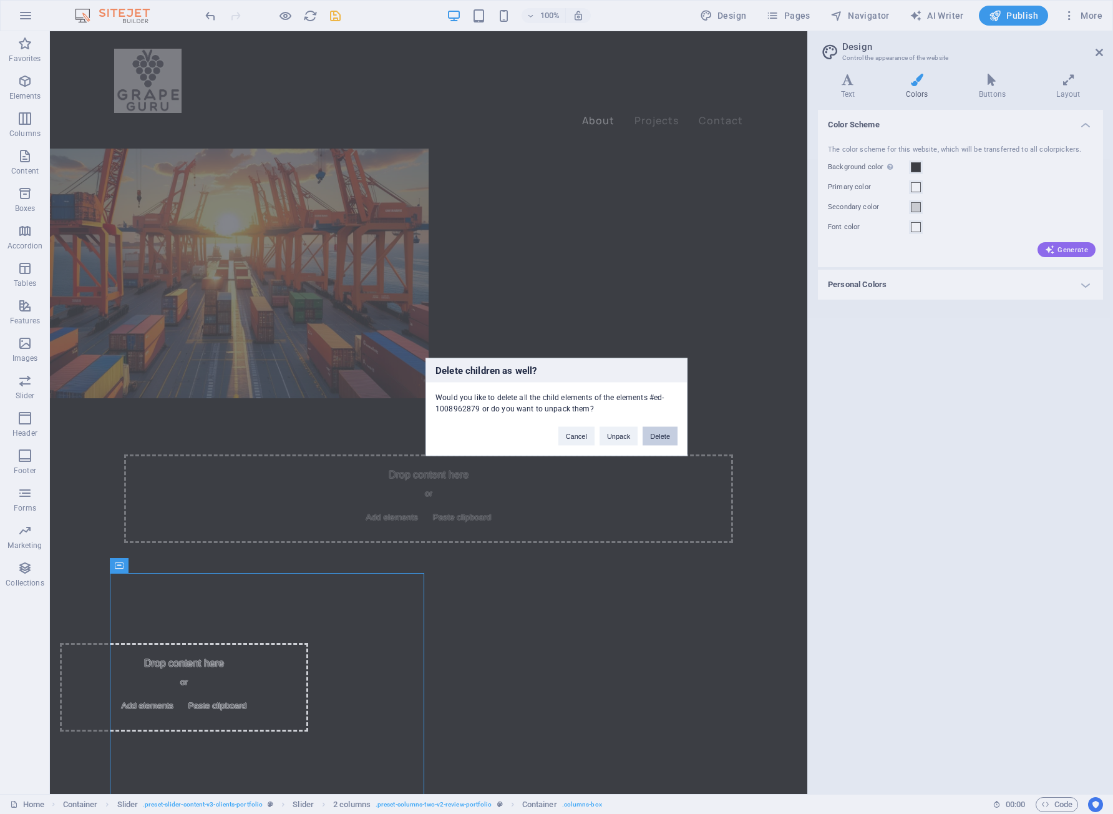
click at [660, 436] on button "Delete" at bounding box center [660, 436] width 35 height 19
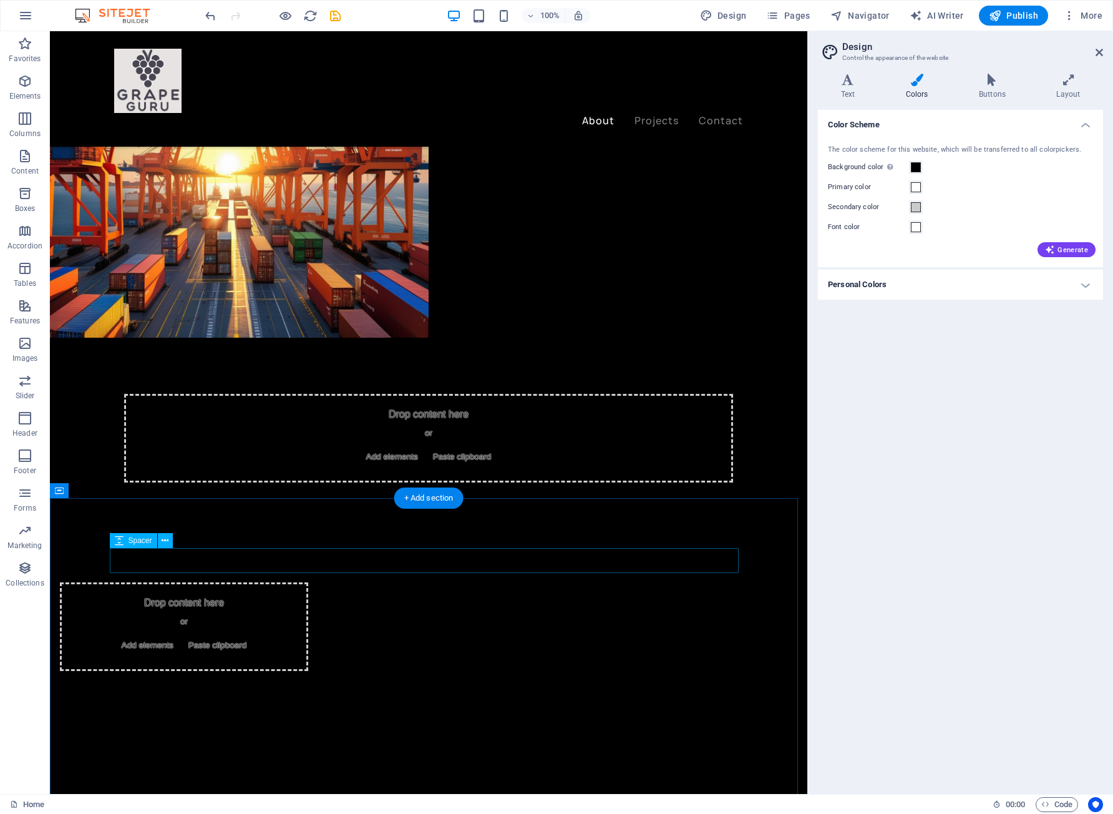
scroll to position [936, 0]
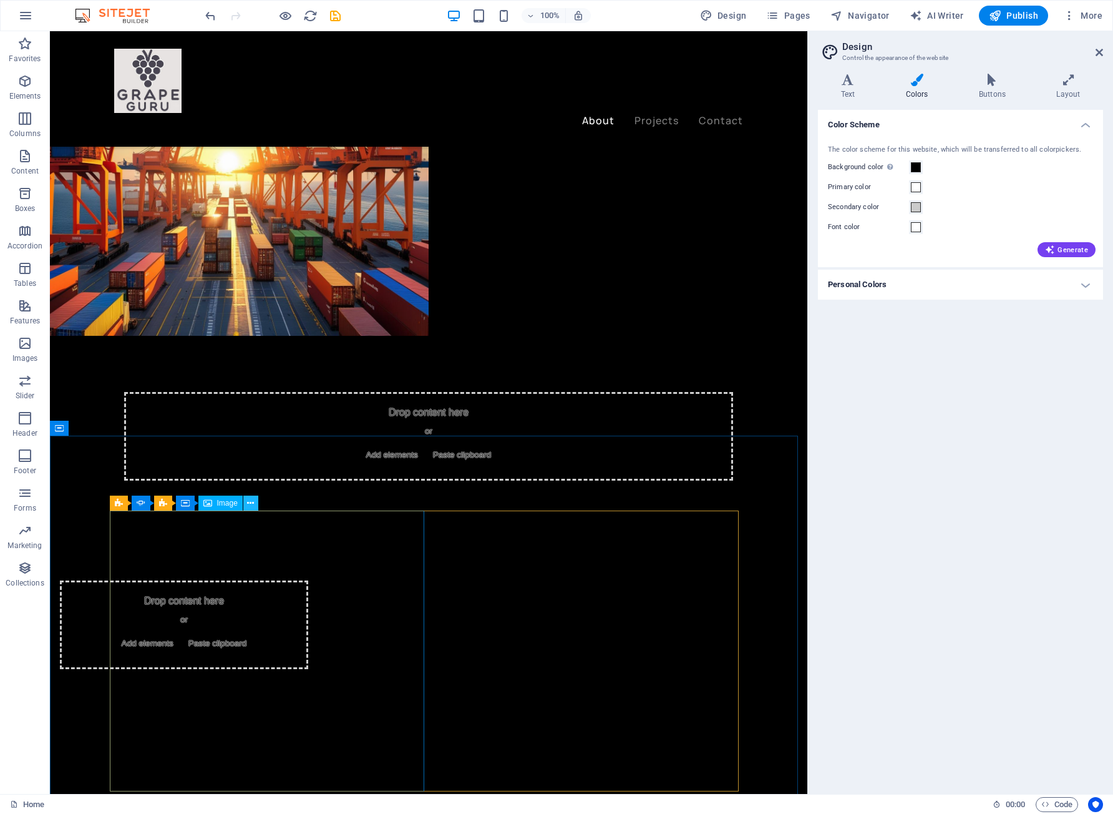
click at [250, 504] on icon at bounding box center [250, 503] width 7 height 13
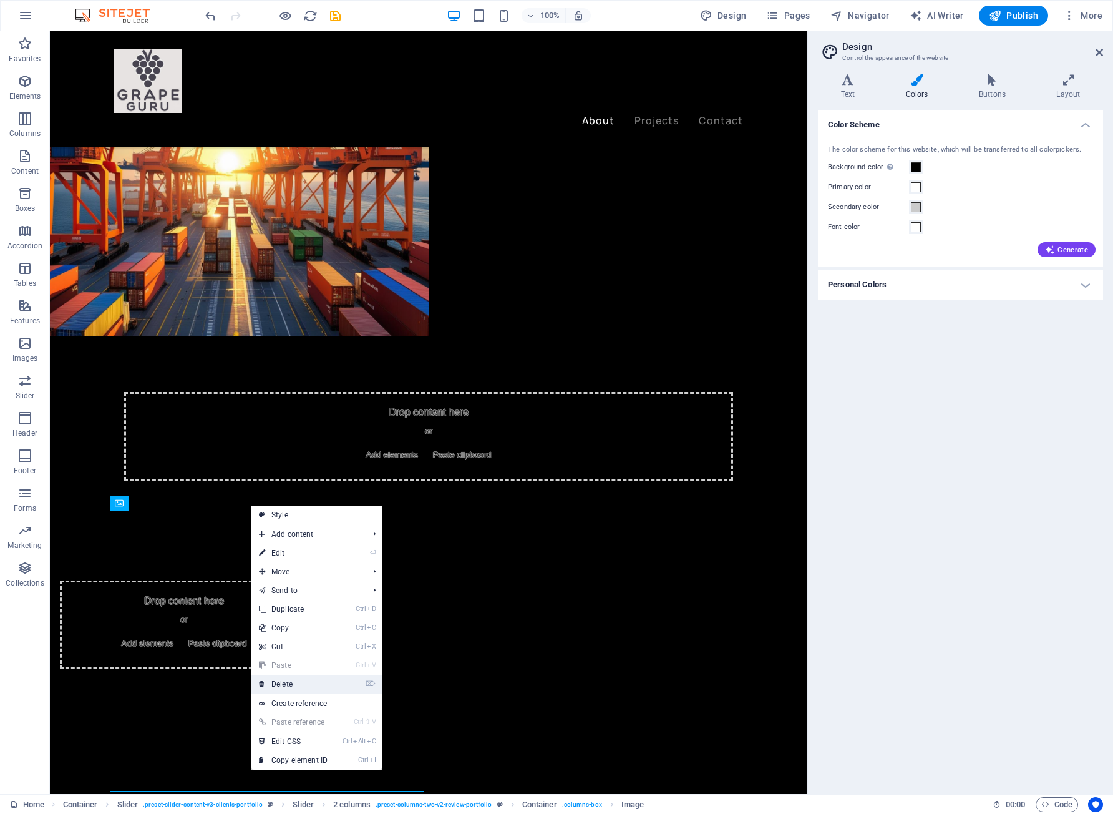
click at [296, 675] on link "⌦ Delete" at bounding box center [293, 684] width 84 height 19
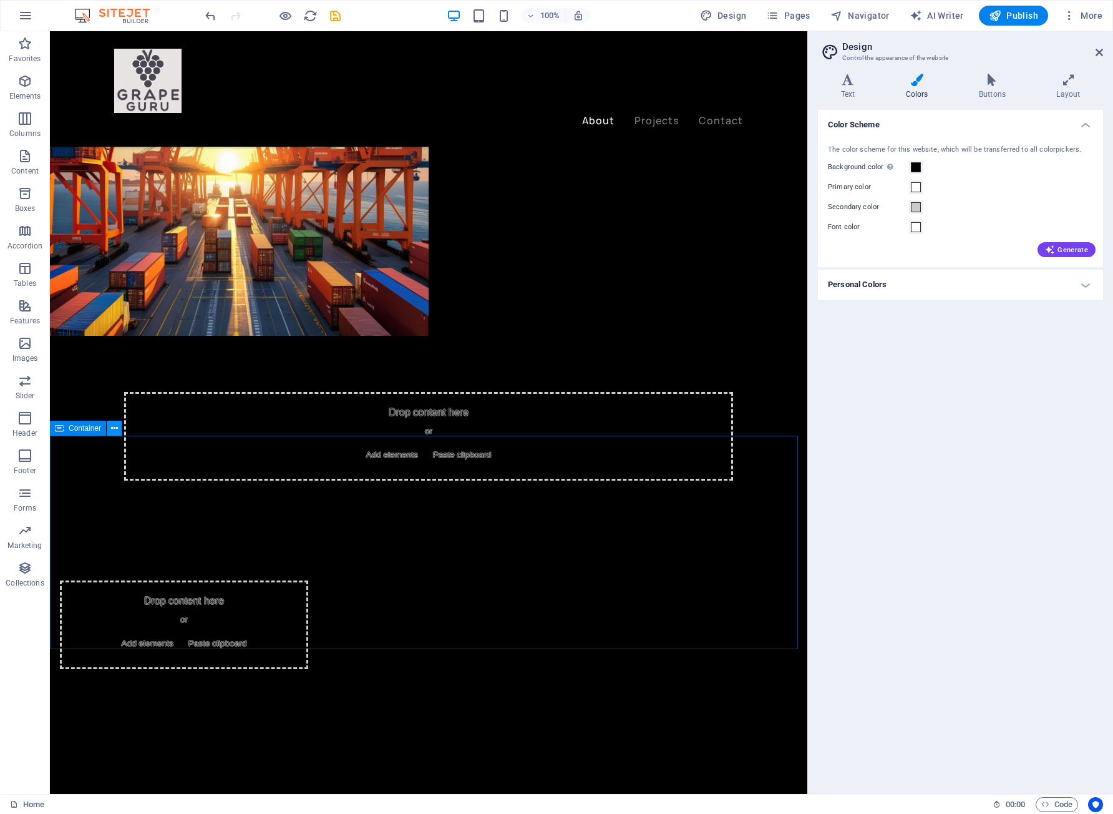
click at [112, 430] on icon at bounding box center [114, 428] width 7 height 13
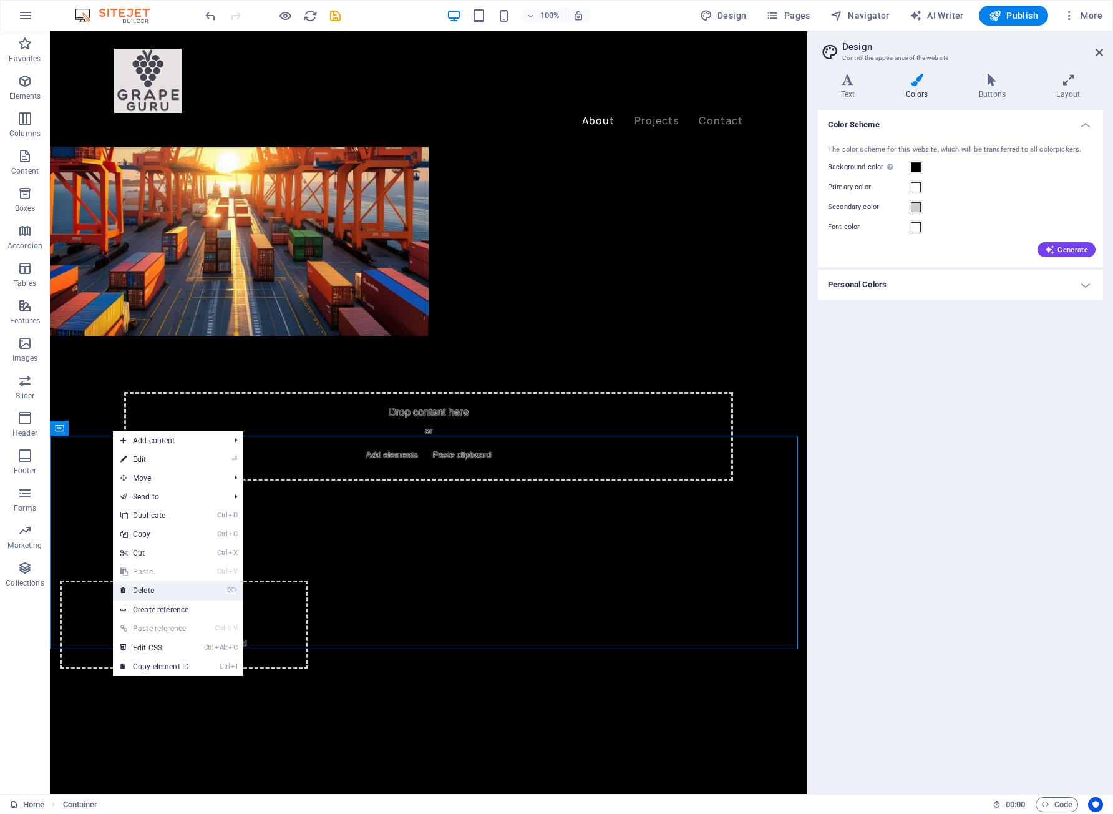
click at [158, 591] on link "⌦ Delete" at bounding box center [155, 590] width 84 height 19
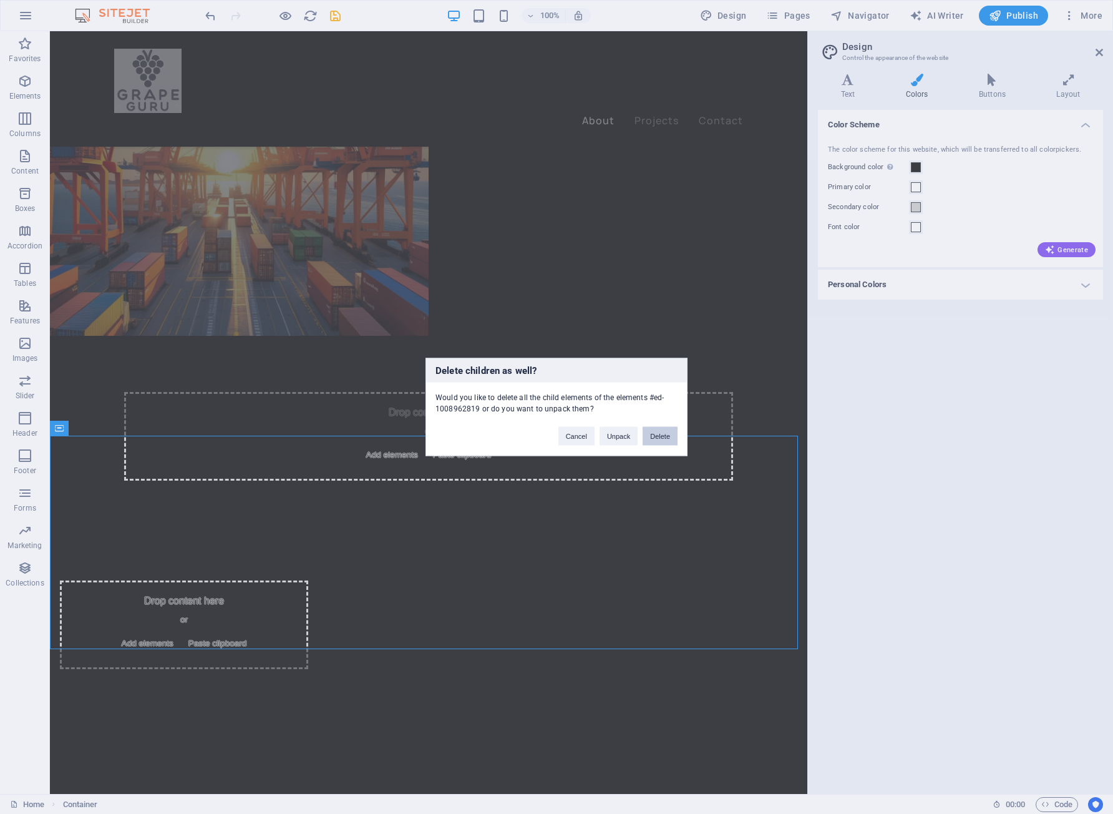
click at [670, 432] on button "Delete" at bounding box center [660, 436] width 35 height 19
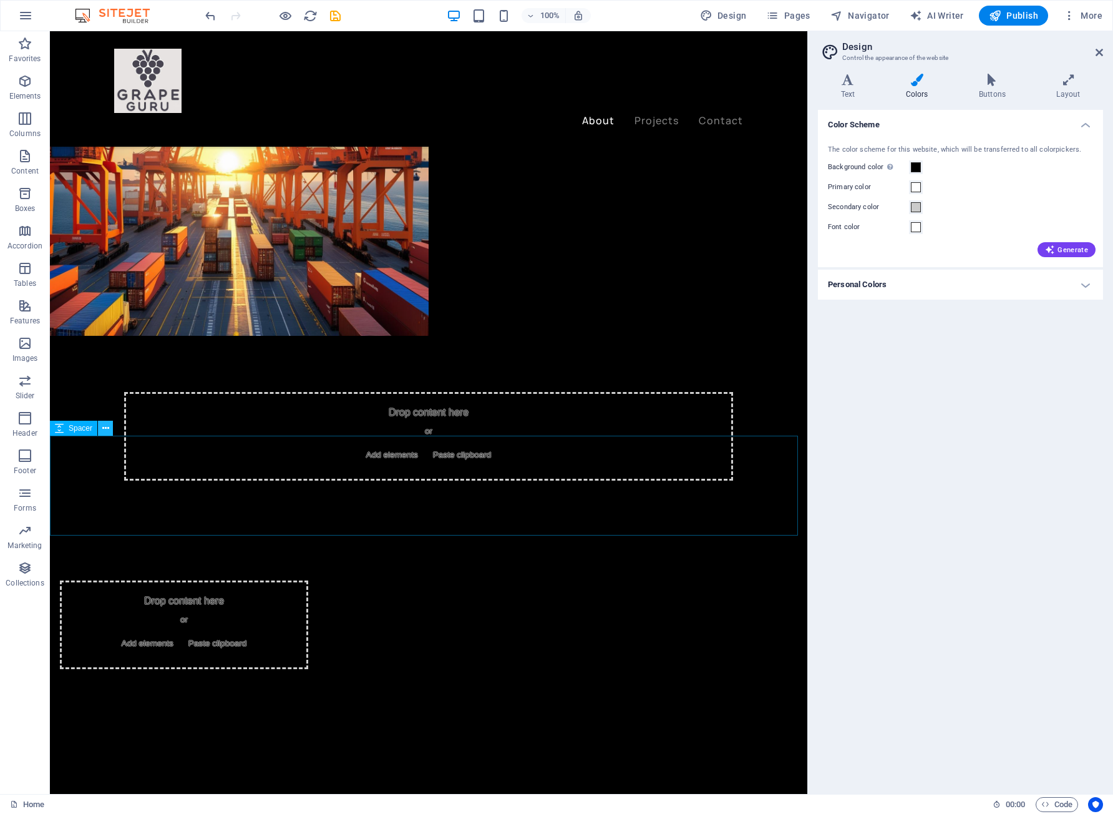
click at [106, 433] on icon at bounding box center [105, 428] width 7 height 13
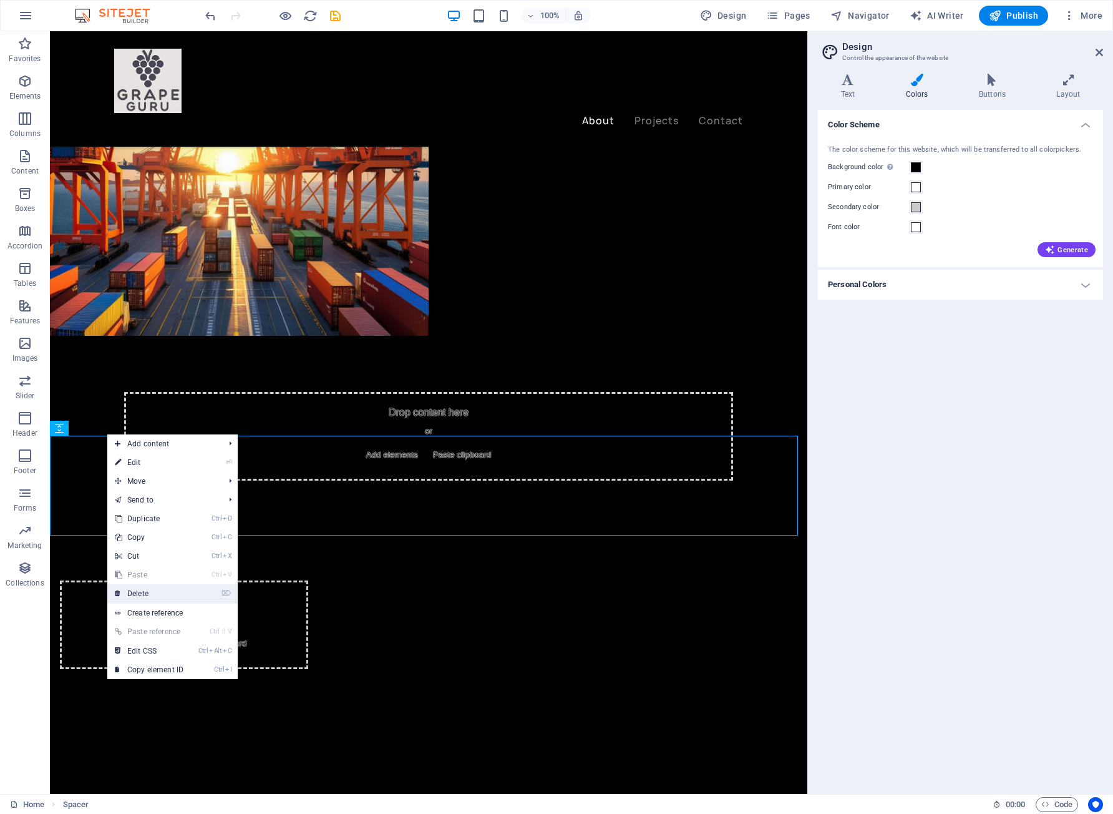
click at [156, 590] on link "⌦ Delete" at bounding box center [149, 593] width 84 height 19
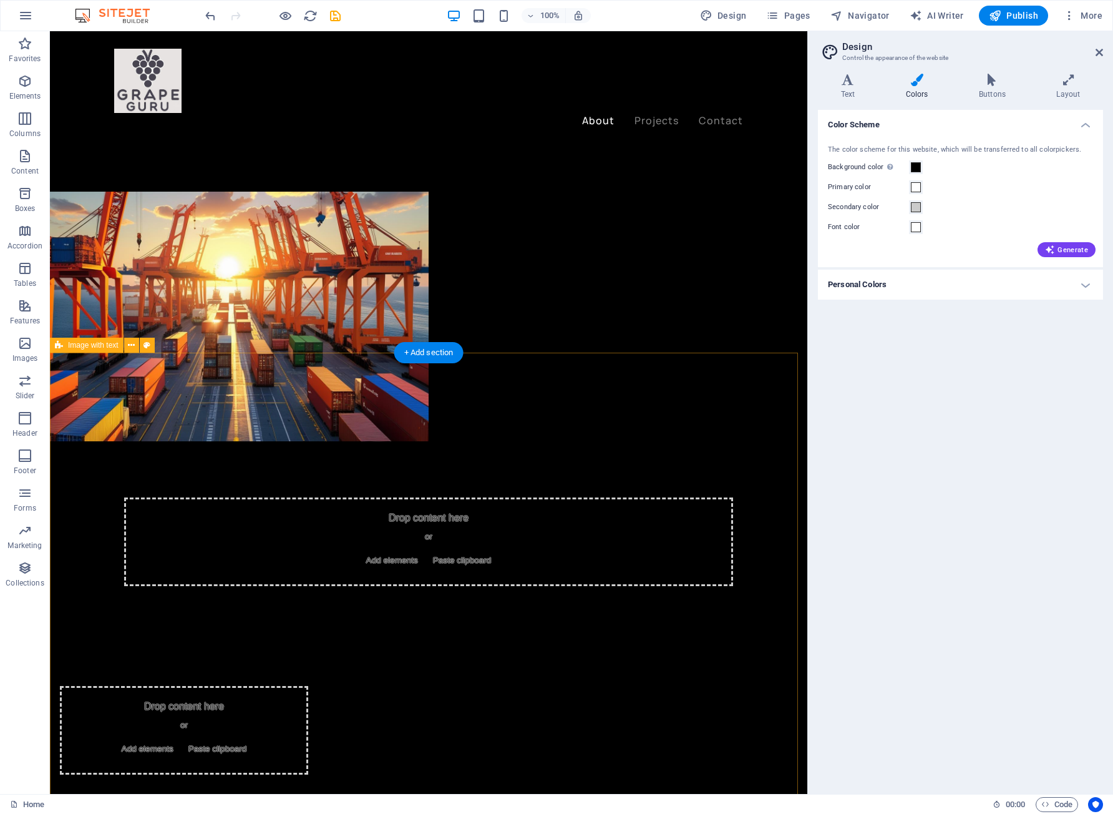
scroll to position [592, 0]
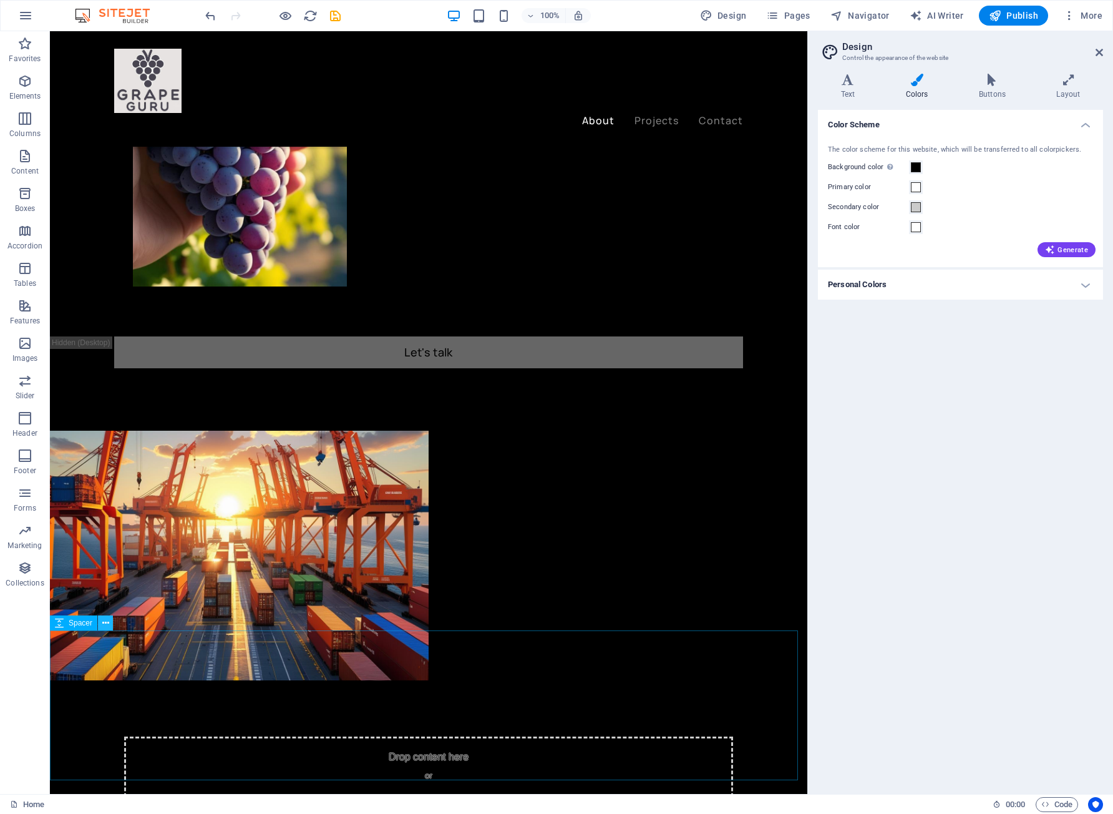
click at [104, 625] on icon at bounding box center [105, 623] width 7 height 13
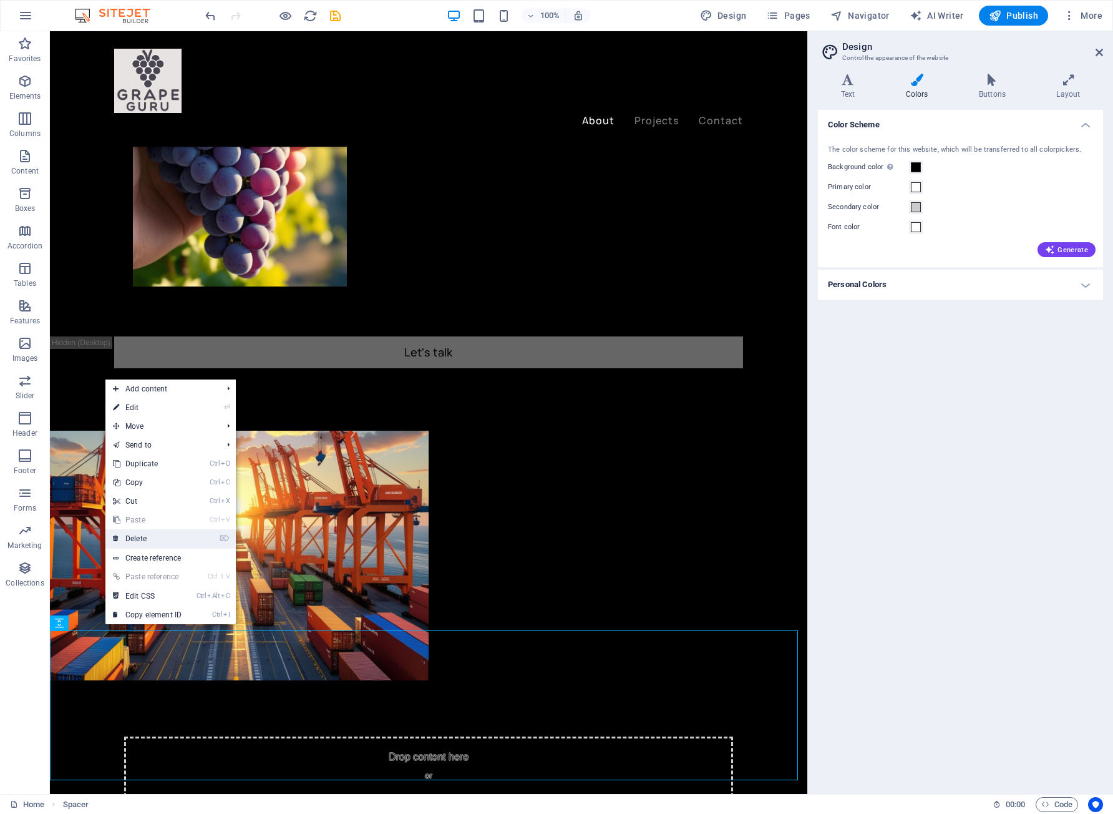
click at [150, 546] on link "⌦ Delete" at bounding box center [147, 538] width 84 height 19
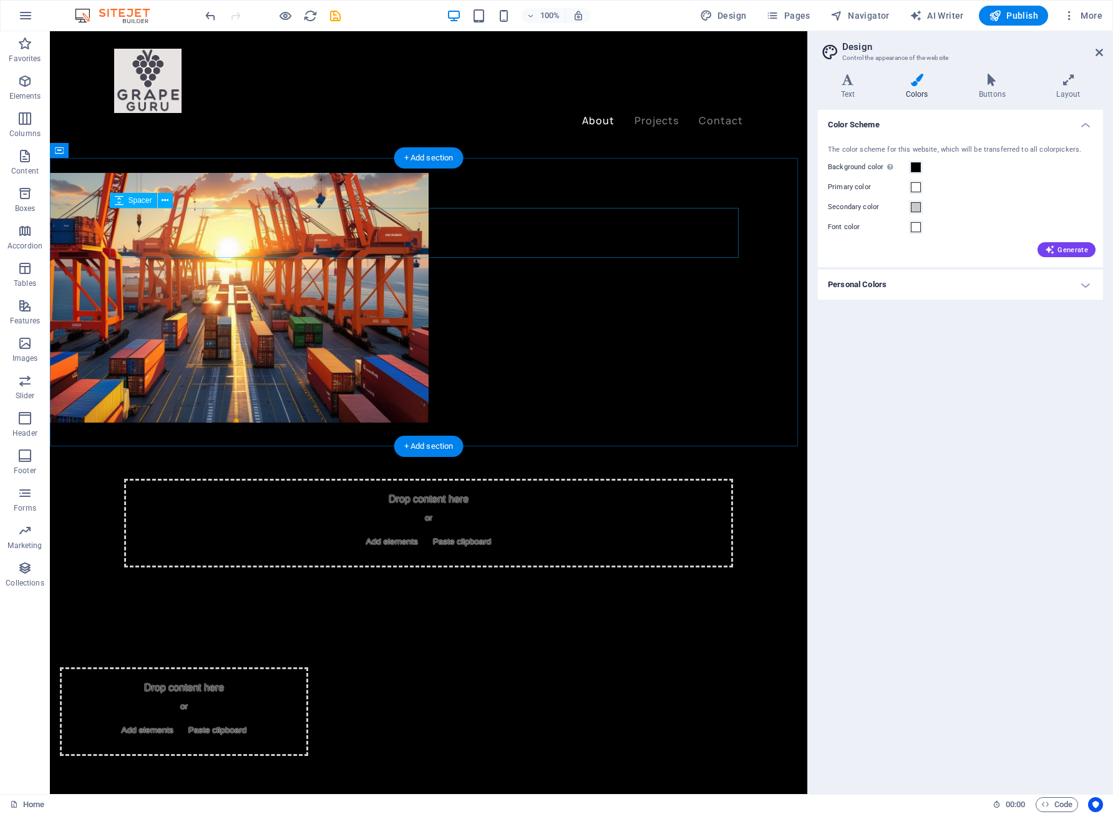
scroll to position [998, 0]
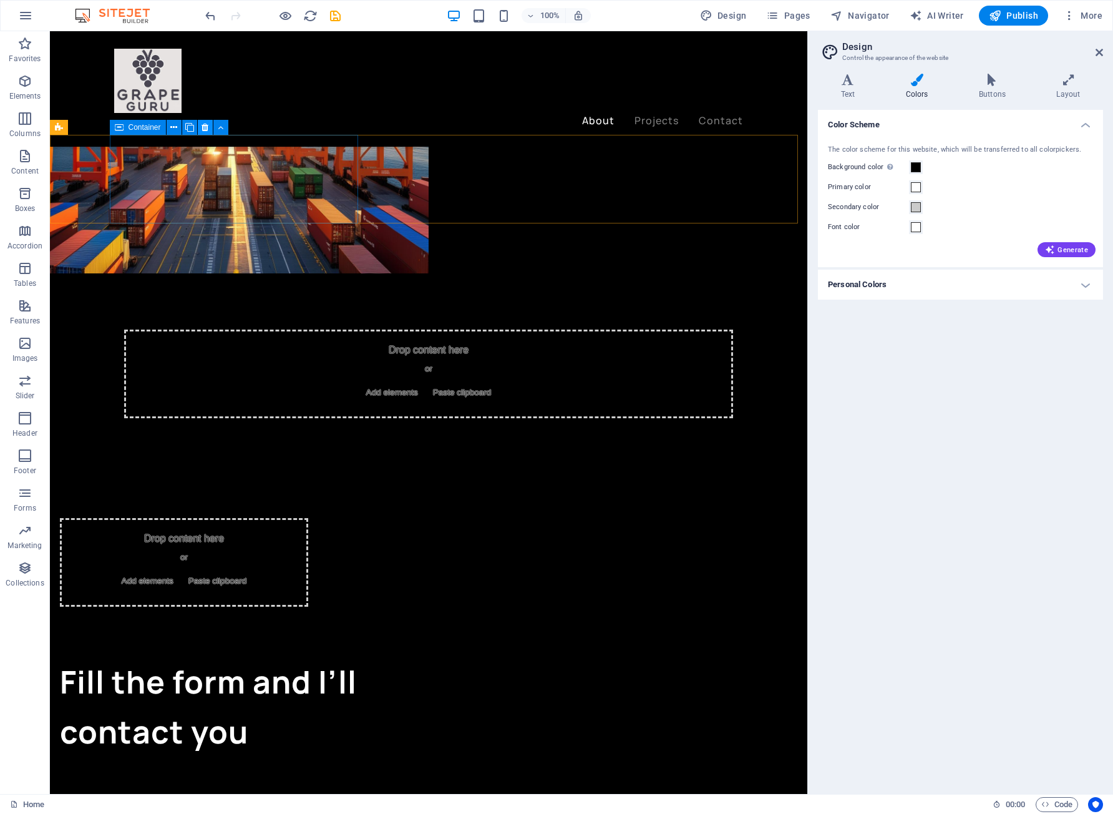
click at [204, 127] on icon at bounding box center [205, 127] width 7 height 13
click at [170, 130] on button at bounding box center [174, 127] width 15 height 15
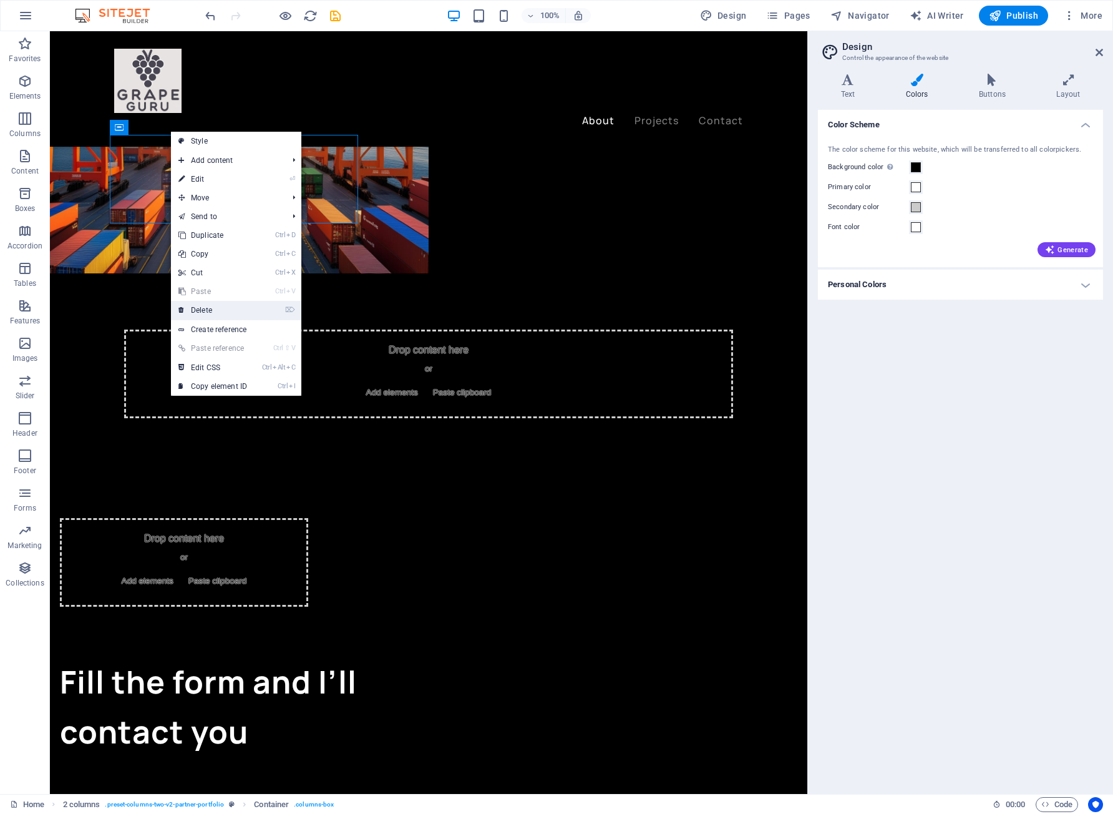
click at [218, 309] on link "⌦ Delete" at bounding box center [213, 310] width 84 height 19
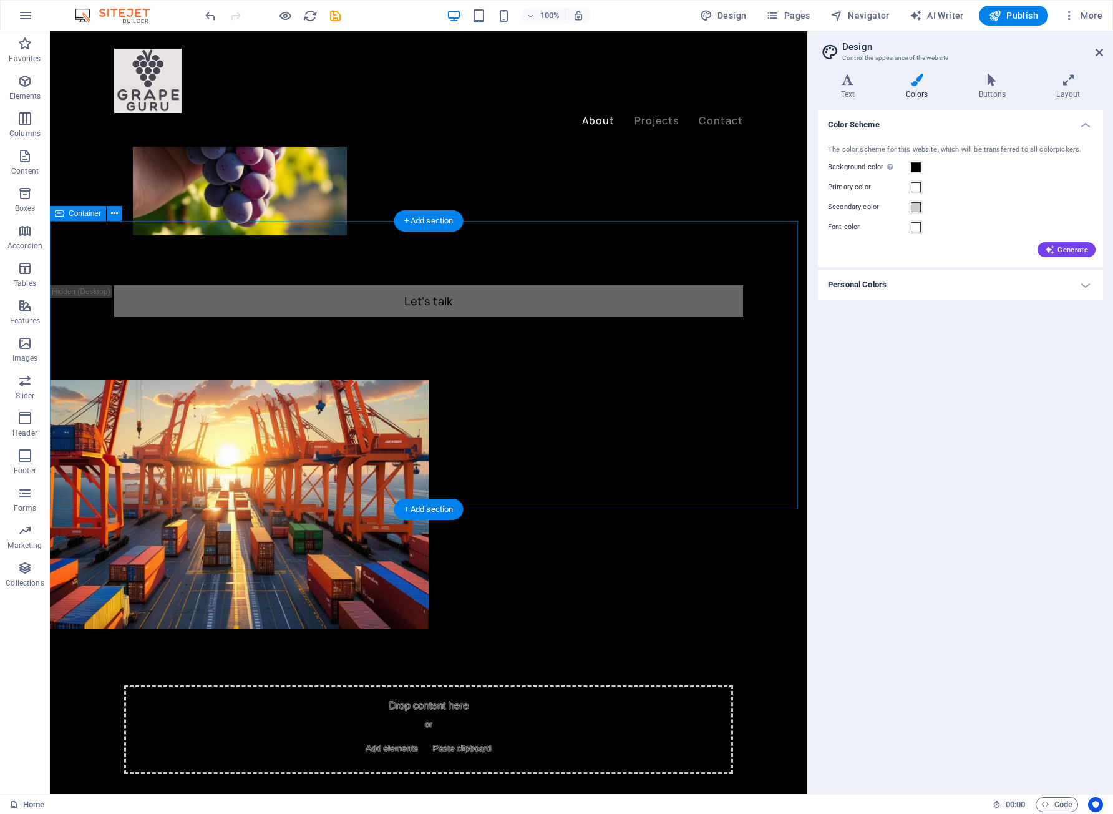
scroll to position [624, 0]
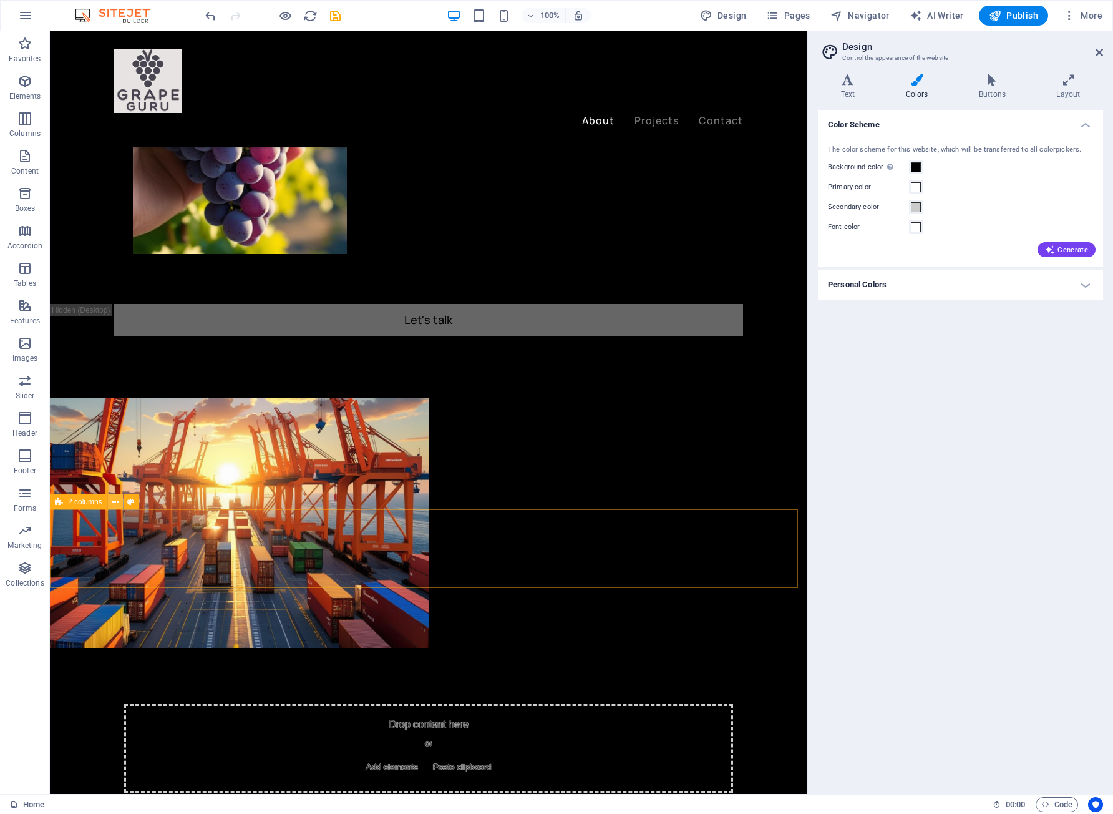
click at [112, 502] on icon at bounding box center [115, 501] width 7 height 13
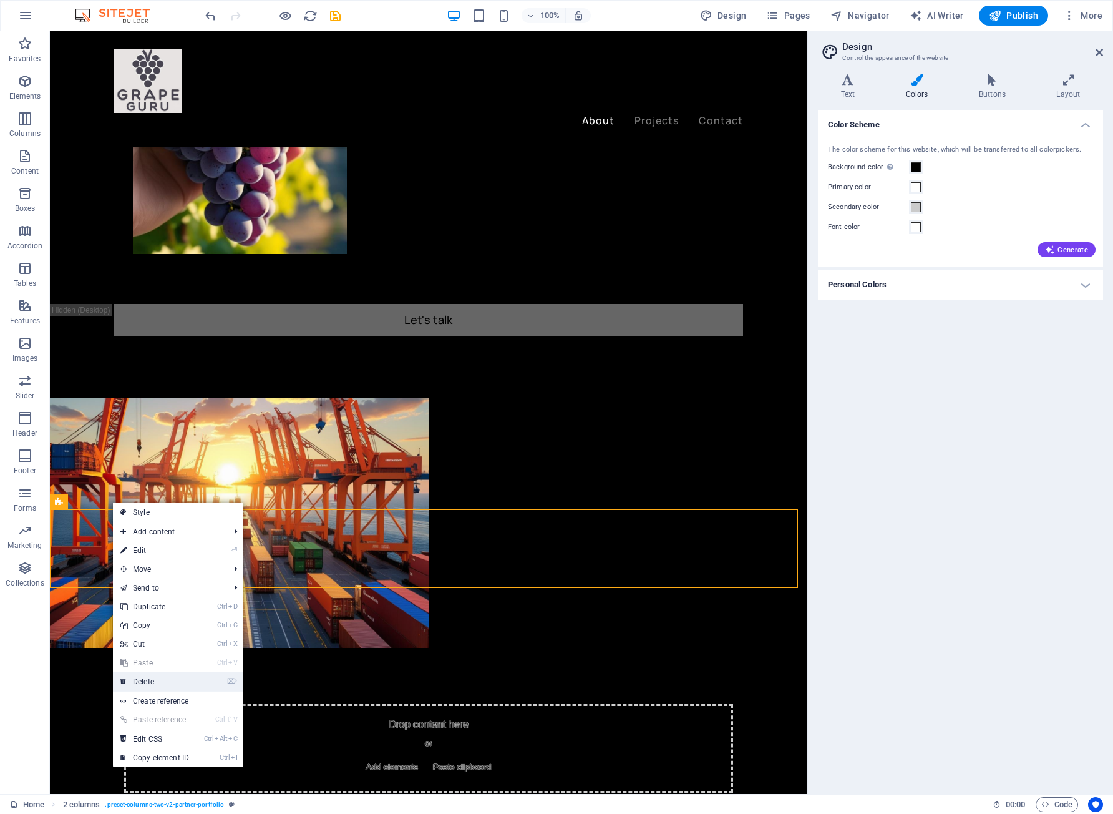
click at [157, 681] on link "⌦ Delete" at bounding box center [155, 681] width 84 height 19
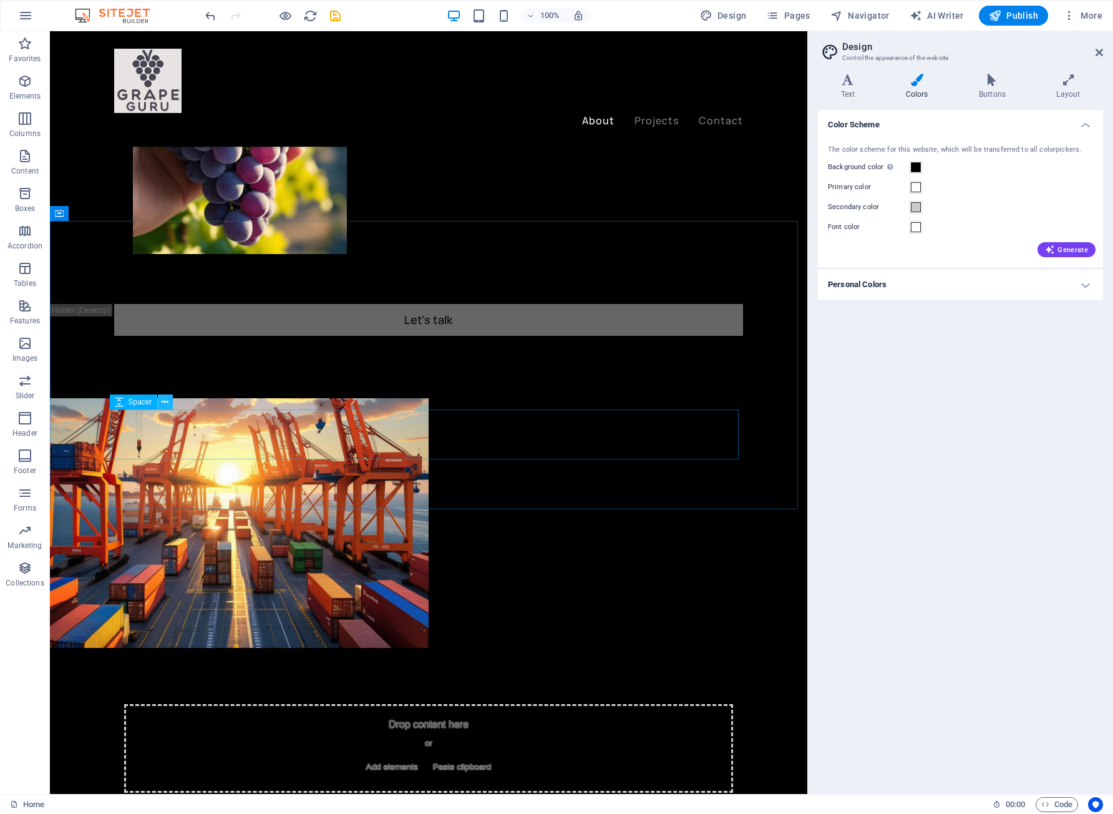
click at [163, 401] on icon at bounding box center [165, 402] width 7 height 13
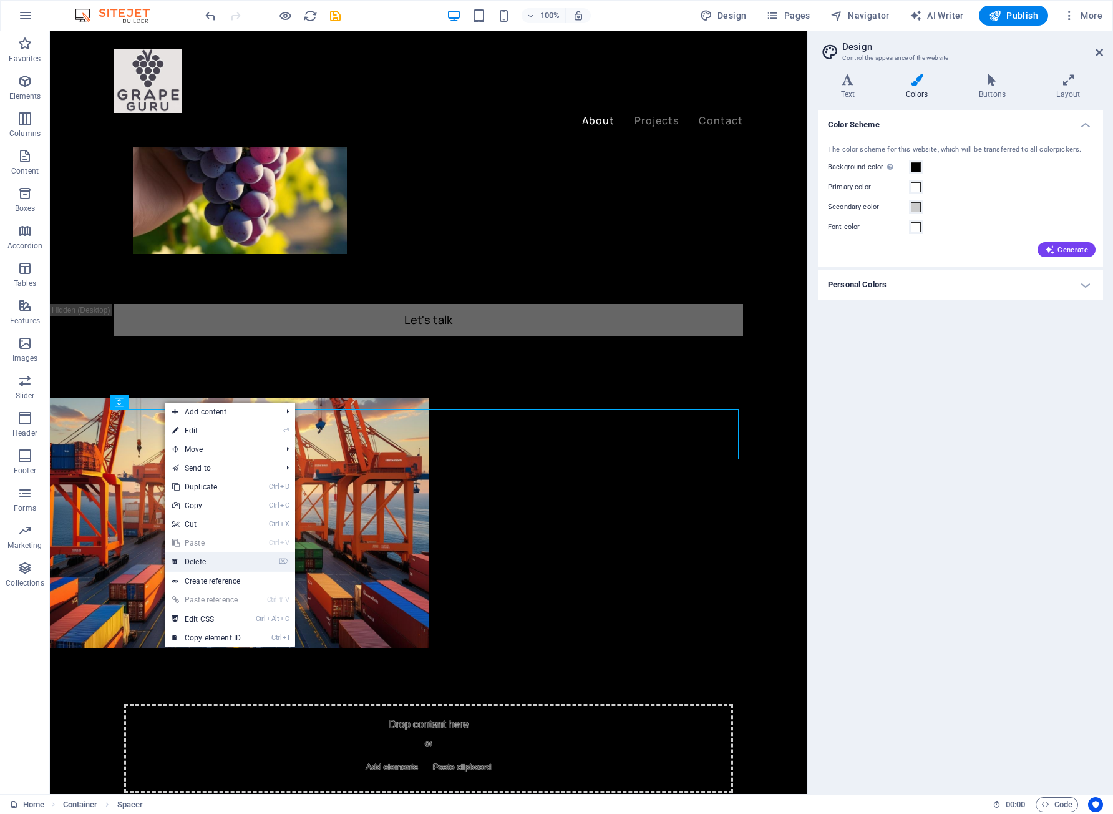
click at [218, 565] on link "⌦ Delete" at bounding box center [207, 561] width 84 height 19
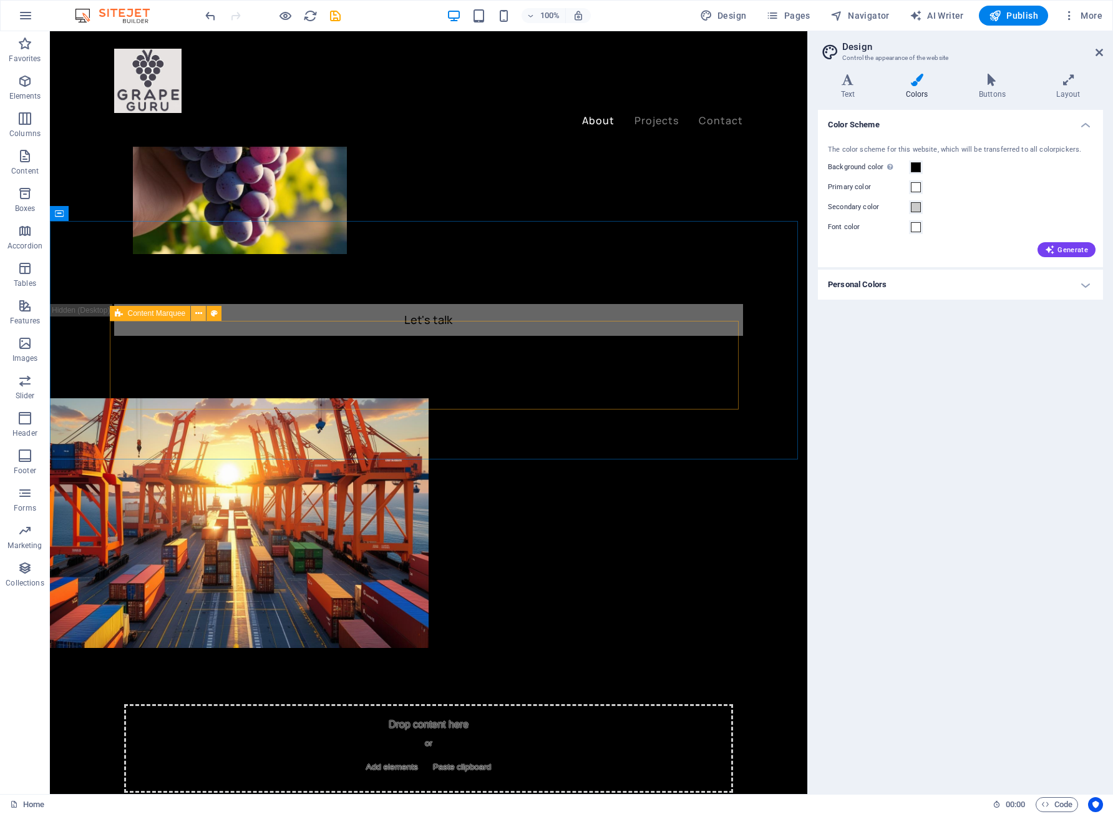
click at [196, 314] on icon at bounding box center [198, 313] width 7 height 13
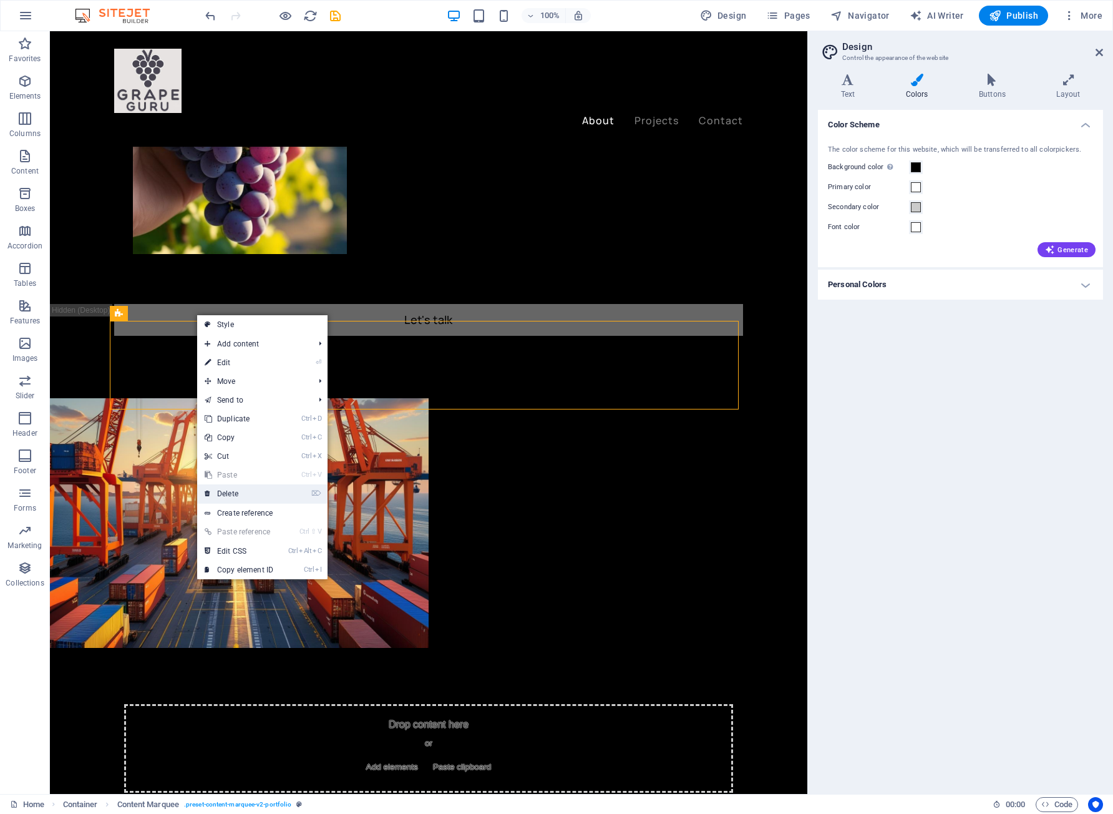
click at [238, 485] on link "⌦ Delete" at bounding box center [239, 493] width 84 height 19
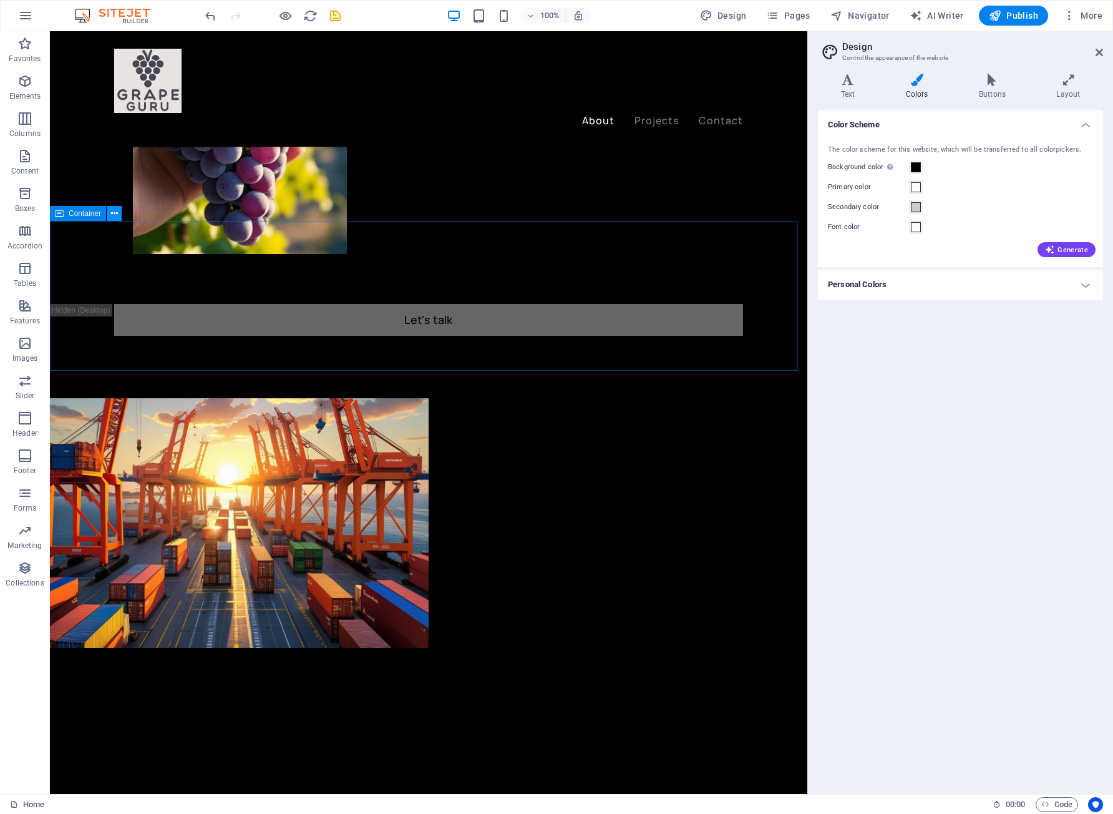
click at [115, 216] on icon at bounding box center [114, 213] width 7 height 13
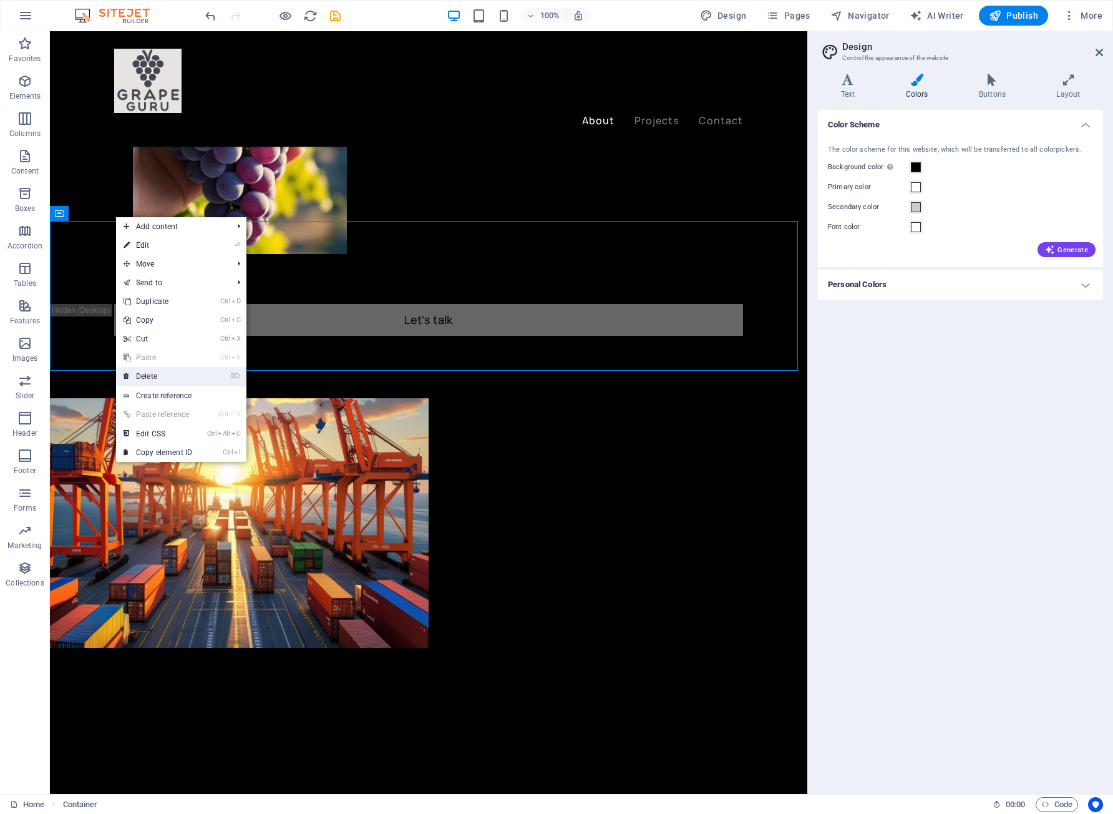
click at [165, 376] on link "⌦ Delete" at bounding box center [158, 376] width 84 height 19
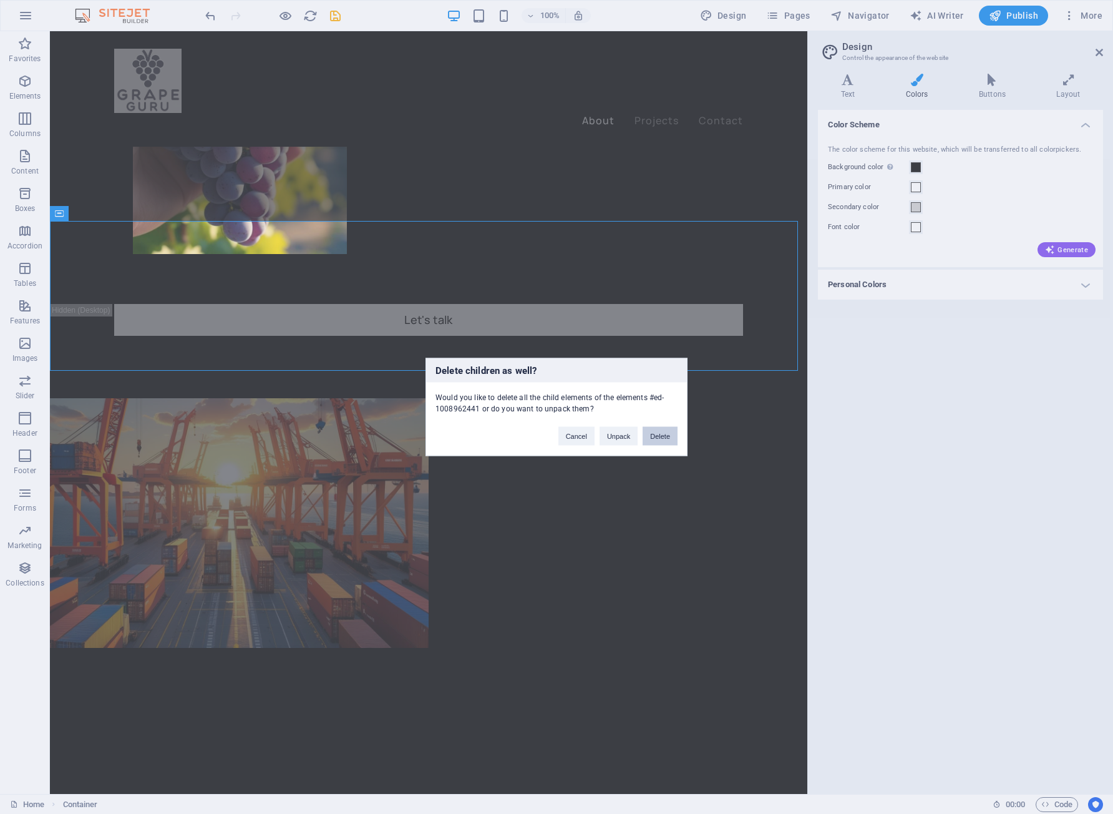
click at [668, 439] on button "Delete" at bounding box center [660, 436] width 35 height 19
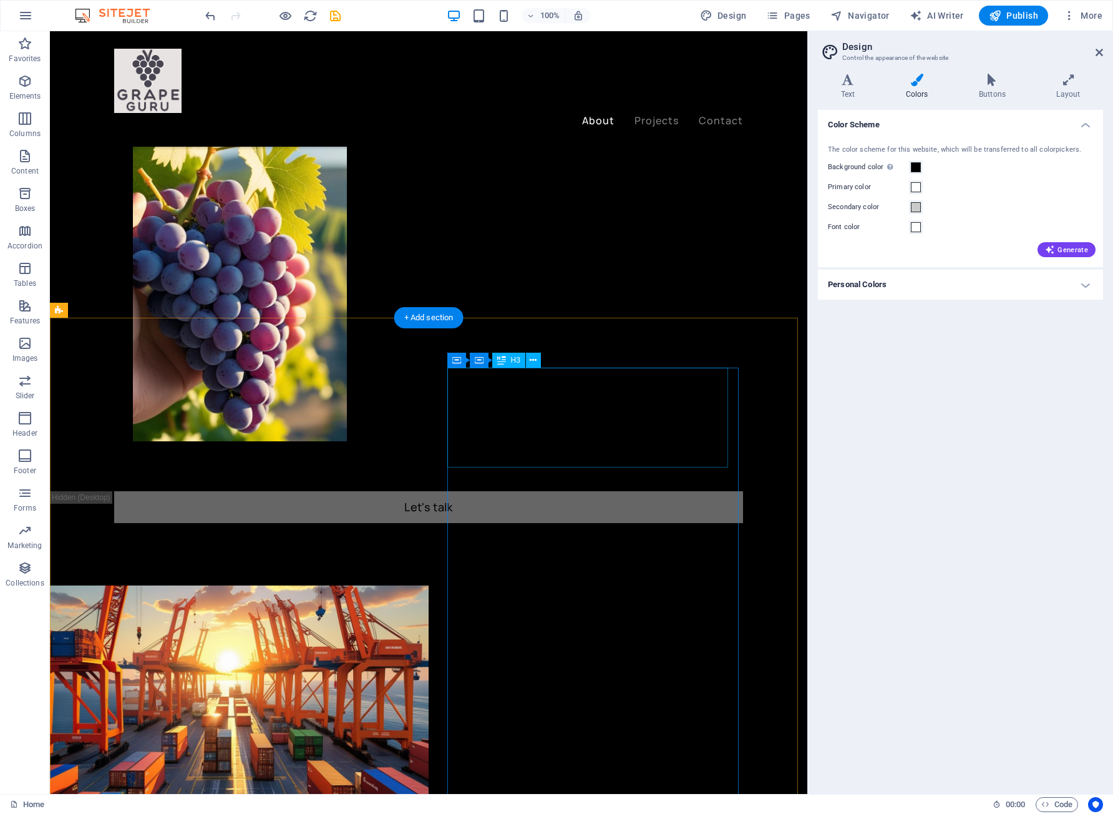
scroll to position [312, 0]
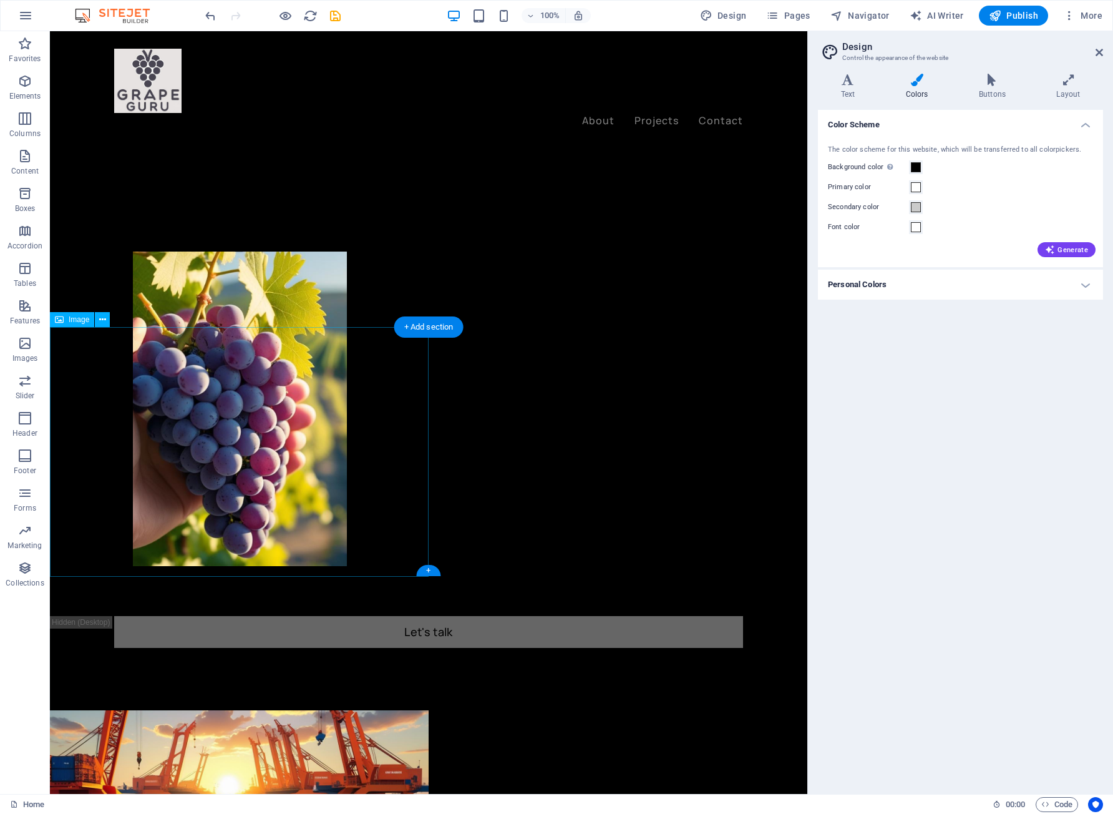
drag, startPoint x: 296, startPoint y: 369, endPoint x: 299, endPoint y: 339, distance: 29.4
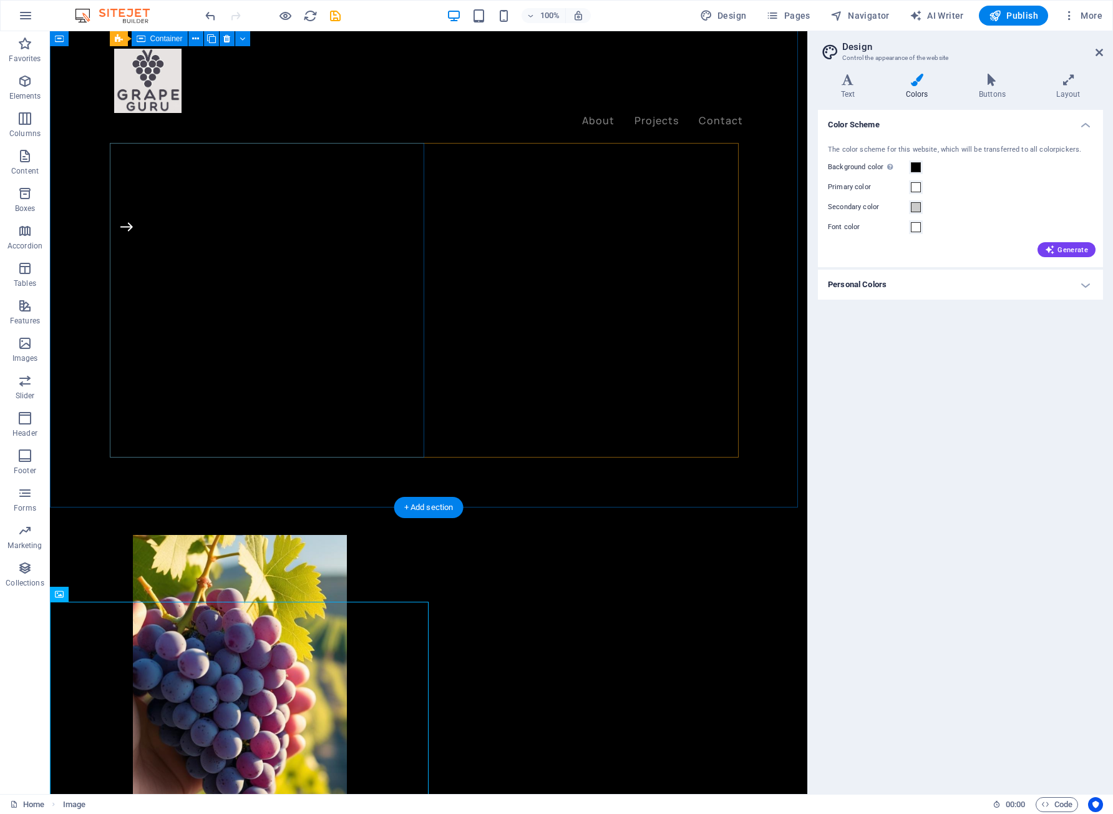
scroll to position [0, 0]
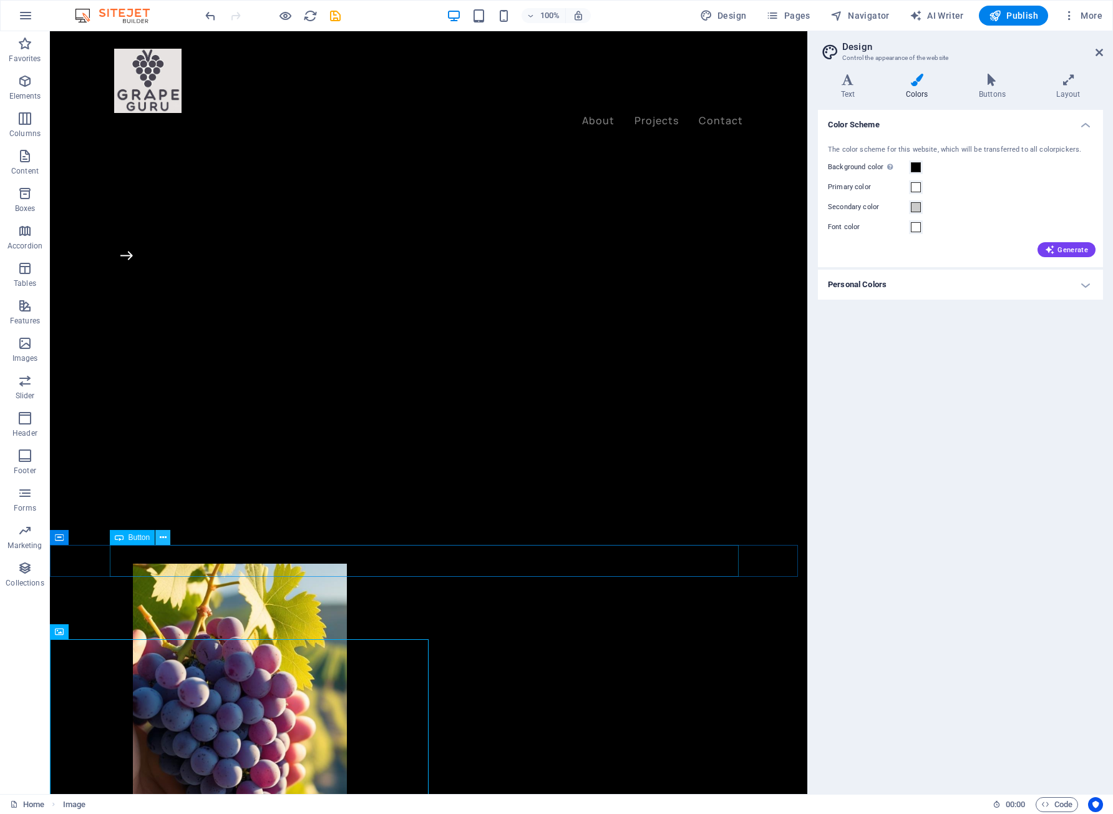
click at [163, 540] on icon at bounding box center [163, 537] width 7 height 13
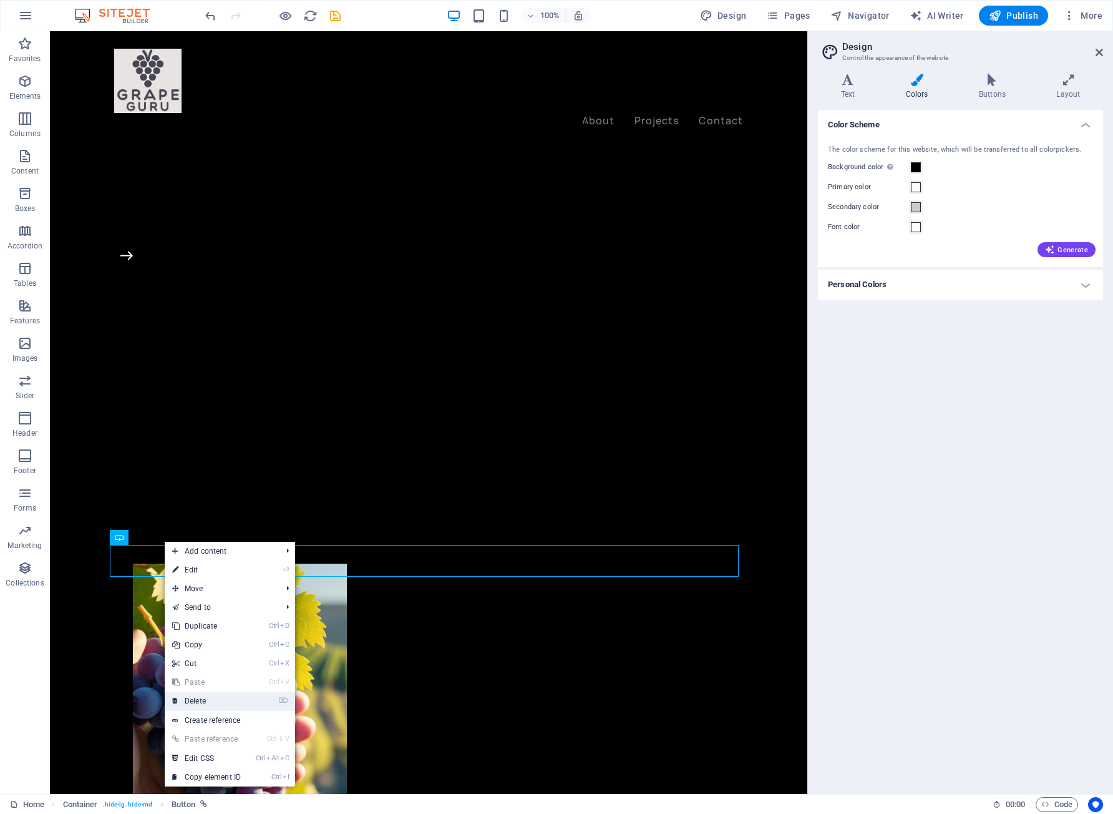
click at [210, 708] on link "⌦ Delete" at bounding box center [207, 700] width 84 height 19
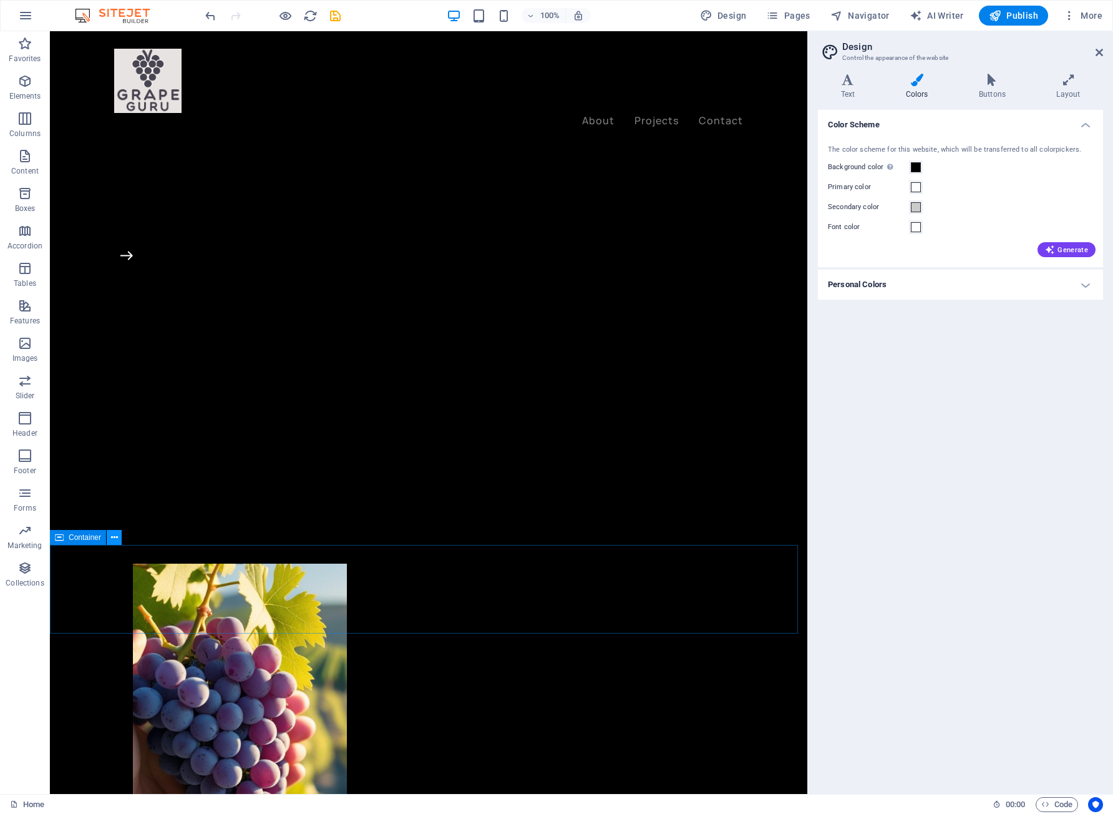
click at [114, 539] on icon at bounding box center [114, 537] width 7 height 13
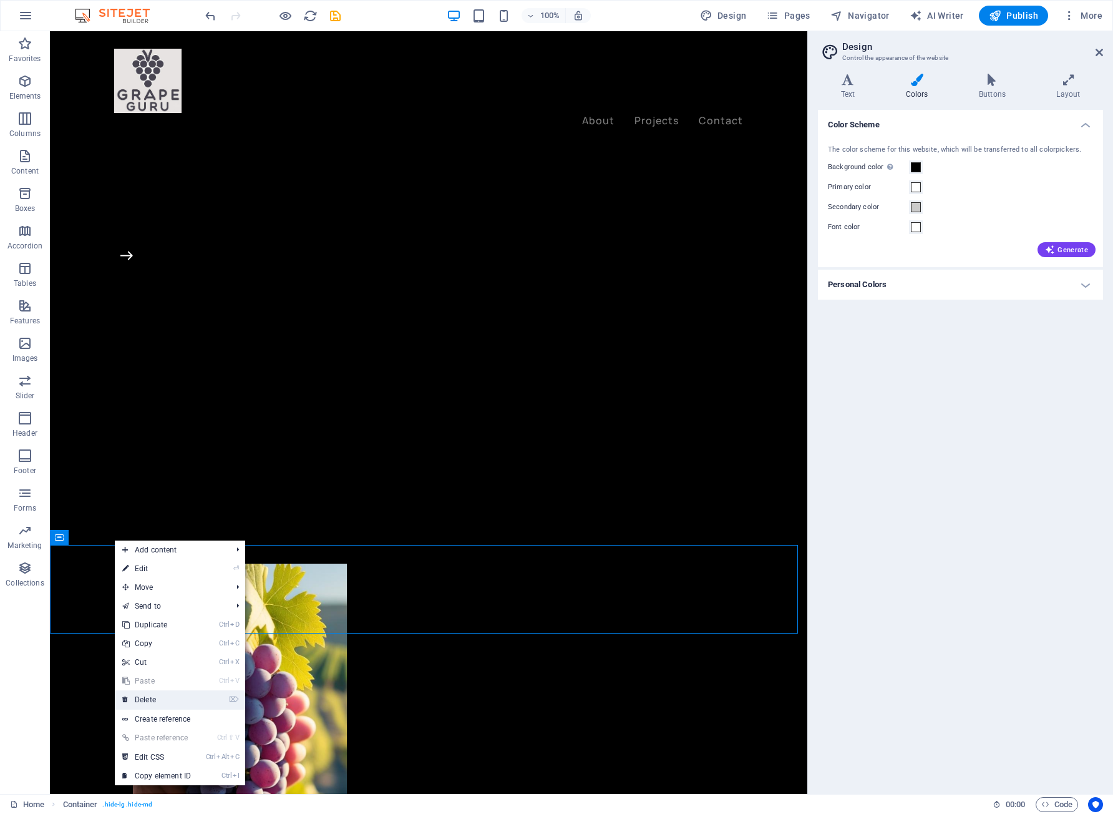
click at [166, 696] on link "⌦ Delete" at bounding box center [157, 699] width 84 height 19
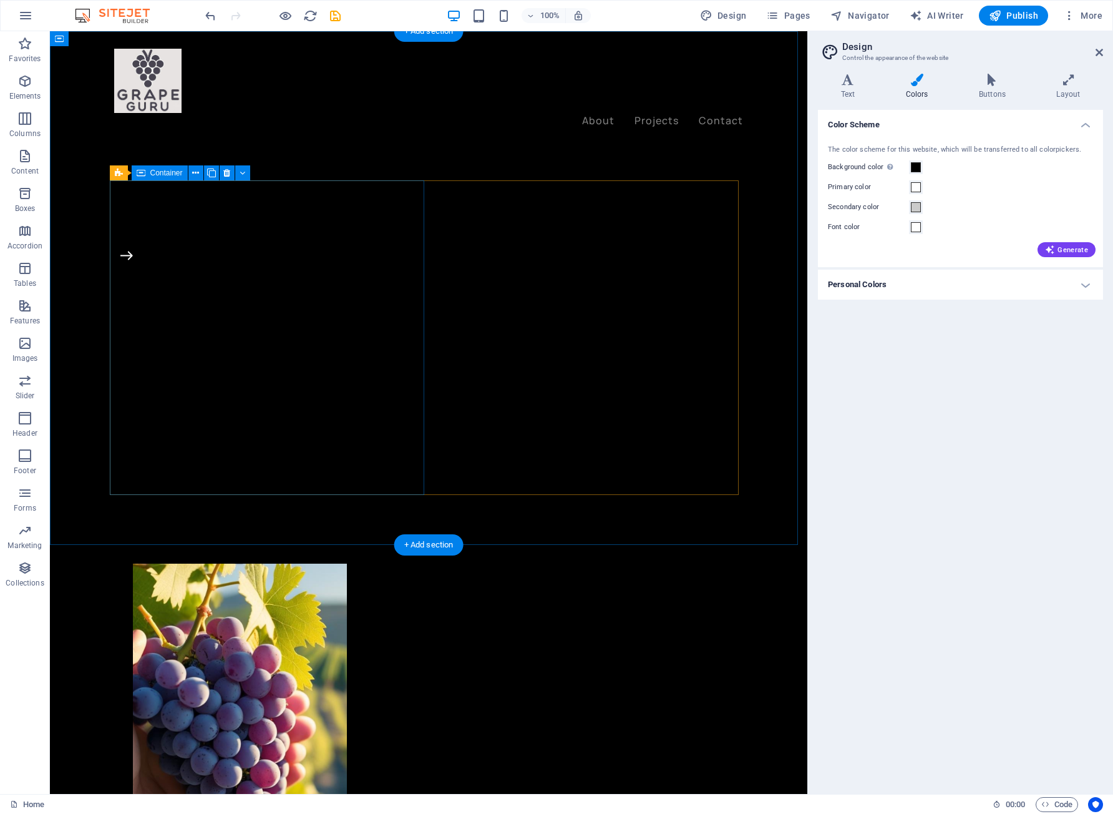
click at [290, 353] on div at bounding box center [271, 406] width 315 height 315
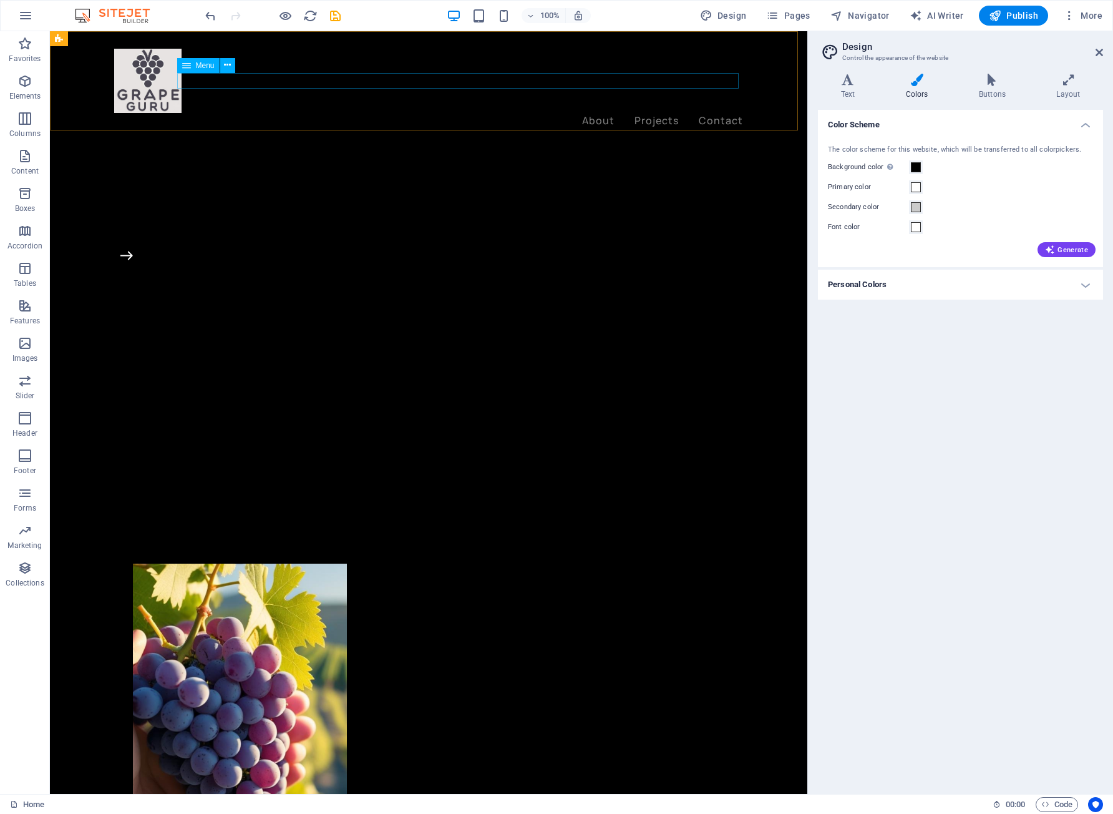
click at [658, 113] on nav "About Projects Contact" at bounding box center [428, 121] width 629 height 16
click at [130, 64] on div at bounding box center [428, 81] width 629 height 64
click at [1058, 250] on span "Generate" at bounding box center [1066, 250] width 43 height 10
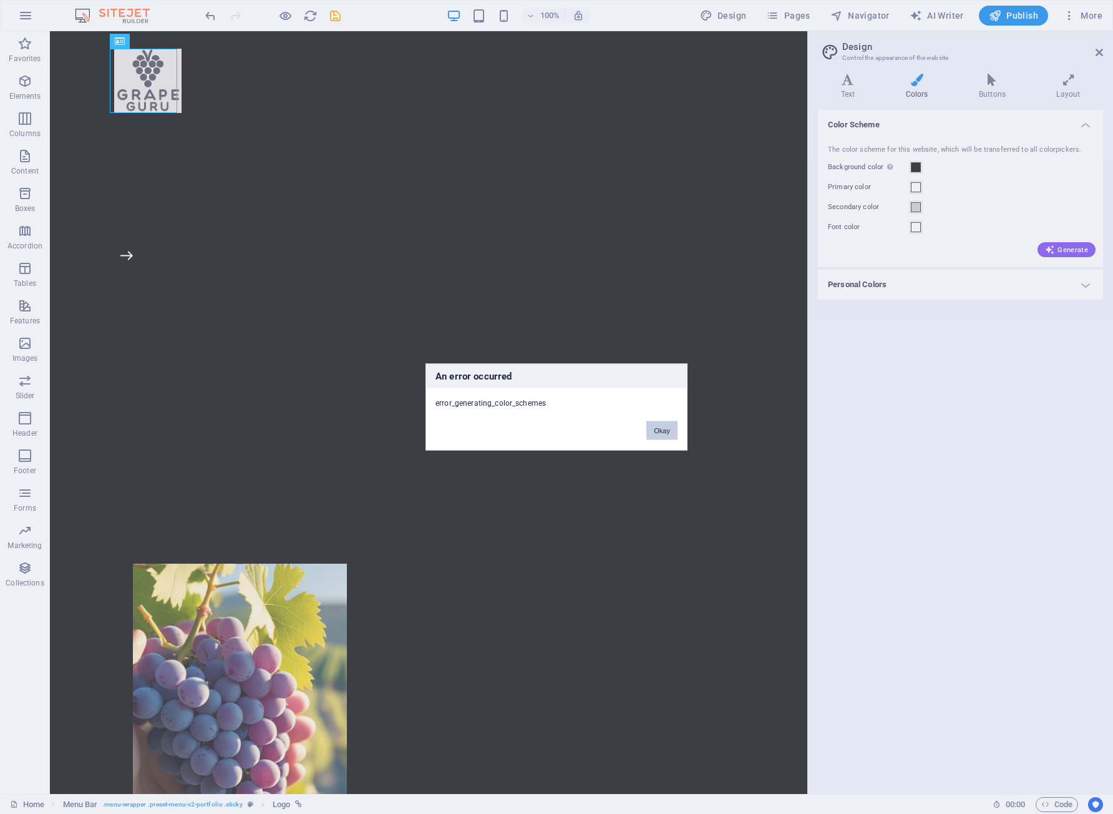
click at [663, 439] on button "Okay" at bounding box center [661, 430] width 31 height 19
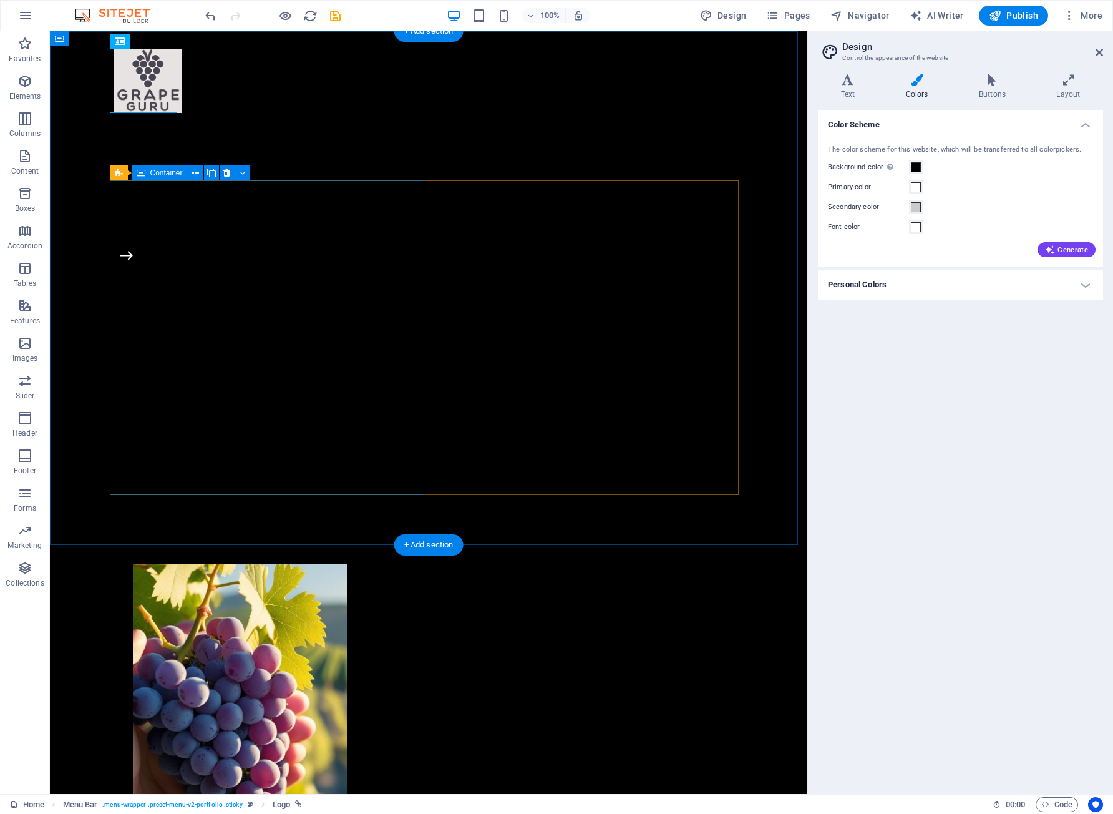
click at [305, 345] on div at bounding box center [271, 406] width 315 height 315
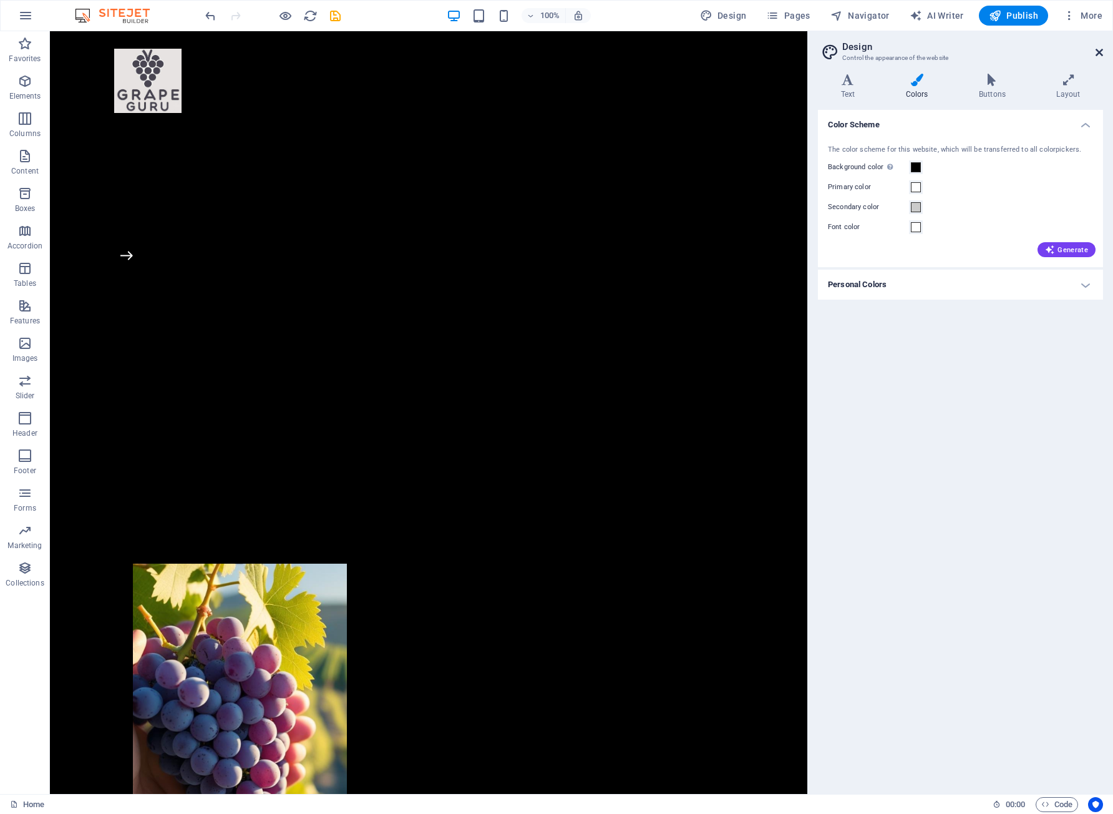
click at [1098, 51] on icon at bounding box center [1099, 52] width 7 height 10
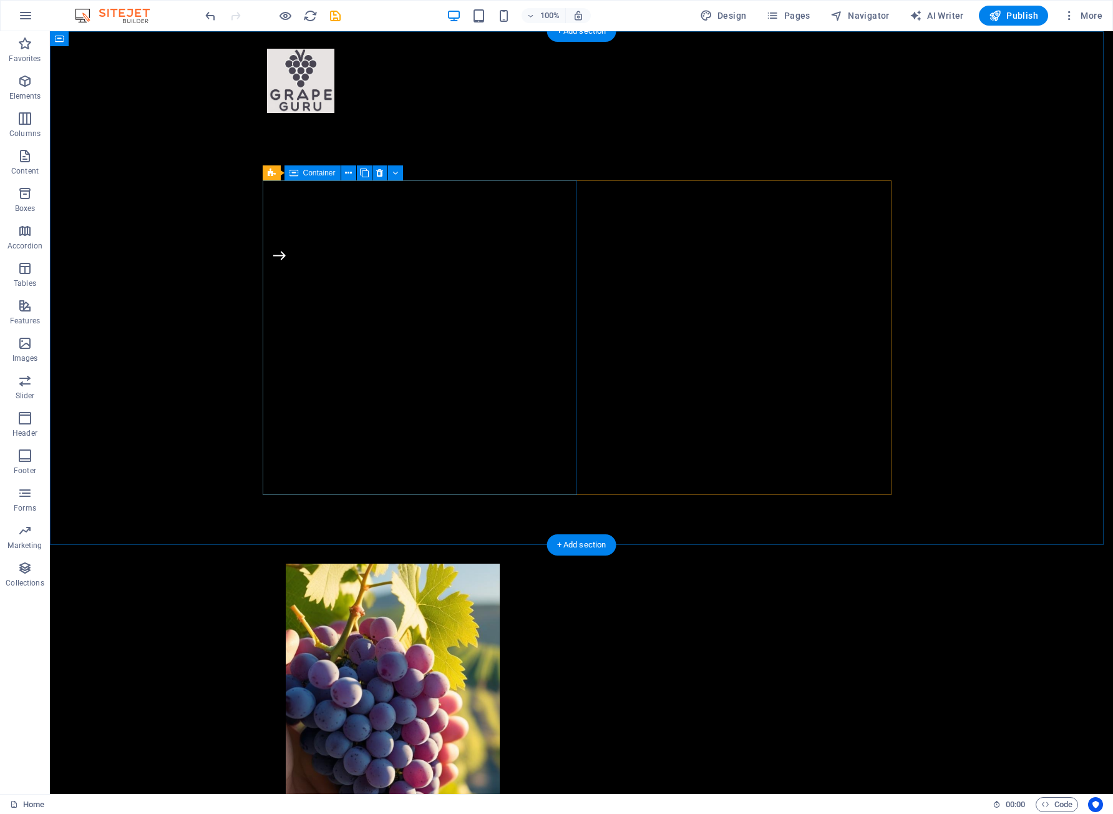
click at [487, 249] on div at bounding box center [424, 406] width 315 height 315
click at [347, 175] on icon at bounding box center [348, 173] width 7 height 13
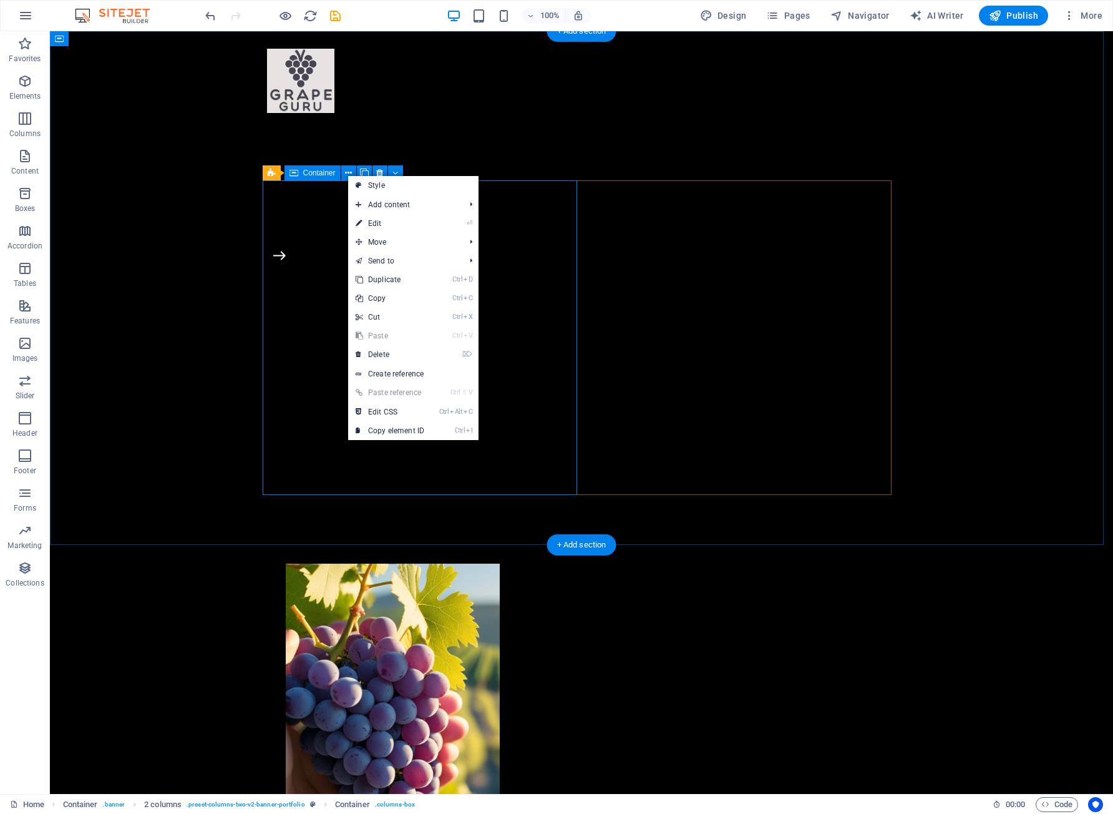
click at [334, 249] on div at bounding box center [424, 406] width 315 height 315
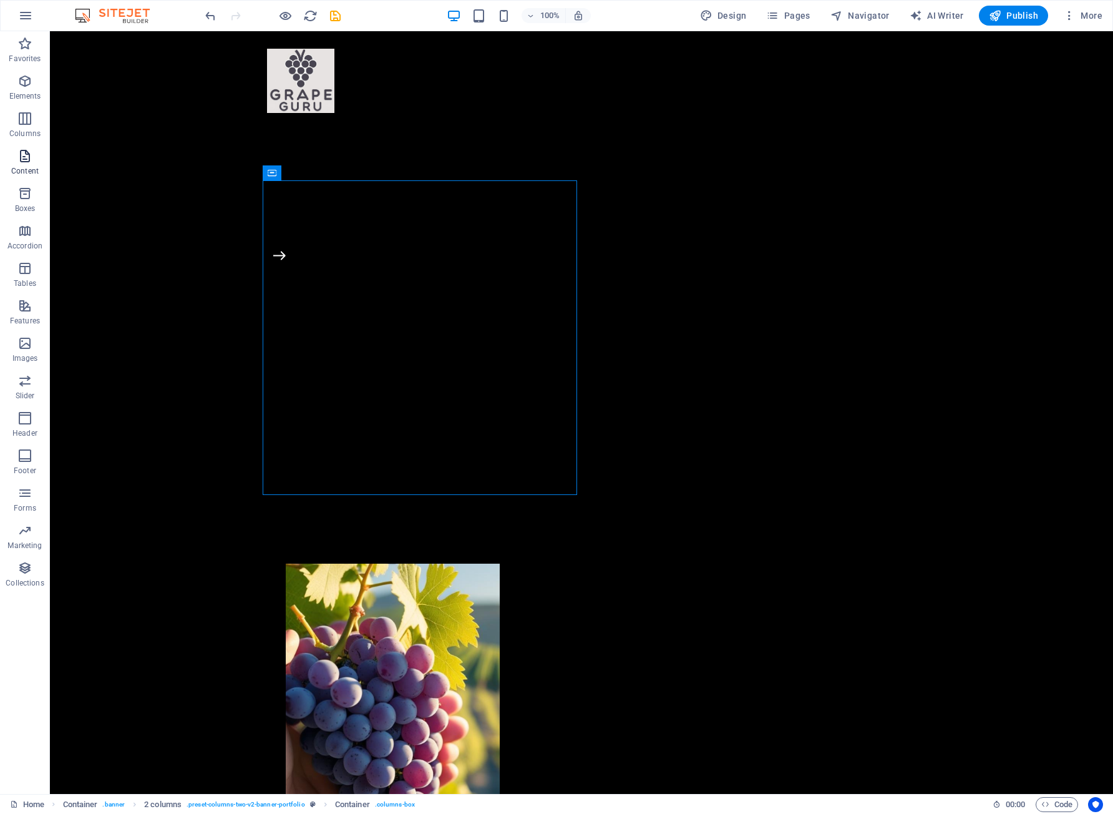
click at [22, 169] on p "Content" at bounding box center [24, 171] width 27 height 10
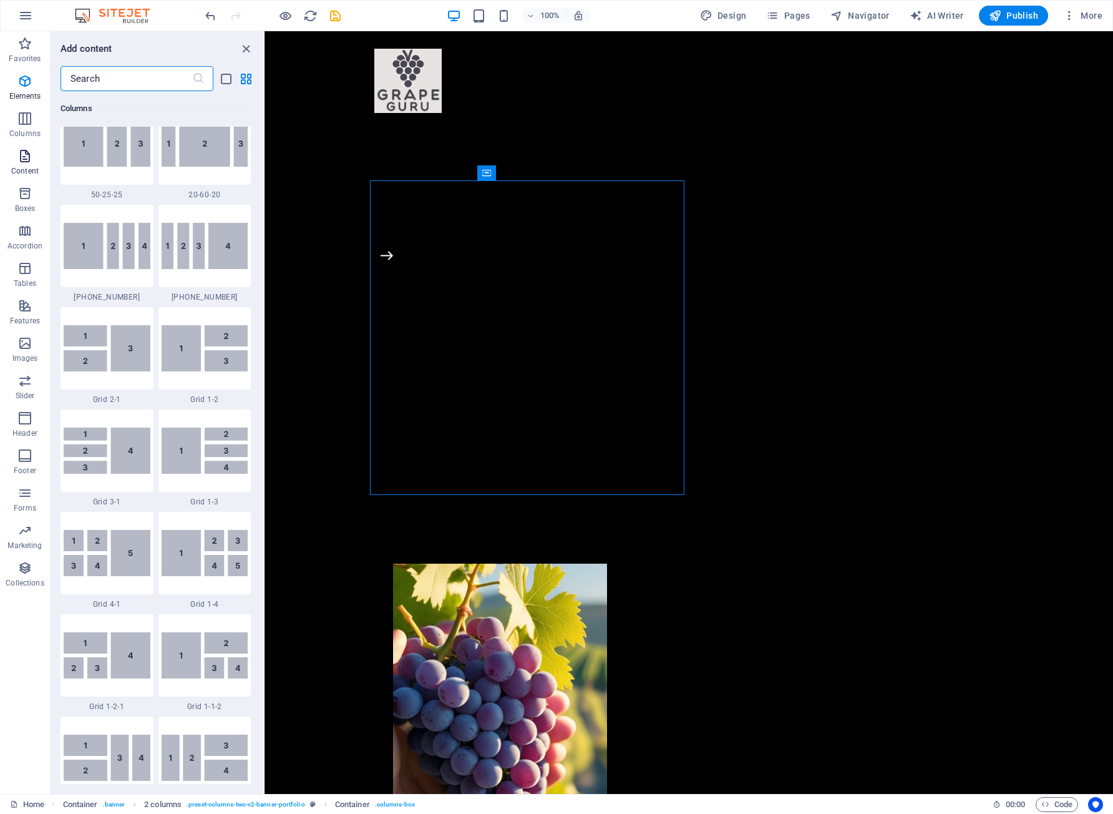
scroll to position [2183, 0]
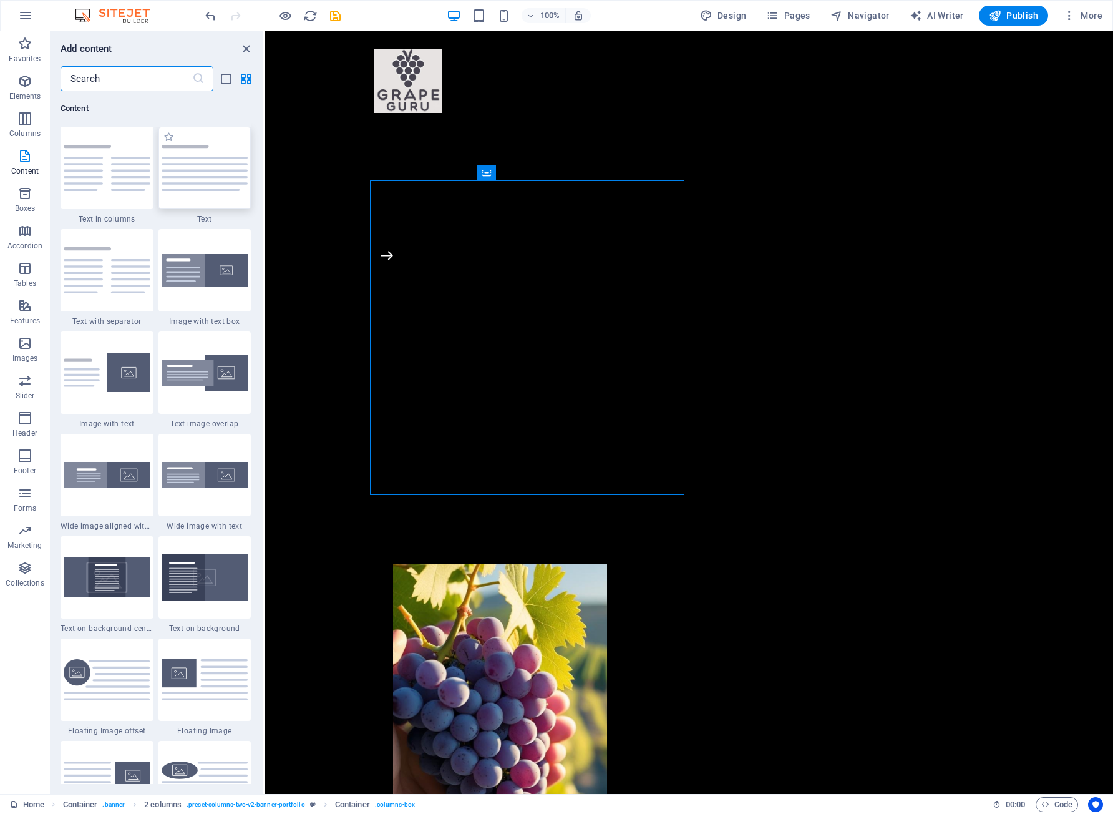
click at [217, 191] on div at bounding box center [205, 168] width 93 height 82
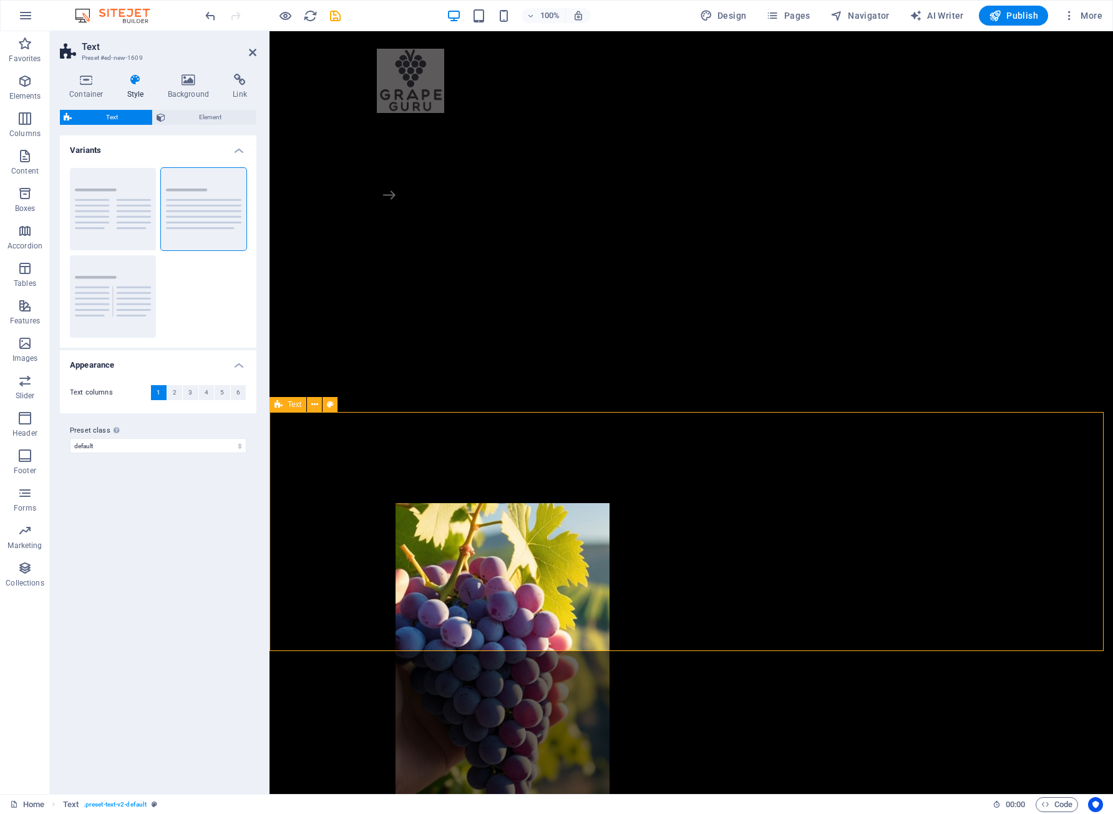
scroll to position [0, 0]
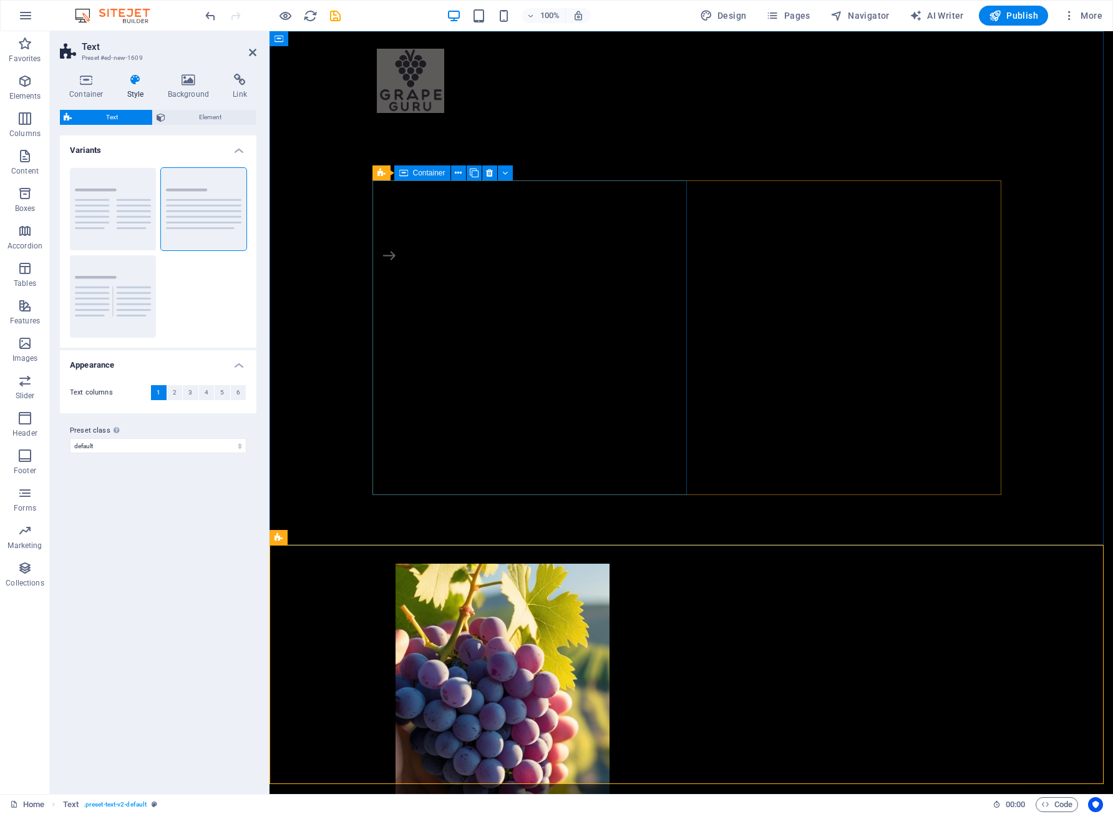
click at [424, 409] on div at bounding box center [534, 406] width 315 height 315
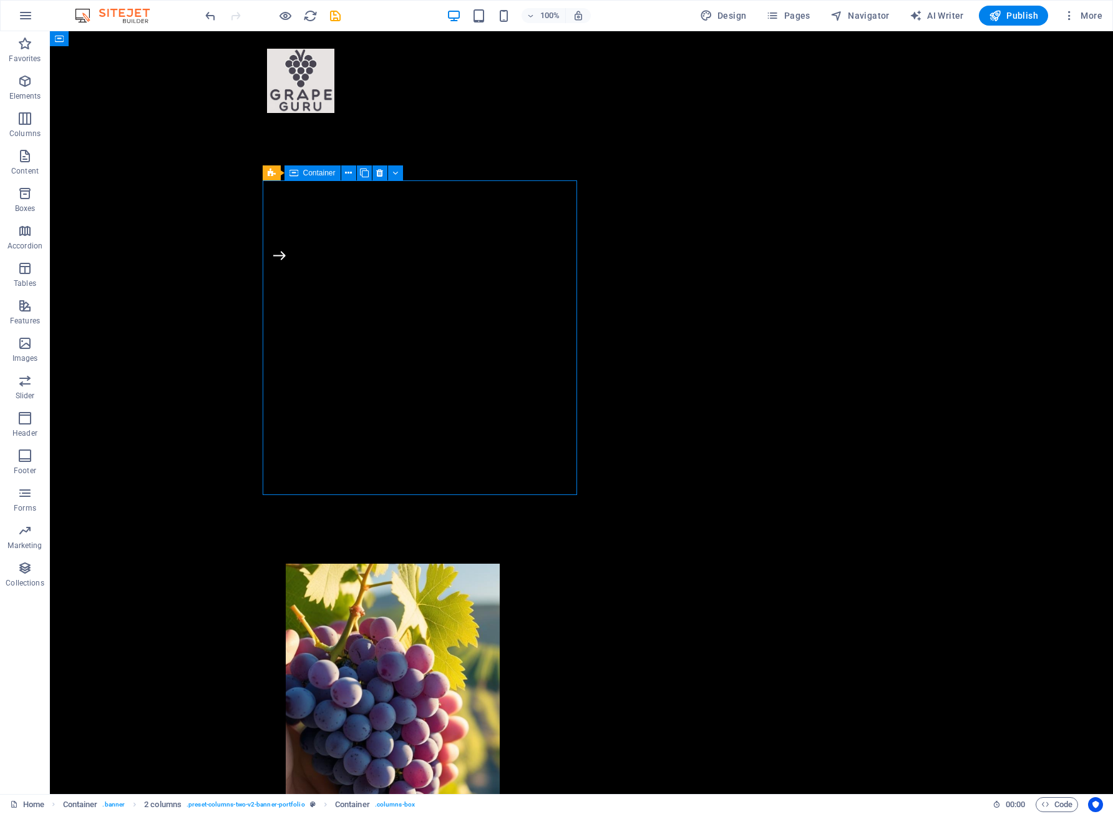
click at [346, 266] on div at bounding box center [424, 406] width 315 height 315
click at [351, 175] on icon at bounding box center [348, 173] width 7 height 13
drag, startPoint x: 330, startPoint y: 365, endPoint x: 329, endPoint y: 353, distance: 12.5
click at [330, 365] on div at bounding box center [424, 406] width 315 height 315
click at [276, 256] on figure at bounding box center [427, 257] width 308 height 16
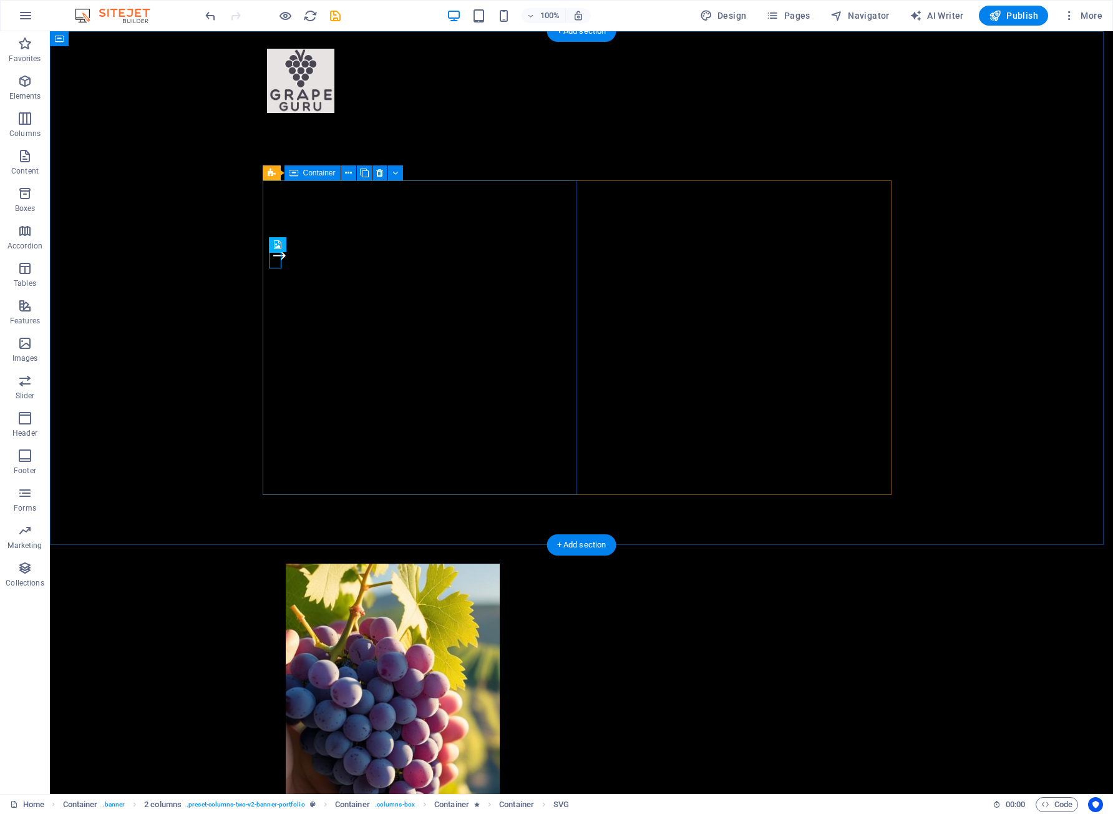
click at [310, 262] on div at bounding box center [424, 406] width 315 height 315
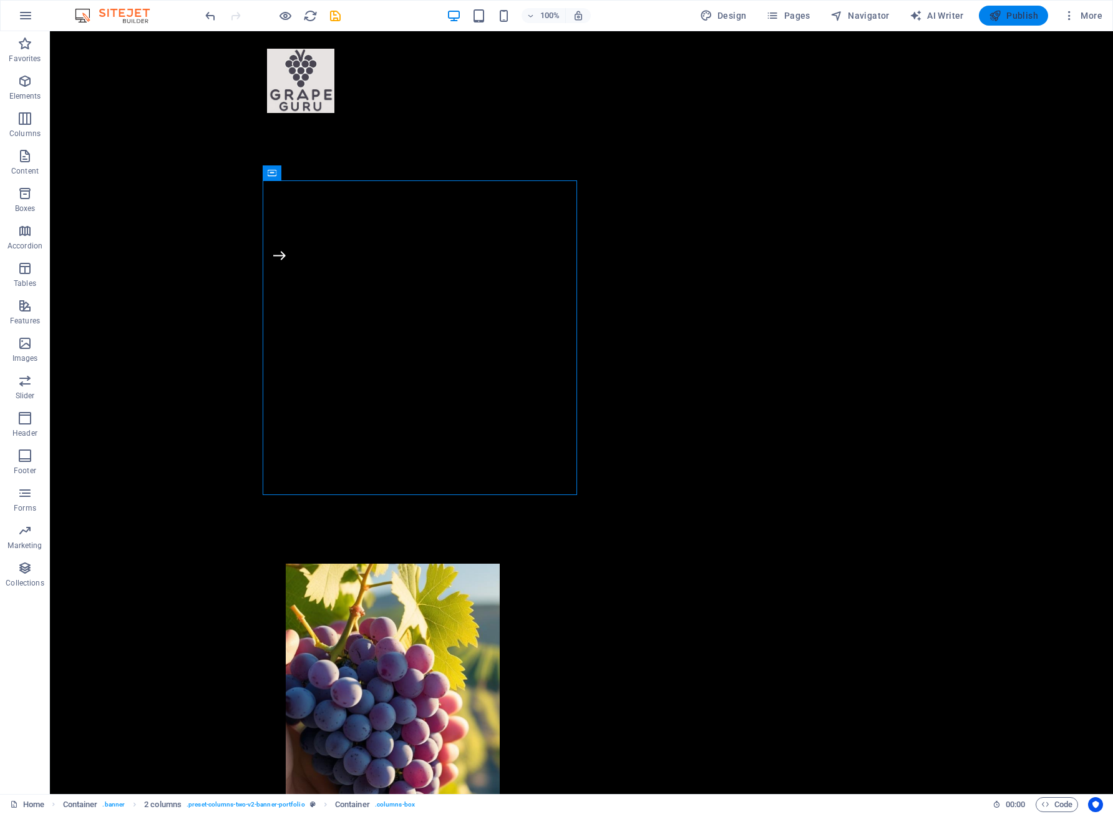
click at [1001, 20] on icon "button" at bounding box center [995, 15] width 12 height 12
checkbox input "false"
